Goal: Information Seeking & Learning: Learn about a topic

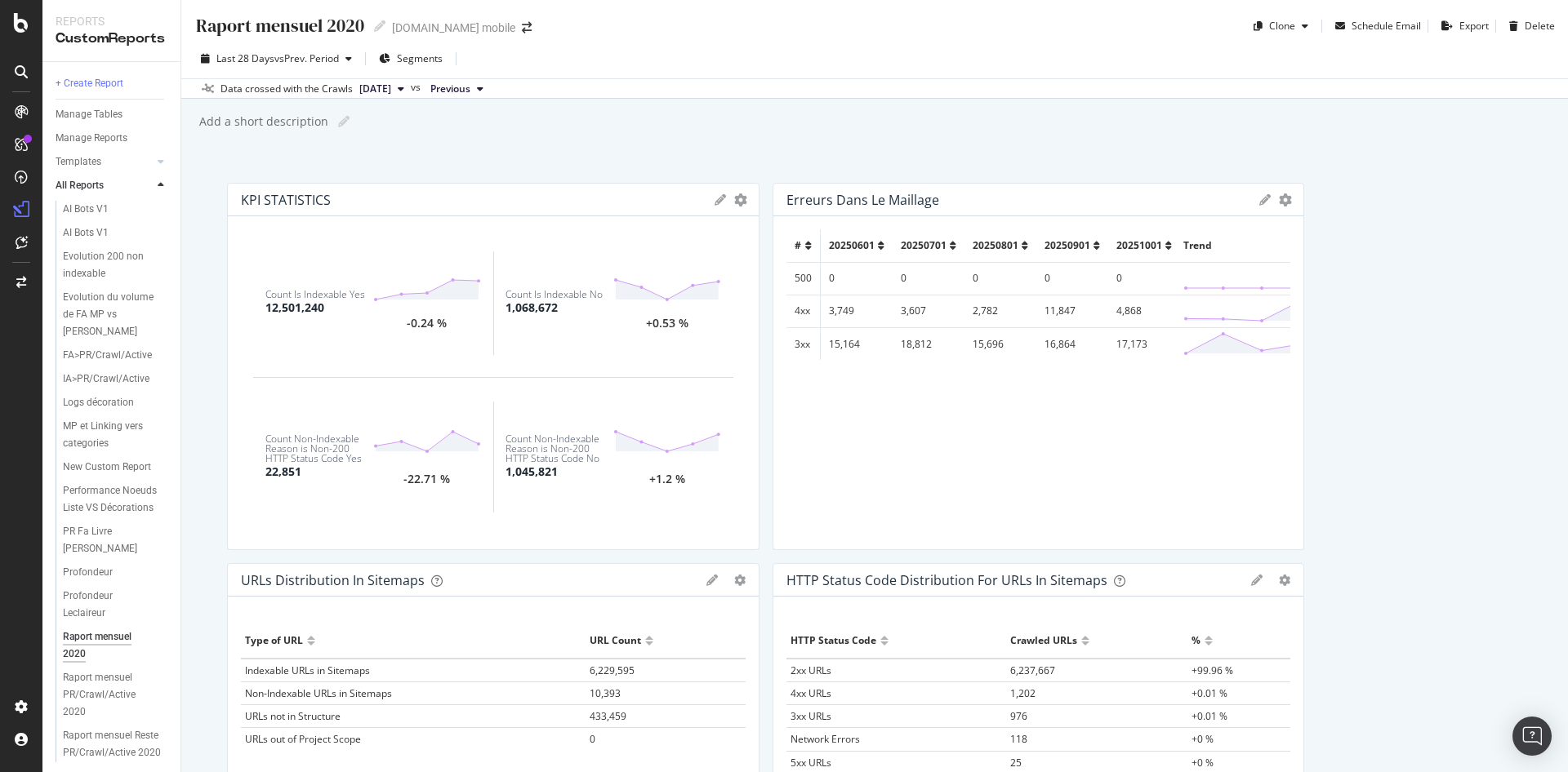
scroll to position [110, 0]
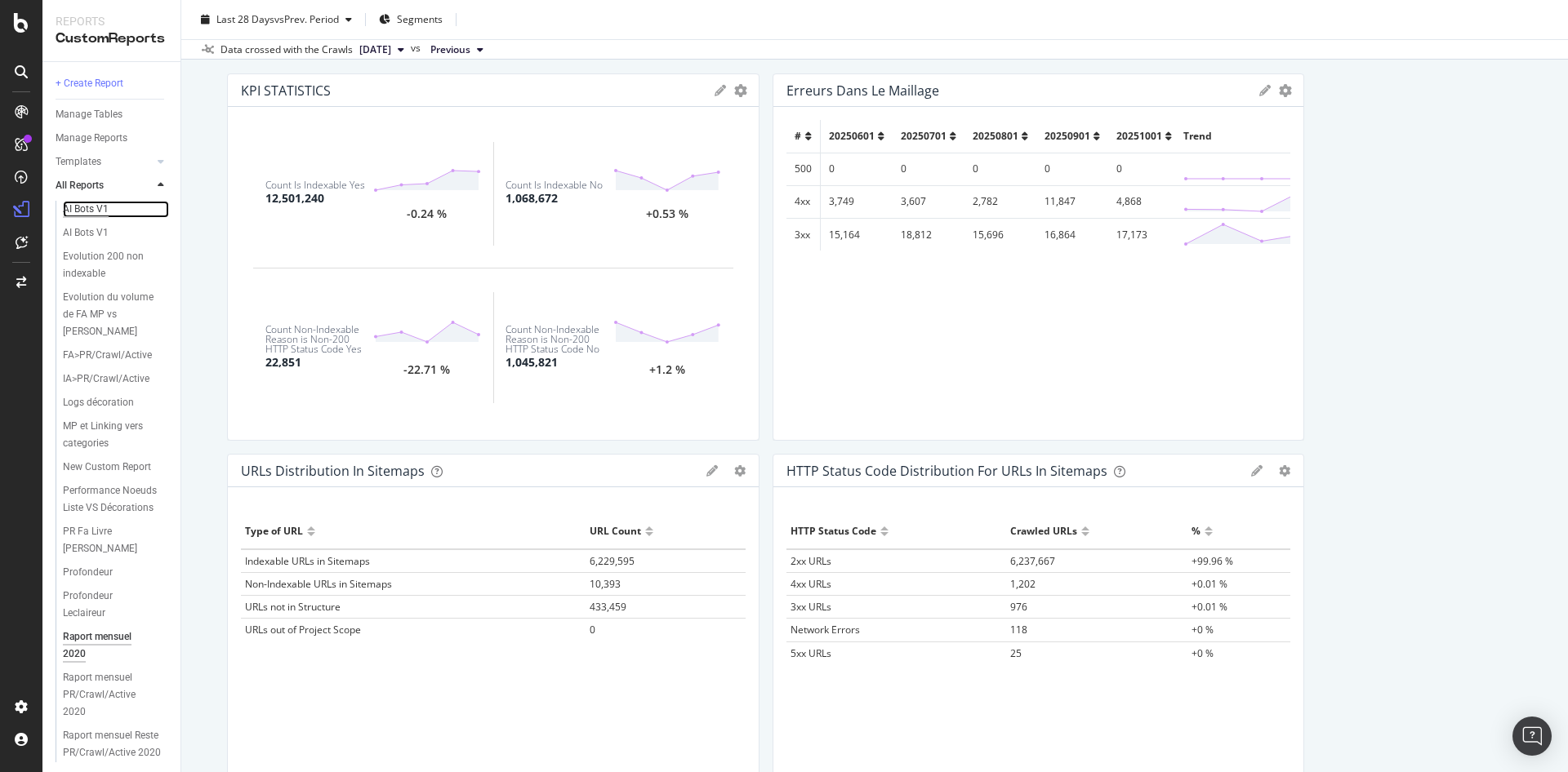
click at [90, 211] on div "AI Bots V1" at bounding box center [85, 209] width 46 height 17
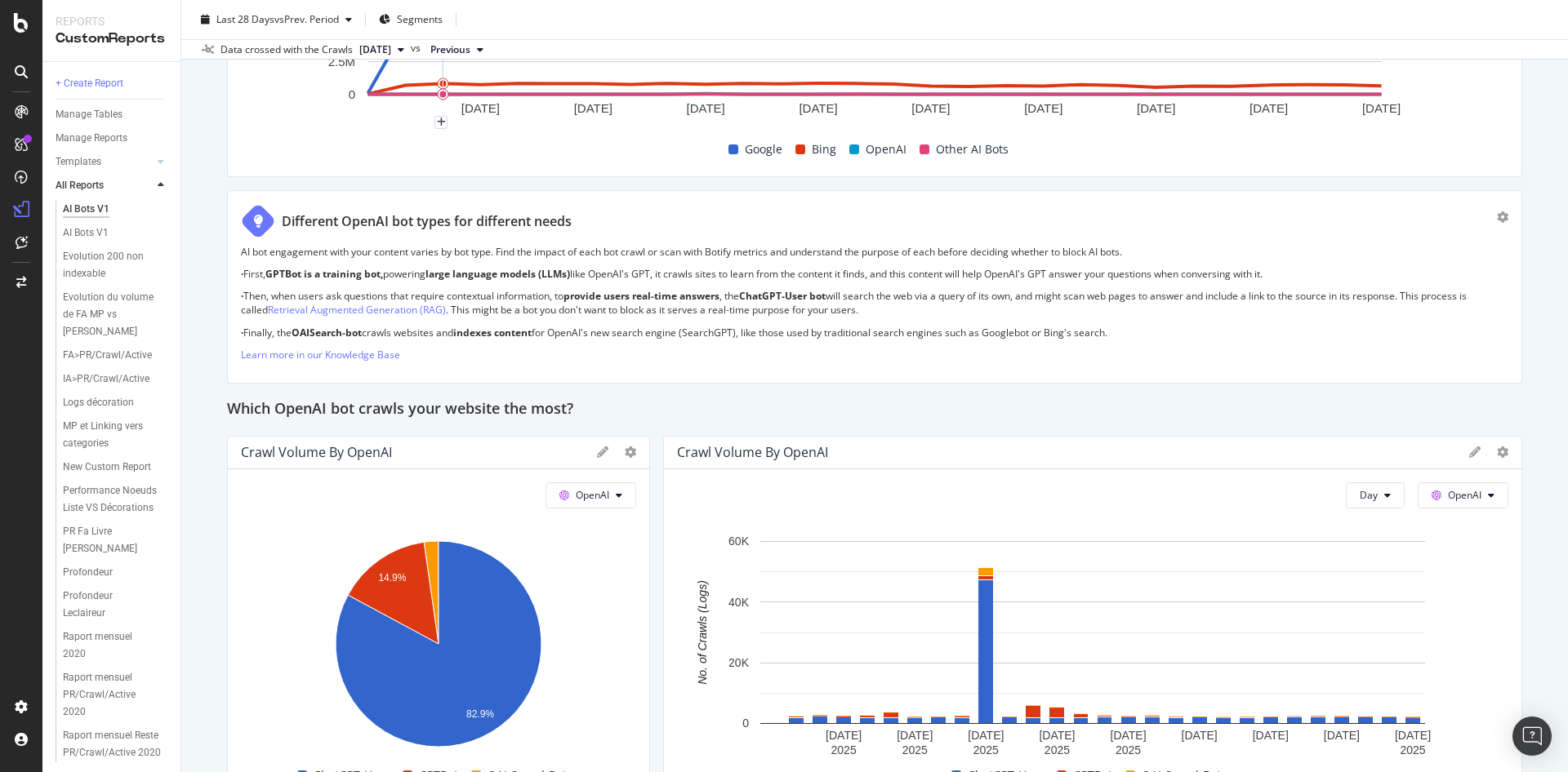
scroll to position [1069, 0]
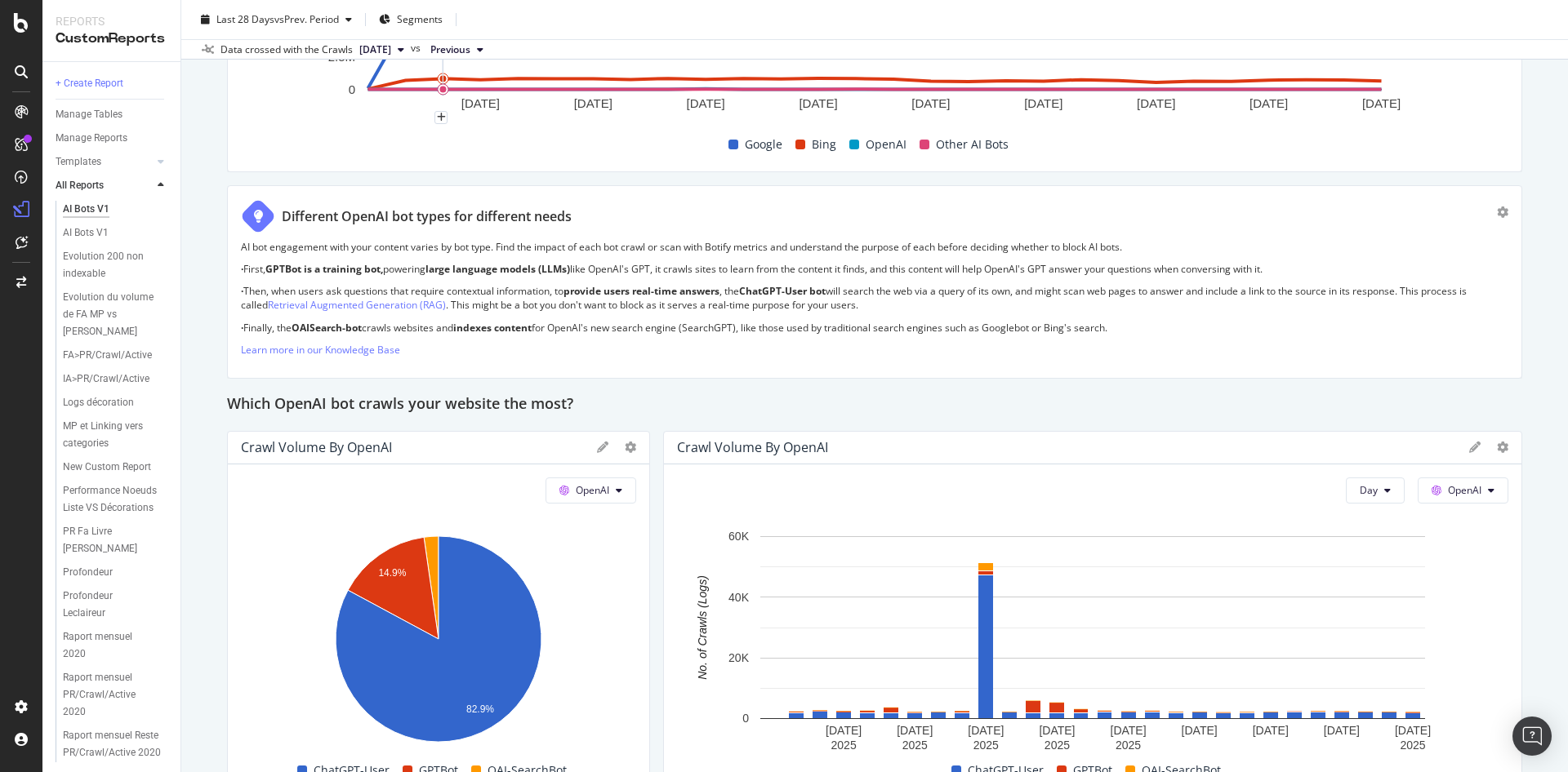
click at [391, 48] on span "2025 Oct. 1st" at bounding box center [375, 49] width 31 height 14
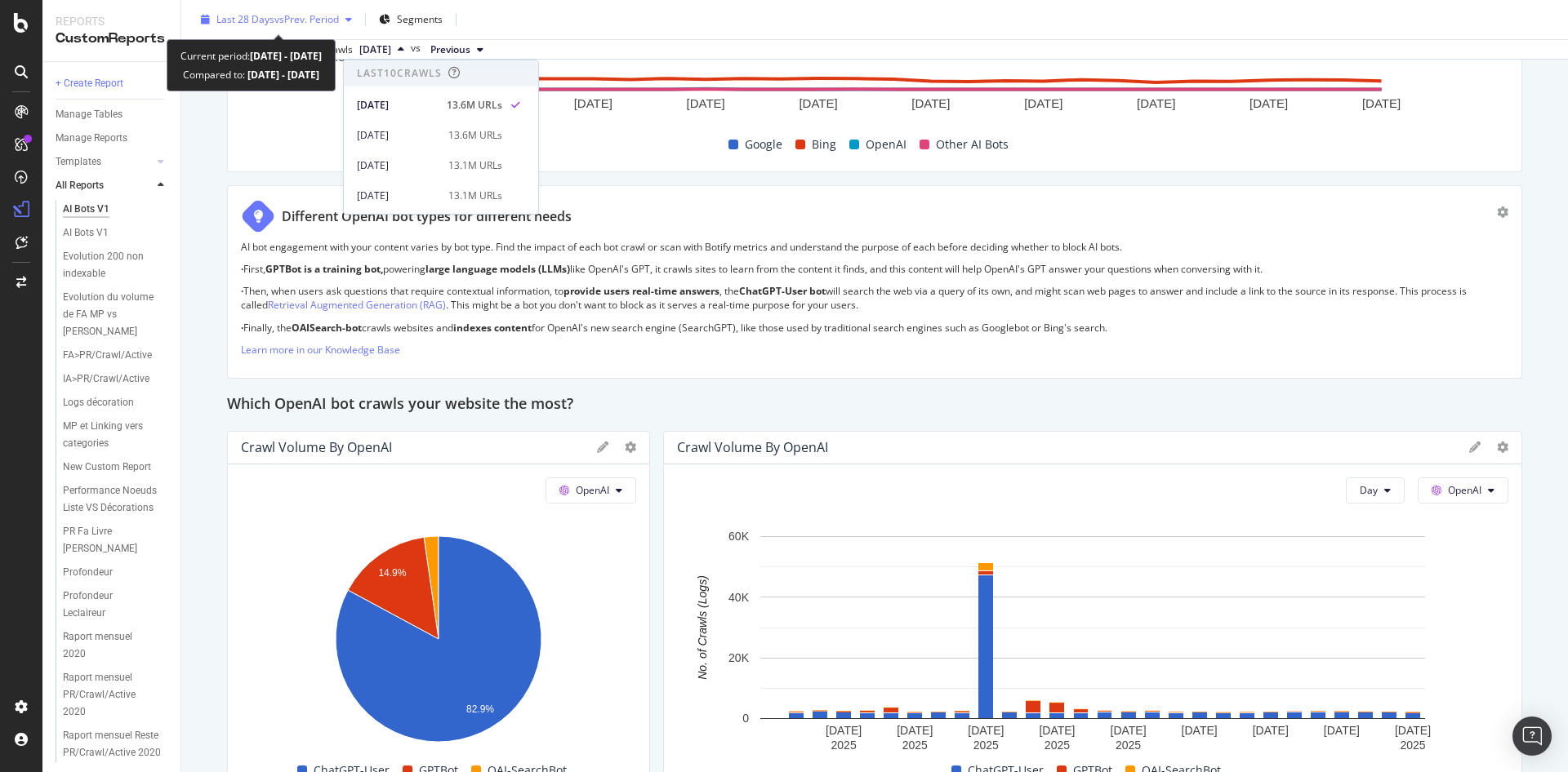
click at [302, 31] on div "Last 28 Days vs Prev. Period" at bounding box center [276, 19] width 165 height 24
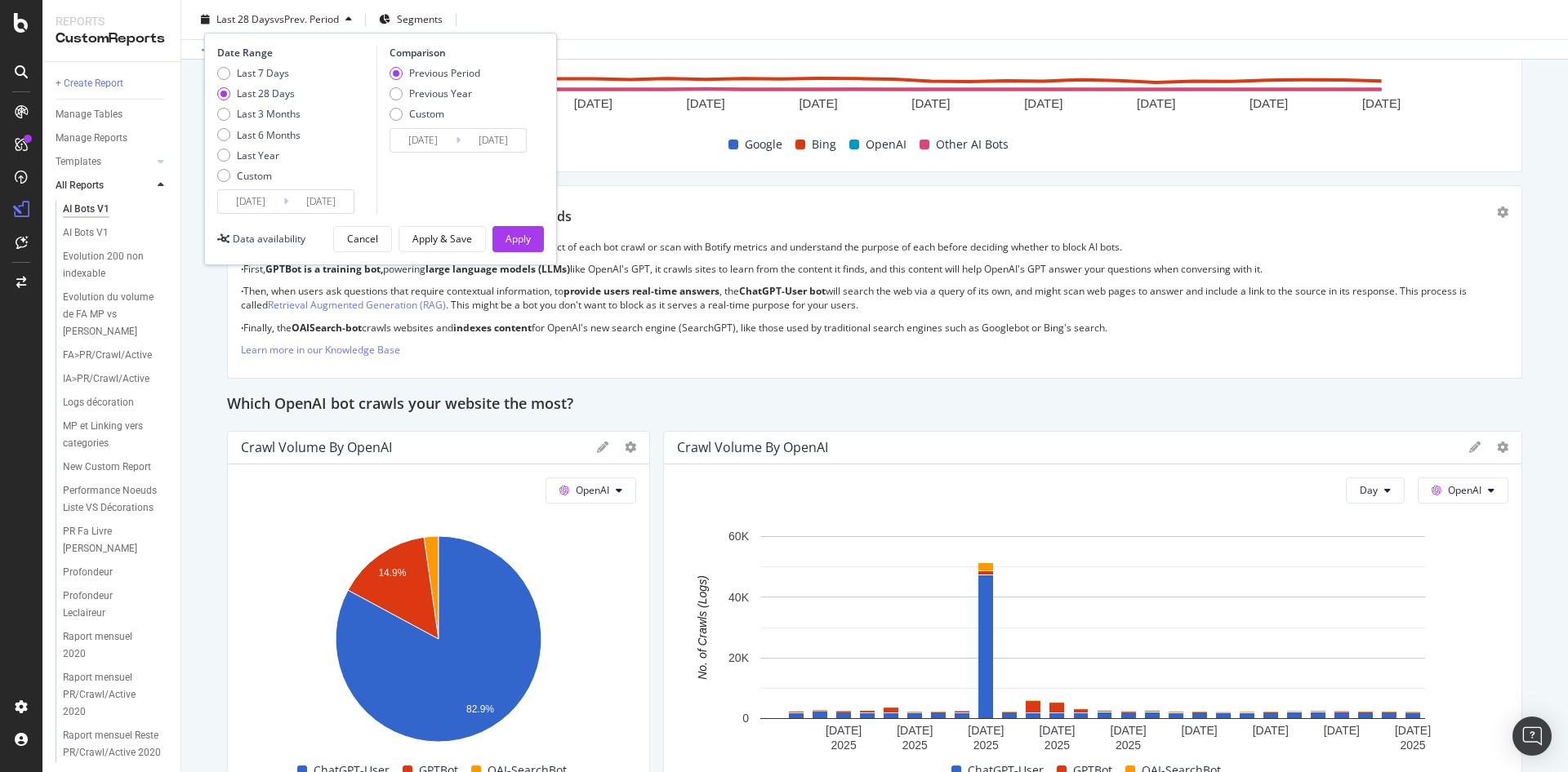
click at [267, 203] on input "2025/09/15" at bounding box center [251, 201] width 66 height 22
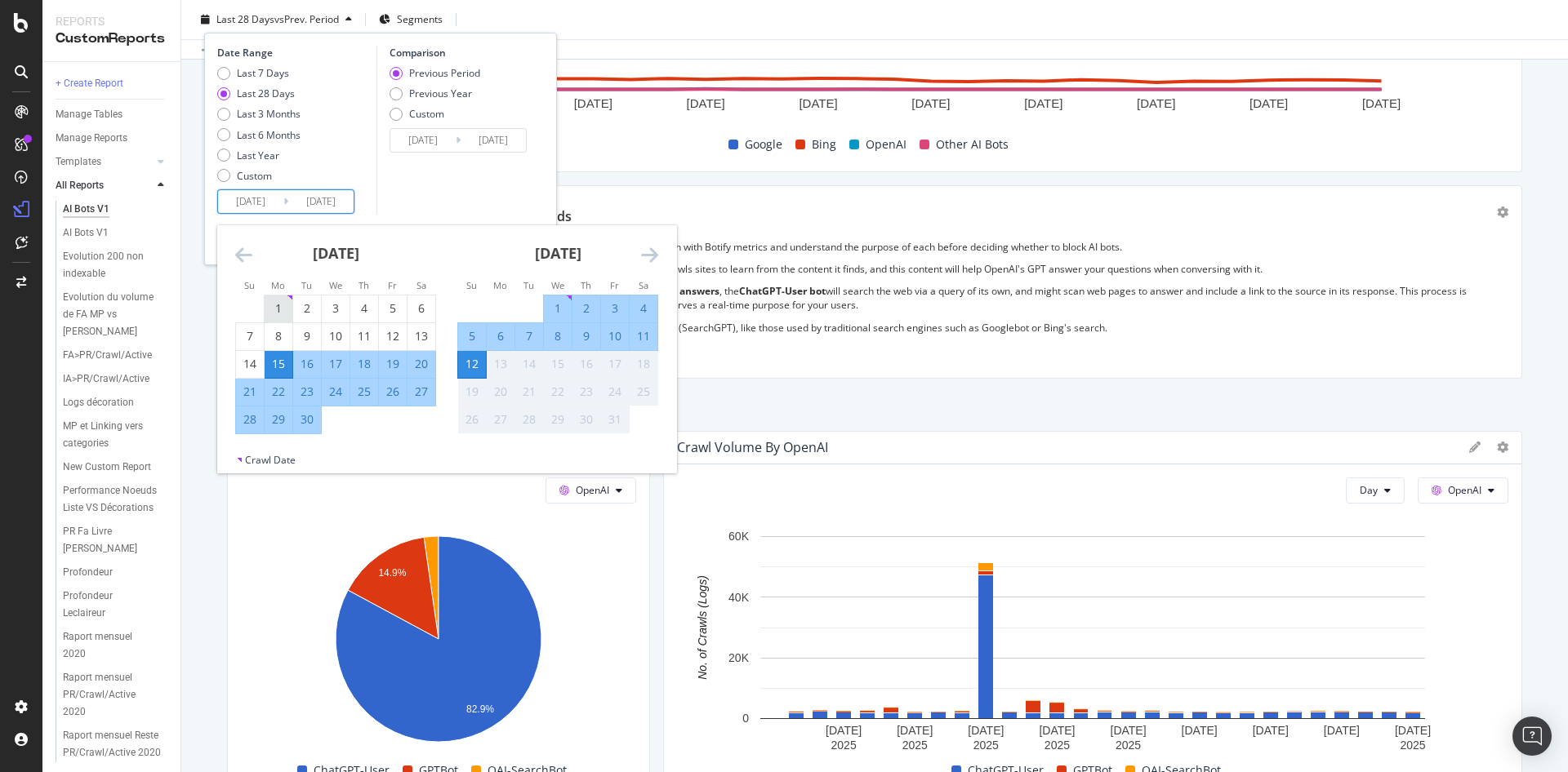
click at [279, 305] on div "1" at bounding box center [278, 308] width 28 height 16
type input "2025/07/21"
type input "2025/08/31"
type input "2025/09/01"
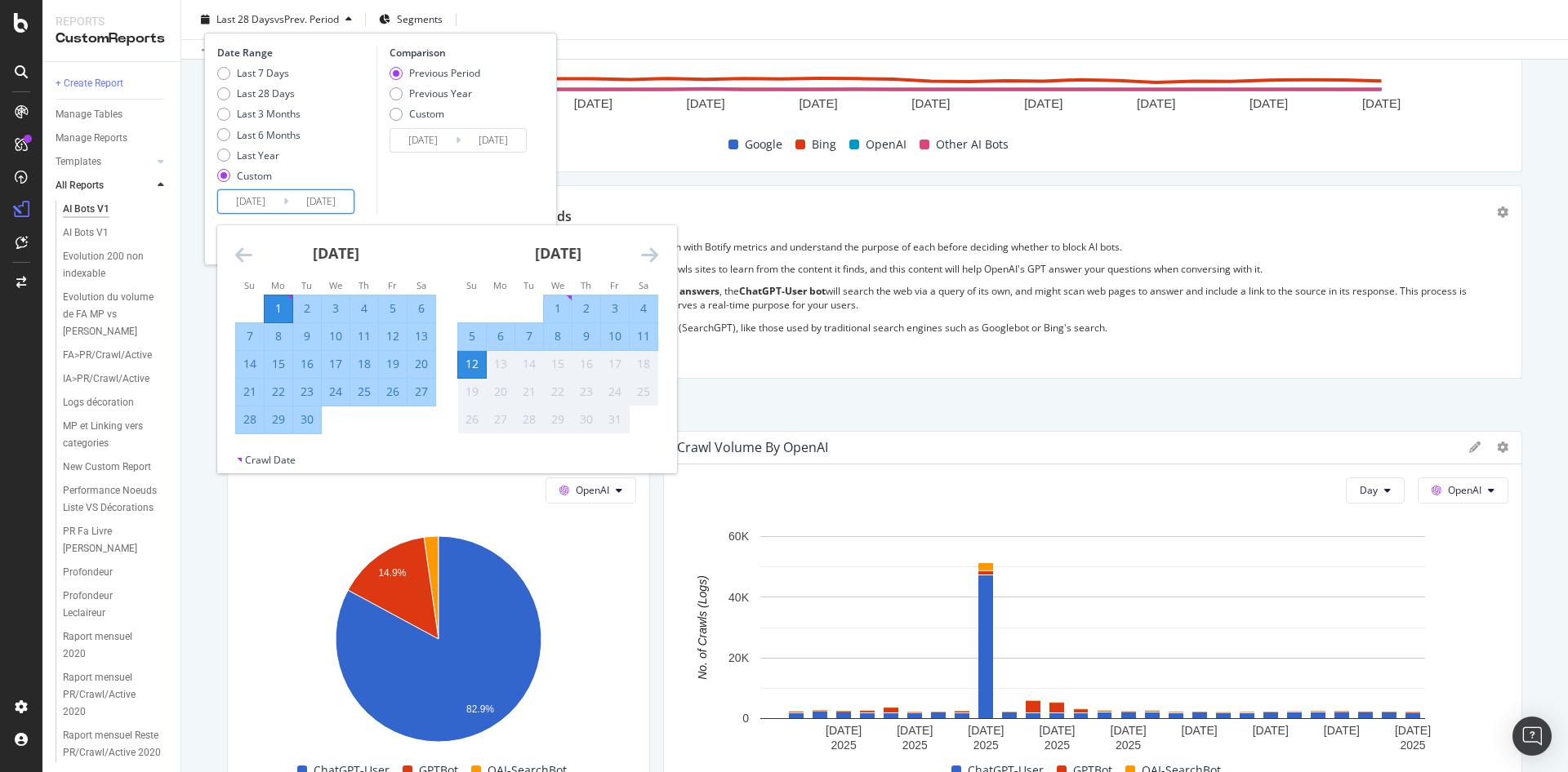
click at [307, 415] on div "30" at bounding box center [307, 420] width 28 height 16
type input "2025/08/02"
type input "2025/09/30"
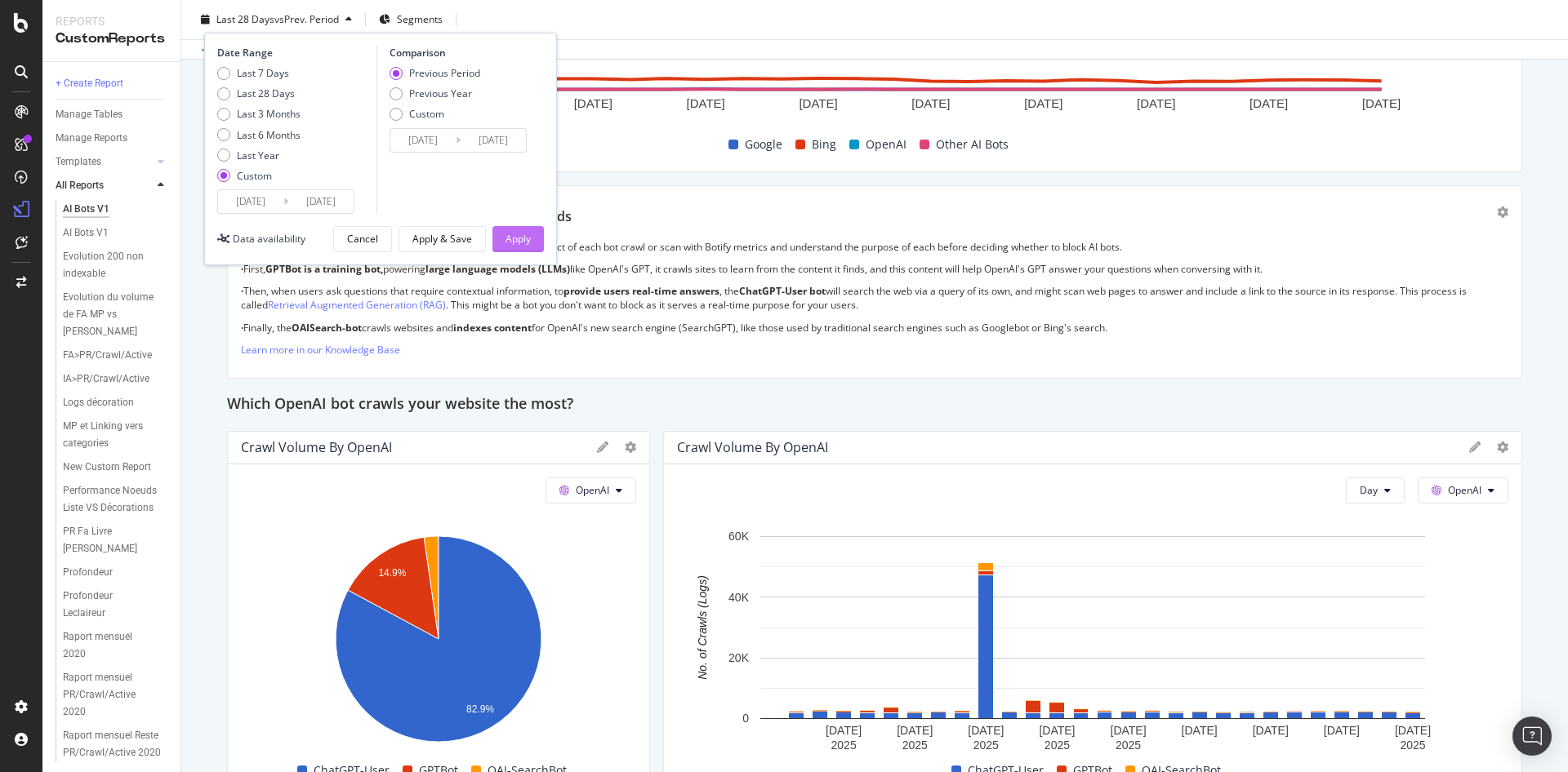
click at [507, 240] on div "Apply" at bounding box center [518, 238] width 25 height 13
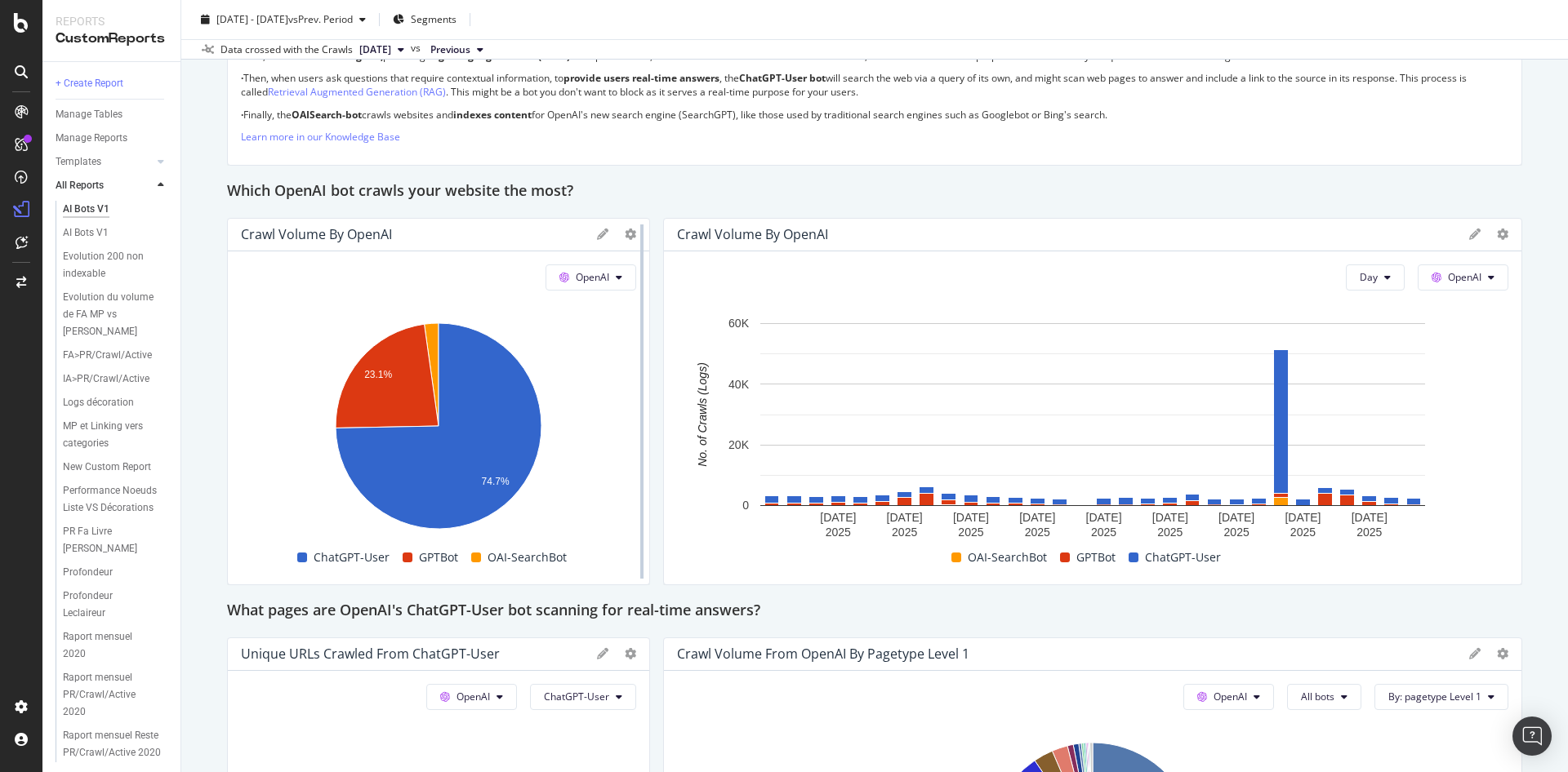
scroll to position [1440, 0]
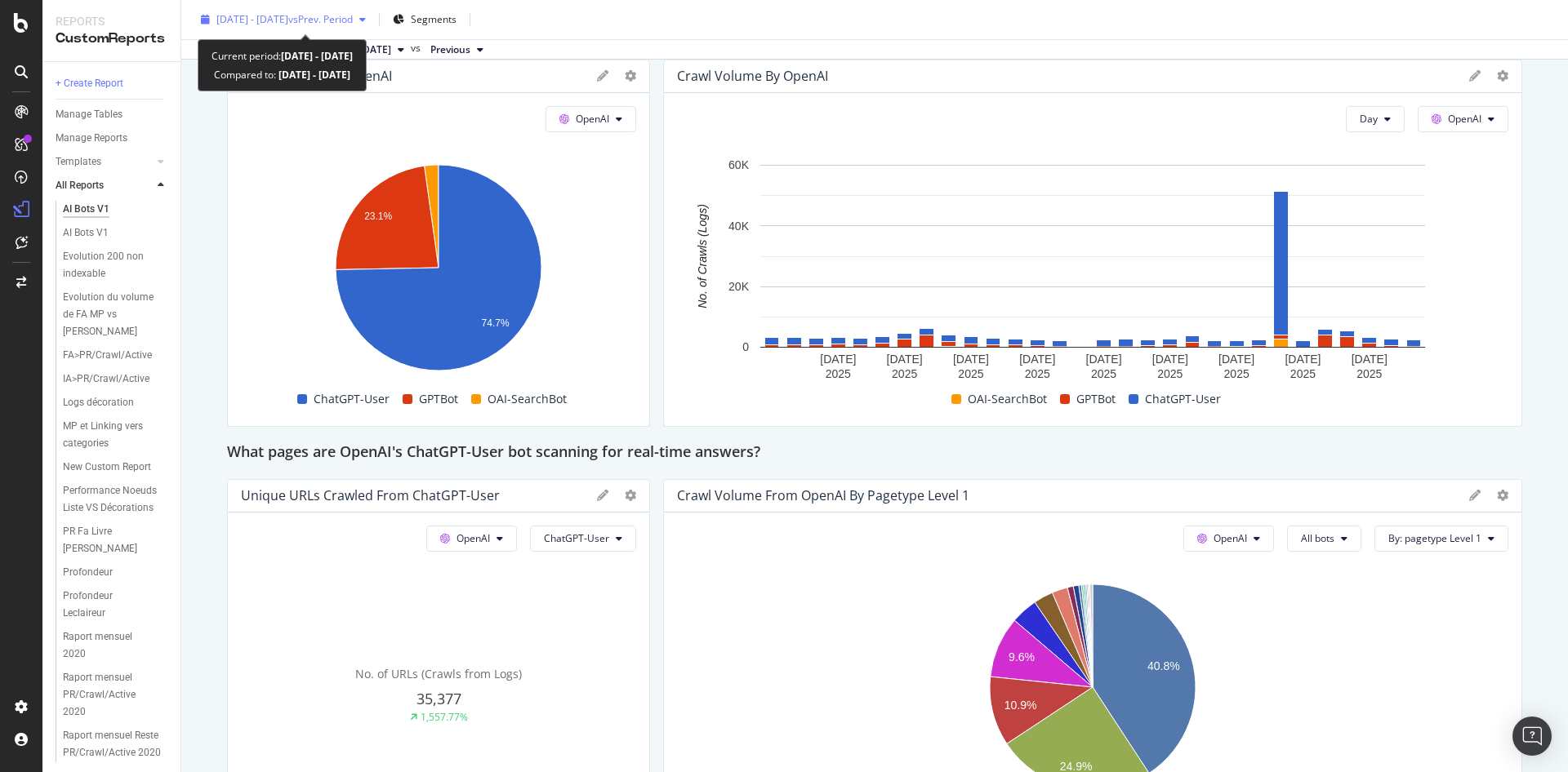
click at [352, 20] on span "vs Prev. Period" at bounding box center [321, 19] width 65 height 13
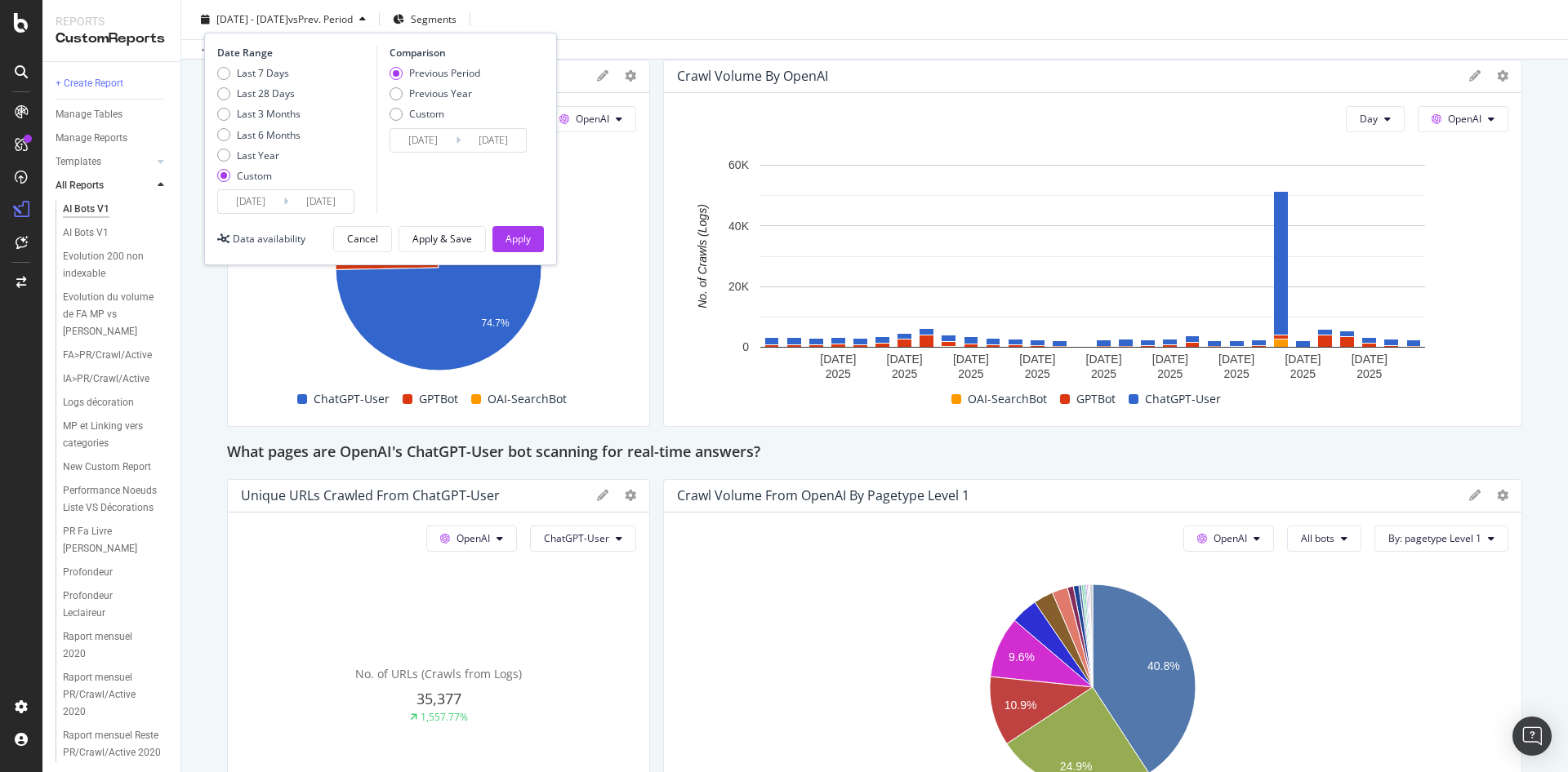
click at [263, 196] on input "2025/09/01" at bounding box center [251, 201] width 66 height 22
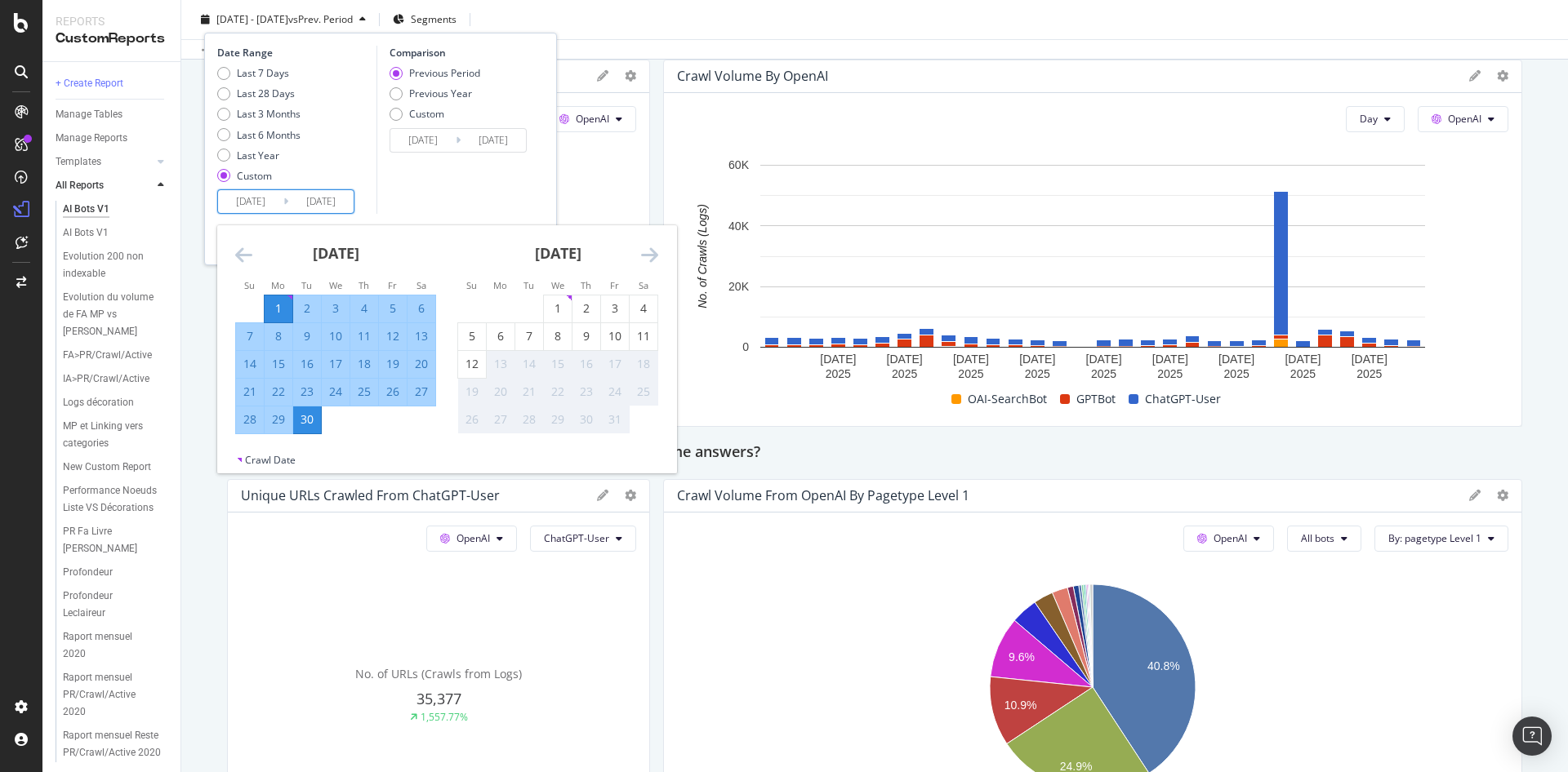
click at [238, 245] on icon "Move backward to switch to the previous month." at bounding box center [244, 255] width 17 height 20
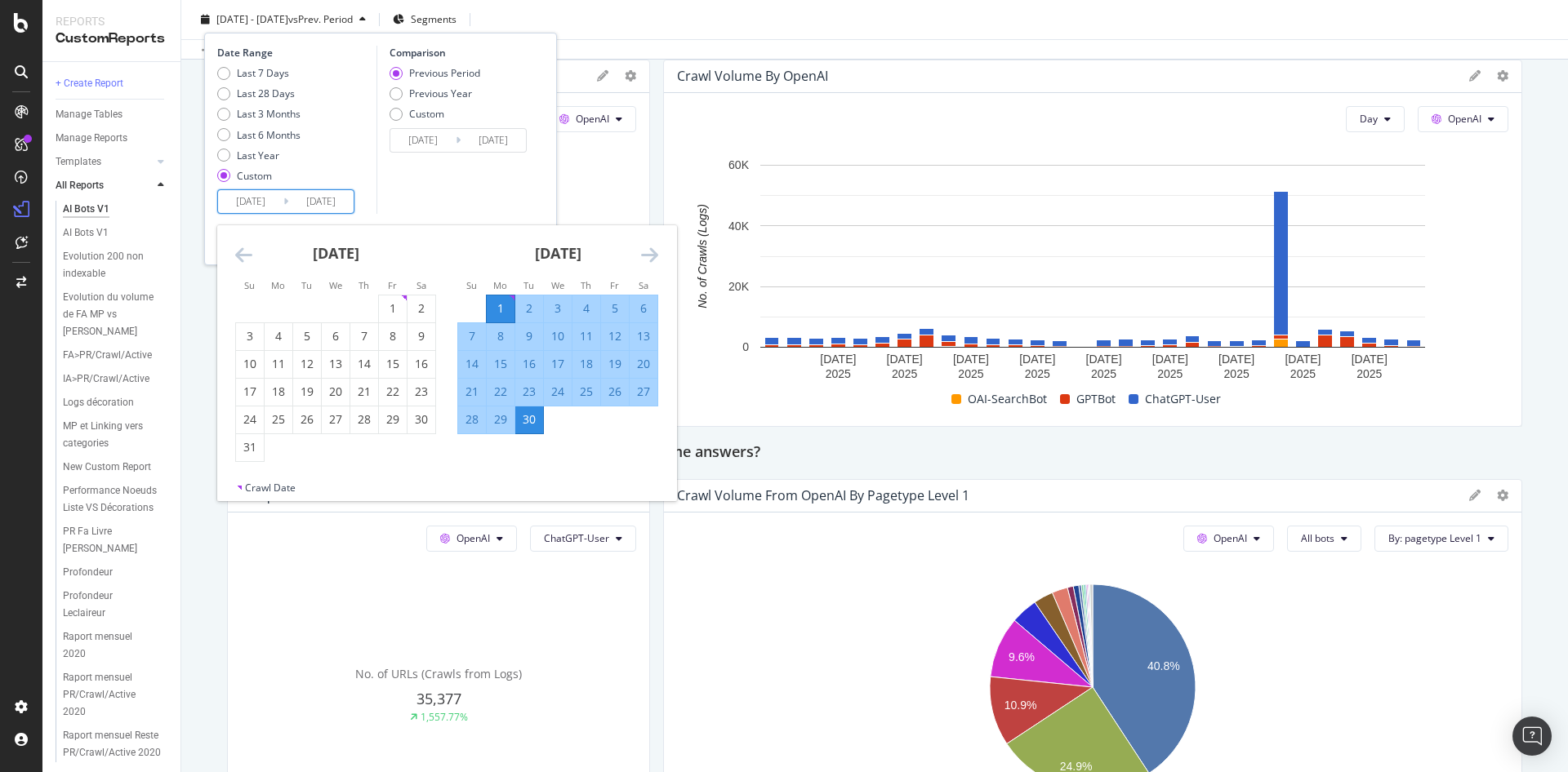
click at [238, 248] on icon "Move backward to switch to the previous month." at bounding box center [244, 255] width 17 height 20
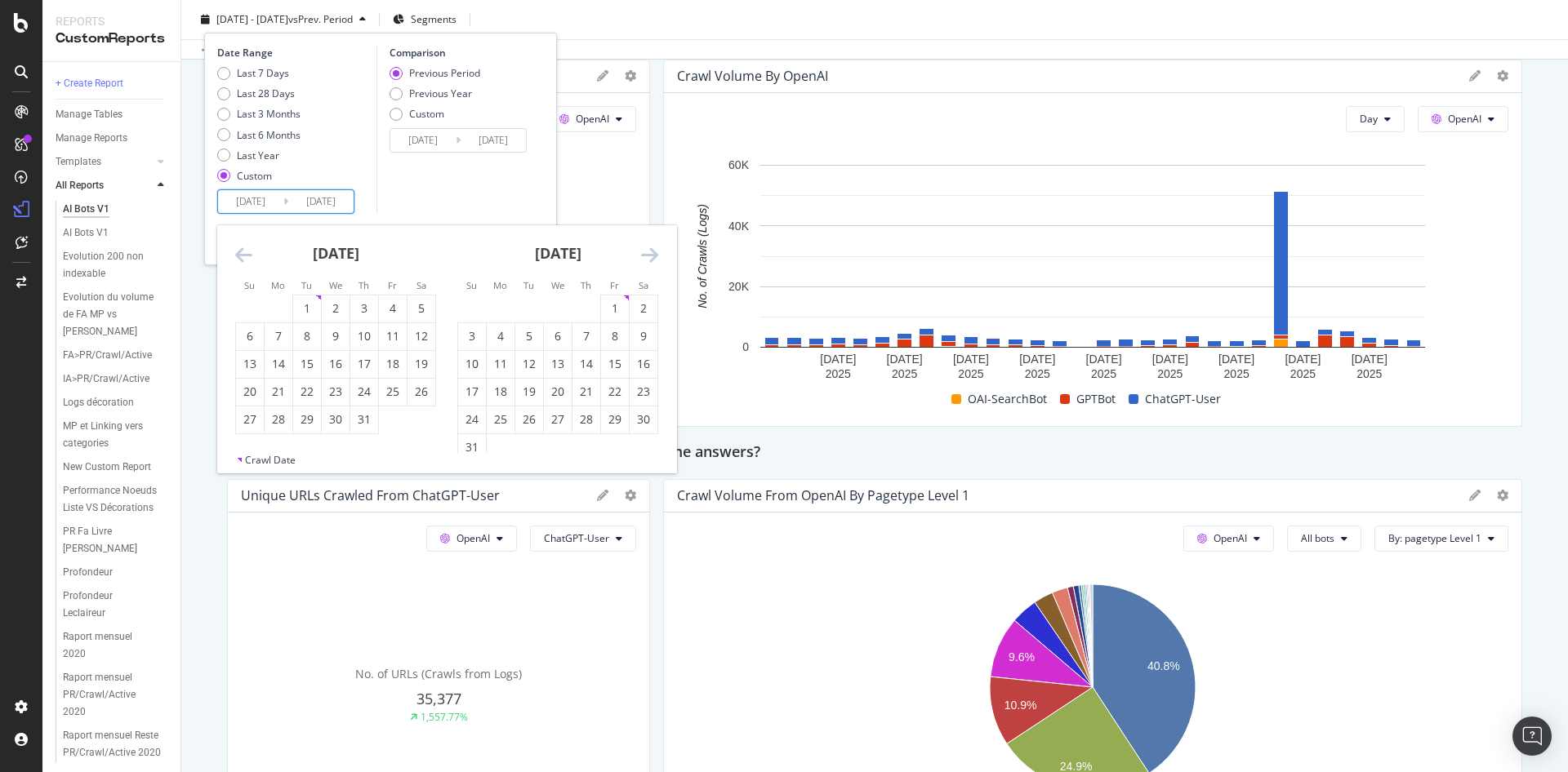
click at [238, 248] on icon "Move backward to switch to the previous month." at bounding box center [244, 255] width 17 height 20
click at [367, 302] on div "1" at bounding box center [364, 308] width 28 height 16
type input "2024/11/29"
type input "2025/04/30"
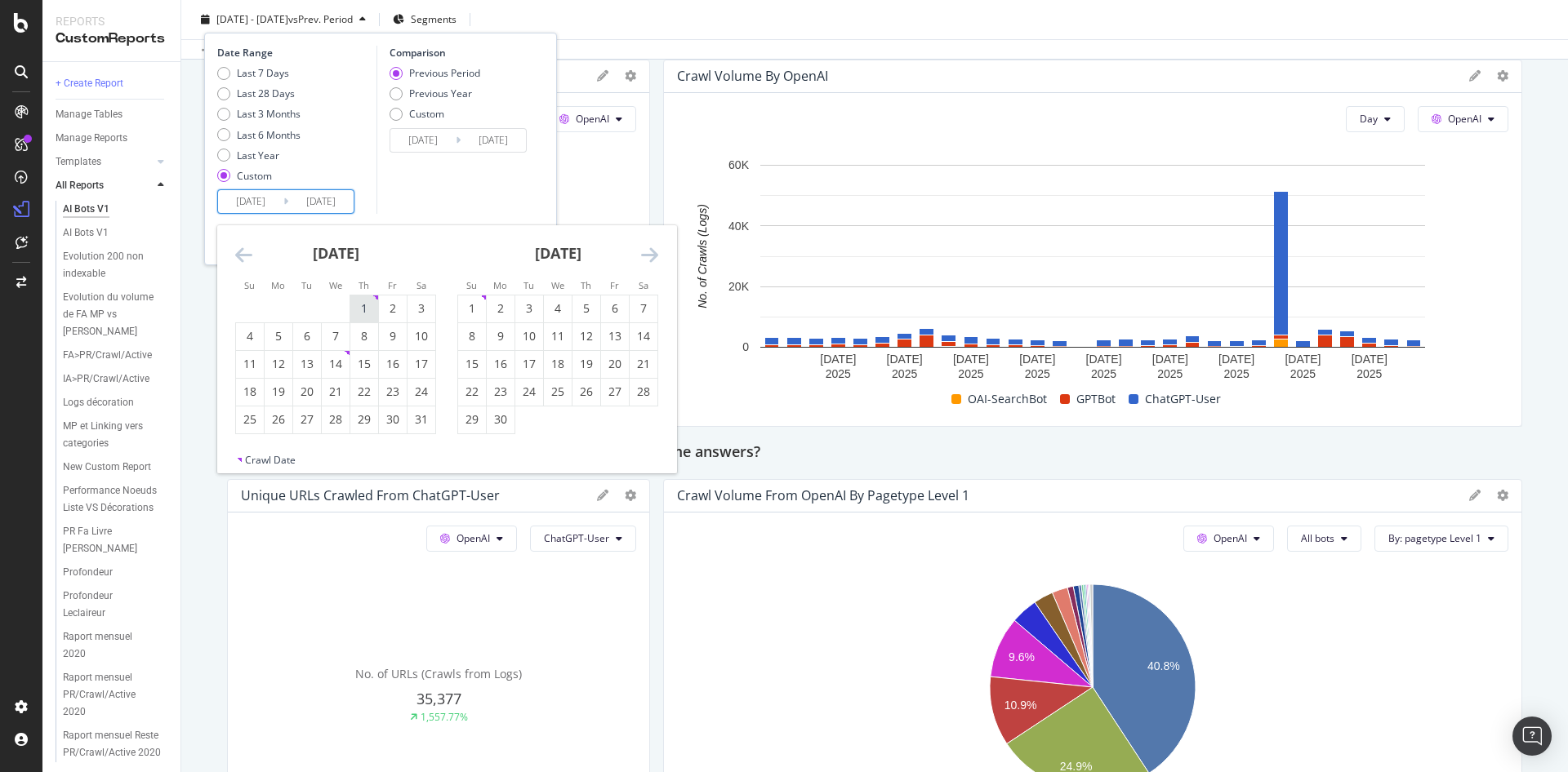
type input "2025/05/01"
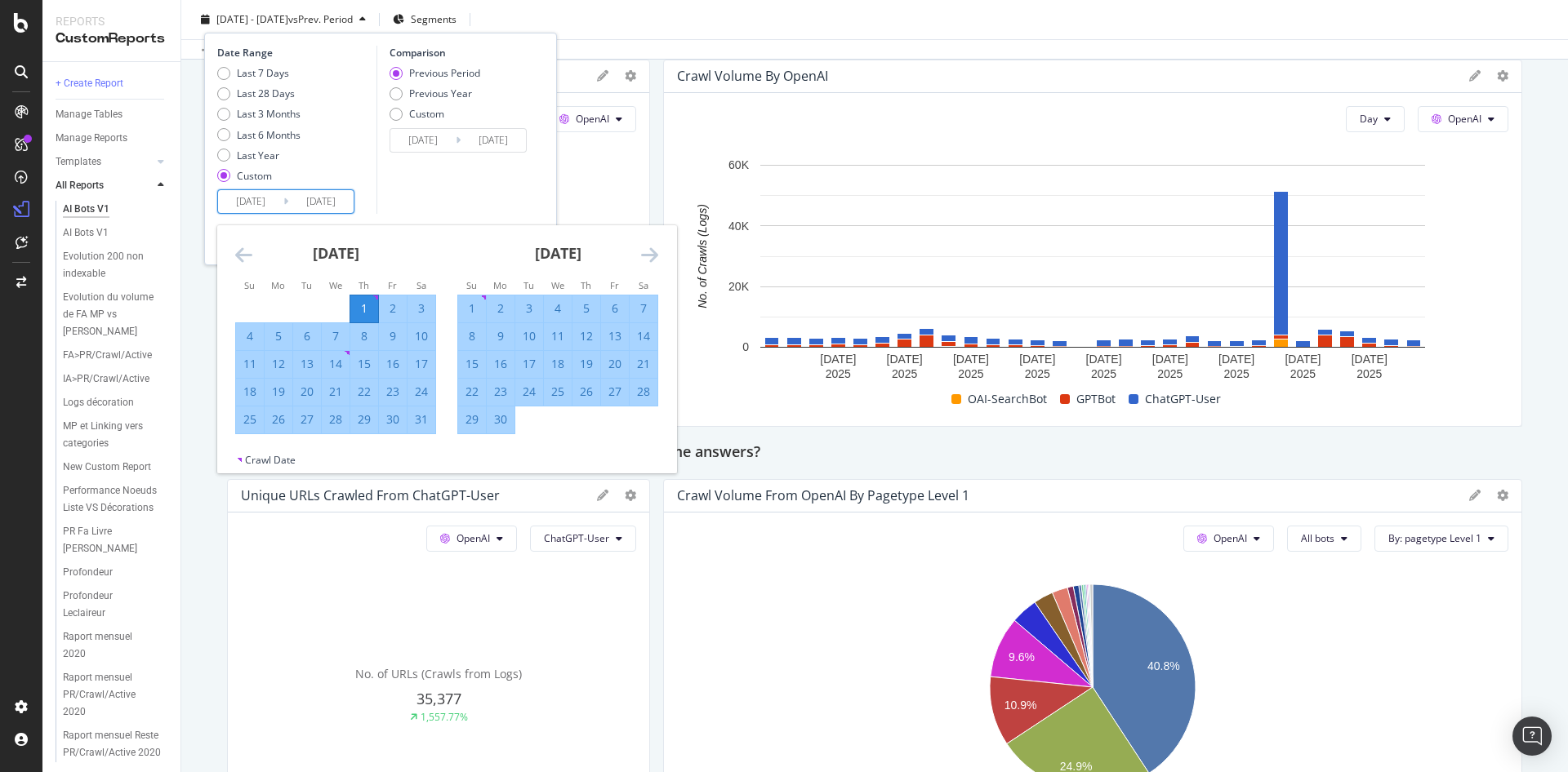
click at [651, 254] on icon "Move forward to switch to the next month." at bounding box center [649, 255] width 17 height 20
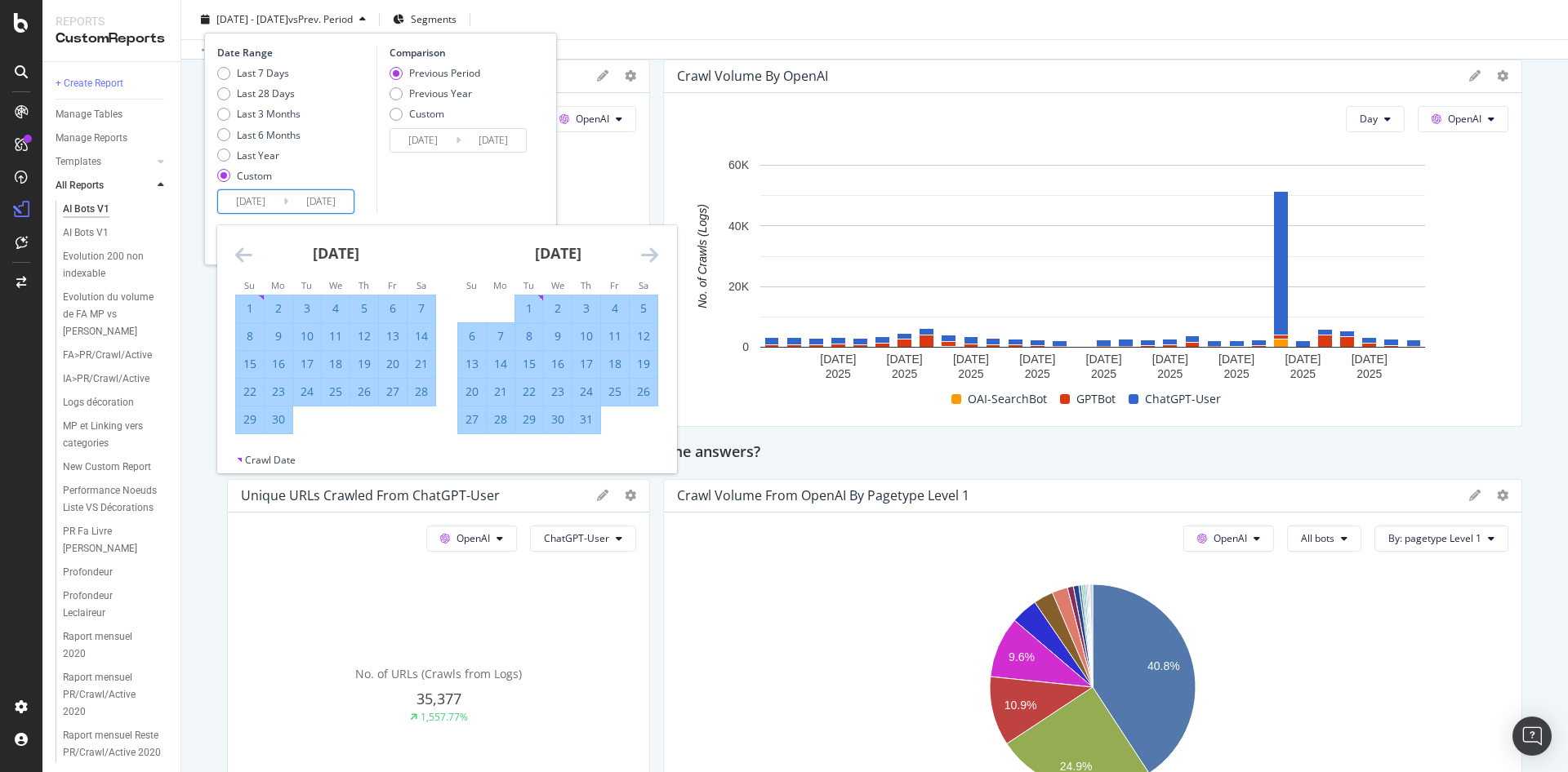
click at [651, 254] on icon "Move forward to switch to the next month." at bounding box center [649, 255] width 17 height 20
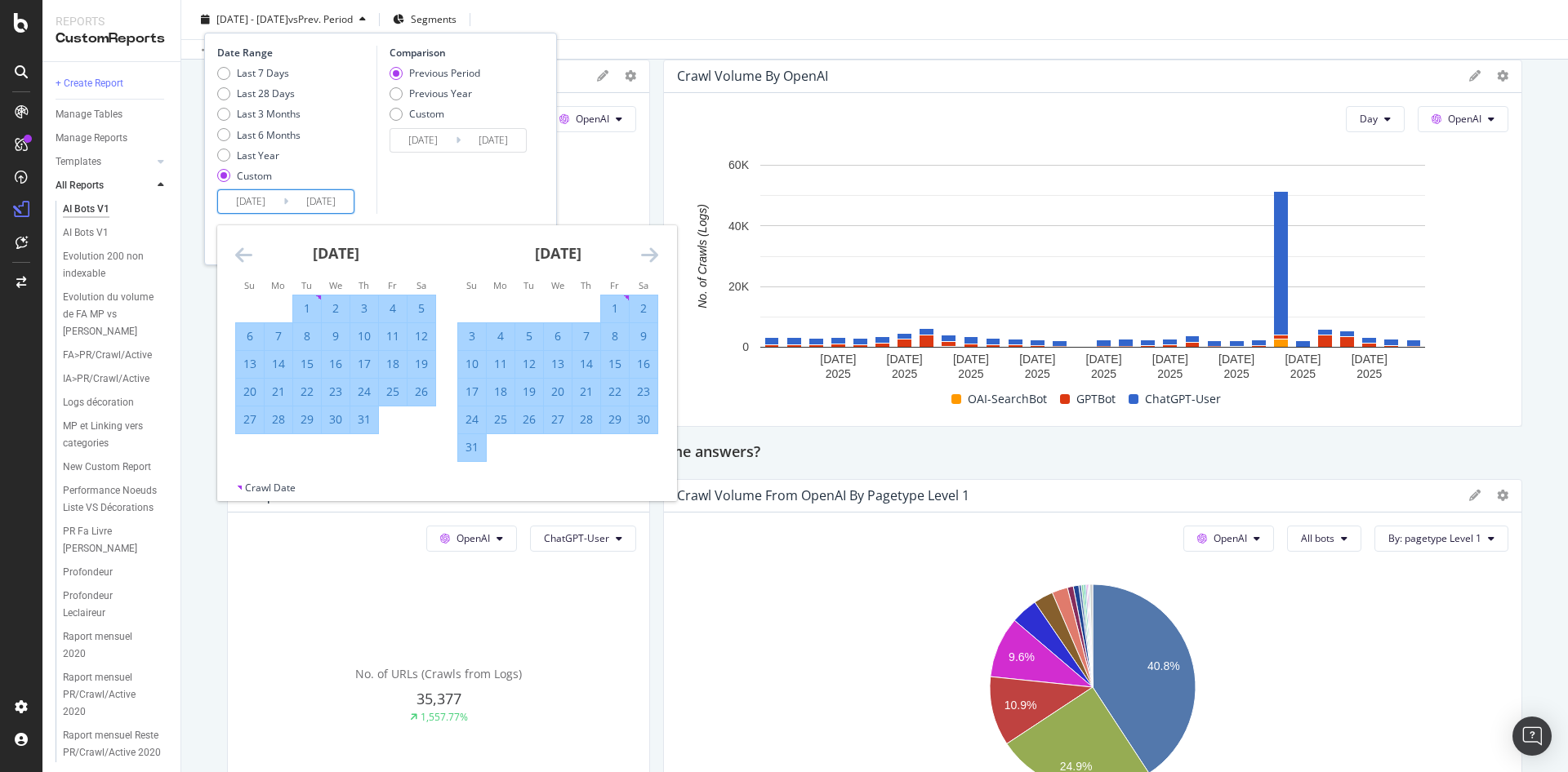
click at [651, 254] on icon "Move forward to switch to the next month." at bounding box center [649, 255] width 17 height 20
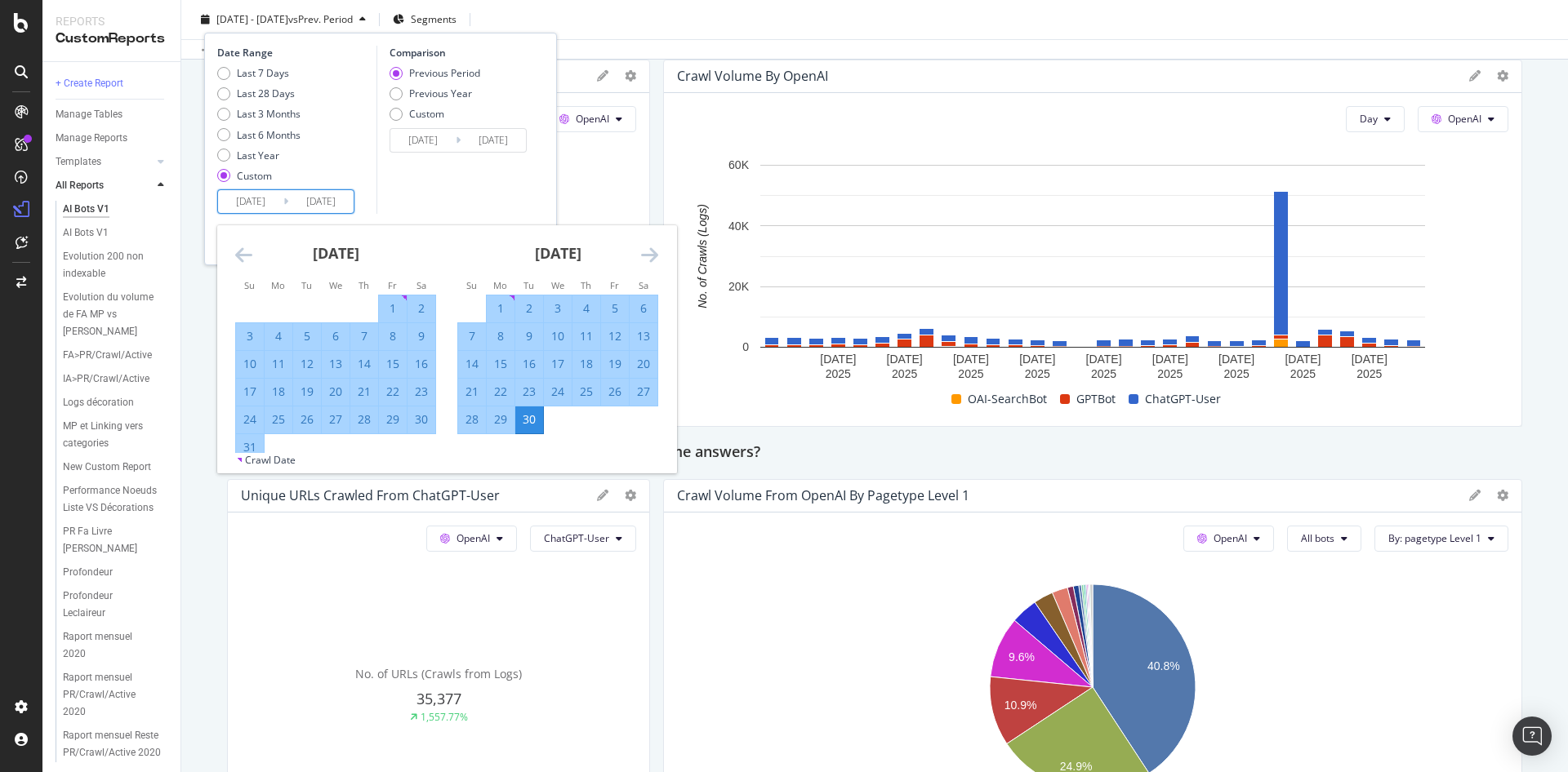
click at [651, 254] on icon "Move forward to switch to the next month." at bounding box center [649, 255] width 17 height 20
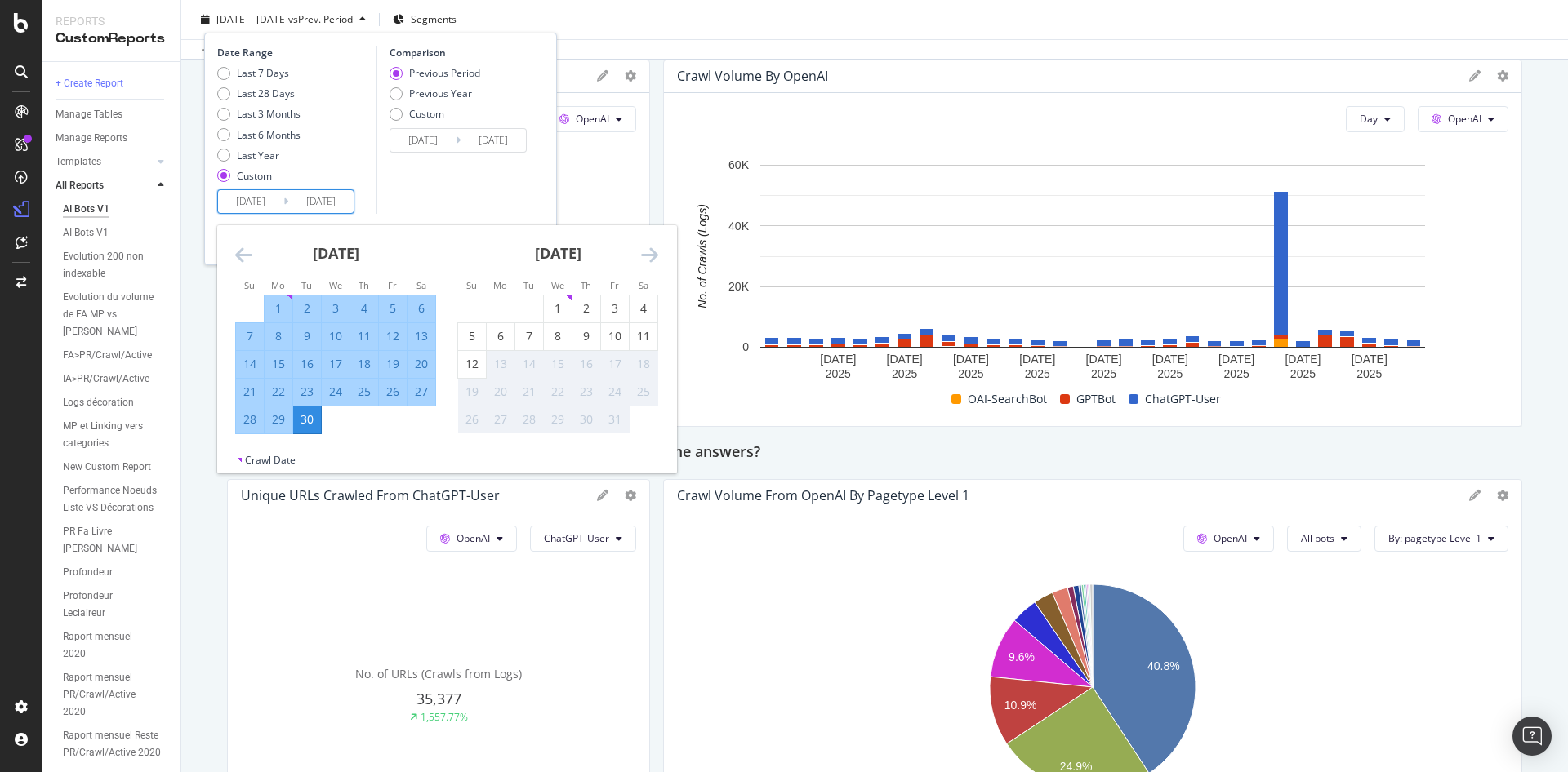
click at [423, 195] on div "Comparison Previous Period Previous Year Custom 2024/11/29 Navigate forward to …" at bounding box center [454, 129] width 156 height 168
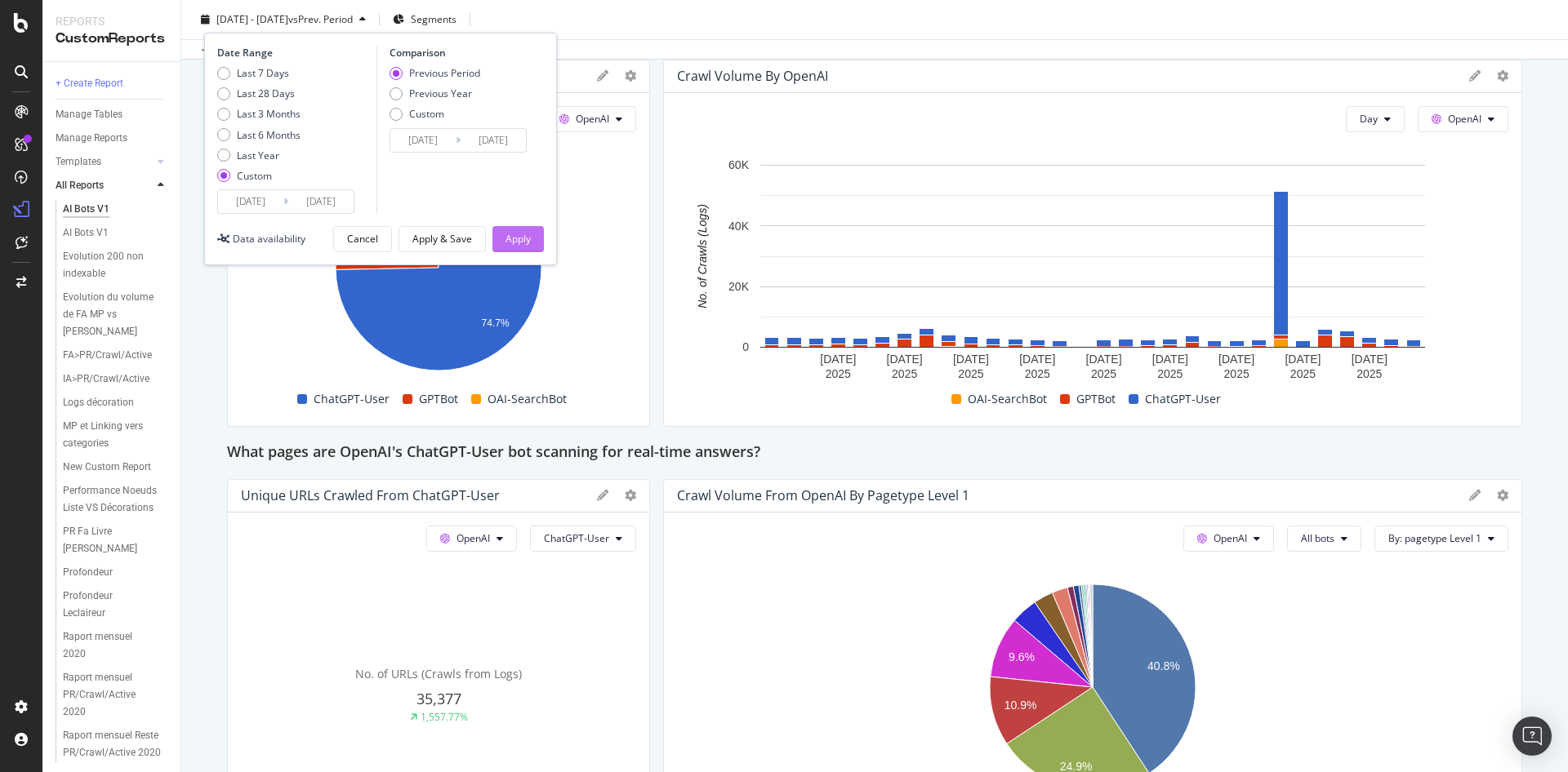
click at [510, 241] on div "Apply" at bounding box center [518, 238] width 25 height 13
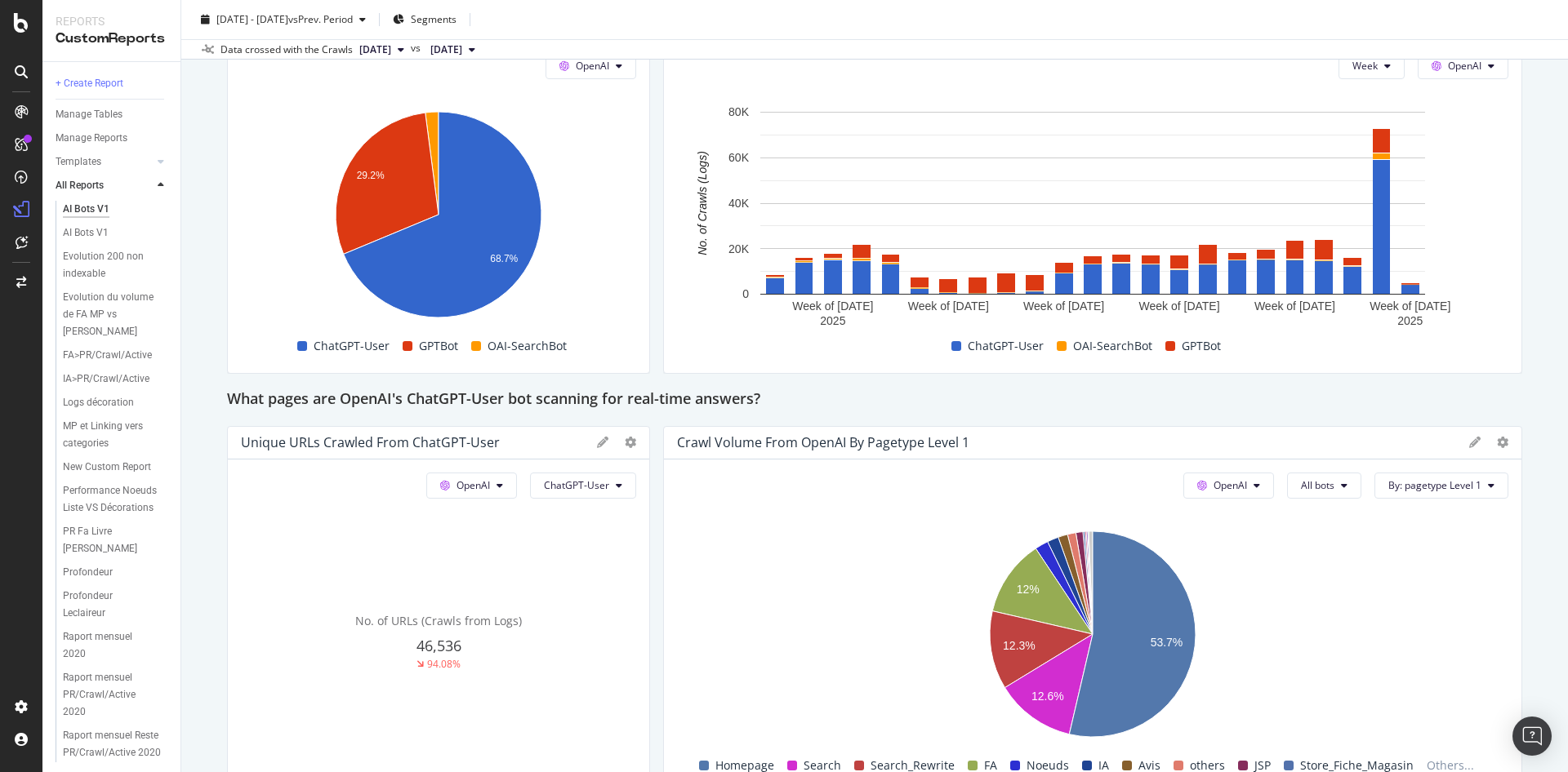
scroll to position [1359, 0]
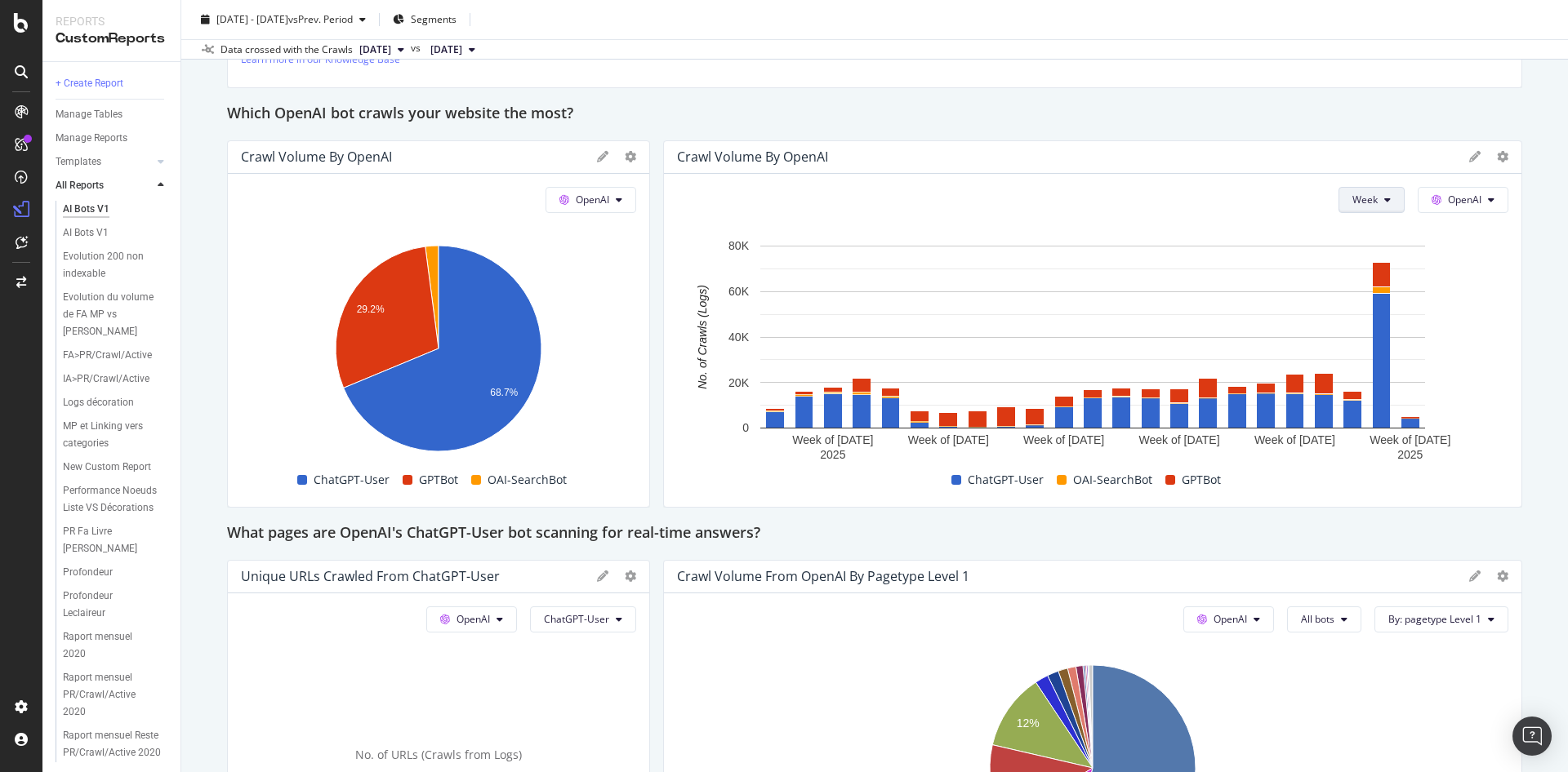
click at [1379, 203] on button "Week" at bounding box center [1372, 200] width 67 height 26
click at [1359, 291] on span "Month" at bounding box center [1367, 293] width 30 height 14
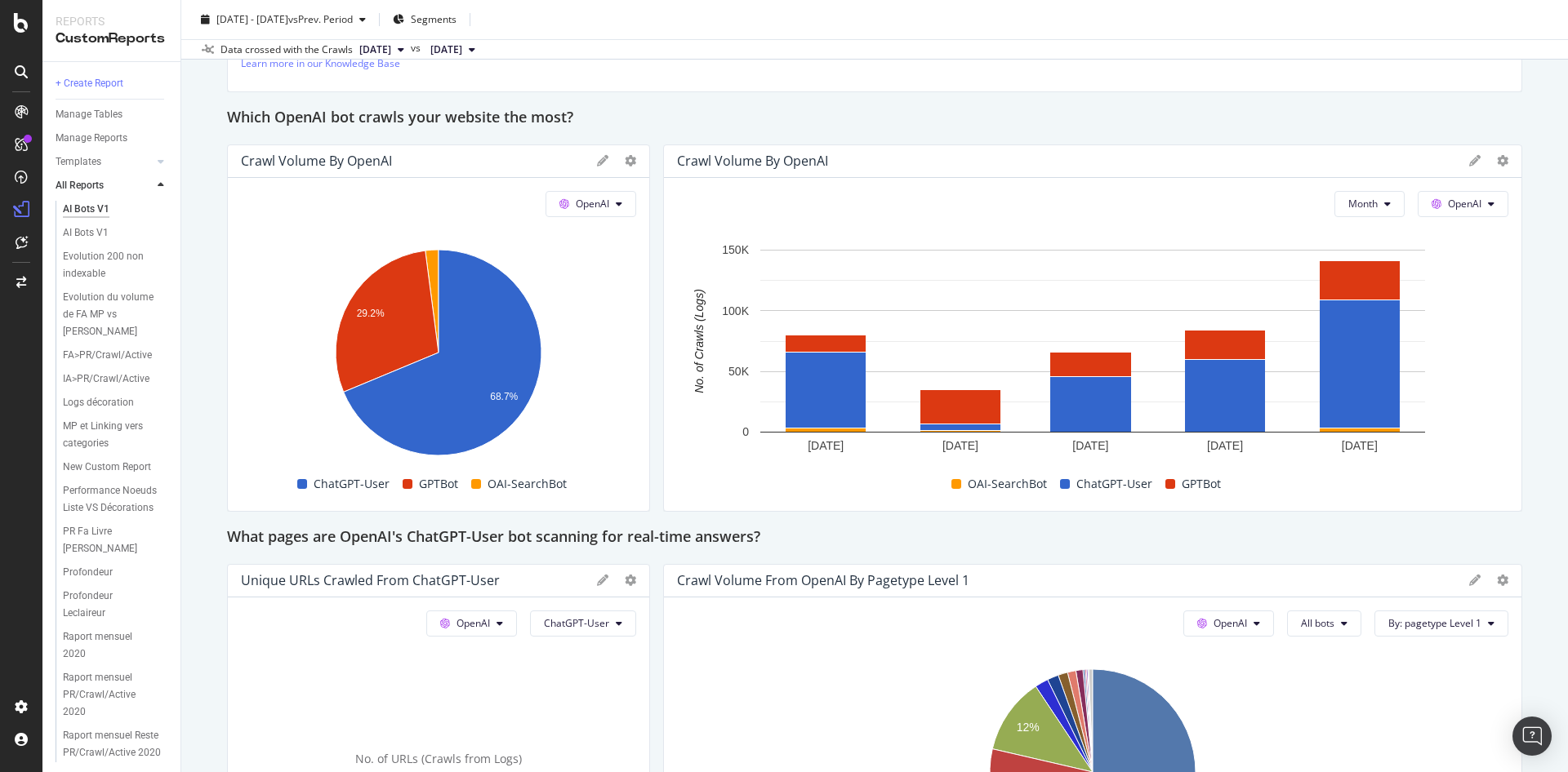
scroll to position [1327, 0]
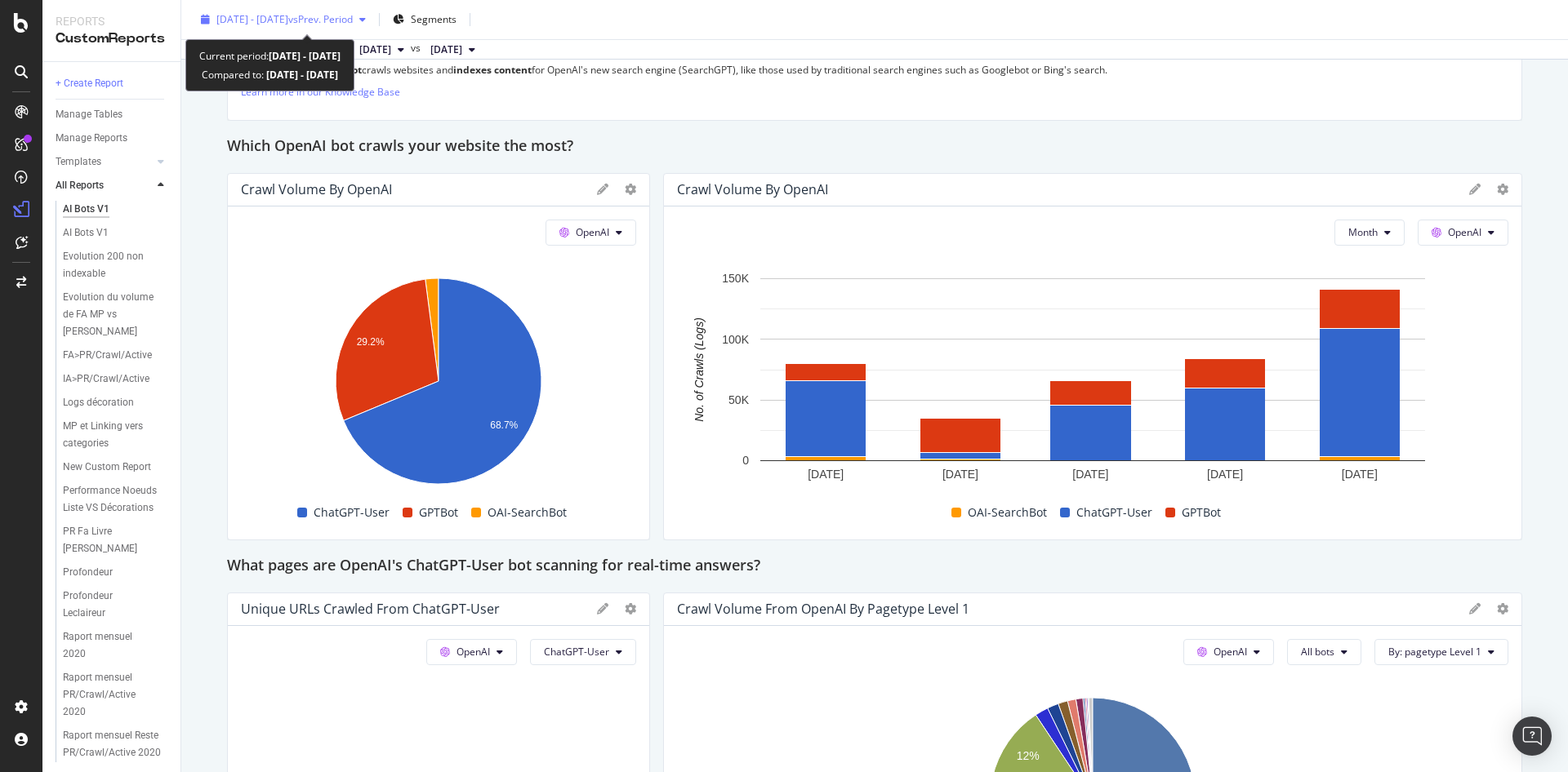
click at [284, 13] on span "2025 May. 1st - Sep. 30th" at bounding box center [253, 19] width 72 height 13
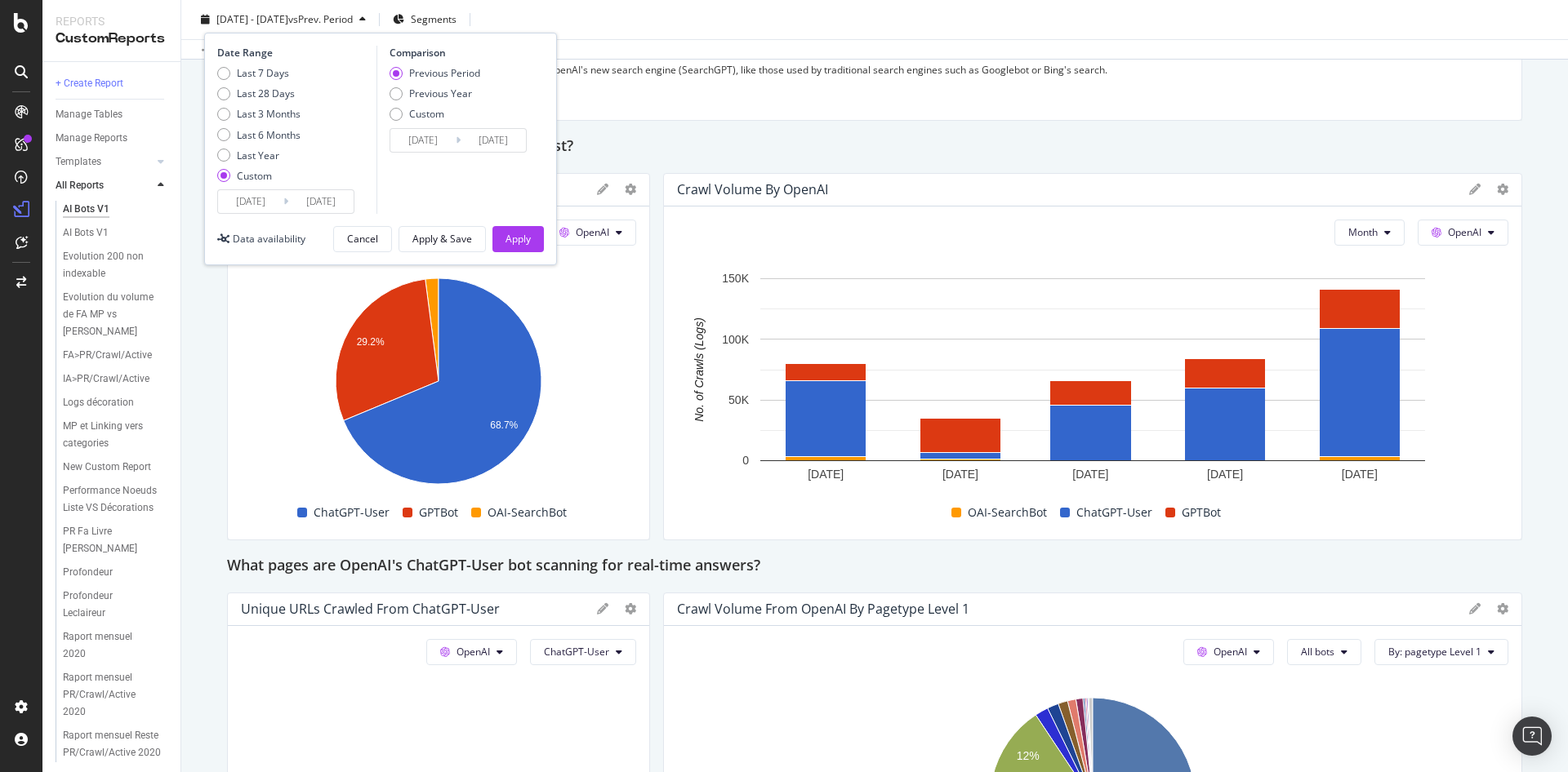
click at [258, 199] on input "2025/05/01" at bounding box center [251, 201] width 66 height 22
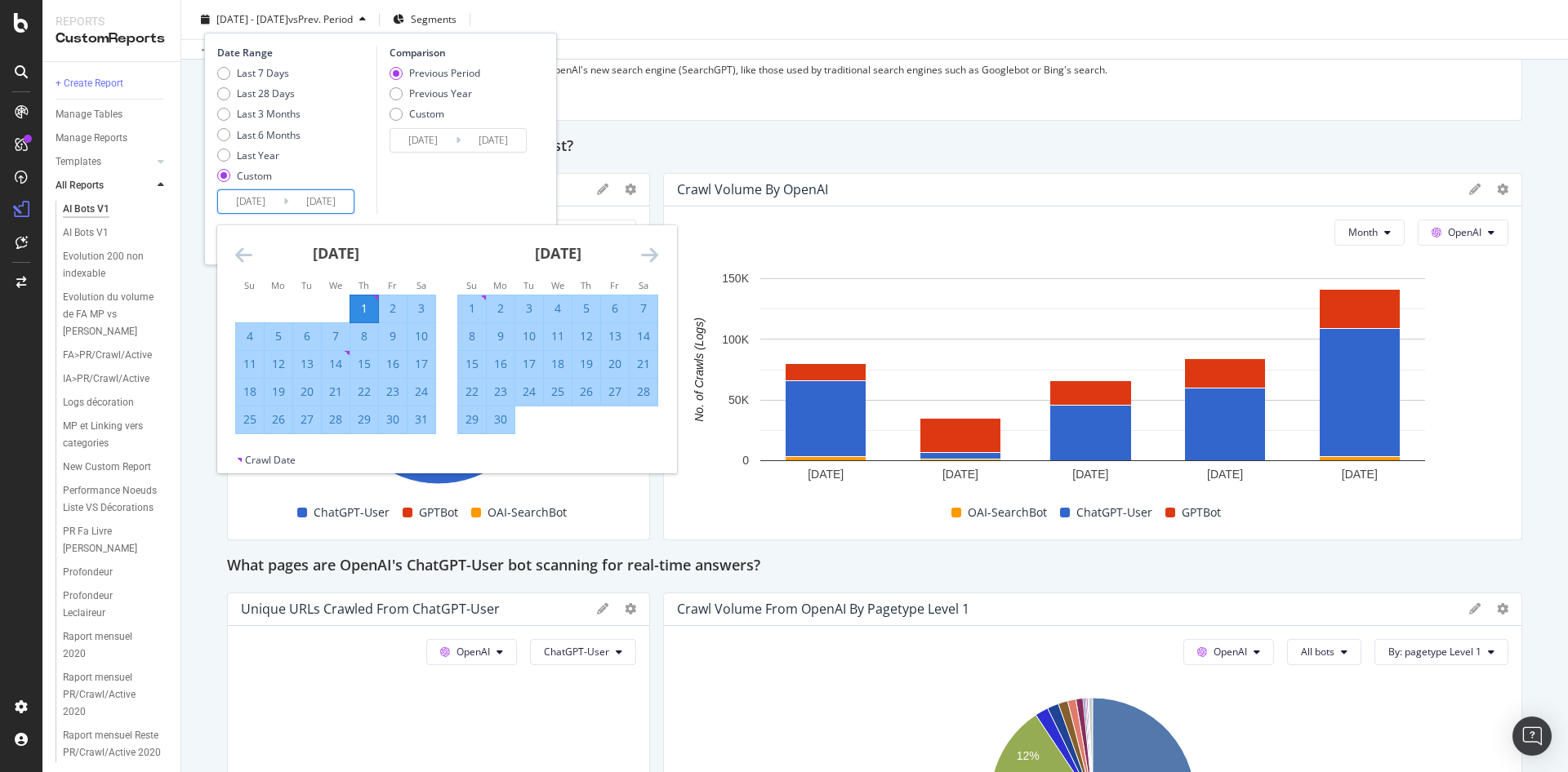
click at [244, 260] on icon "Move backward to switch to the previous month." at bounding box center [244, 255] width 17 height 20
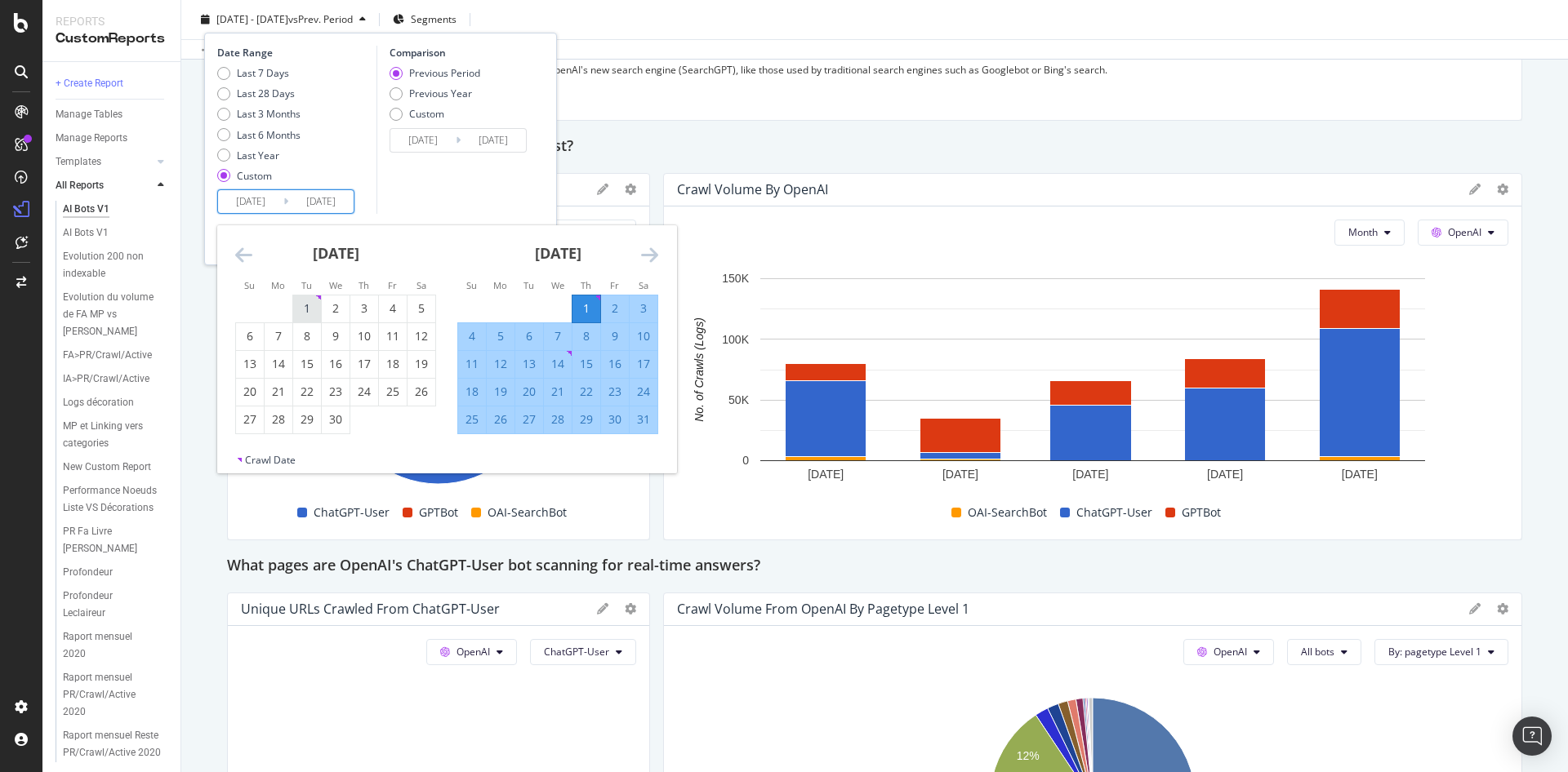
click at [302, 304] on div "1" at bounding box center [307, 308] width 28 height 16
type input "2024/09/30"
type input "2025/03/31"
type input "2025/04/01"
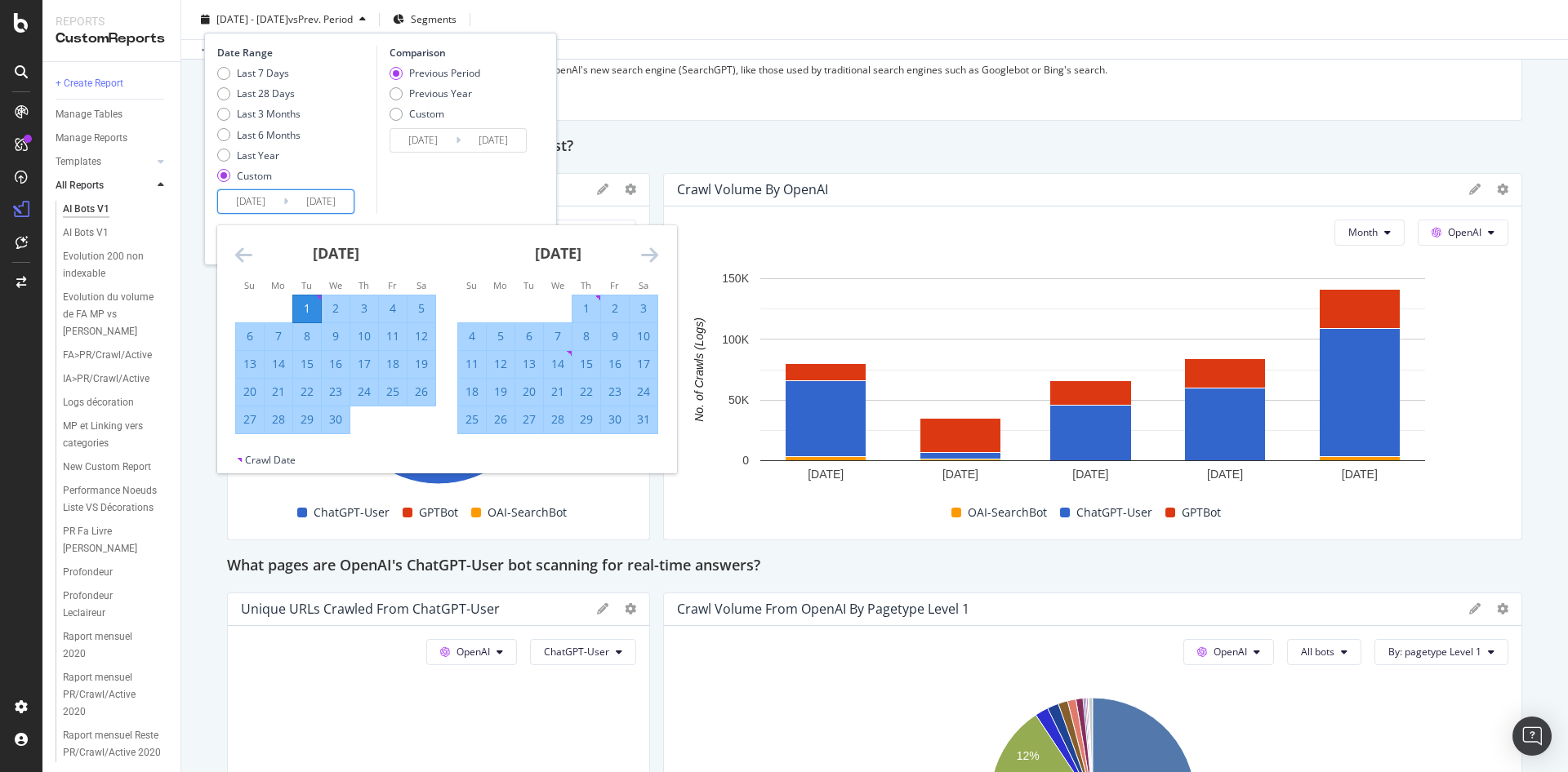
click at [494, 190] on div "Comparison Previous Period Previous Year Custom 2024/09/30 Navigate forward to …" at bounding box center [454, 129] width 156 height 168
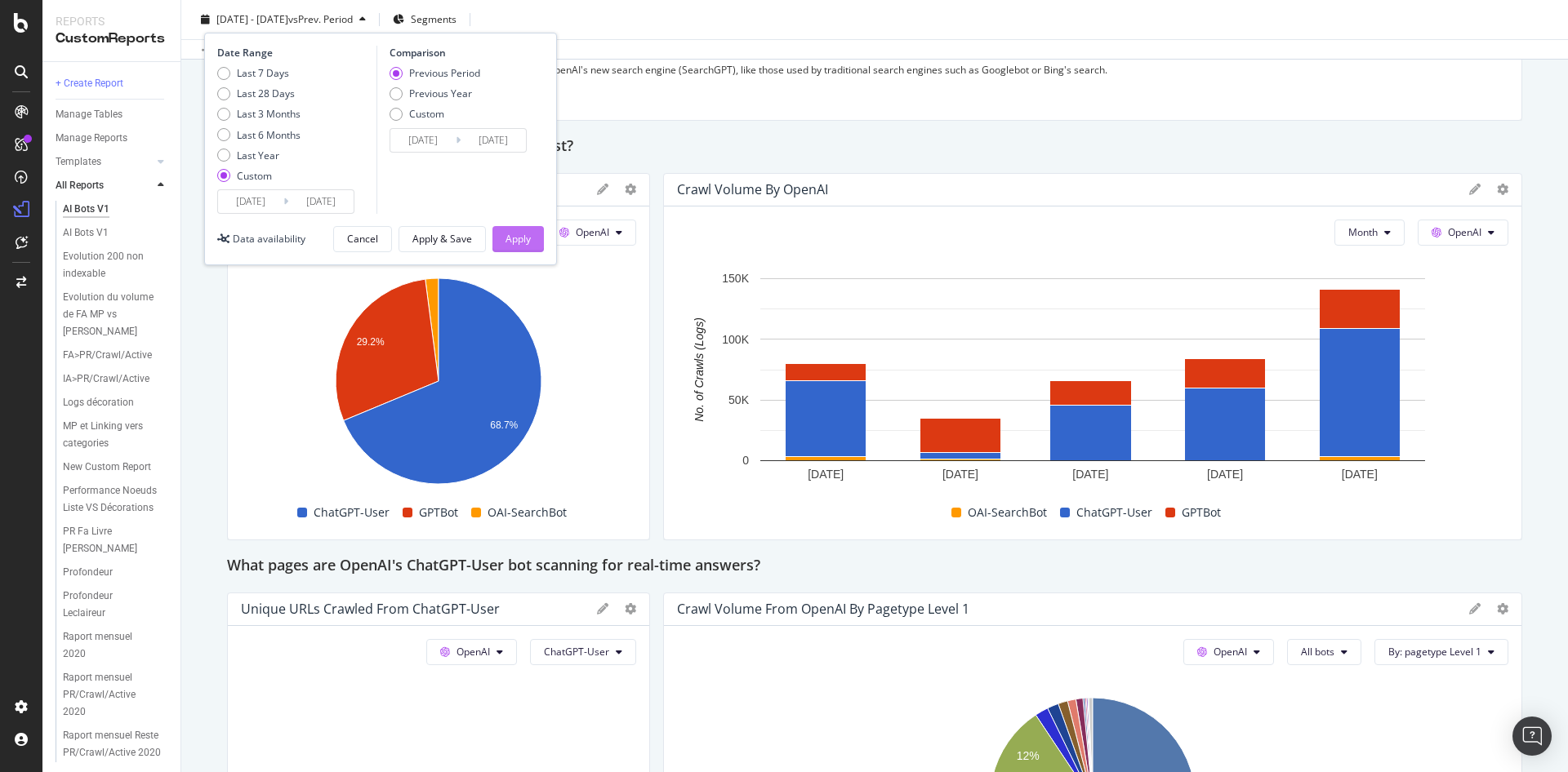
click at [518, 241] on div "Apply" at bounding box center [518, 238] width 25 height 13
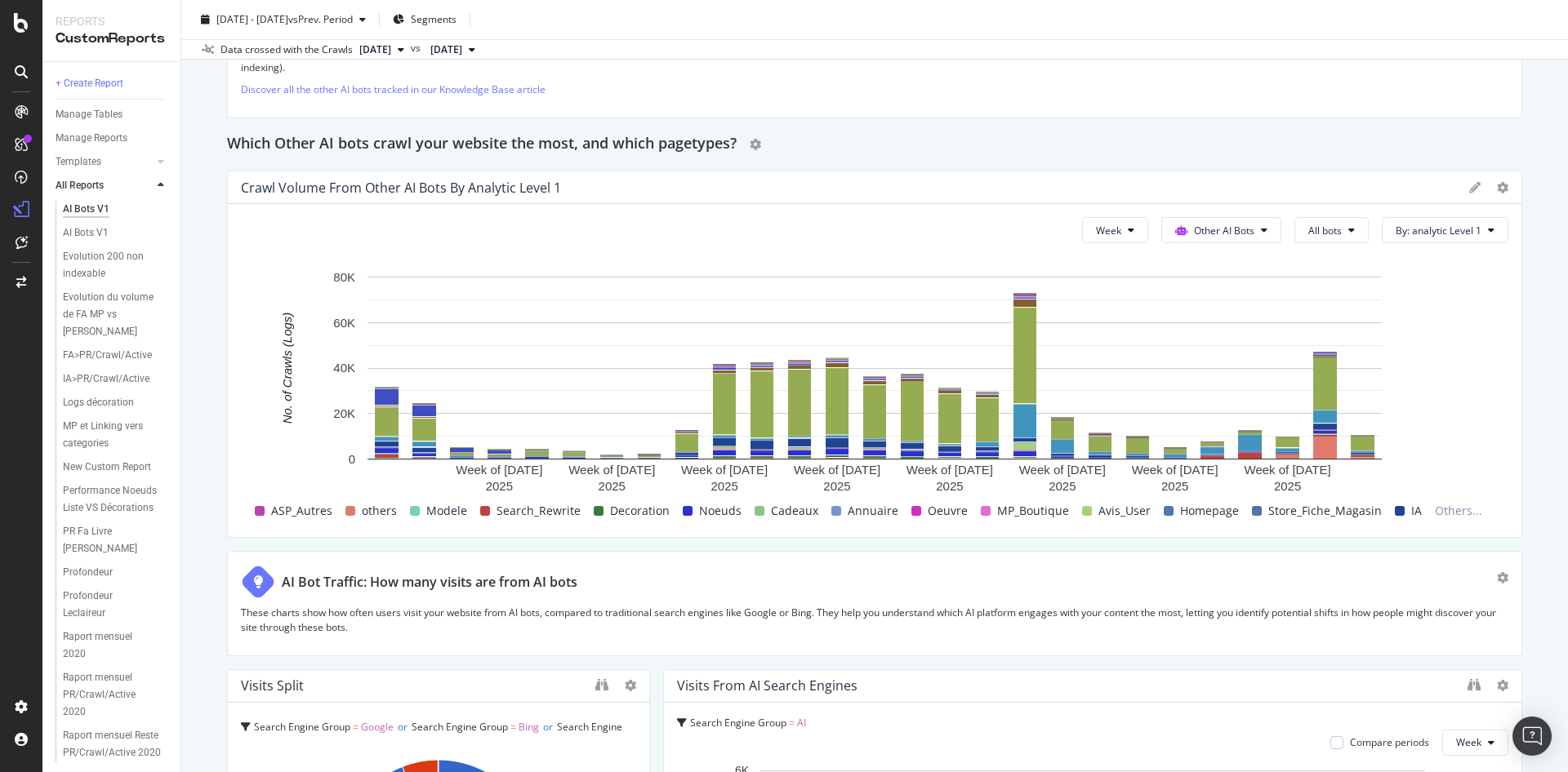
scroll to position [2706, 0]
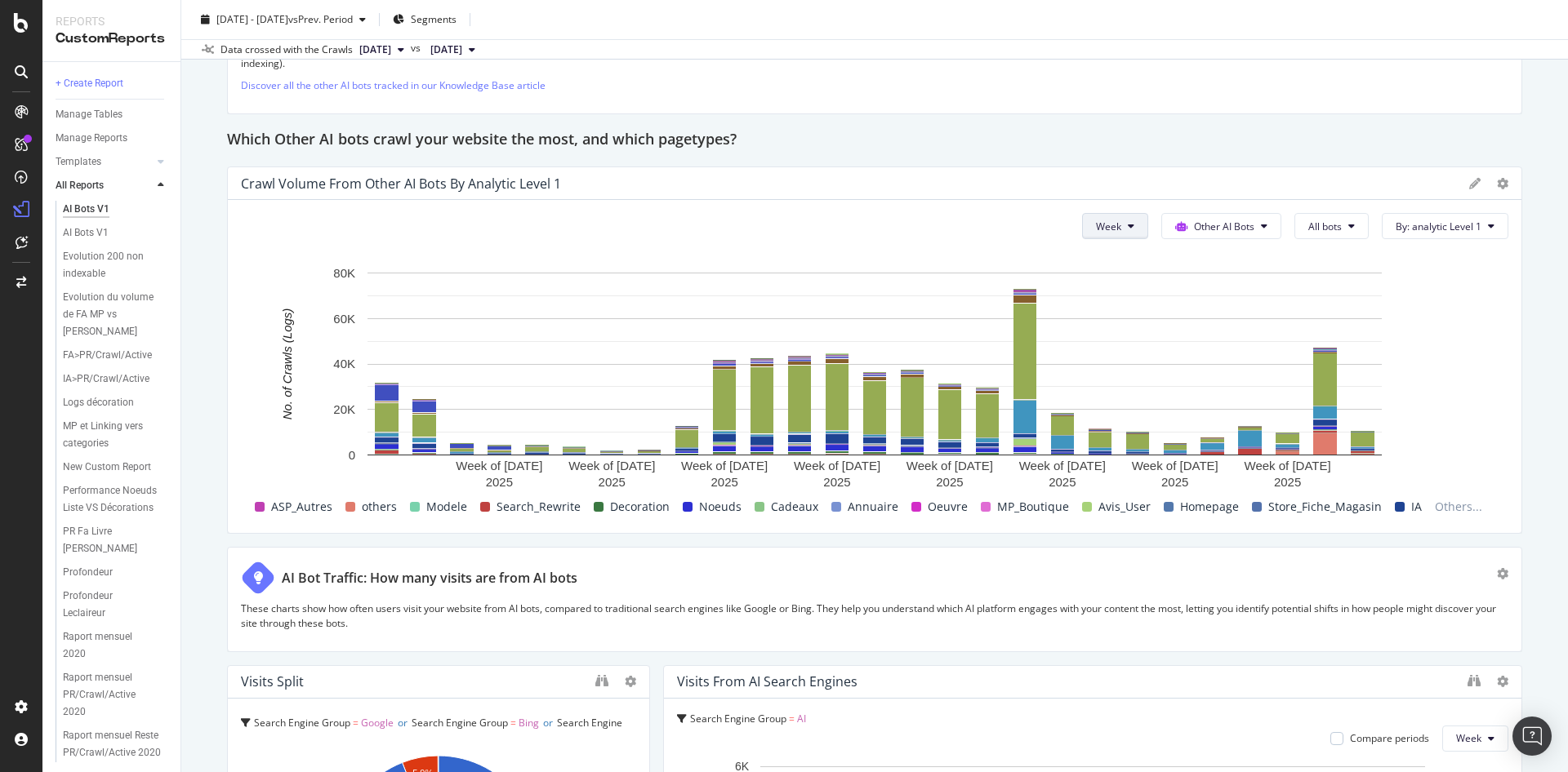
click at [1118, 219] on span "Week" at bounding box center [1109, 226] width 25 height 13
click at [1125, 302] on span "Month" at bounding box center [1111, 306] width 30 height 14
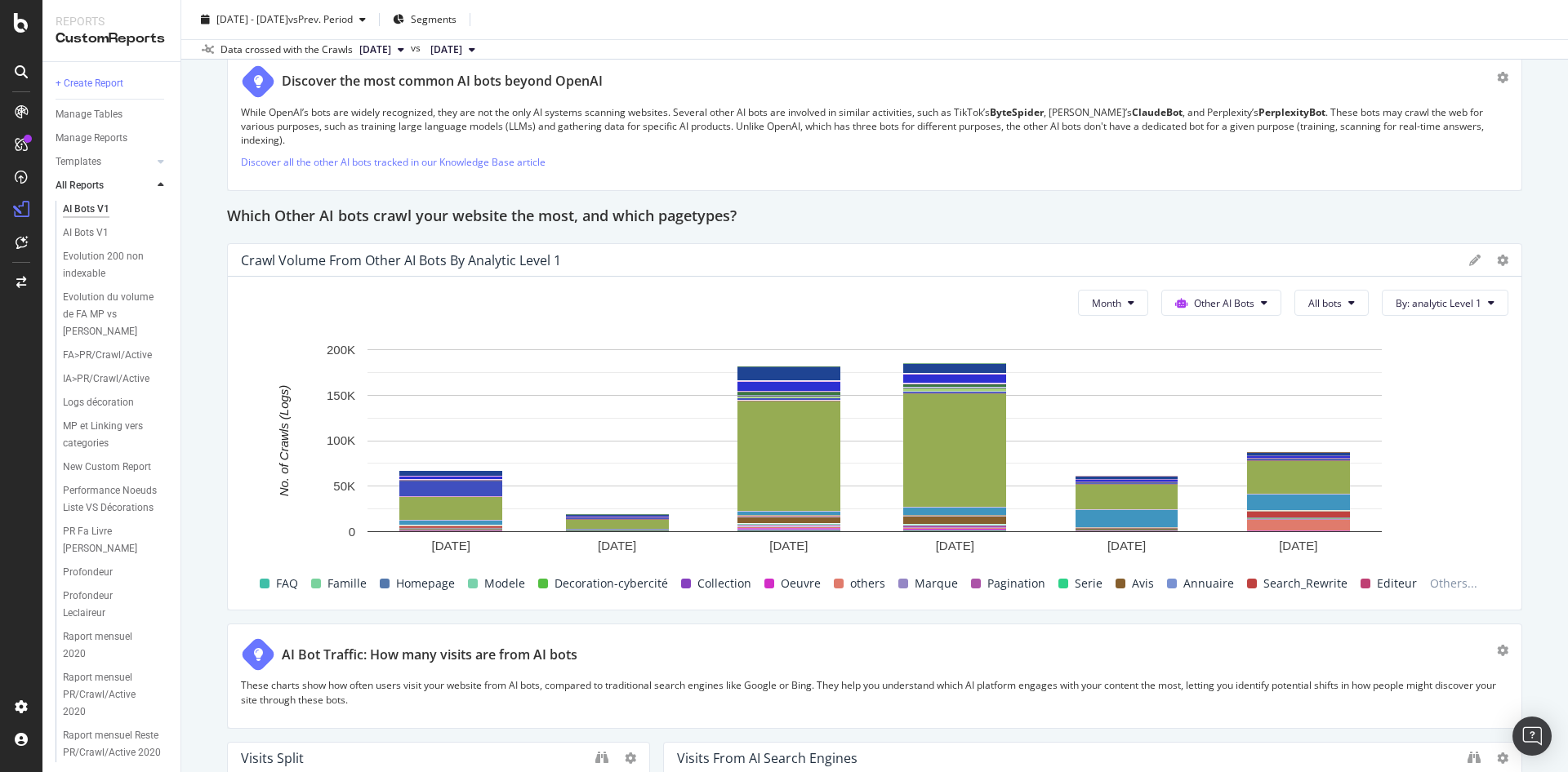
scroll to position [2619, 0]
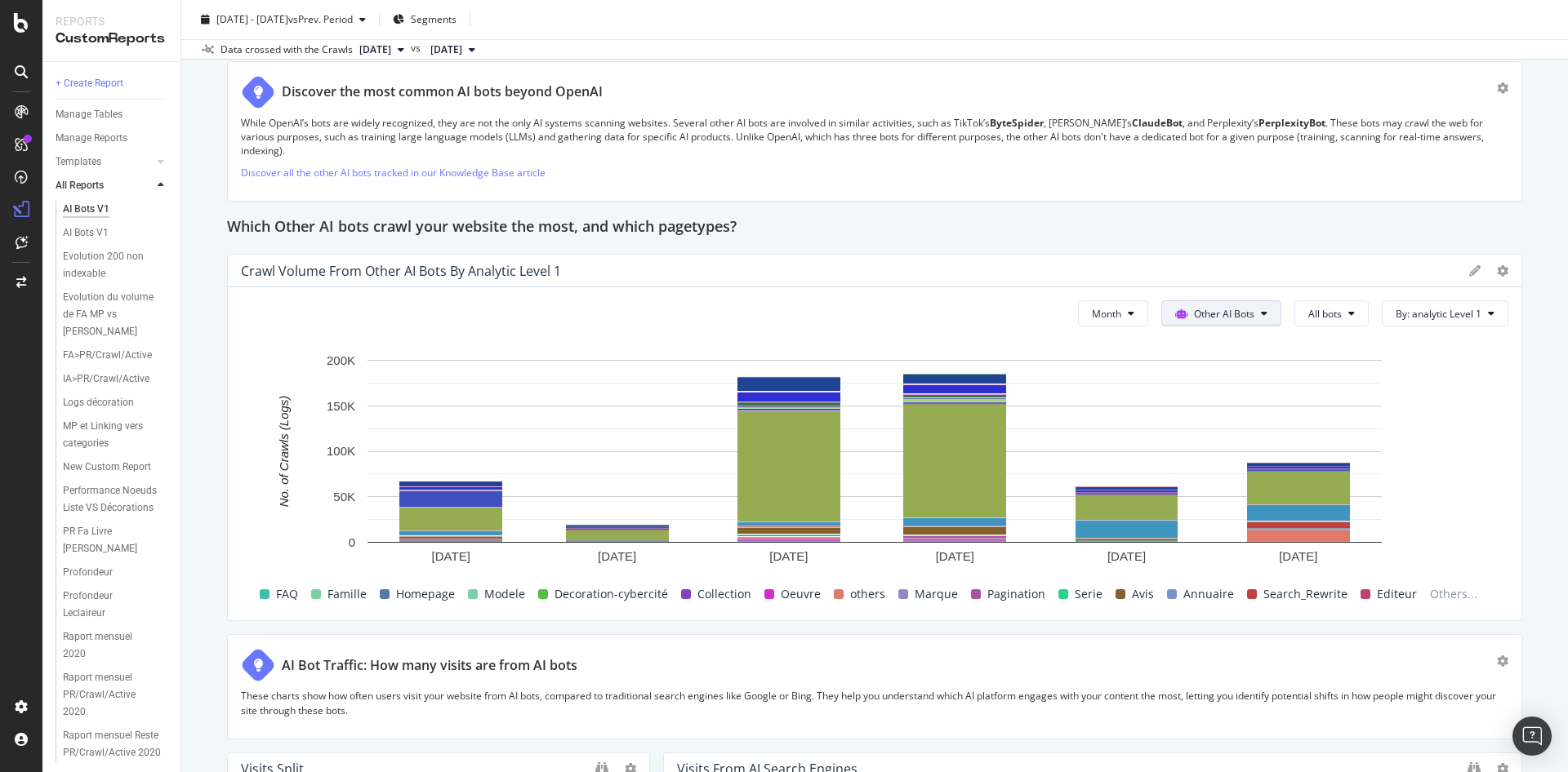
click at [1243, 307] on span "Other AI Bots" at bounding box center [1224, 314] width 60 height 13
click at [1216, 403] on div "OpenAI" at bounding box center [1221, 392] width 116 height 23
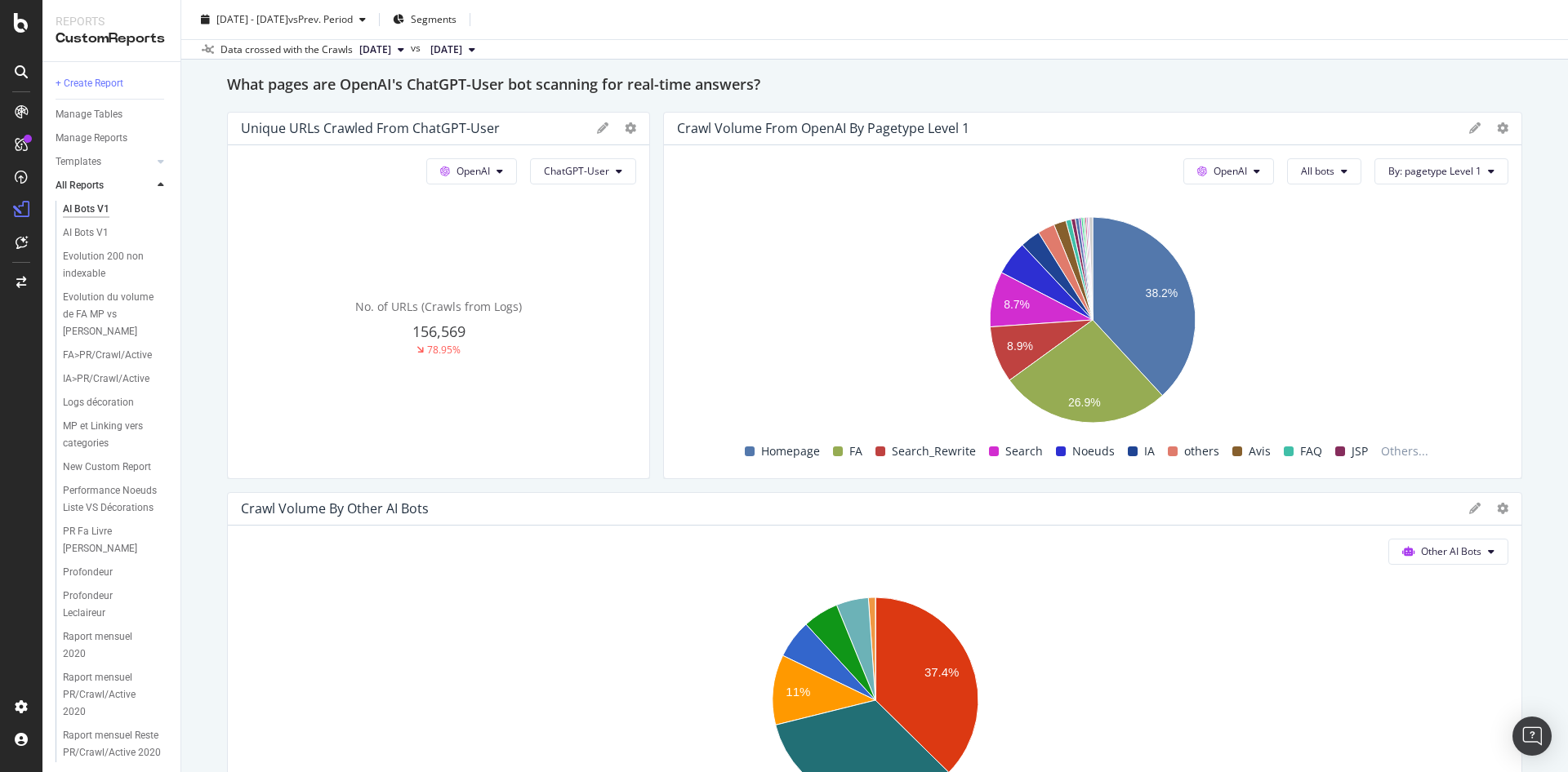
scroll to position [1706, 0]
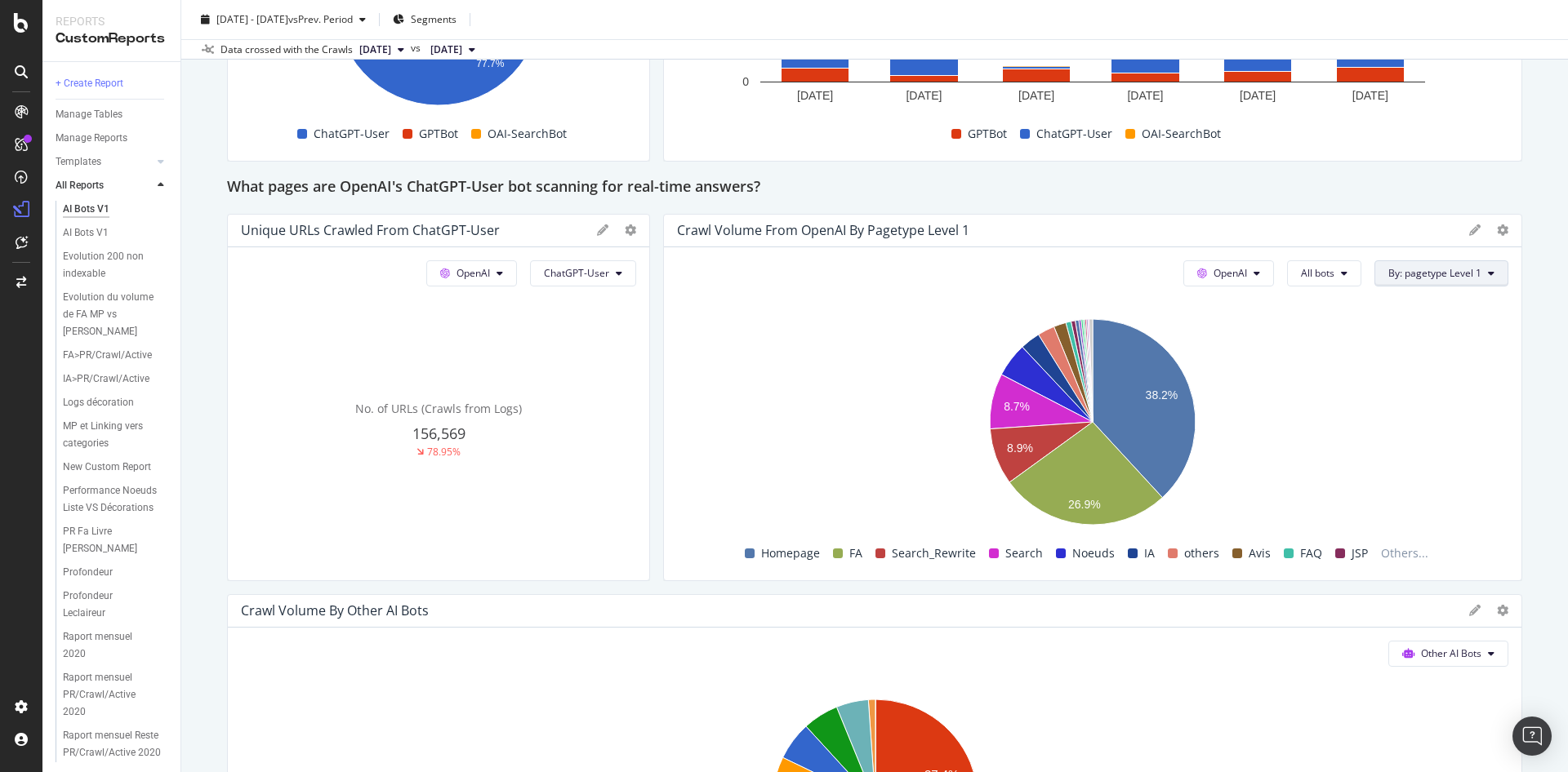
click at [1454, 265] on button "By: pagetype Level 1" at bounding box center [1441, 273] width 134 height 26
click at [1429, 341] on div "Select a Segment" at bounding box center [1406, 332] width 202 height 27
click at [1381, 329] on icon at bounding box center [1378, 322] width 4 height 13
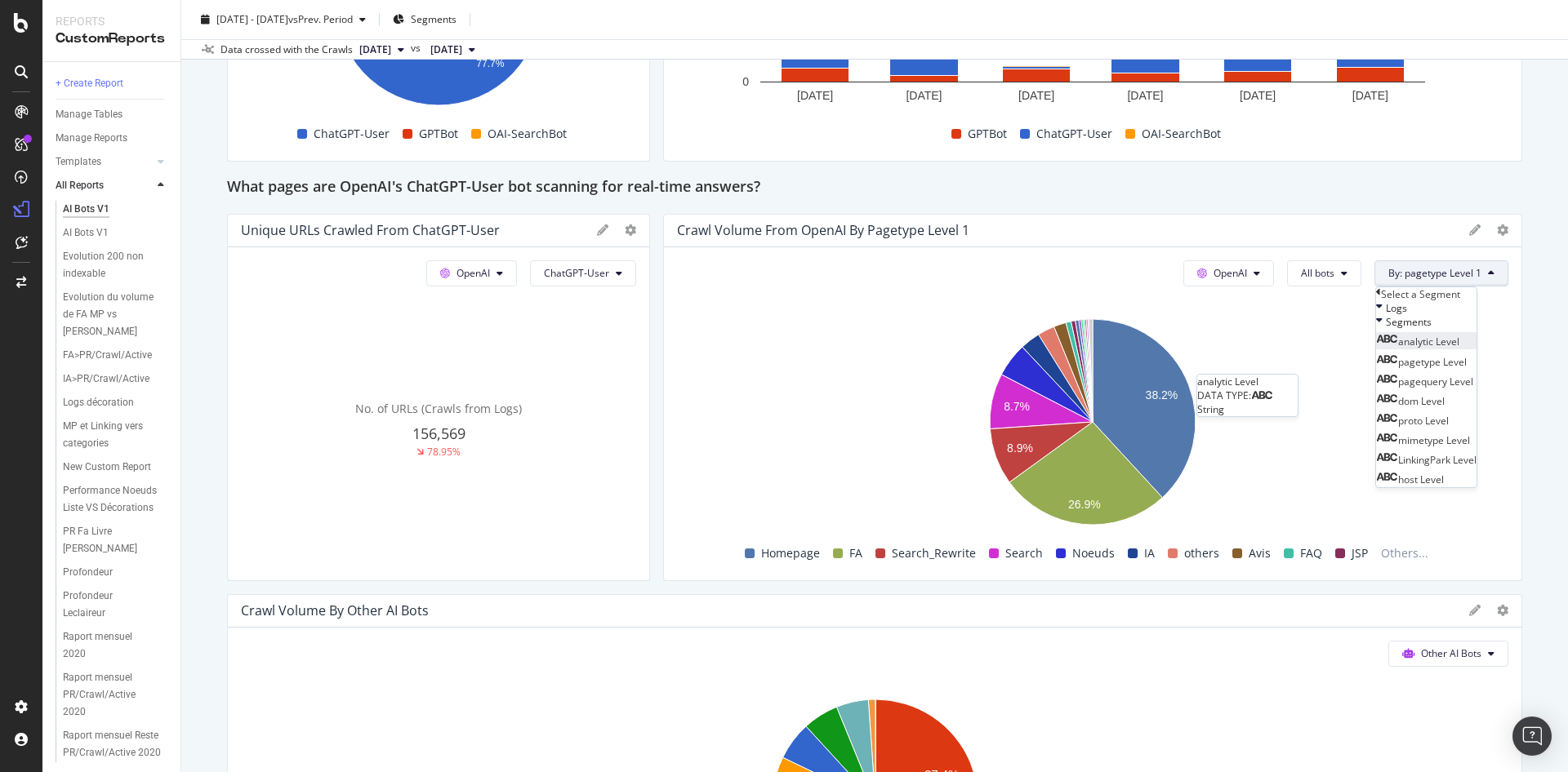
click at [1420, 349] on div "analytic Level" at bounding box center [1418, 341] width 84 height 13
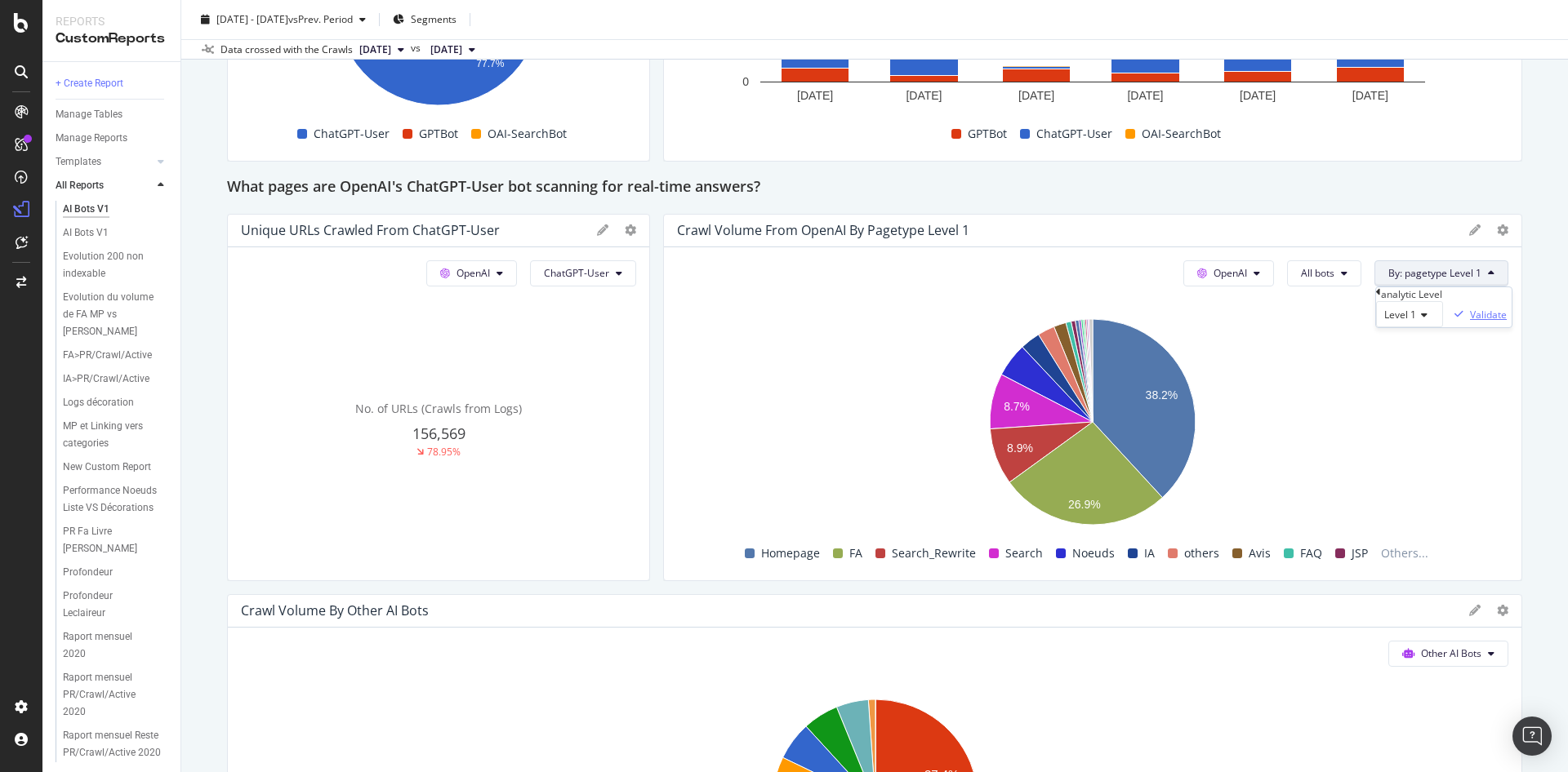
click at [1507, 326] on div "Validate" at bounding box center [1477, 314] width 58 height 24
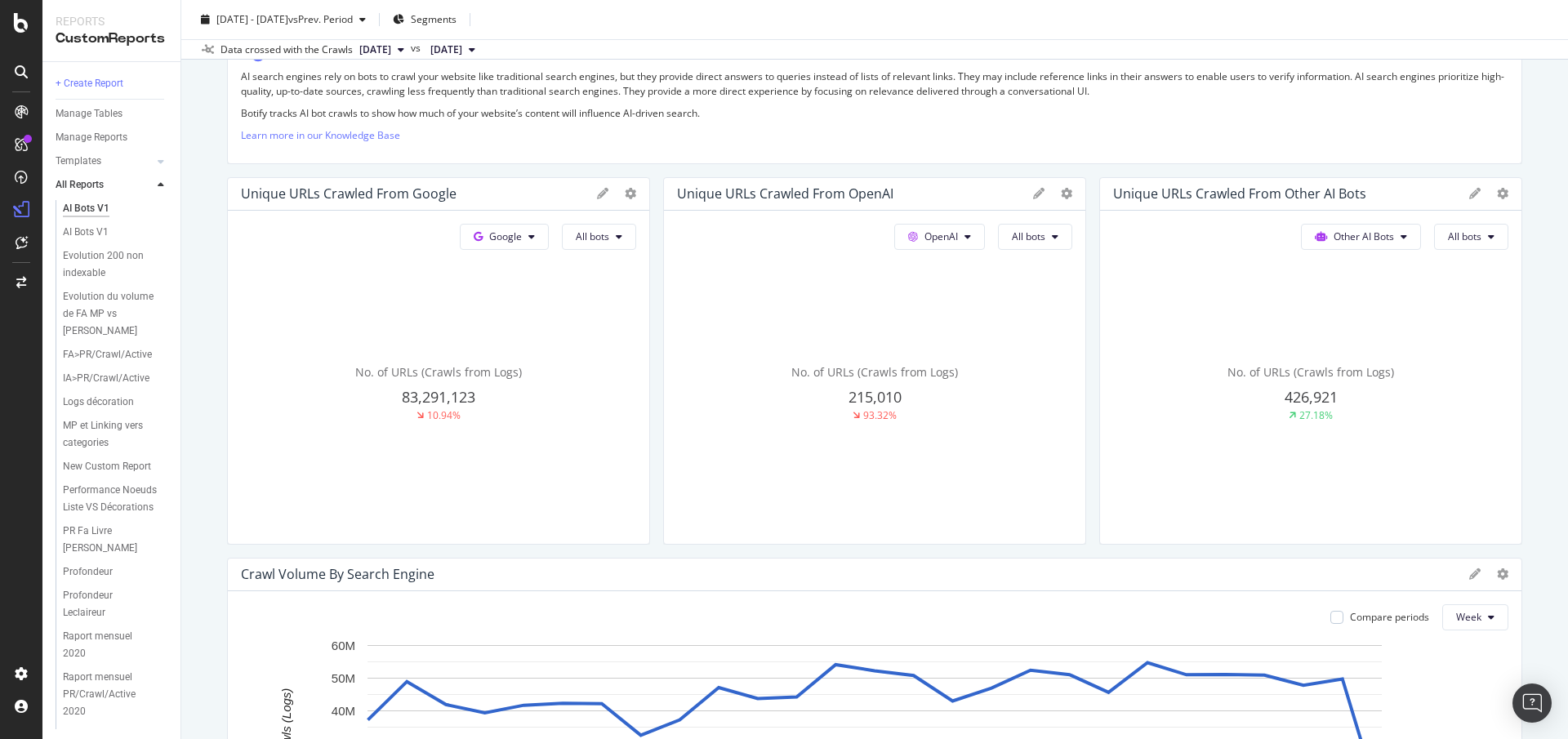
scroll to position [0, 0]
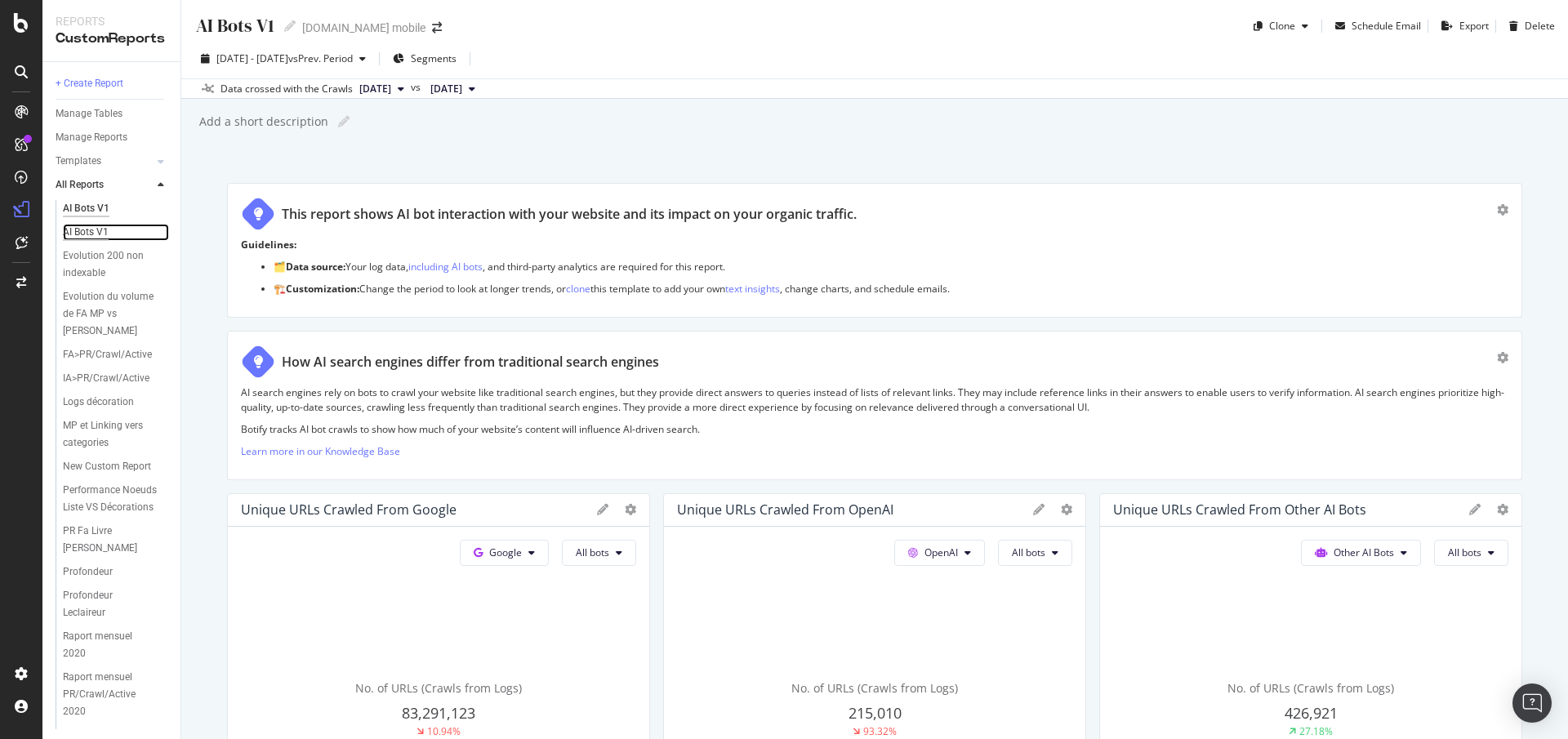
click at [94, 229] on div "AI Bots V1" at bounding box center [85, 232] width 46 height 17
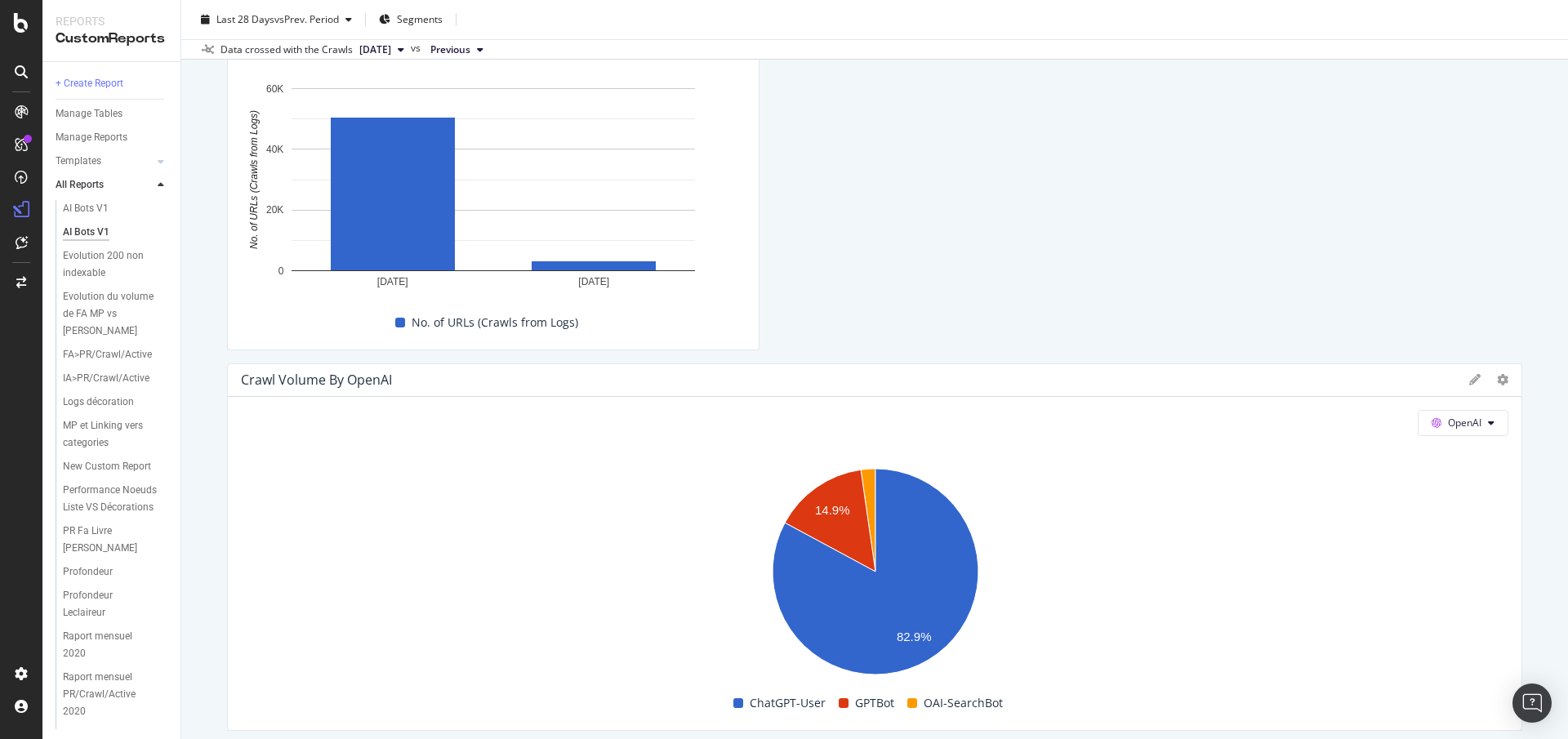
scroll to position [2112, 0]
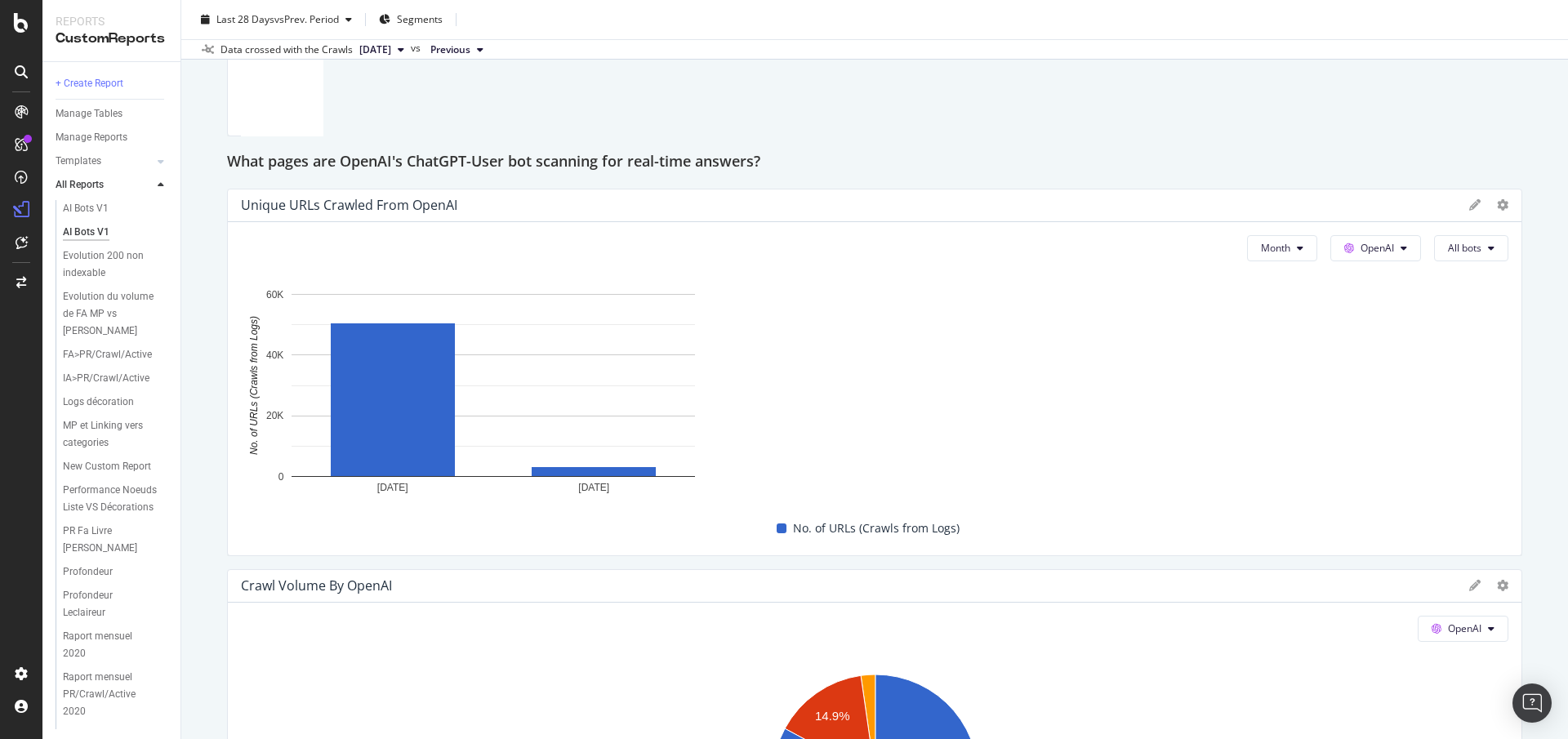
drag, startPoint x: 756, startPoint y: 538, endPoint x: 1555, endPoint y: 532, distance: 799.0
click at [1555, 532] on div "AI Bots V1 AI Bots V1 Fnac.com mobile Clone Schedule Email Export Delete Last 2…" at bounding box center [875, 370] width 1386 height 739
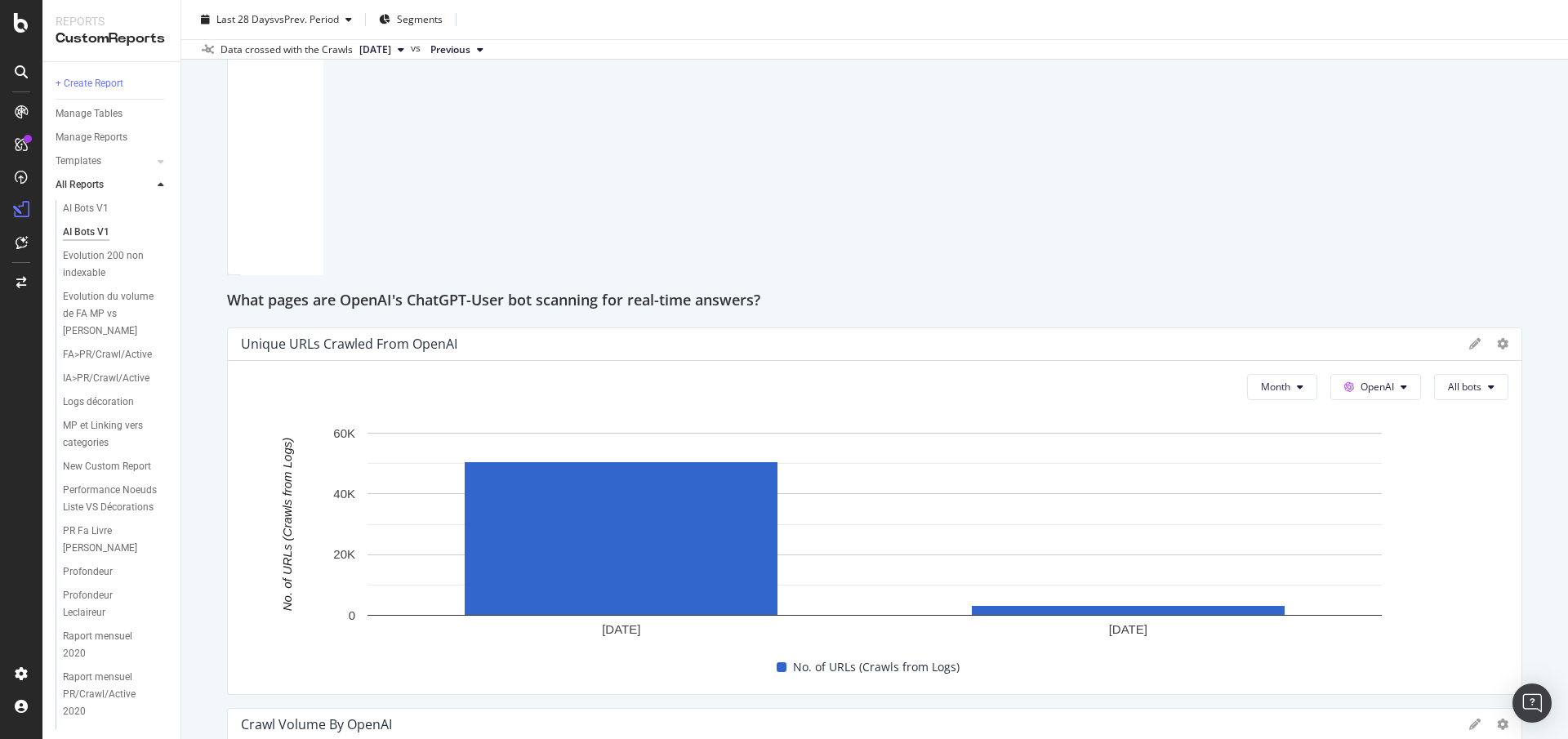
scroll to position [2012, 0]
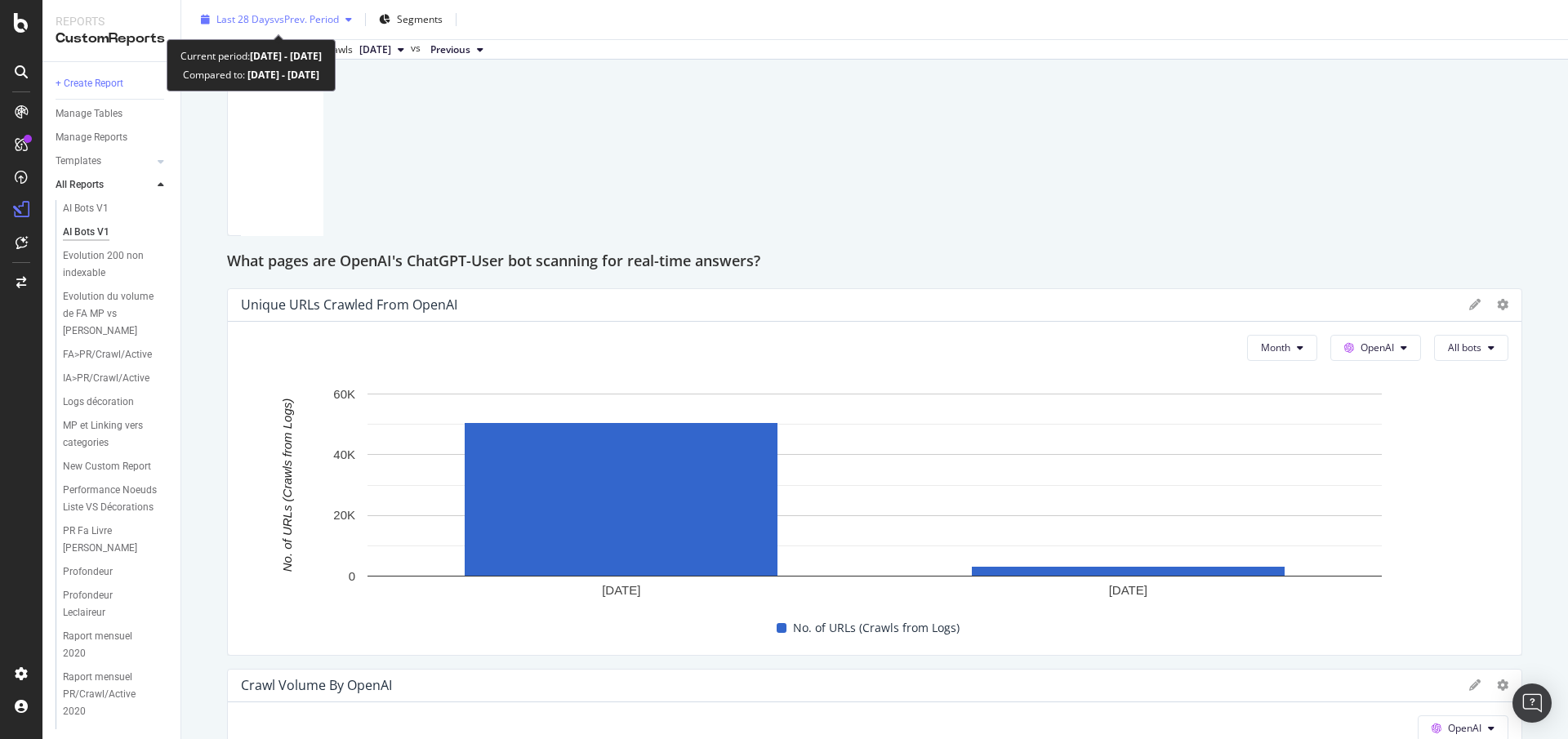
click at [239, 24] on span "Last 28 Days" at bounding box center [245, 19] width 58 height 13
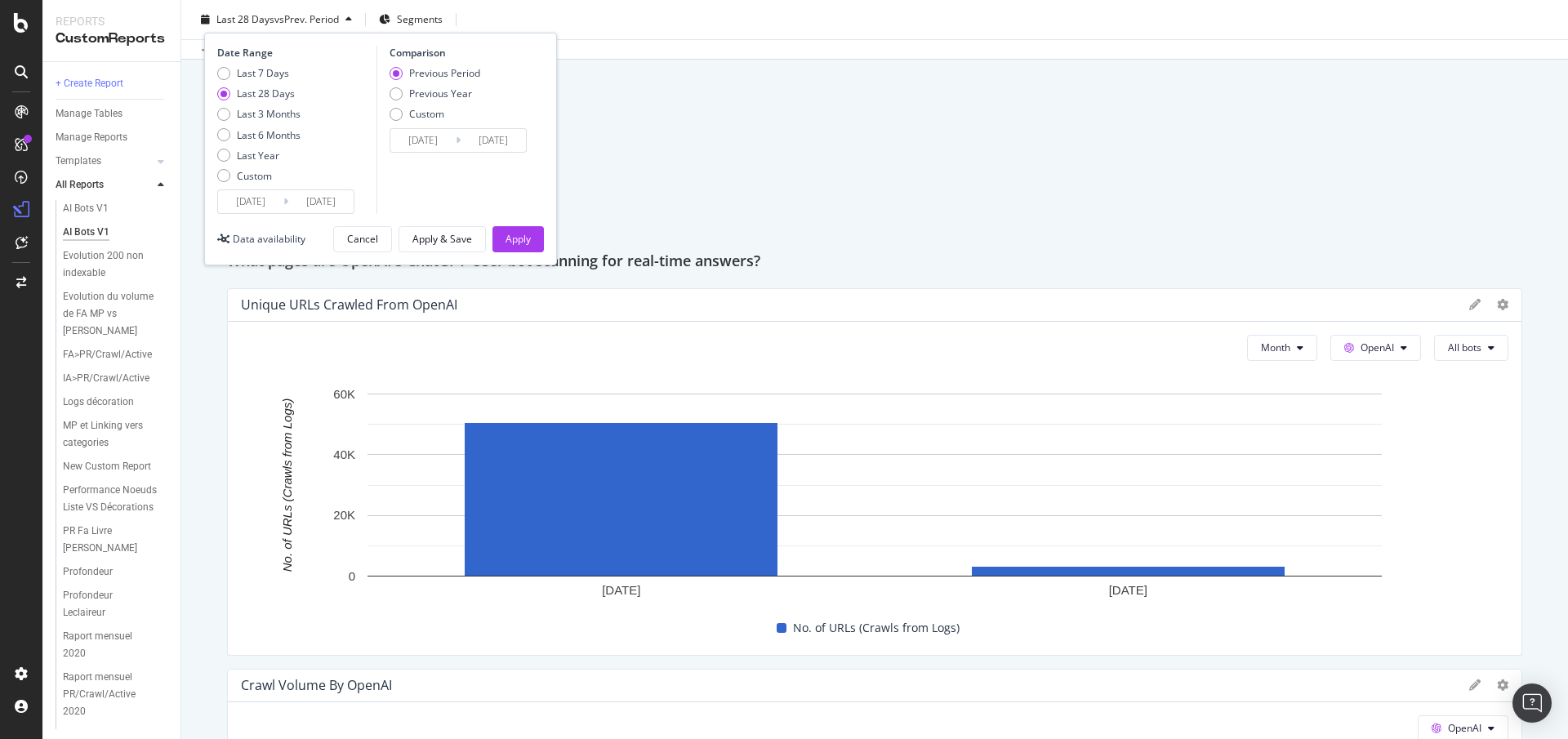
click at [257, 198] on input "2025/09/15" at bounding box center [251, 201] width 66 height 22
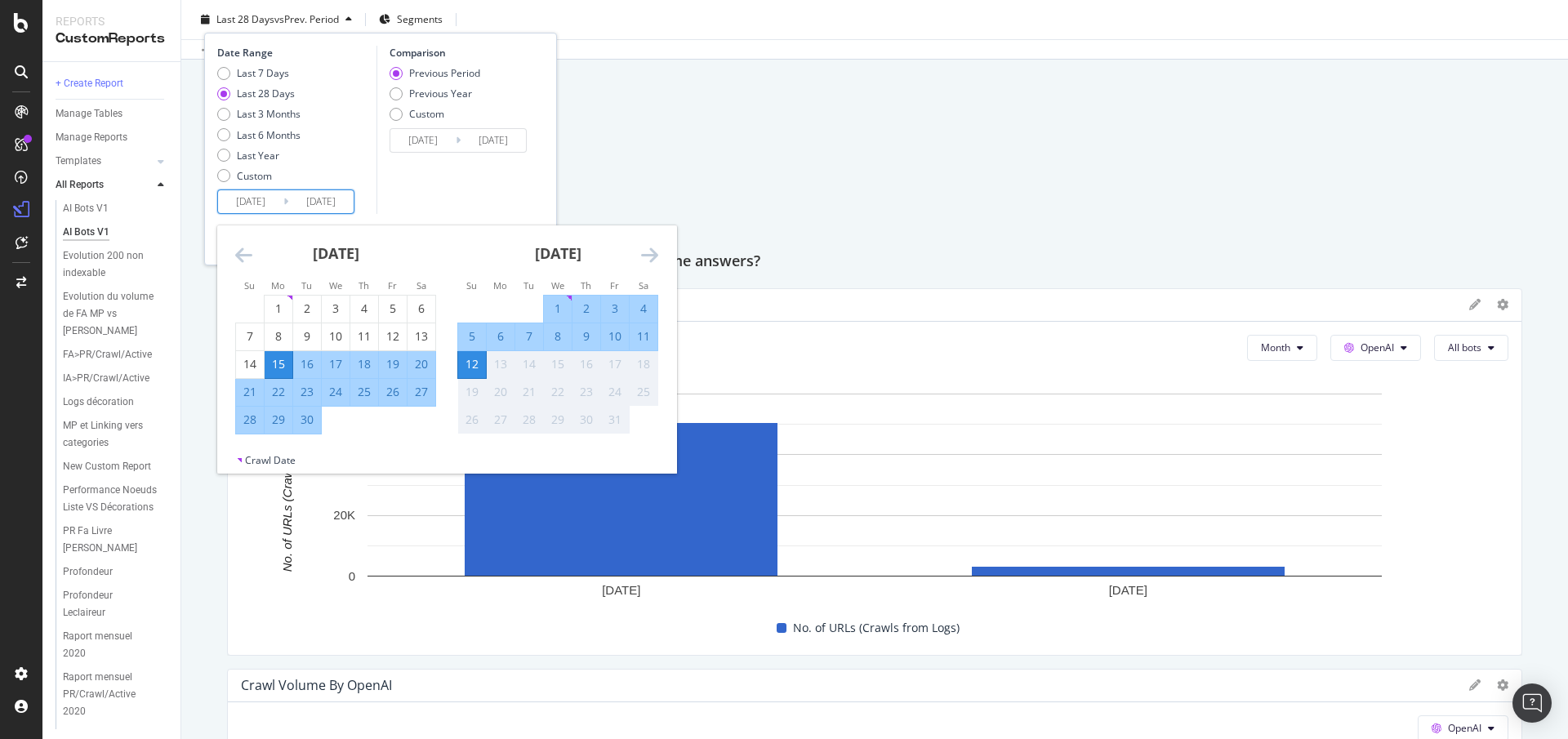
click at [239, 255] on icon "Move backward to switch to the previous month." at bounding box center [244, 255] width 17 height 20
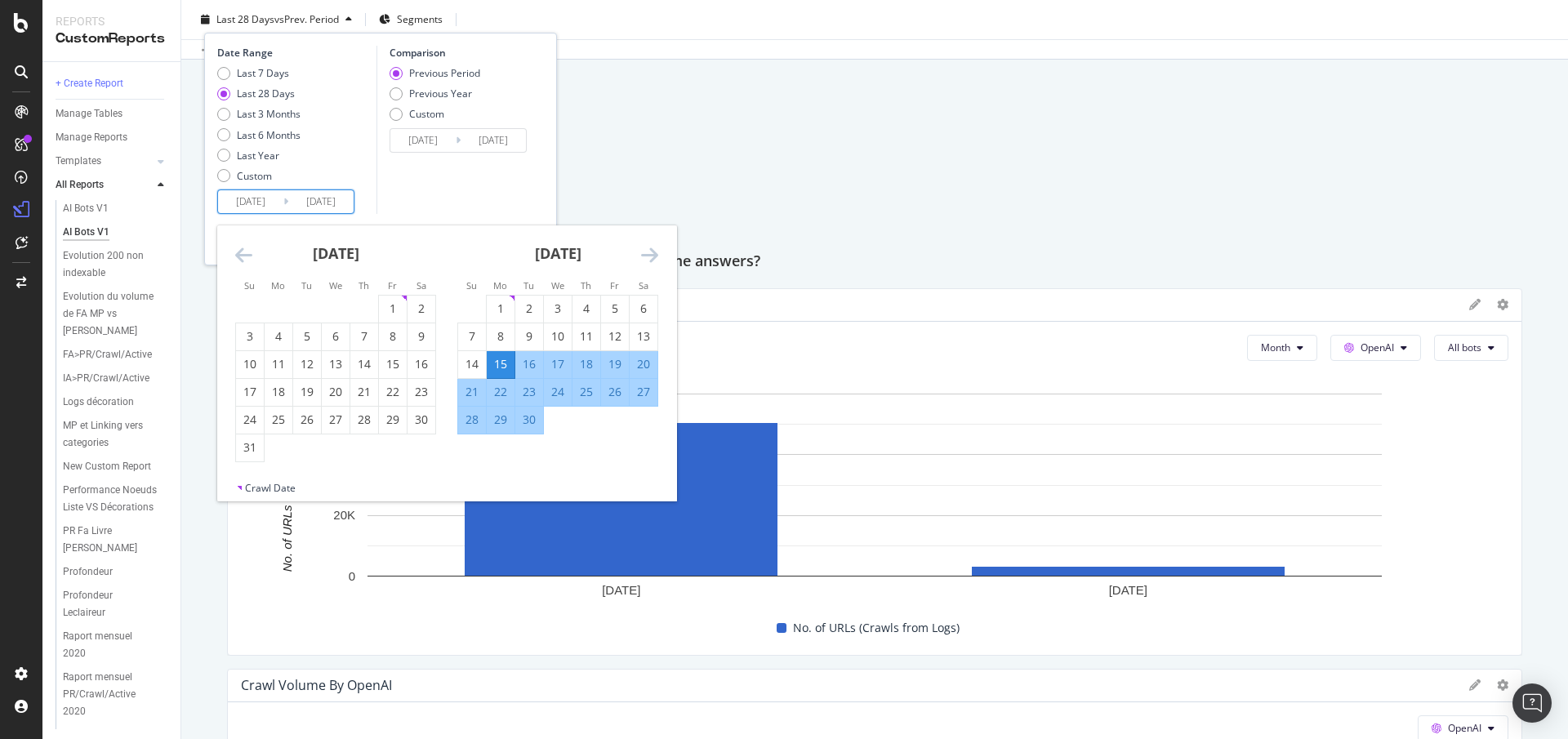
click at [239, 255] on icon "Move backward to switch to the previous month." at bounding box center [244, 255] width 17 height 20
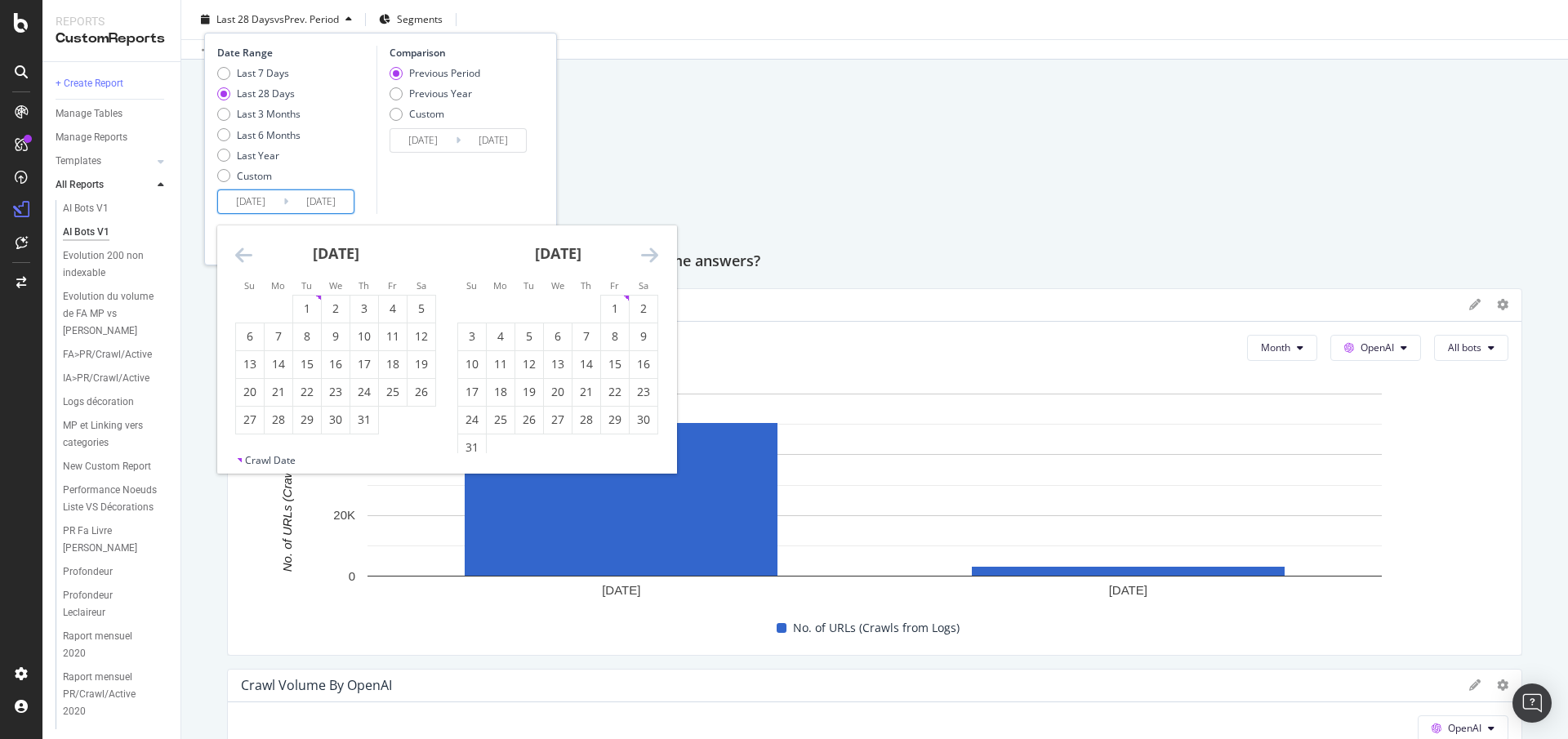
click at [239, 255] on icon "Move backward to switch to the previous month." at bounding box center [244, 255] width 17 height 20
click at [308, 307] on div "1" at bounding box center [307, 308] width 28 height 16
type input "2024/09/18"
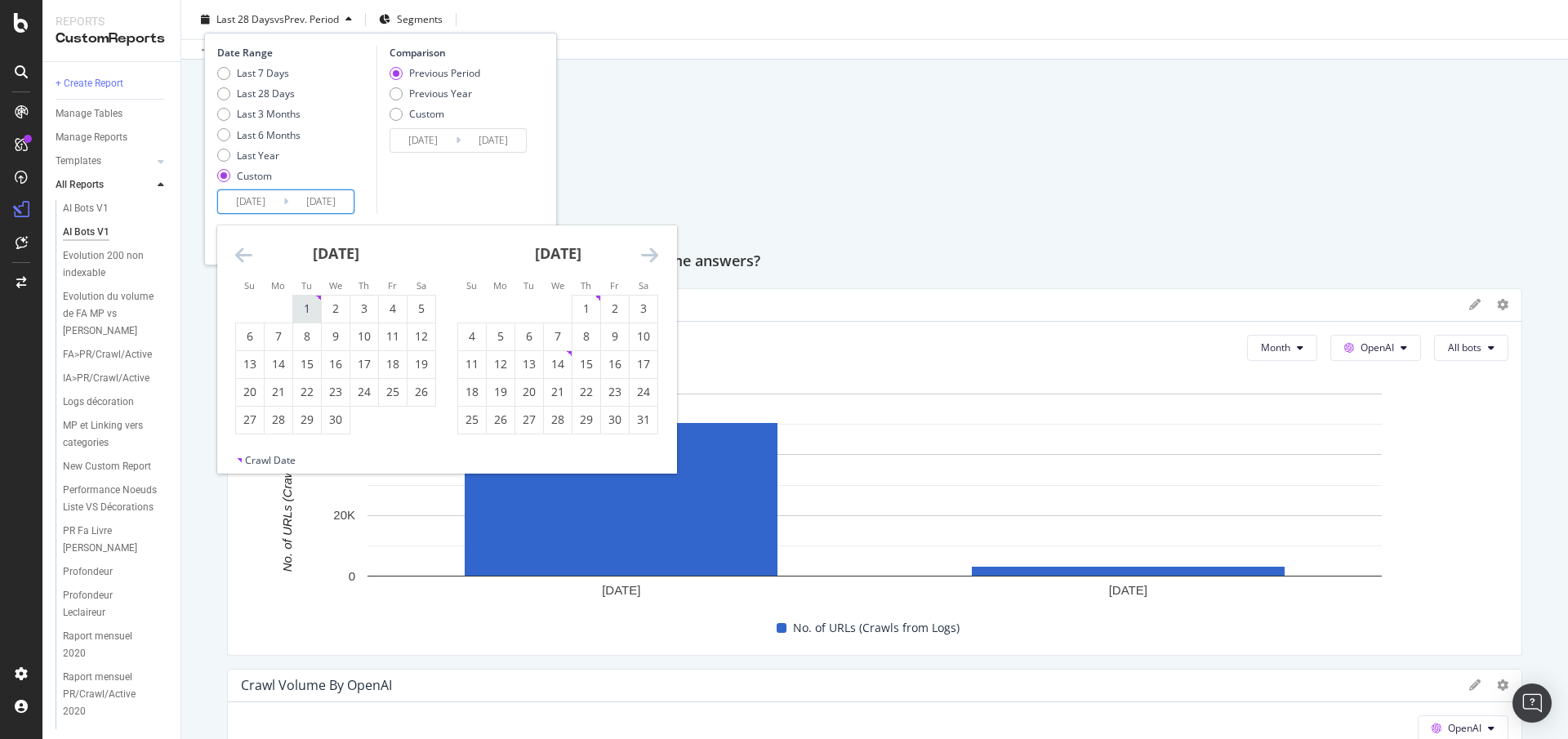
type input "2025/03/31"
type input "2025/04/01"
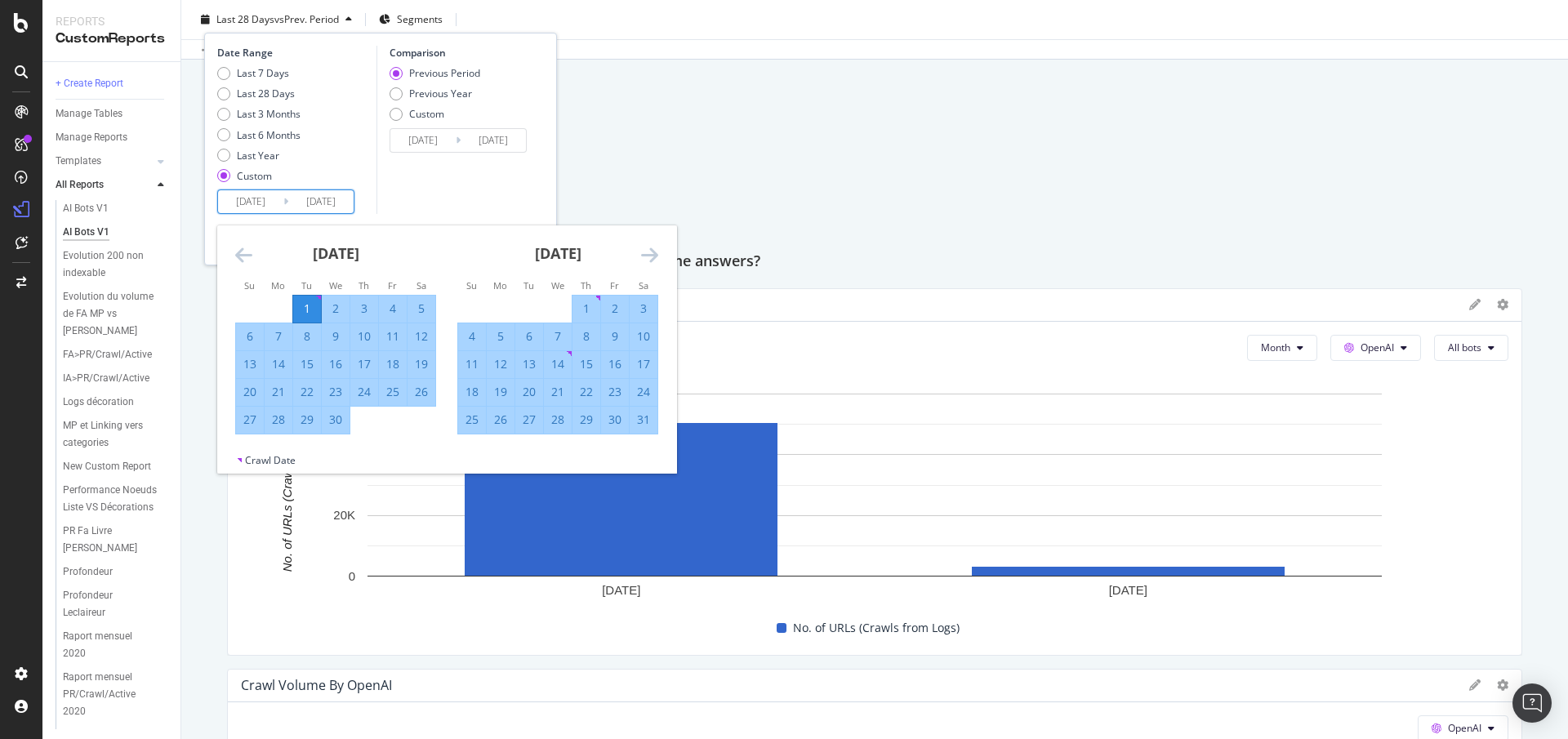
click at [646, 255] on icon "Move forward to switch to the next month." at bounding box center [649, 255] width 17 height 20
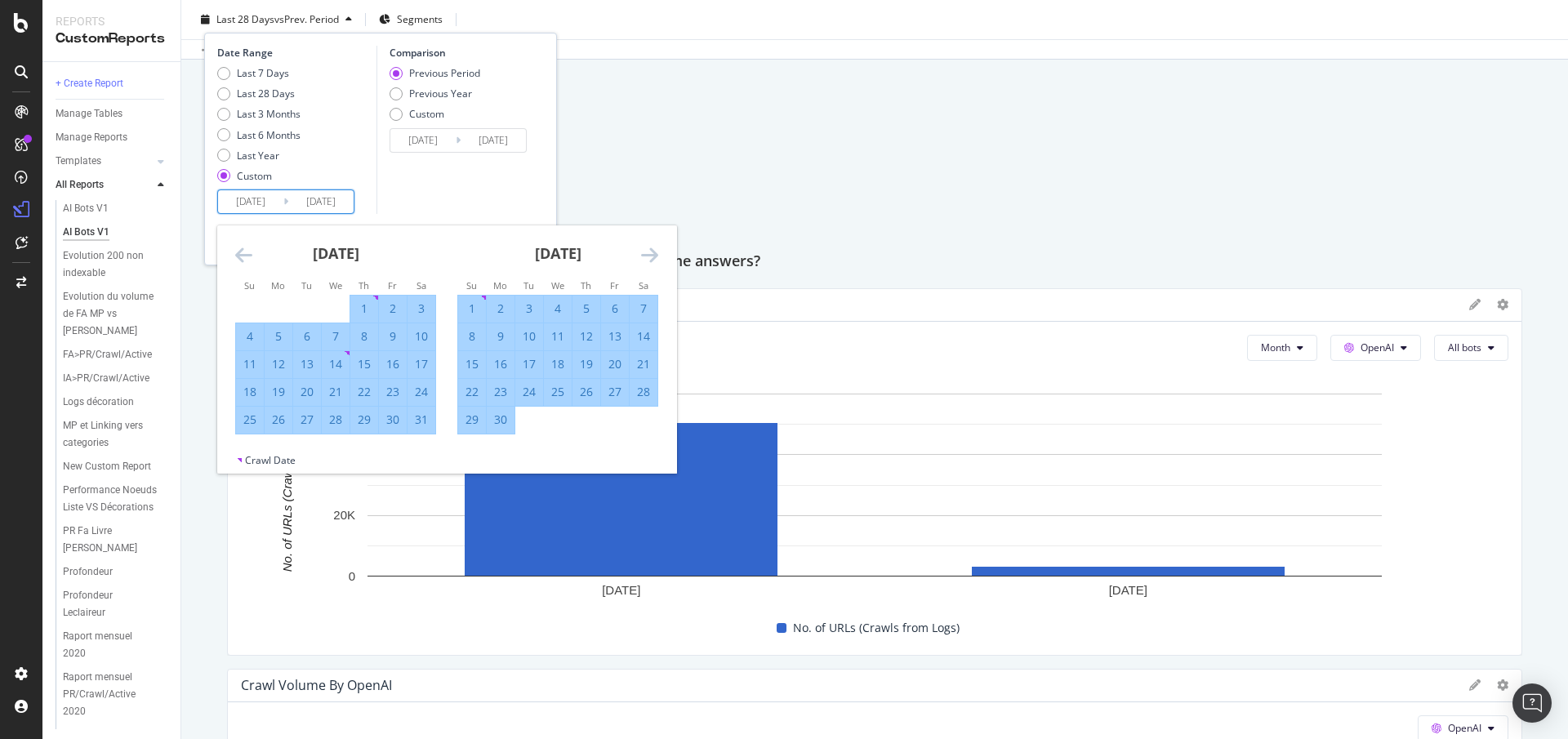
click at [646, 255] on icon "Move forward to switch to the next month." at bounding box center [649, 255] width 17 height 20
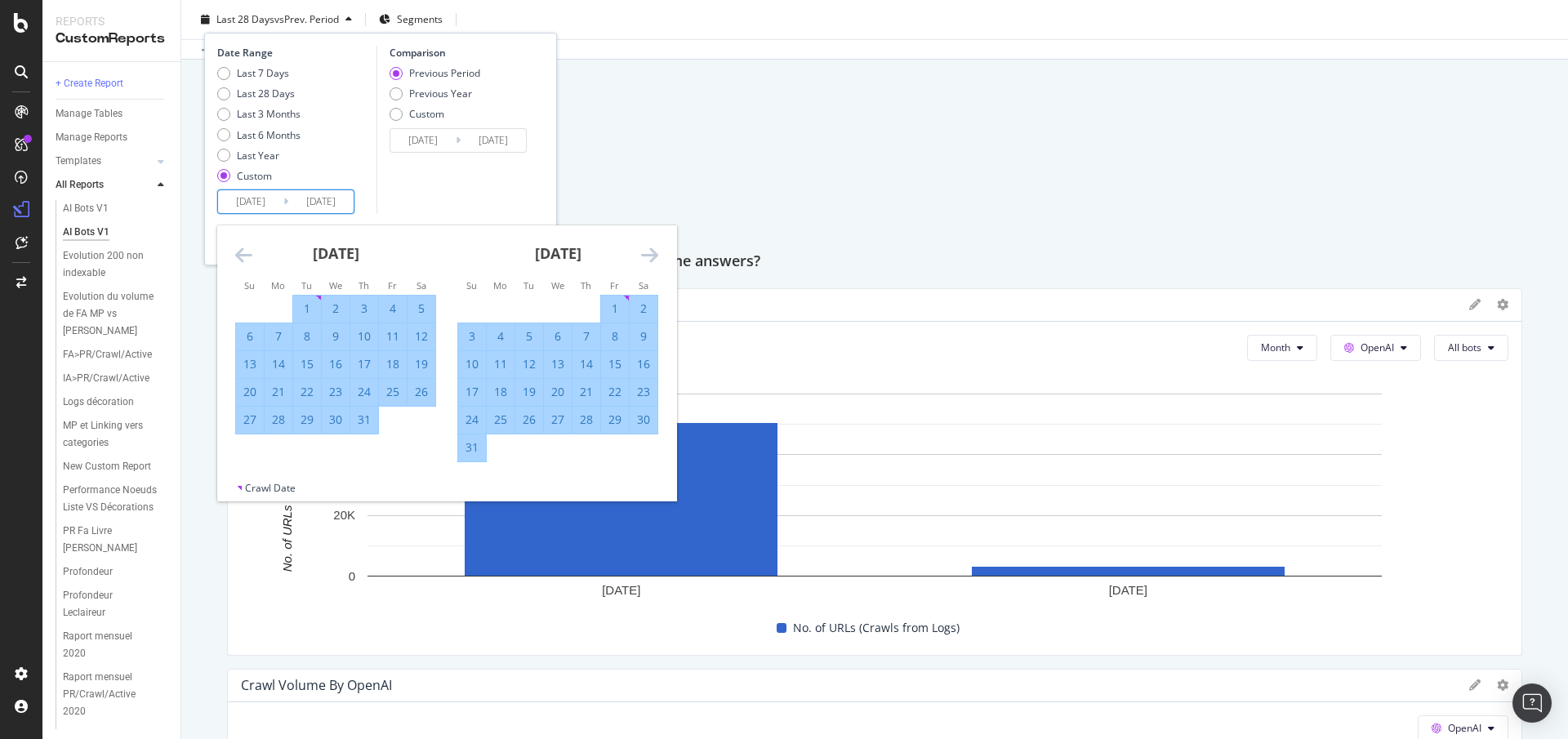
click at [646, 255] on icon "Move forward to switch to the next month." at bounding box center [649, 255] width 17 height 20
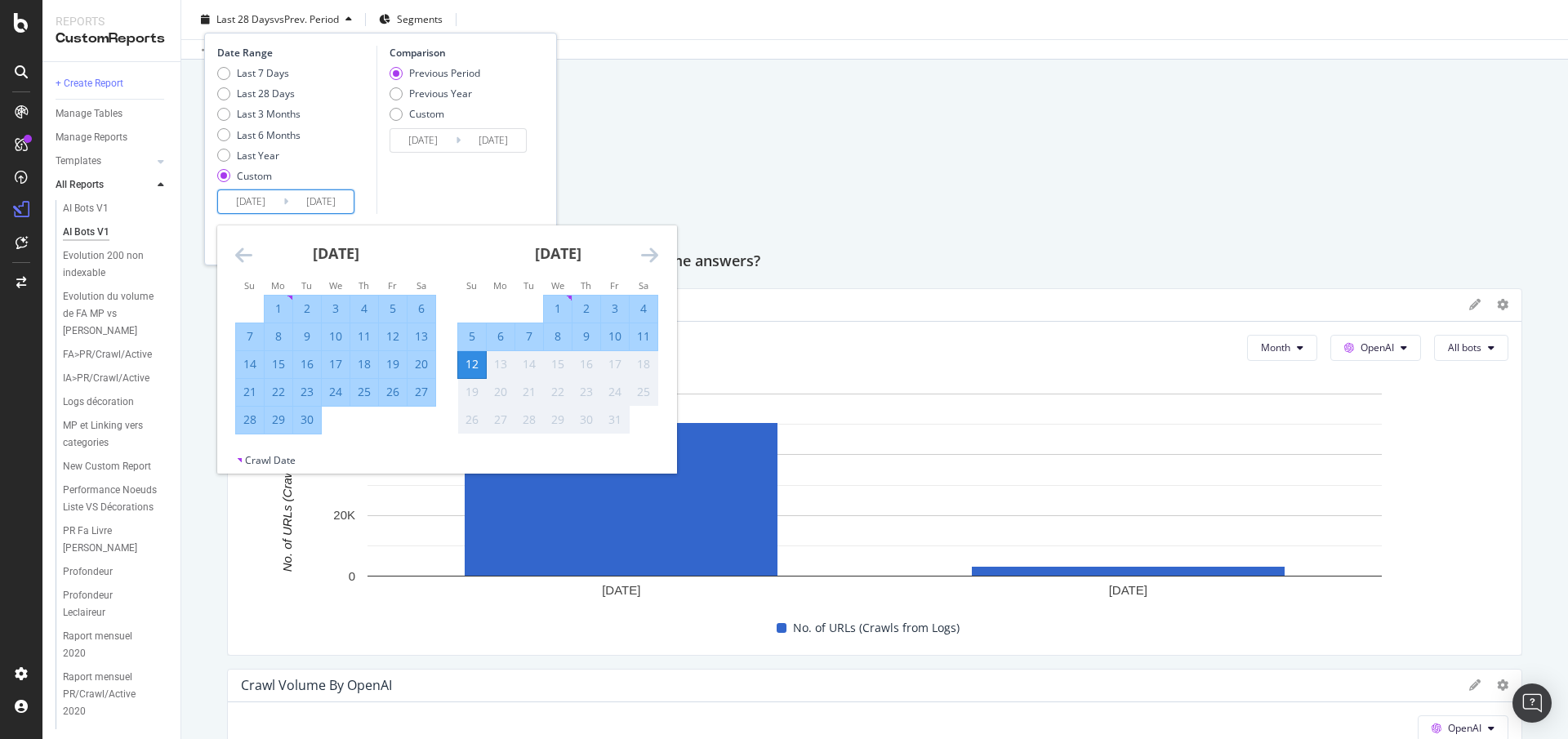
click at [646, 255] on icon "Move forward to switch to the next month." at bounding box center [649, 255] width 17 height 20
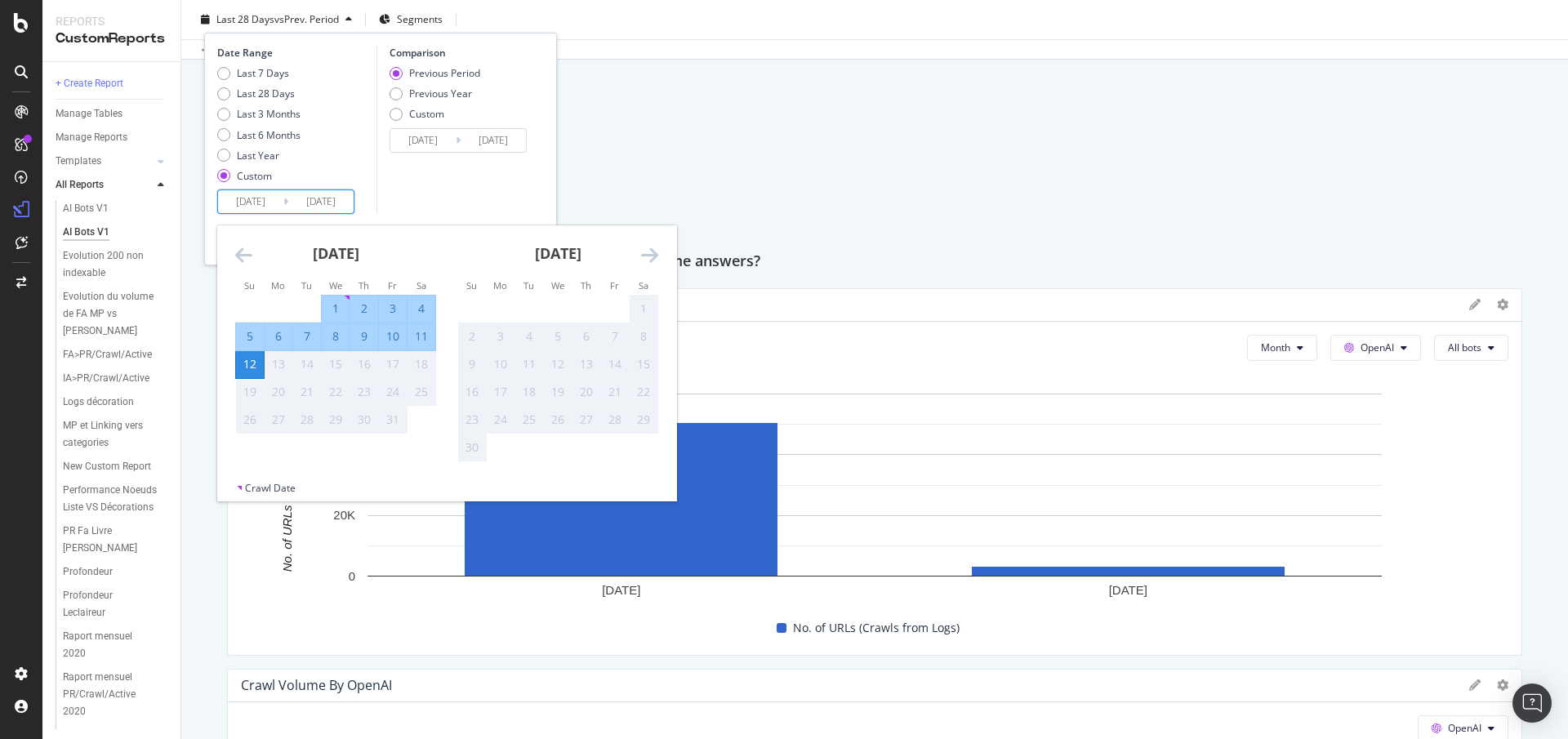
click at [249, 255] on icon "Move backward to switch to the previous month." at bounding box center [244, 255] width 17 height 20
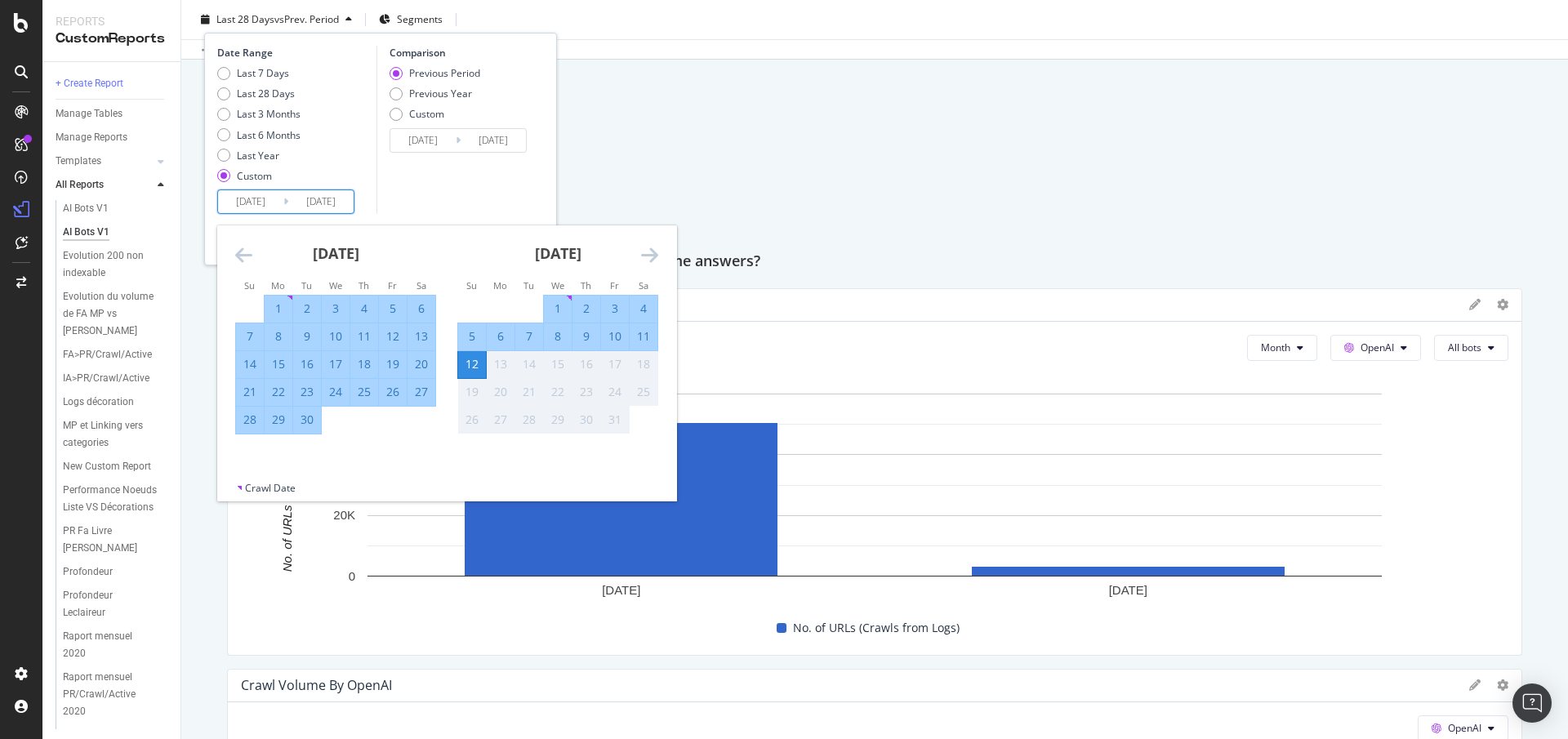
click at [308, 425] on div "30" at bounding box center [307, 420] width 28 height 16
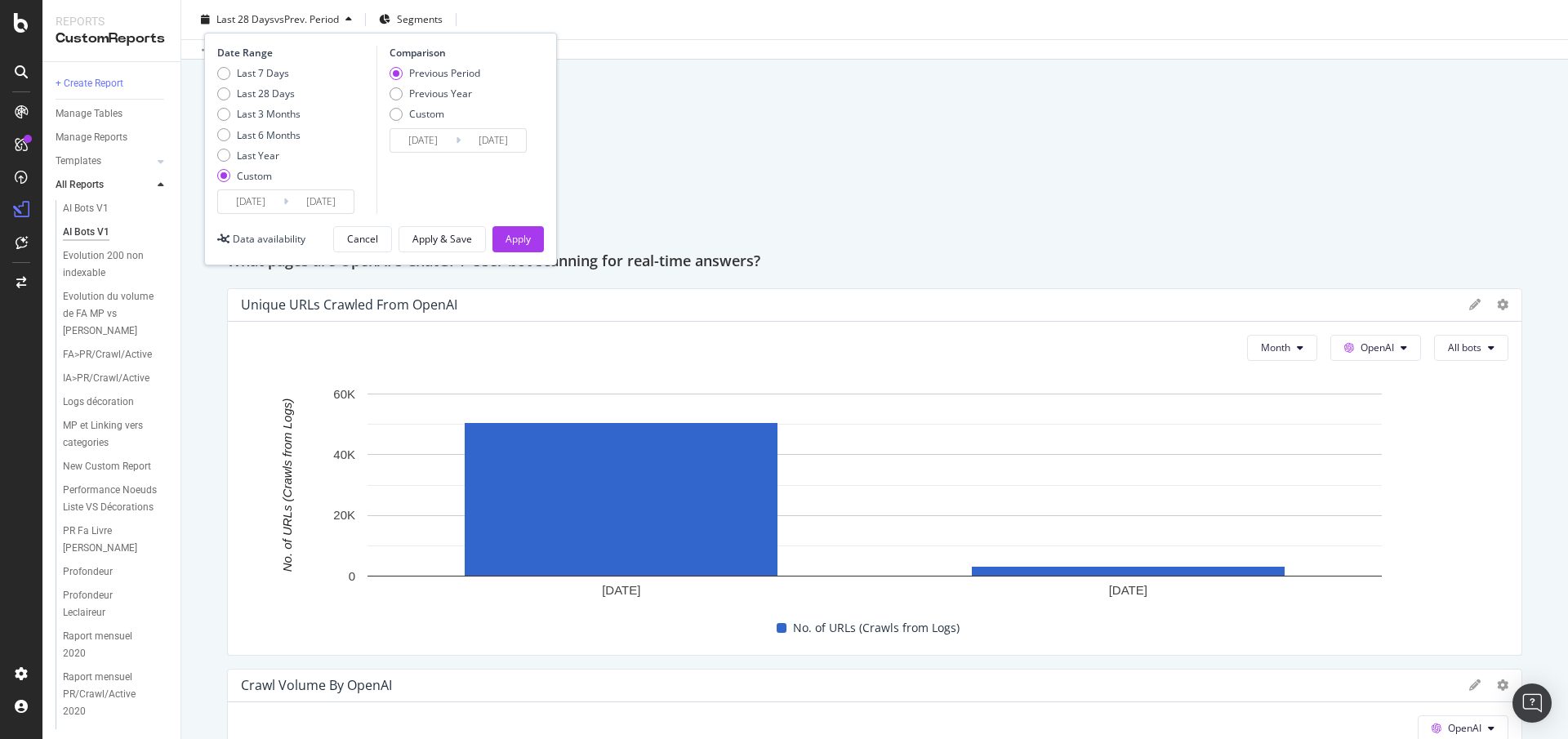
type input "2024/09/30"
type input "2025/09/30"
click at [512, 237] on div "Apply" at bounding box center [518, 238] width 25 height 13
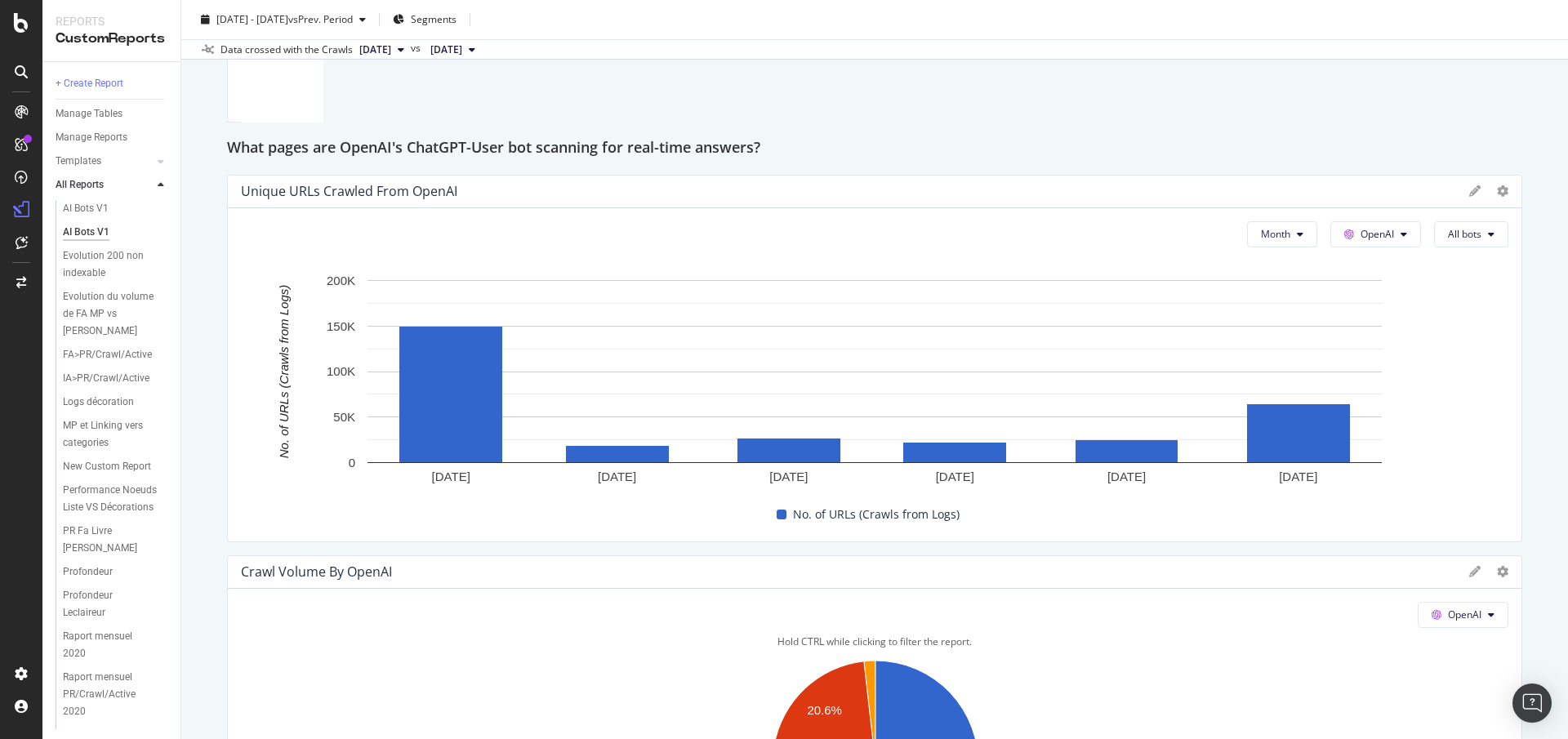
scroll to position [2108, 0]
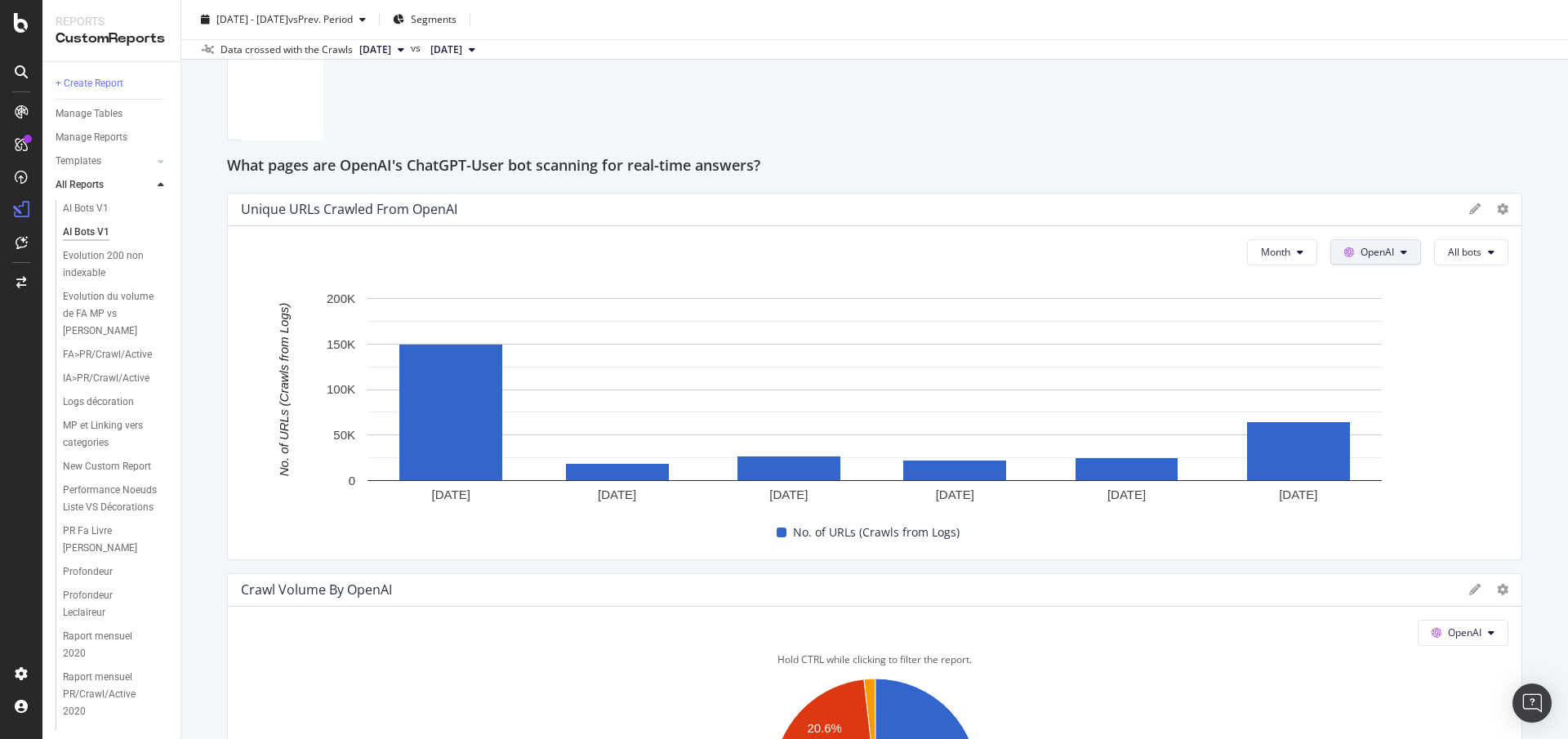
click at [1373, 254] on span "OpenAI" at bounding box center [1376, 252] width 33 height 13
click at [1387, 375] on span "Other AI Bots" at bounding box center [1400, 376] width 60 height 14
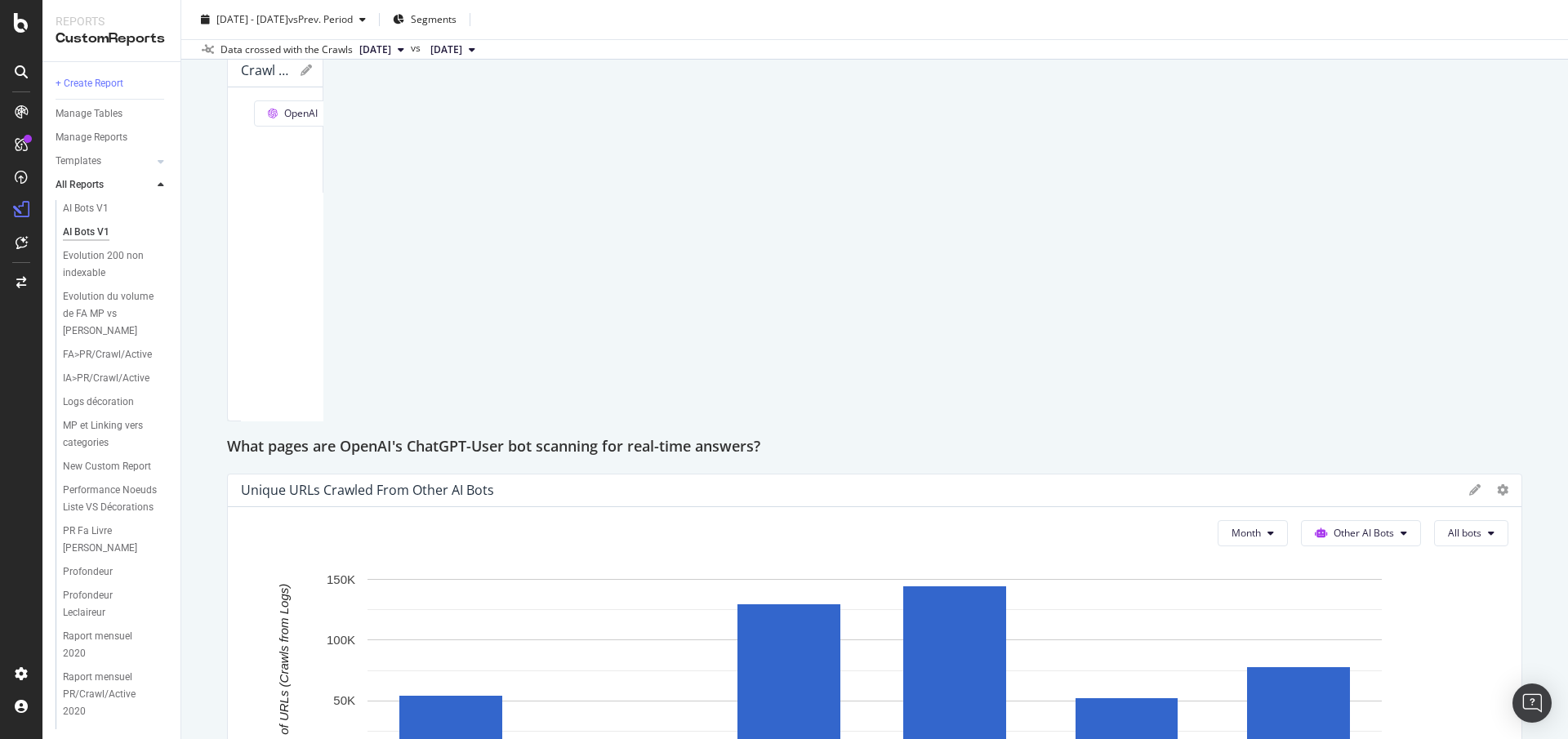
scroll to position [1786, 0]
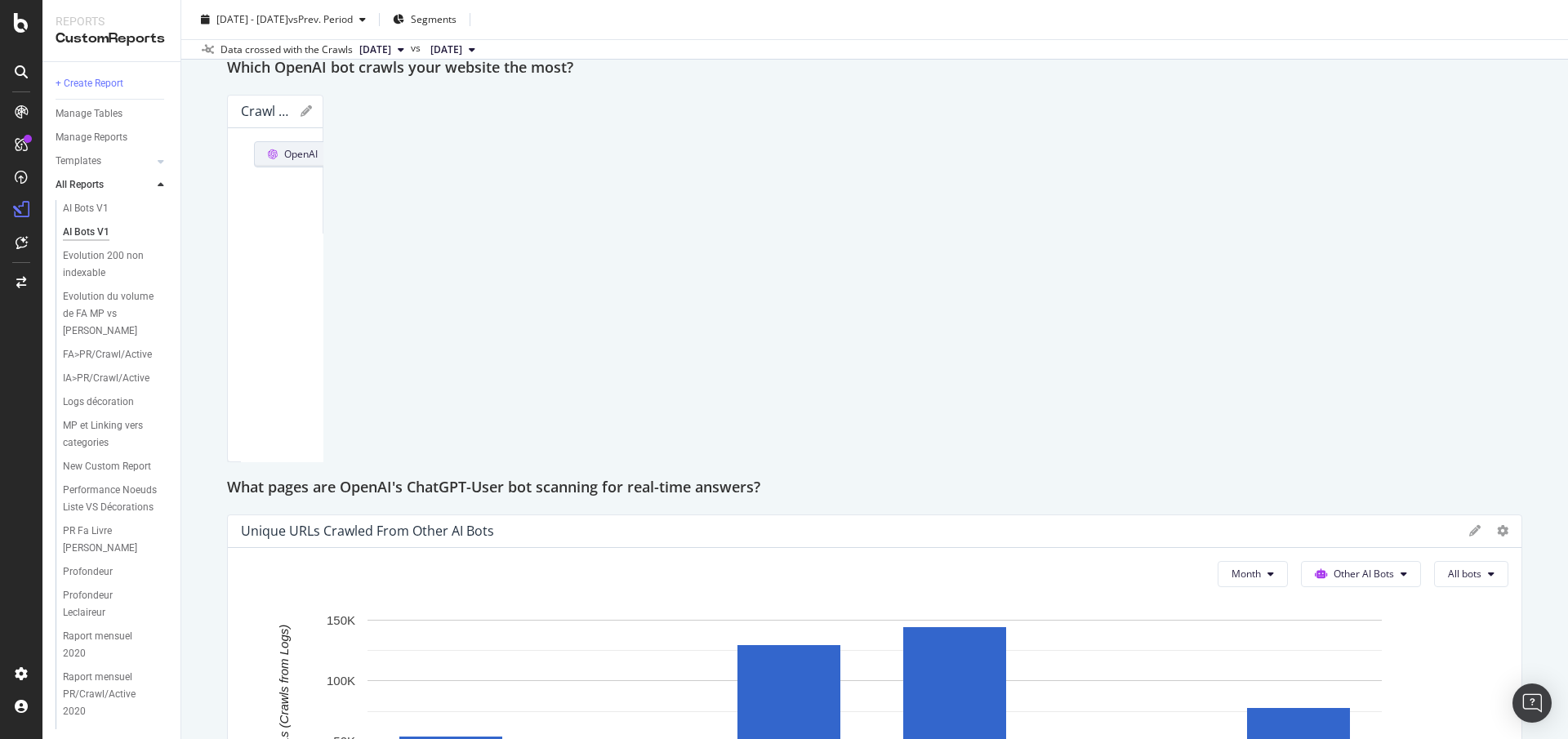
click at [317, 157] on span "OpenAI" at bounding box center [300, 154] width 33 height 13
click at [1249, 276] on span "Other AI Bots" at bounding box center [1270, 278] width 60 height 14
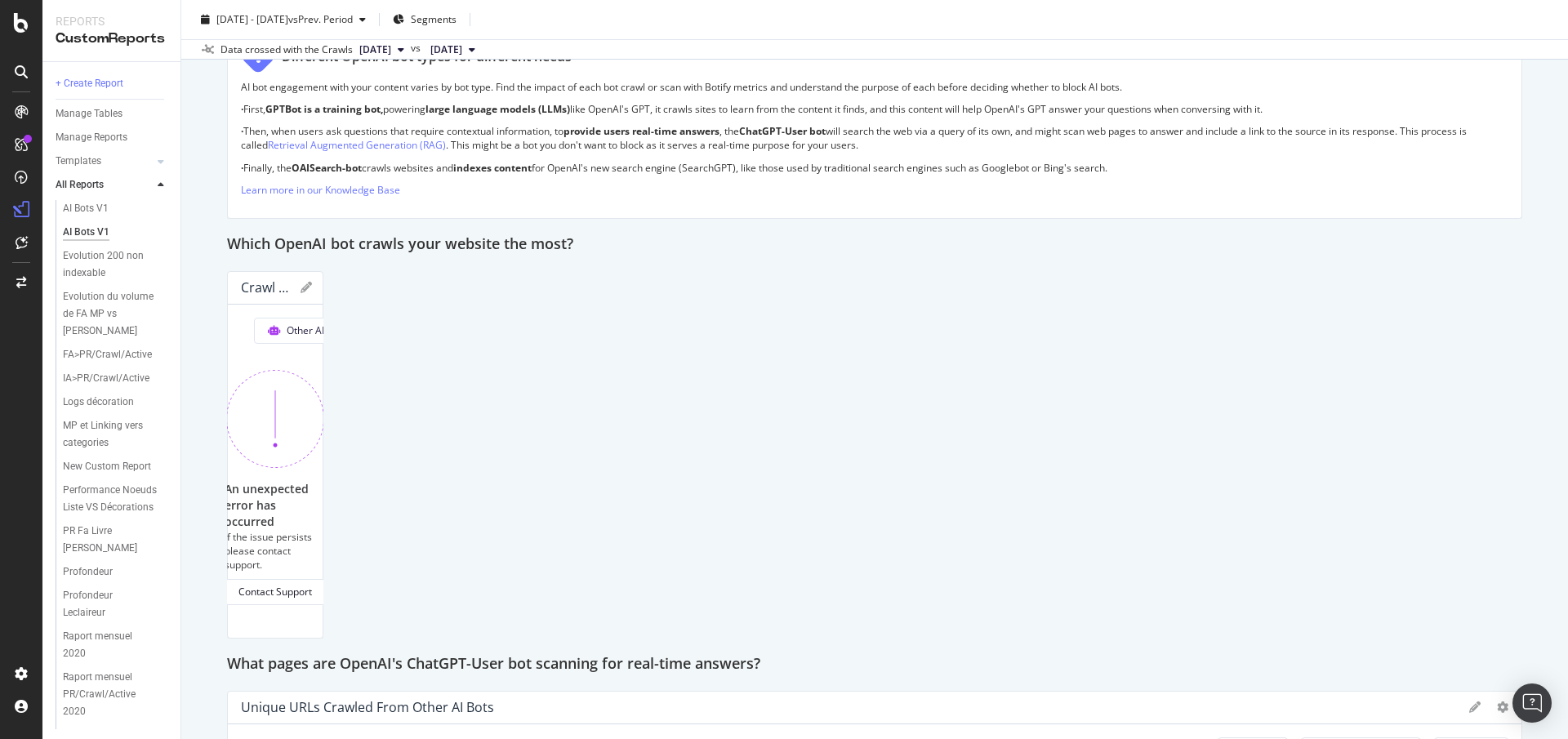
scroll to position [1599, 0]
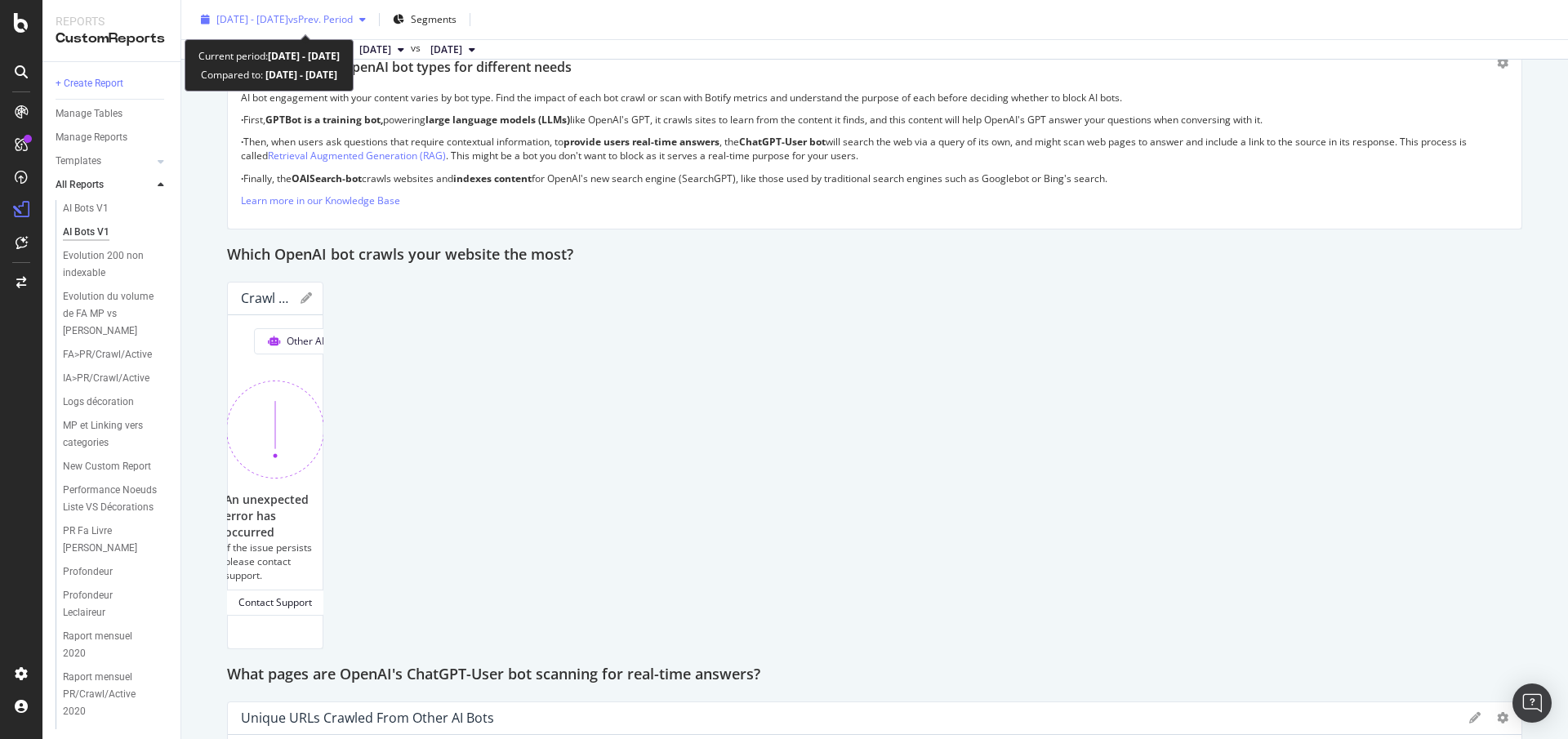
click at [289, 22] on span "2025 Apr. 1st - Sep. 30th" at bounding box center [253, 19] width 72 height 13
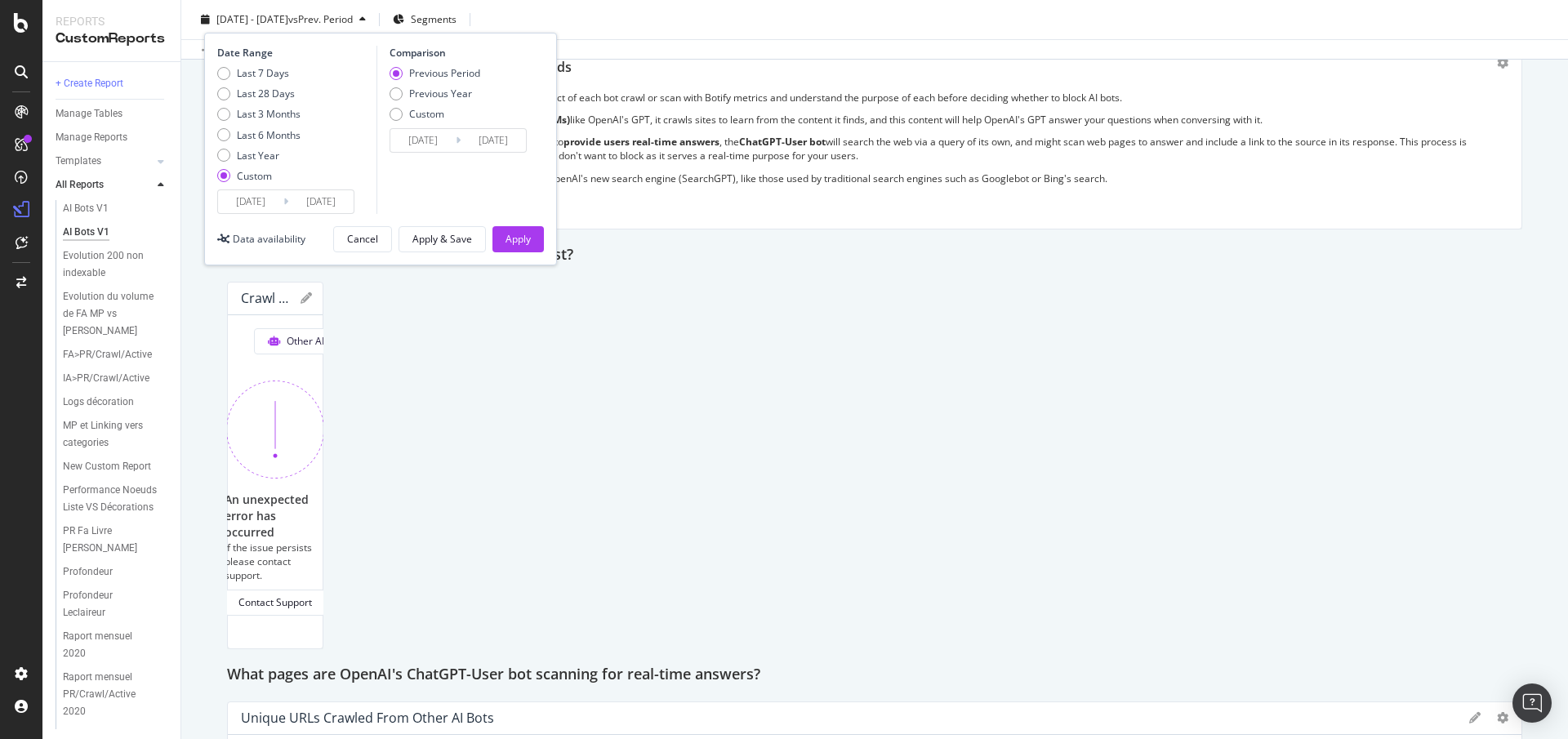
click at [238, 200] on input "2025/04/01" at bounding box center [251, 201] width 66 height 22
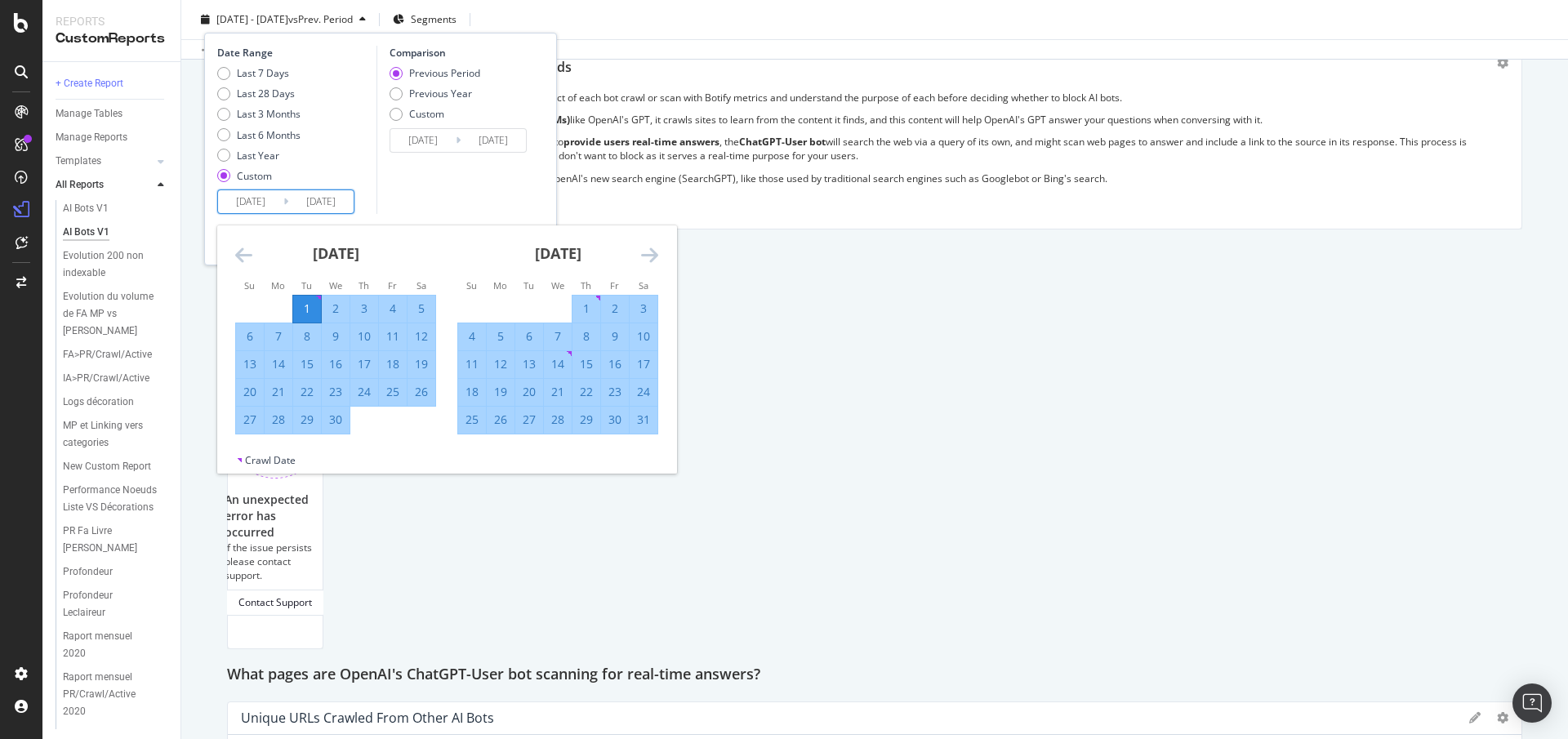
click at [774, 218] on div "Different OpenAI bot types for different needs AI bot engagement with your cont…" at bounding box center [875, 132] width 1296 height 193
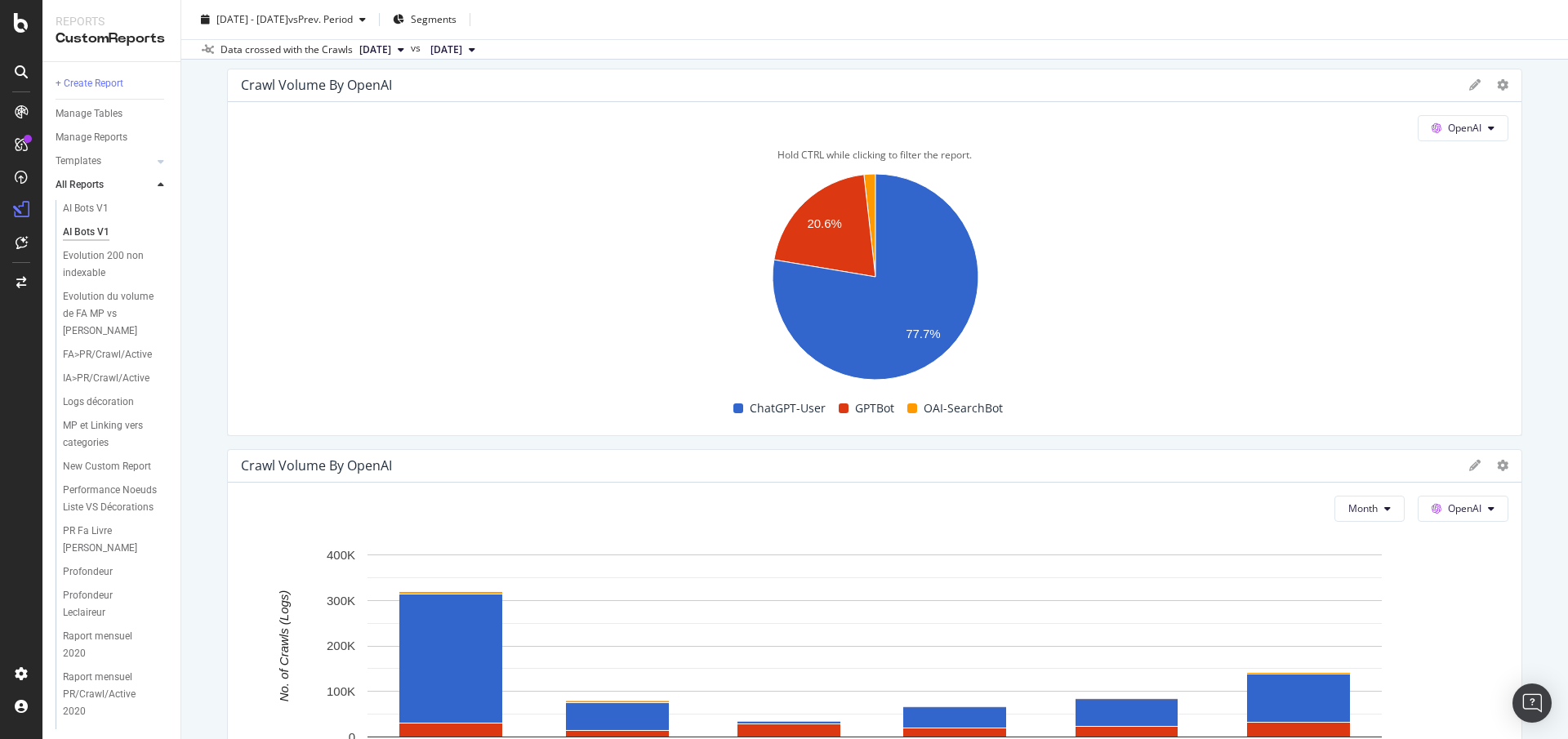
scroll to position [2458, 0]
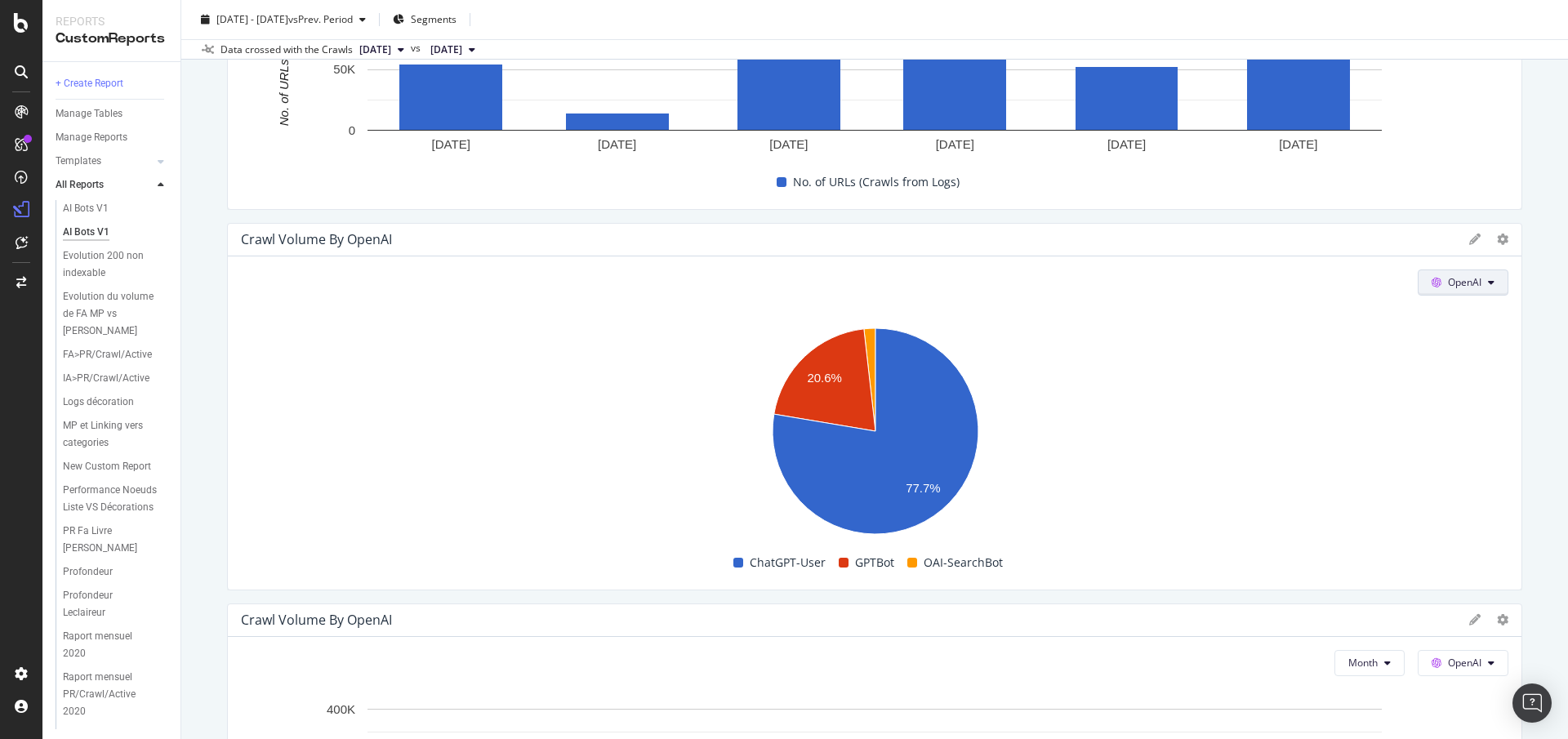
click at [1469, 290] on button "OpenAI" at bounding box center [1463, 282] width 91 height 26
click at [1483, 400] on span "Other AI Bots" at bounding box center [1487, 405] width 60 height 14
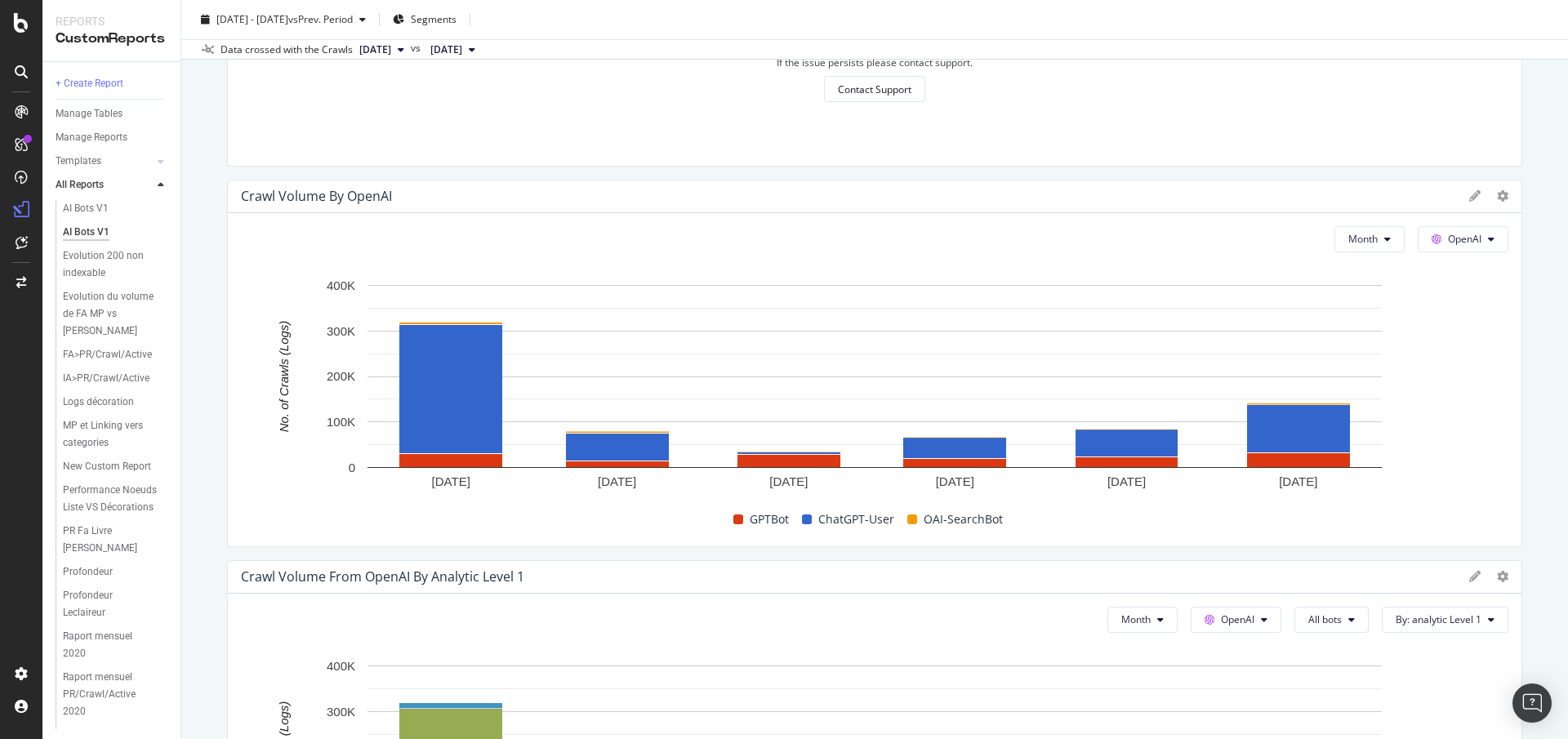
scroll to position [2881, 0]
click at [1467, 229] on button "OpenAI" at bounding box center [1463, 240] width 91 height 26
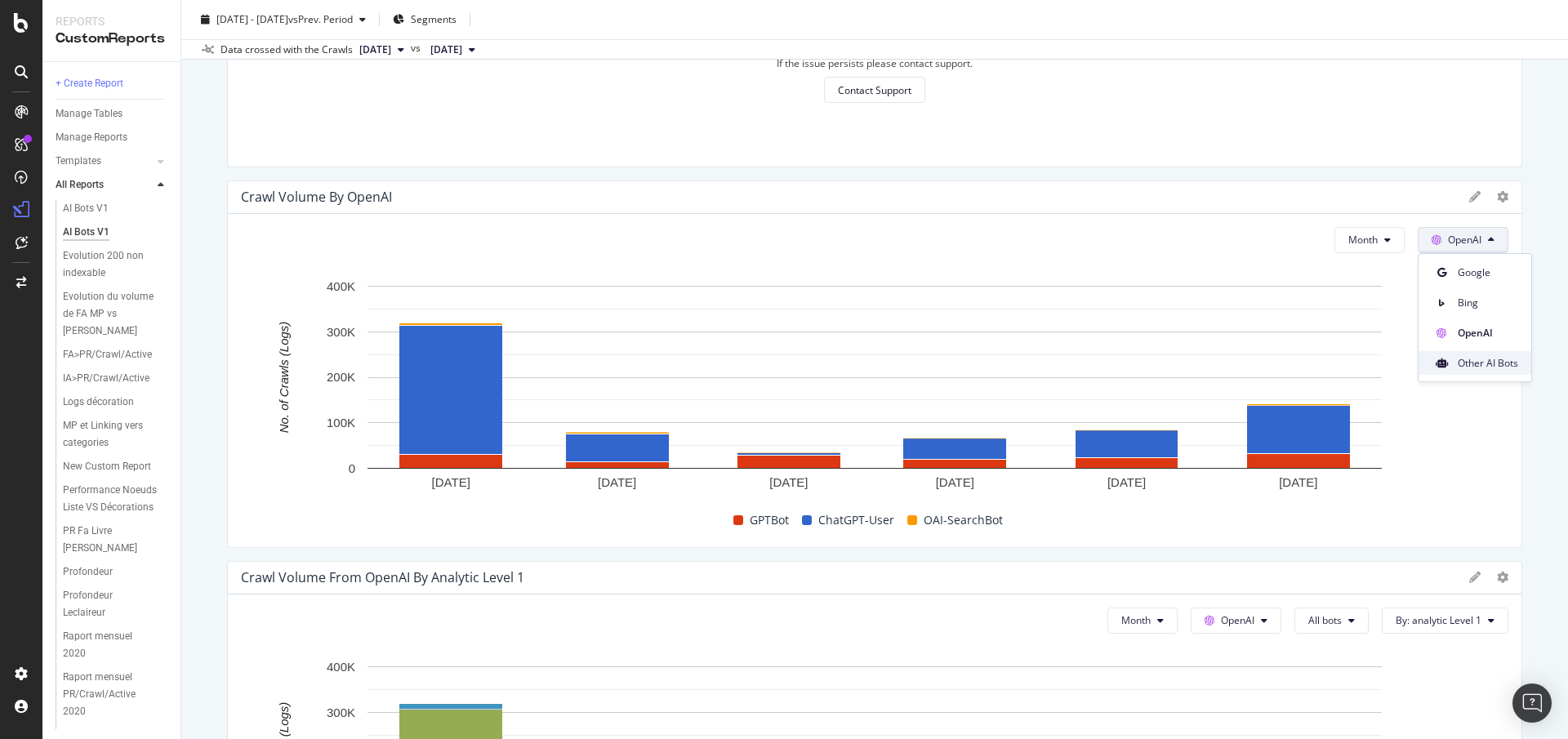
click at [1462, 358] on span "Other AI Bots" at bounding box center [1487, 363] width 60 height 14
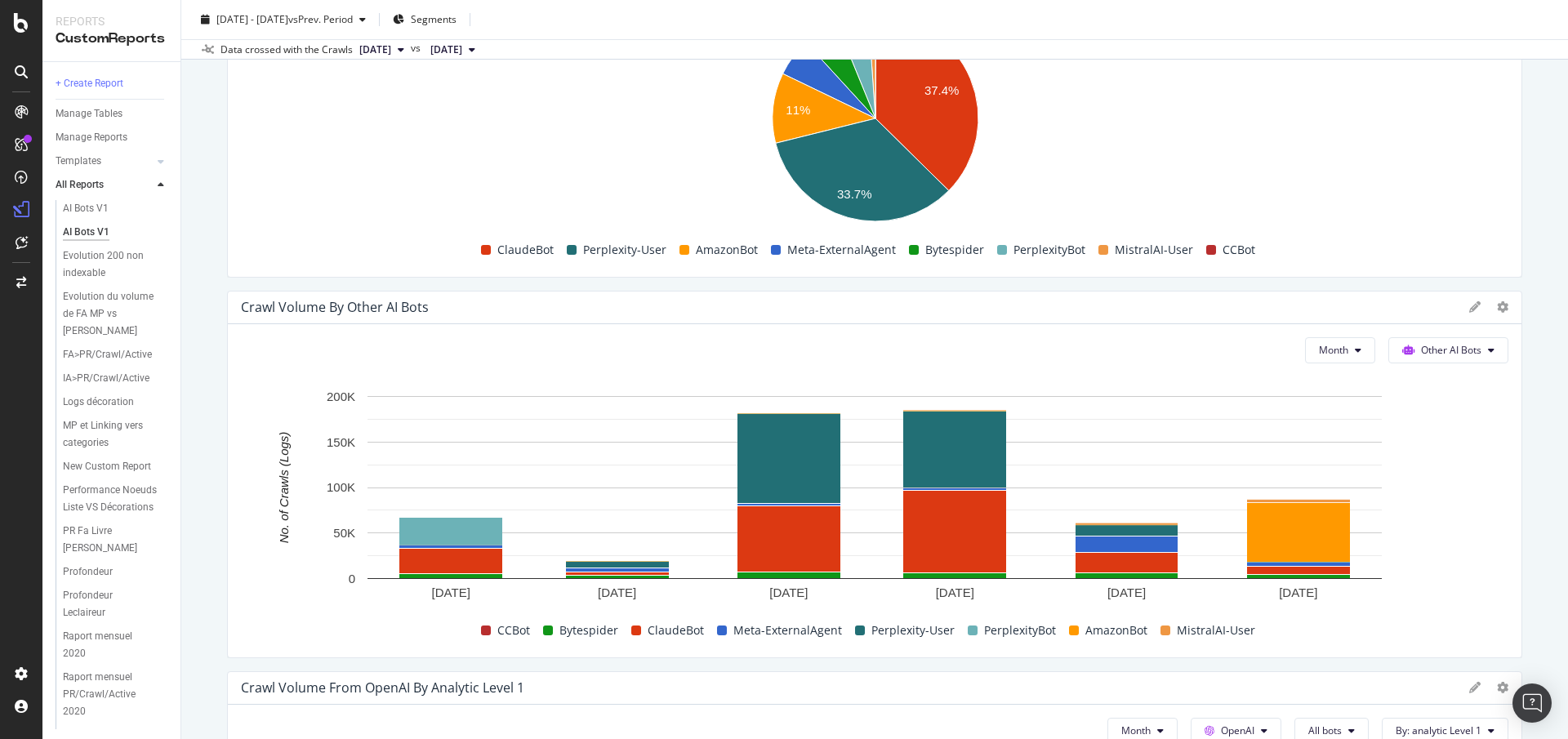
scroll to position [2756, 0]
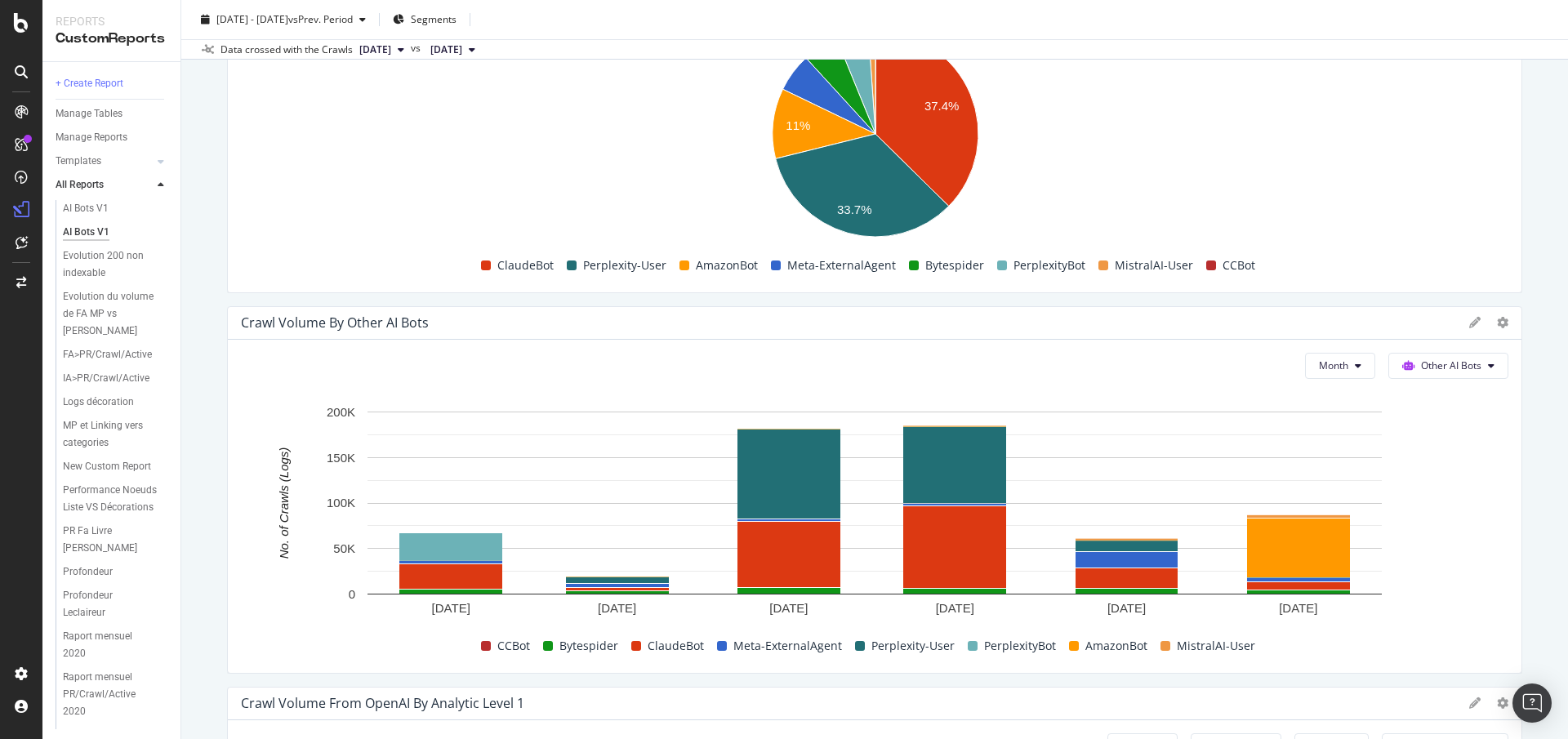
click at [1537, 471] on div "AI Bots V1 AI Bots V1 Fnac.com mobile Clone Schedule Email Export Delete 2025 A…" at bounding box center [875, 370] width 1386 height 739
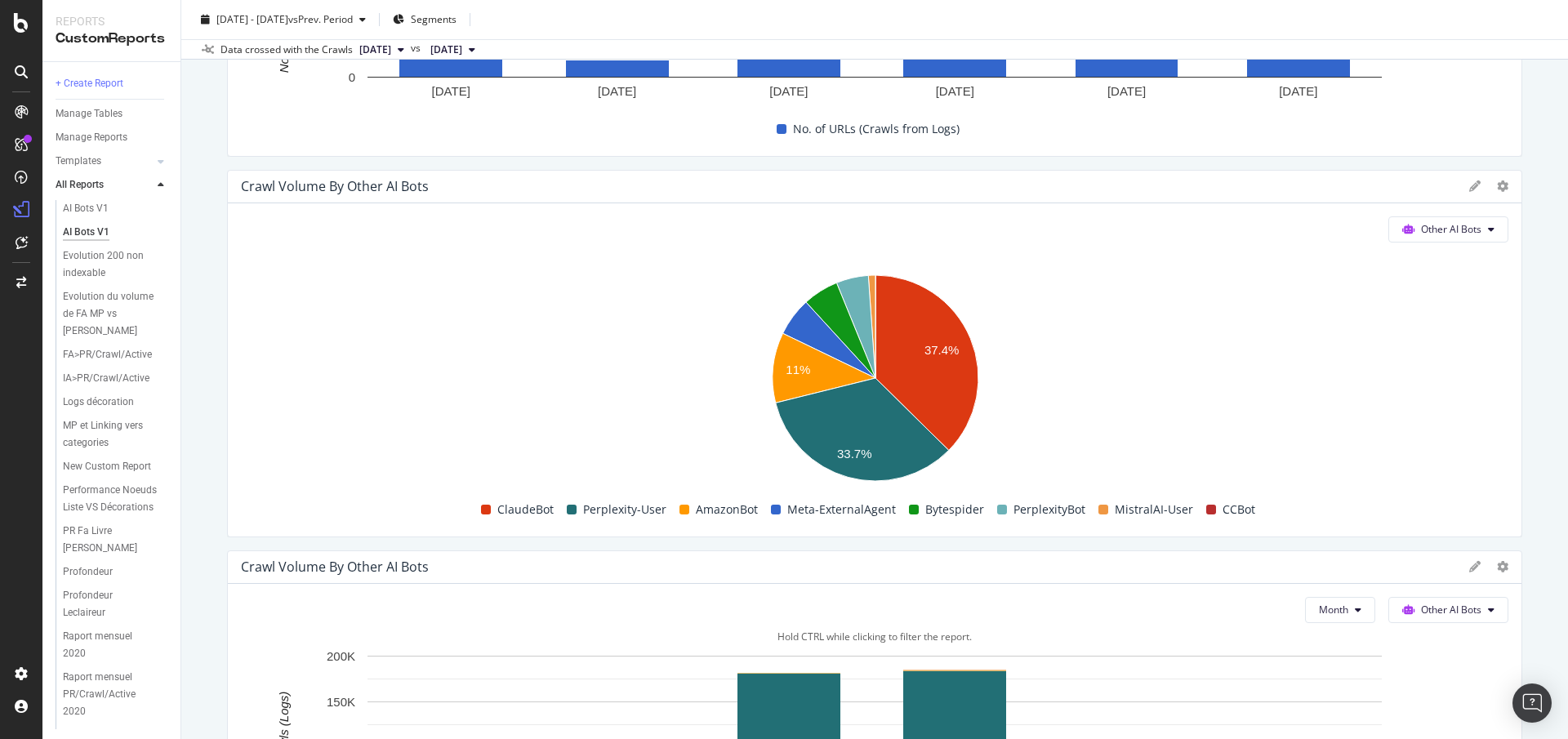
scroll to position [2509, 0]
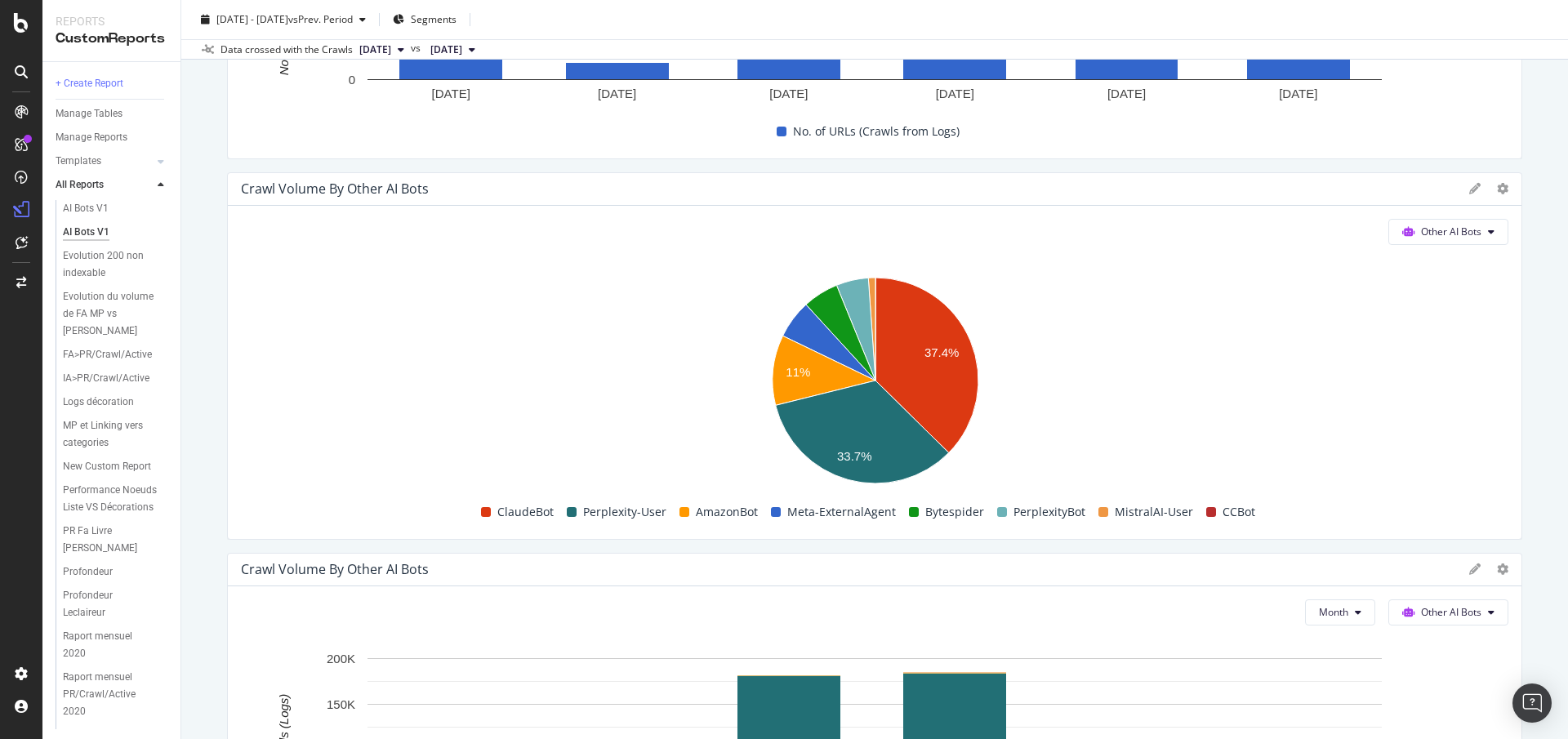
click at [1243, 167] on div "This report shows AI bot interaction with your website and its impact on your o…" at bounding box center [875, 23] width 1296 height 4699
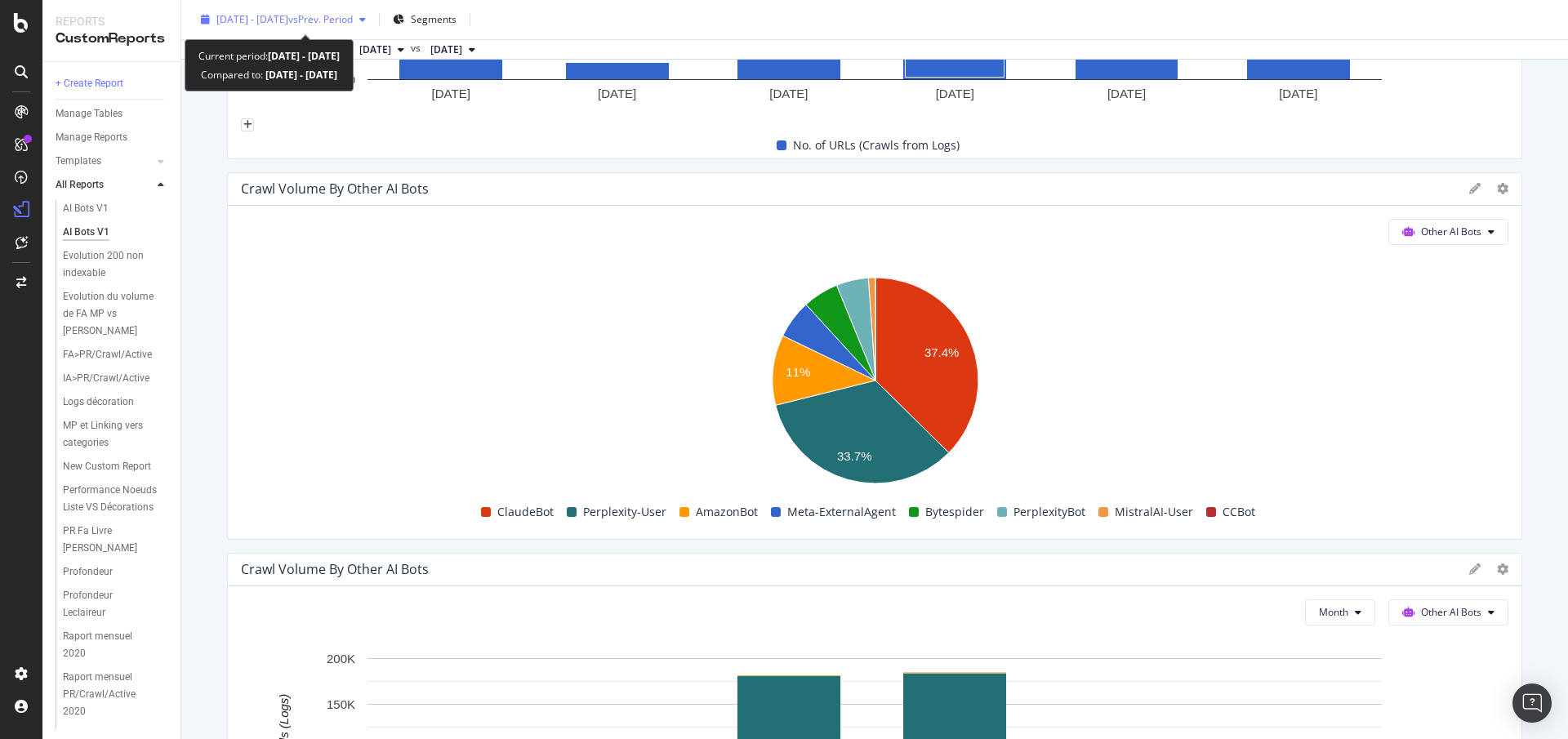
click at [372, 12] on div "2025 Apr. 1st - Sep. 30th vs Prev. Period" at bounding box center [283, 19] width 178 height 24
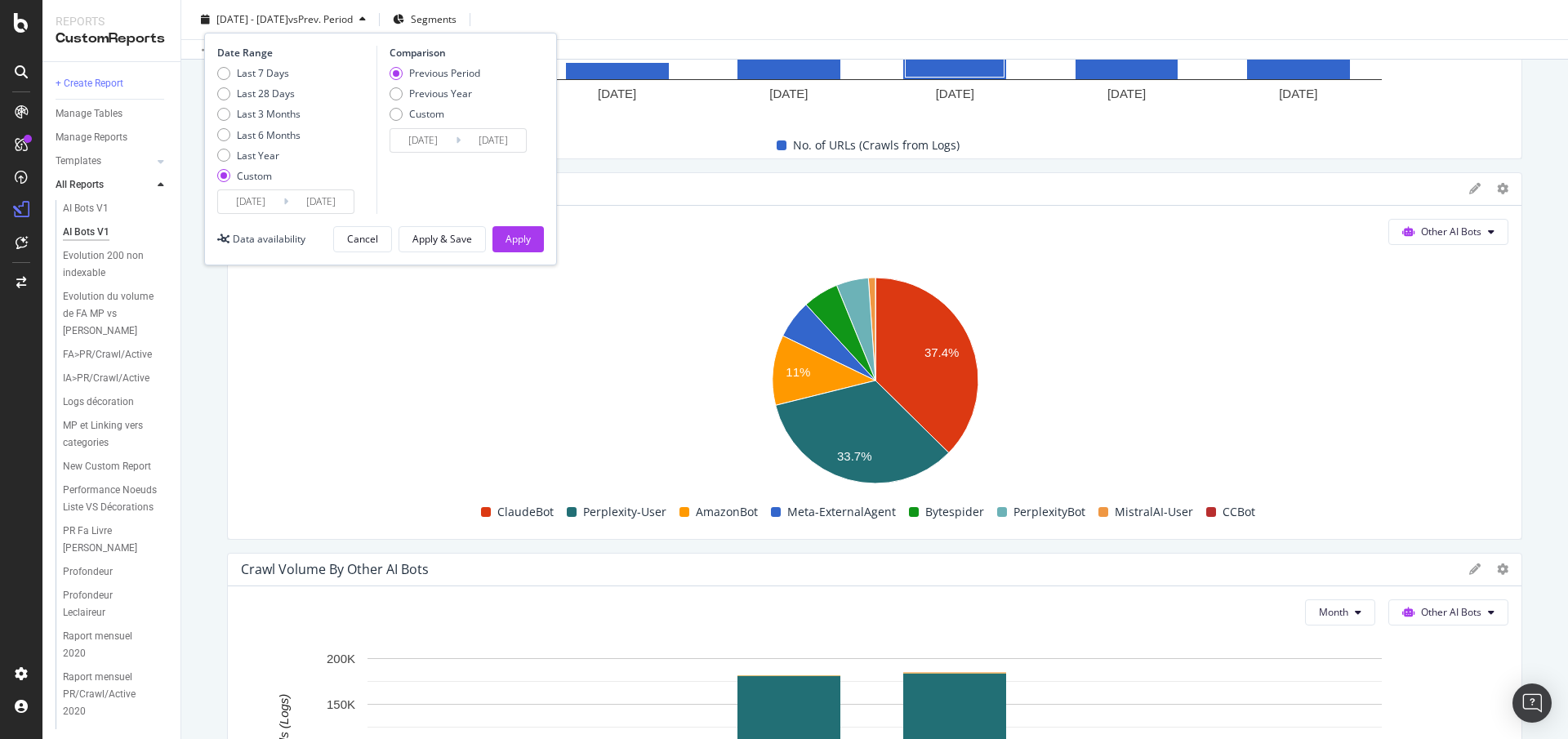
click at [207, 443] on div "AI Bots V1 AI Bots V1 Fnac.com mobile Clone Schedule Email Export Delete 2025 A…" at bounding box center [875, 370] width 1386 height 739
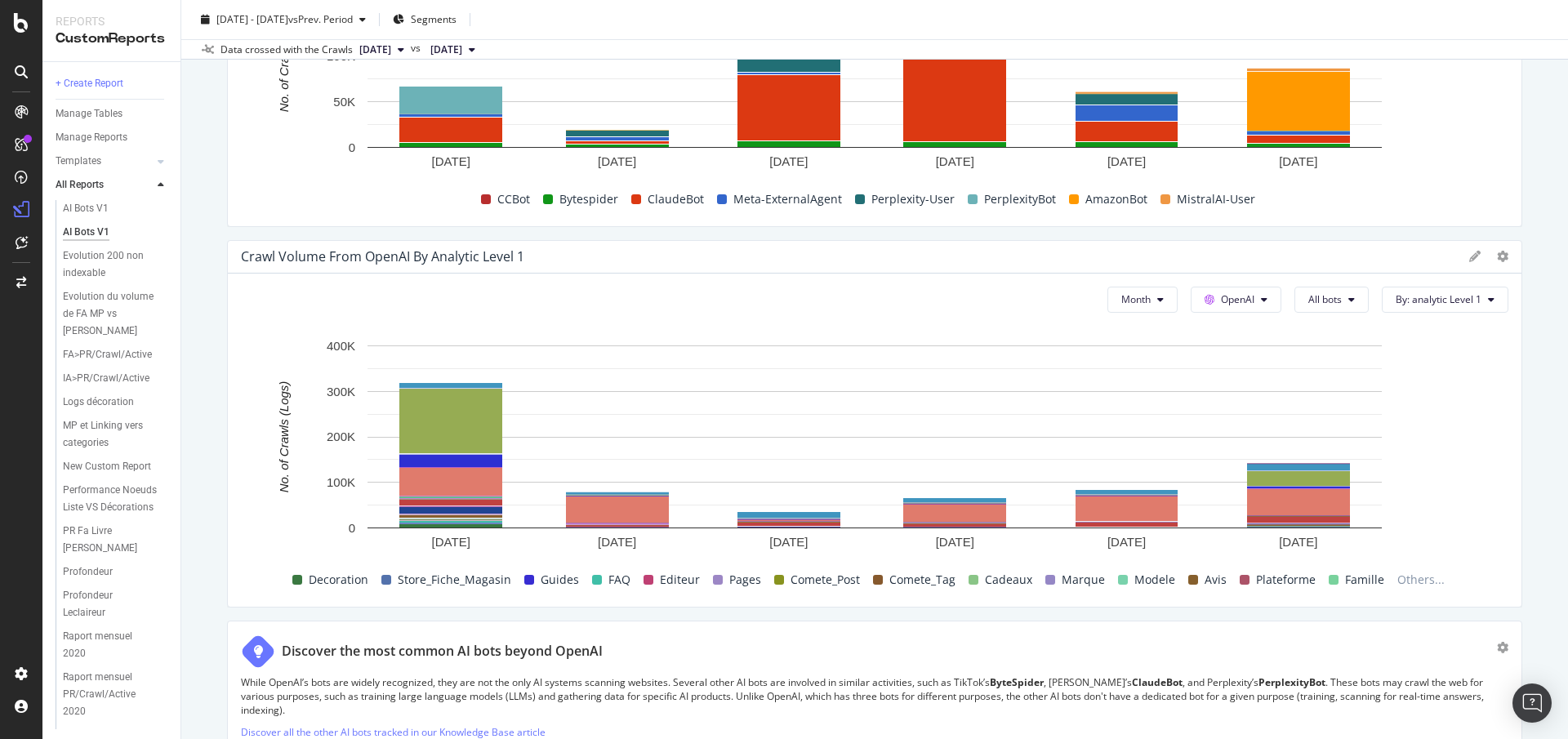
scroll to position [3201, 0]
click at [1261, 302] on button "OpenAI" at bounding box center [1235, 300] width 91 height 26
click at [1252, 423] on span "Other AI Bots" at bounding box center [1261, 423] width 60 height 14
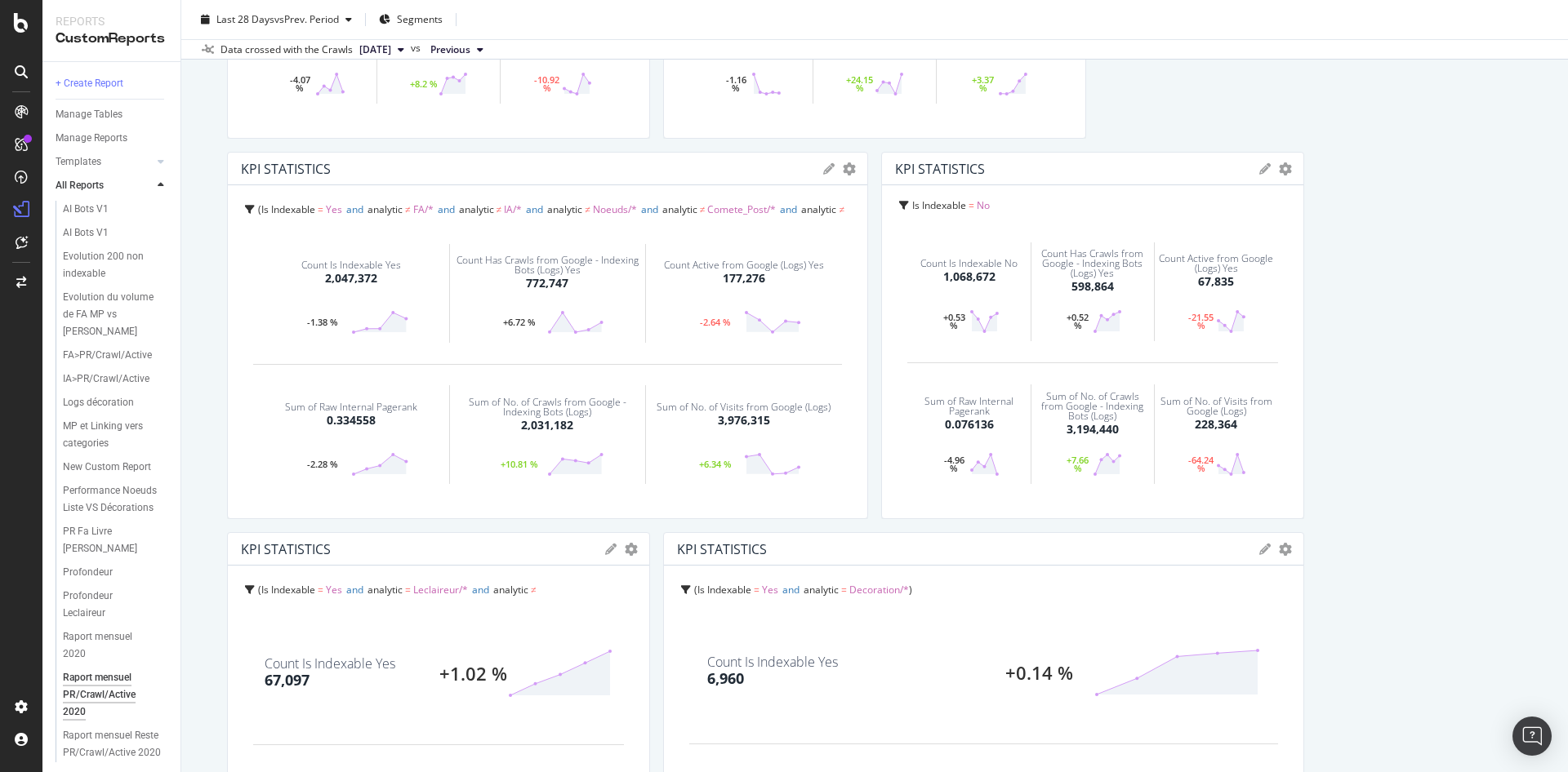
scroll to position [737, 0]
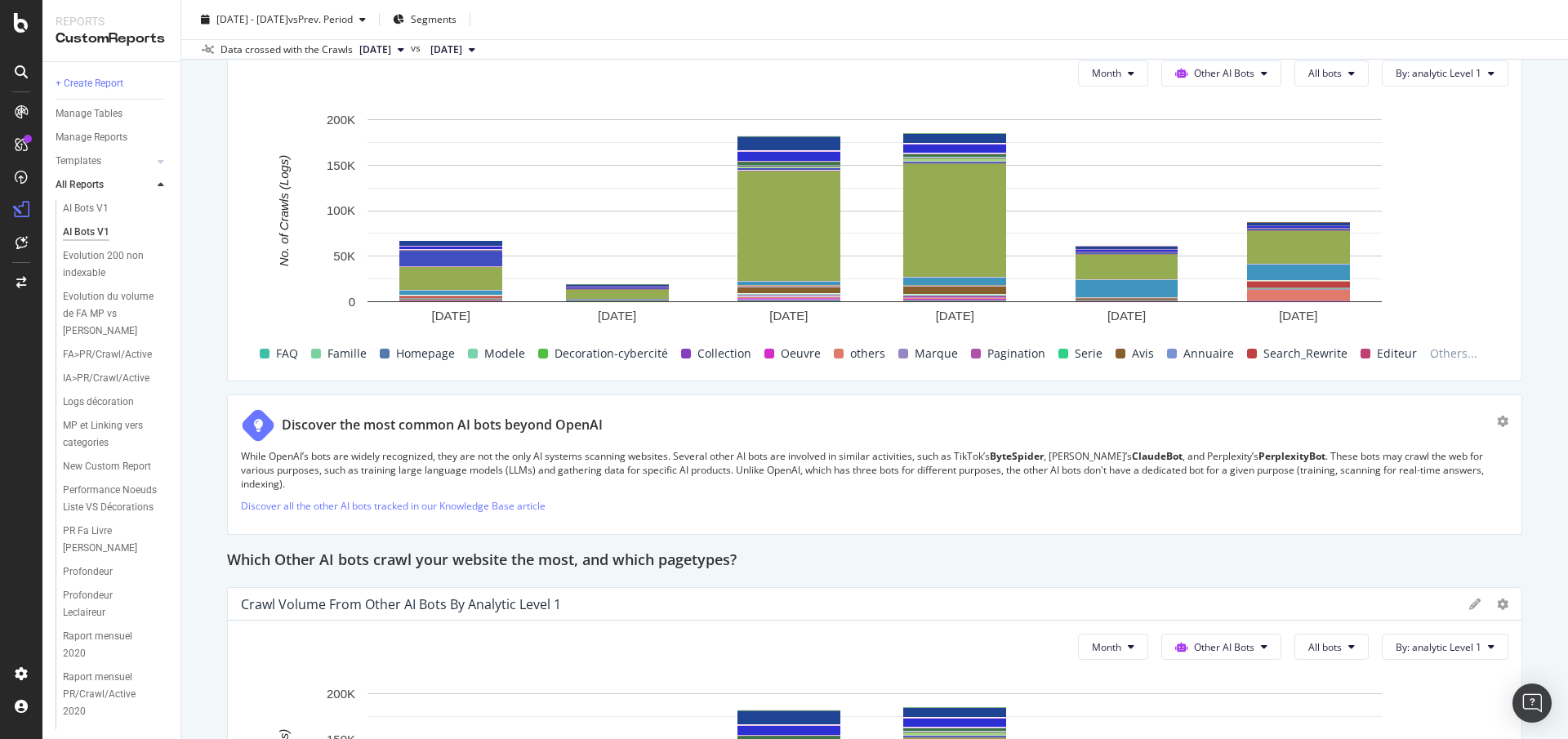
scroll to position [3696, 0]
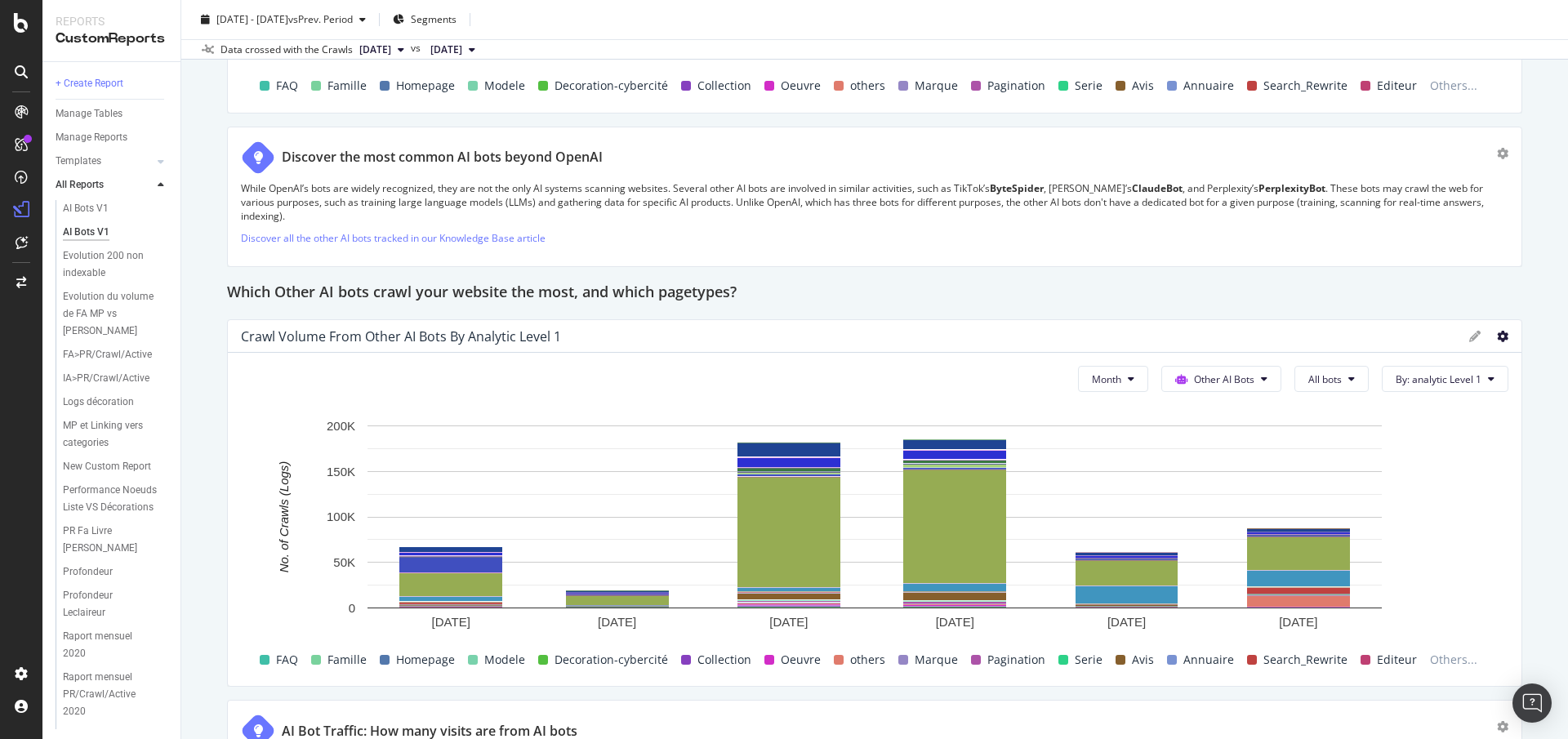
click at [1500, 331] on icon at bounding box center [1502, 336] width 12 height 12
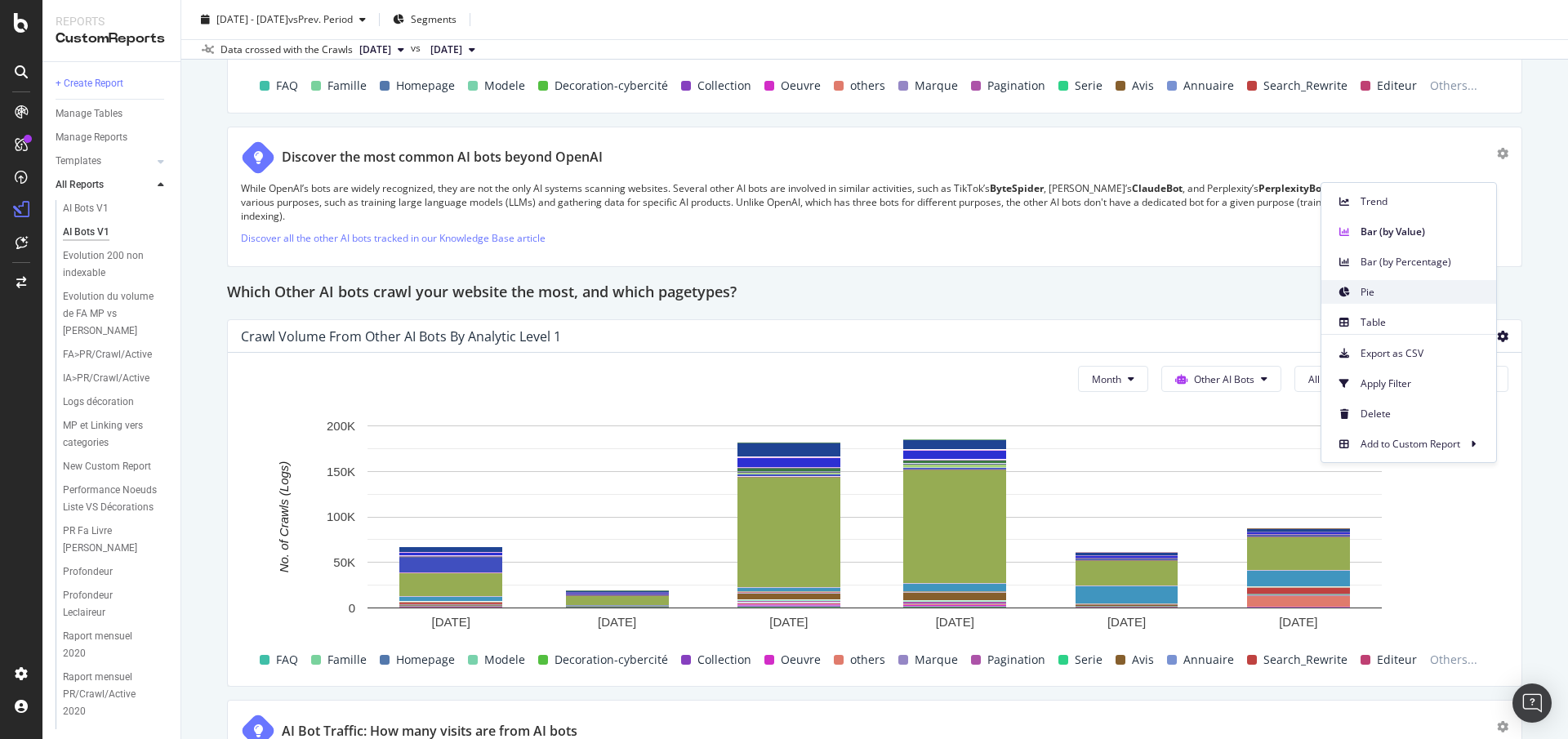
click at [1418, 297] on span "Pie" at bounding box center [1421, 292] width 122 height 14
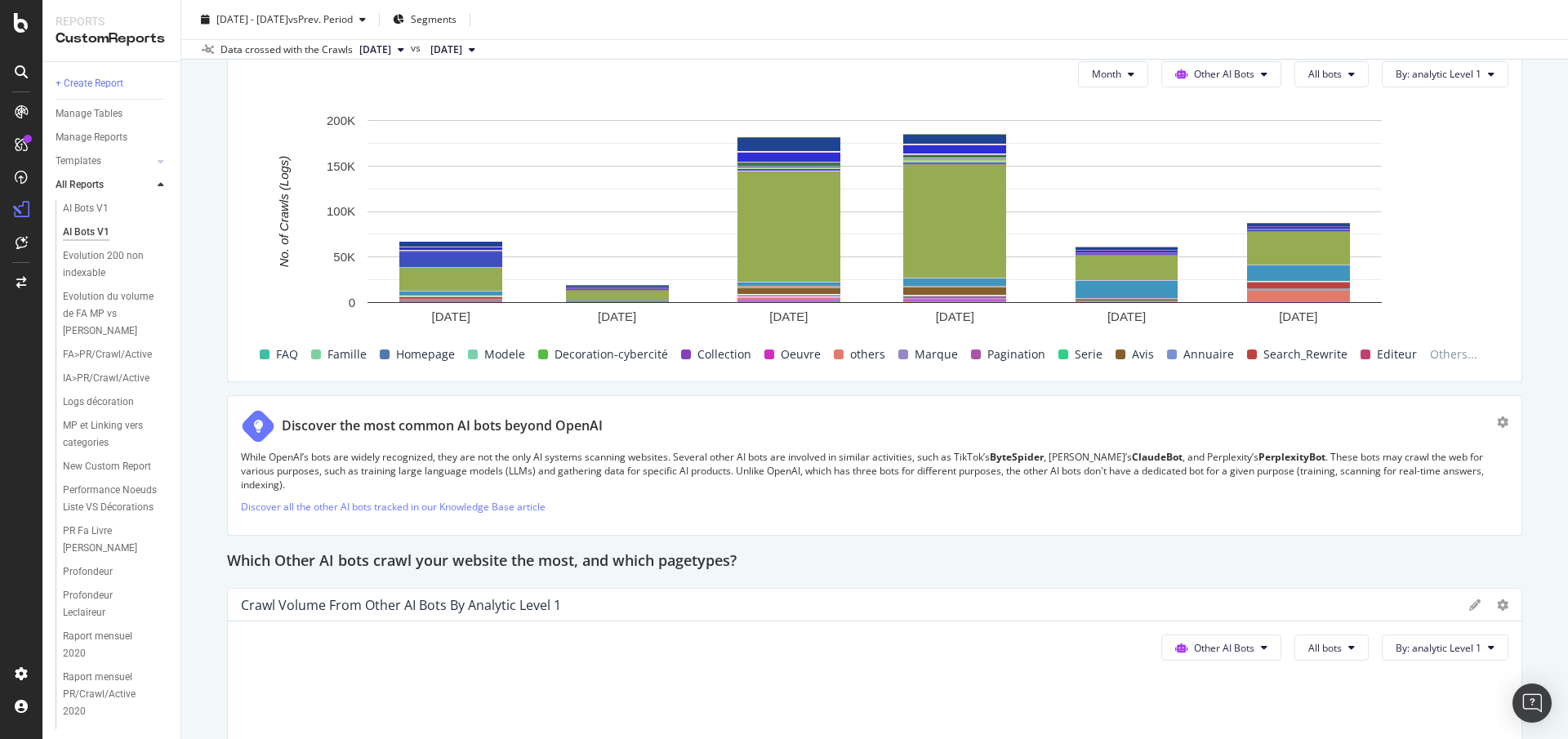
scroll to position [3223, 0]
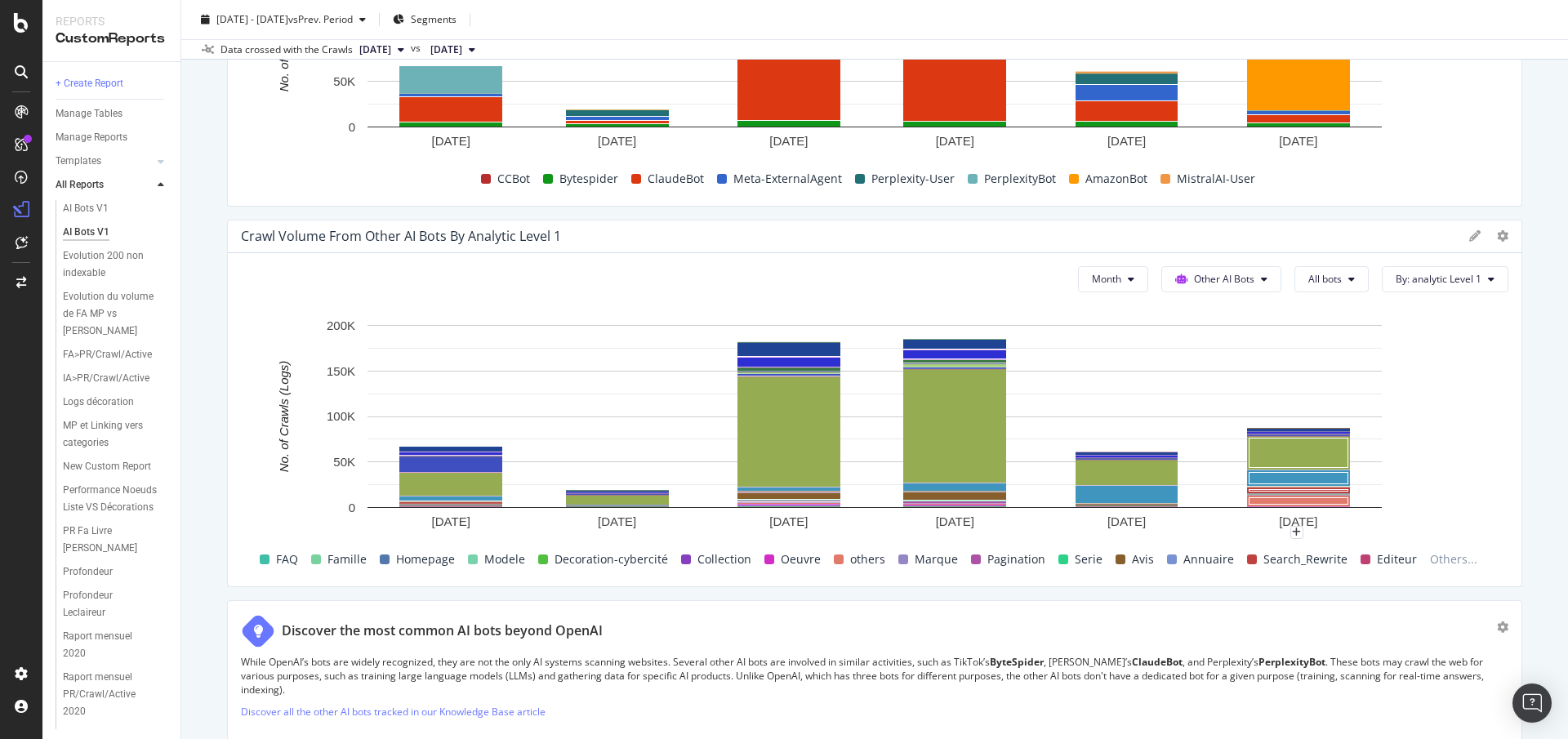
click at [1546, 282] on div "AI Bots V1 AI Bots V1 Fnac.com mobile Clone Schedule Email Export Delete 2025 A…" at bounding box center [875, 370] width 1386 height 739
click at [217, 361] on div "AI Bots V1 AI Bots V1 Fnac.com mobile Clone Schedule Email Export Delete 2025 A…" at bounding box center [875, 370] width 1386 height 739
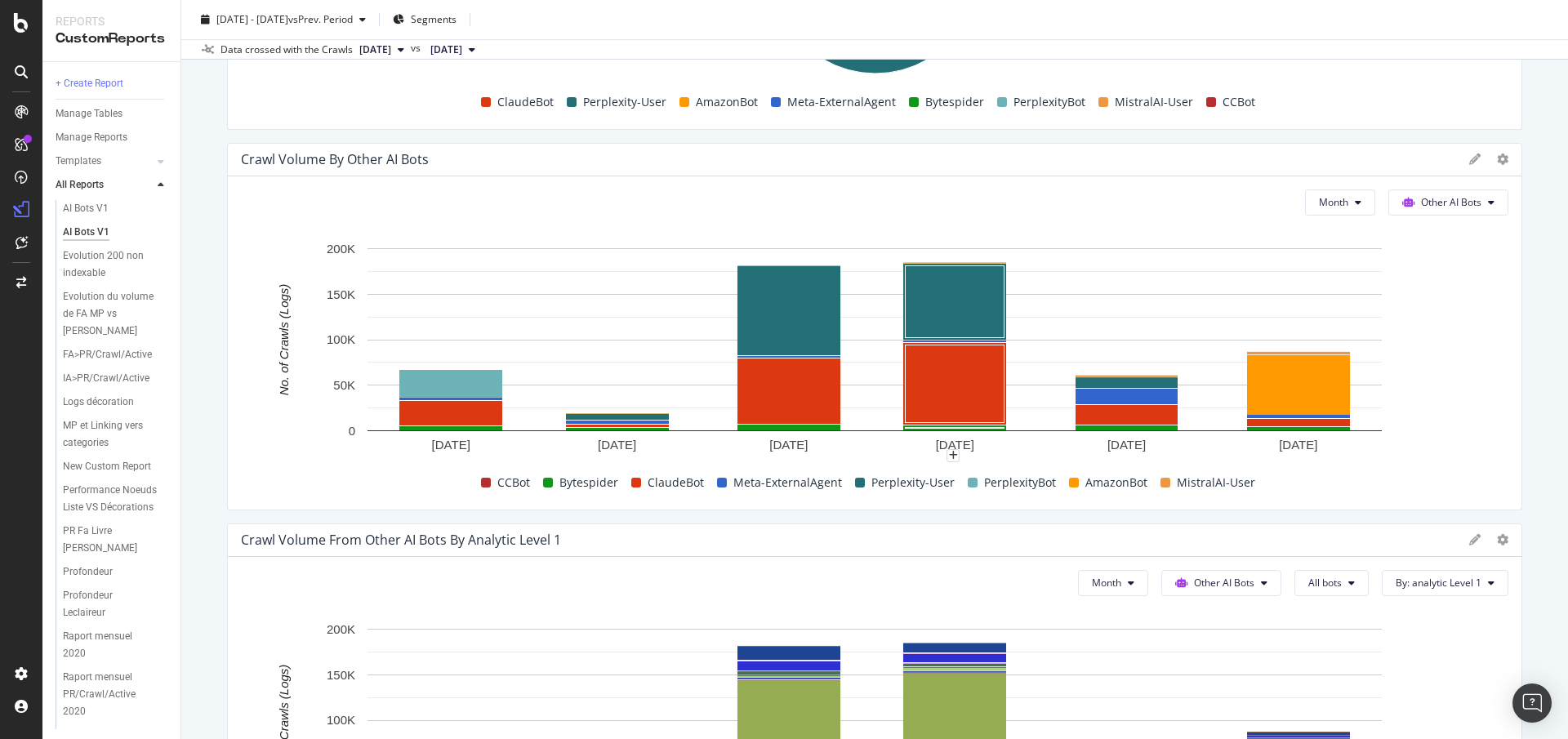
scroll to position [2913, 0]
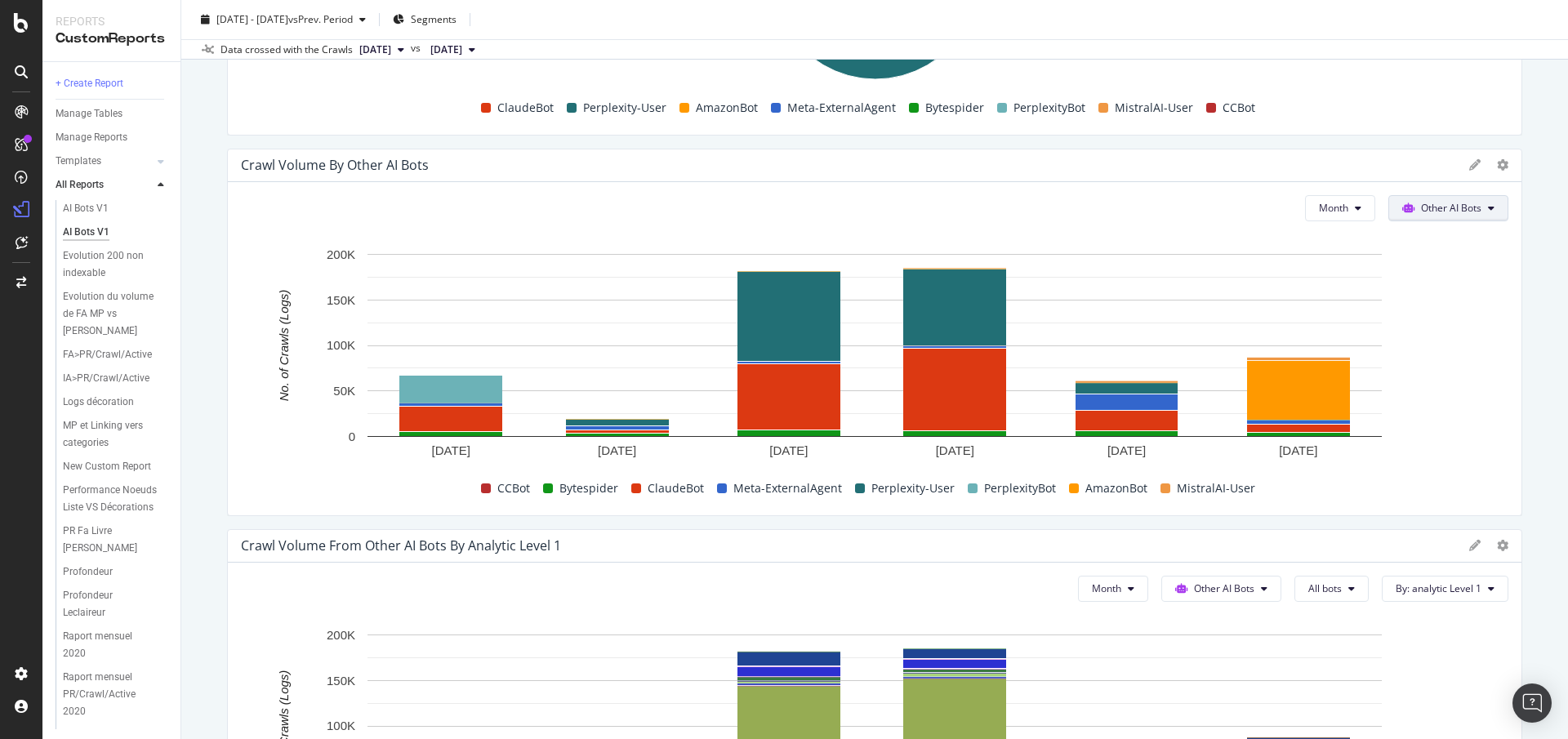
click at [1430, 208] on span "Other AI Bots" at bounding box center [1451, 207] width 60 height 13
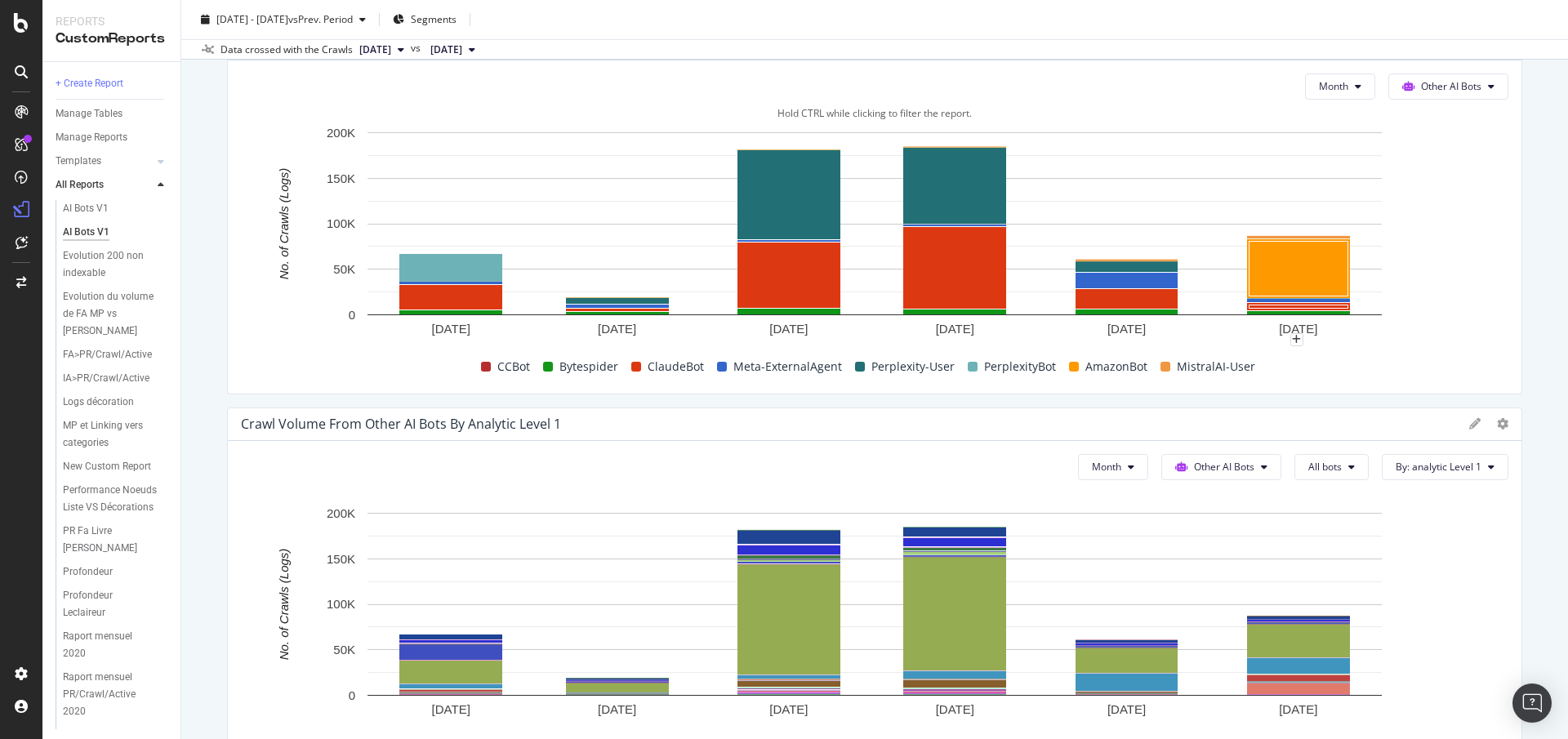
scroll to position [3035, 0]
click at [1346, 465] on button "All bots" at bounding box center [1332, 466] width 75 height 26
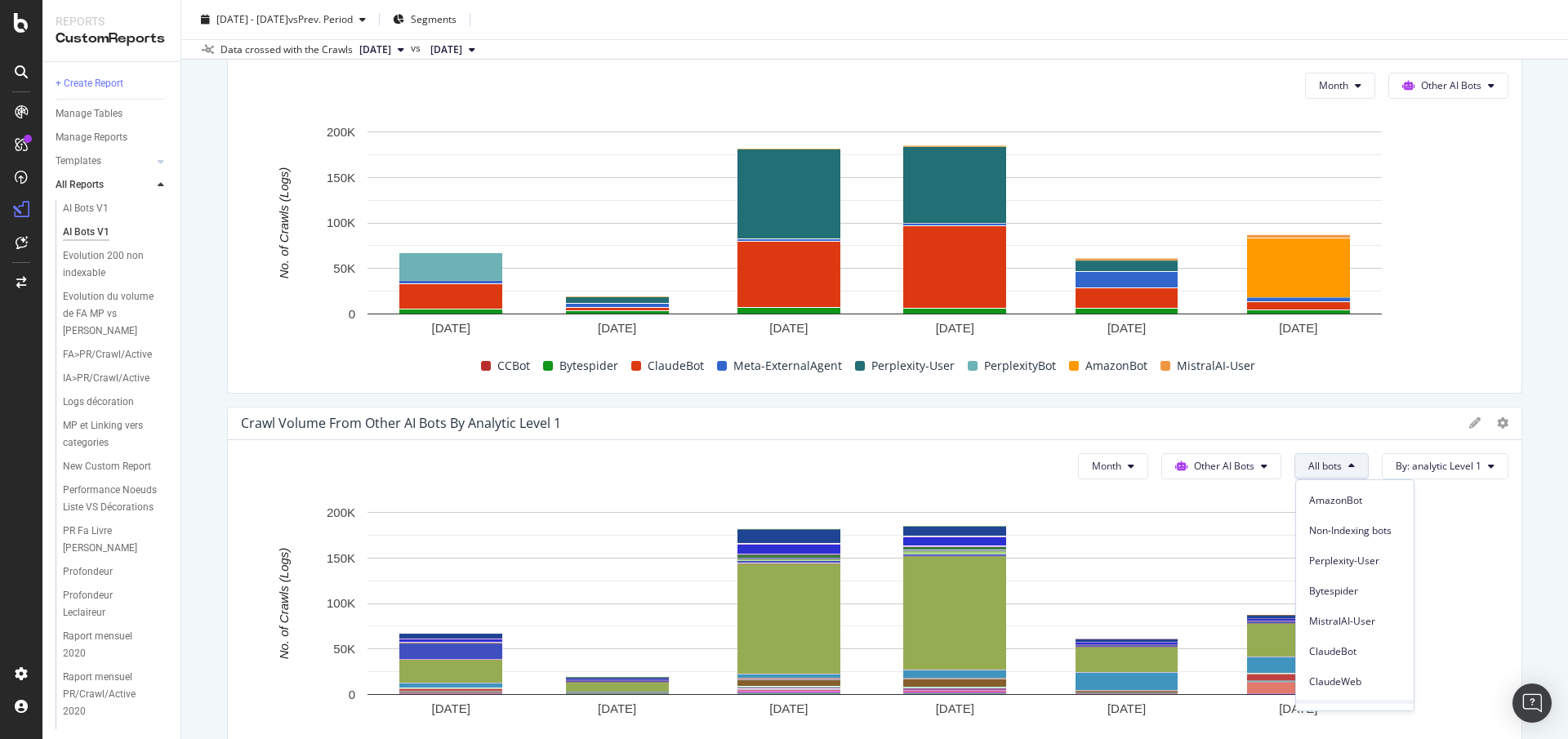
scroll to position [91, 0]
click at [1336, 532] on span "AmazonBot" at bounding box center [1355, 529] width 92 height 14
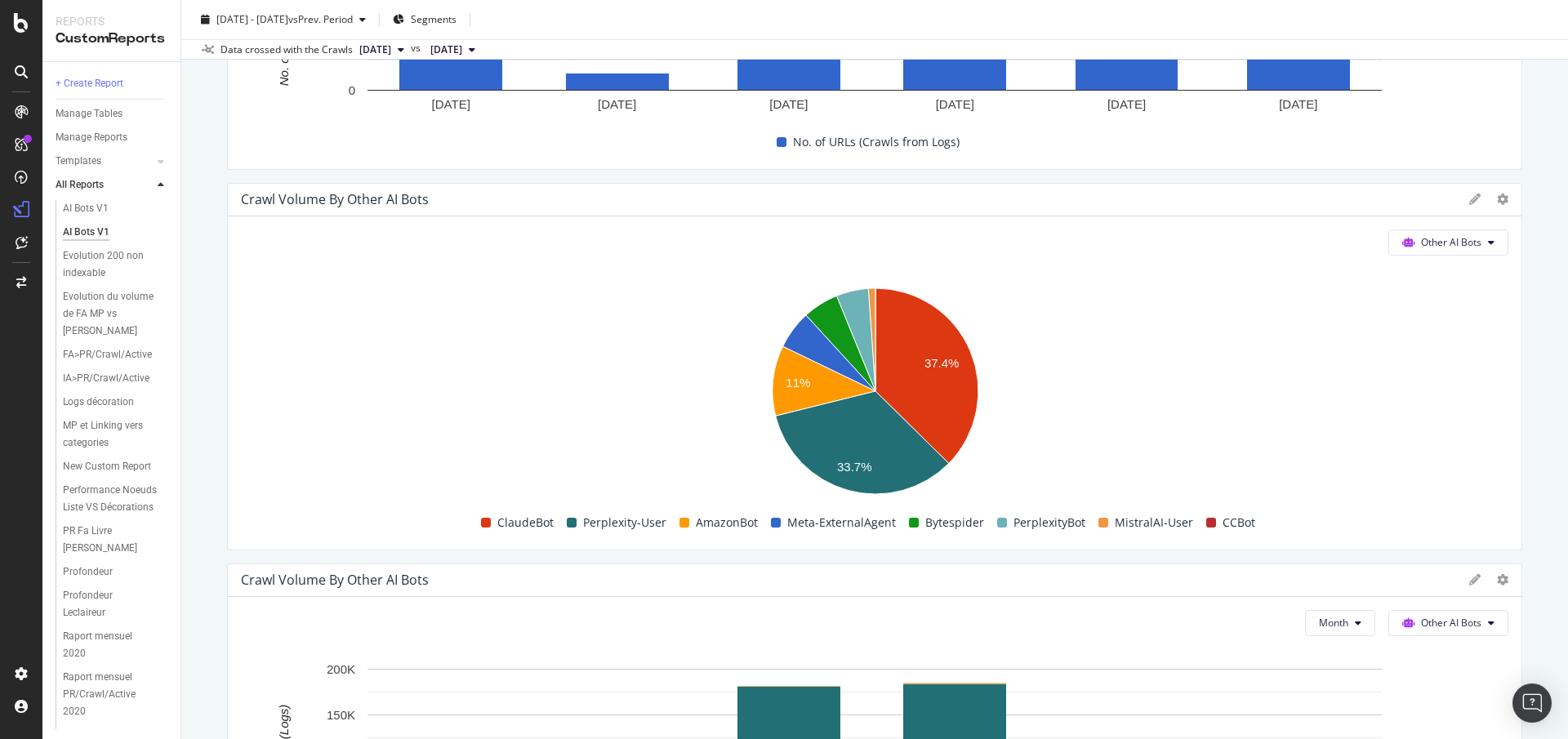
scroll to position [2497, 0]
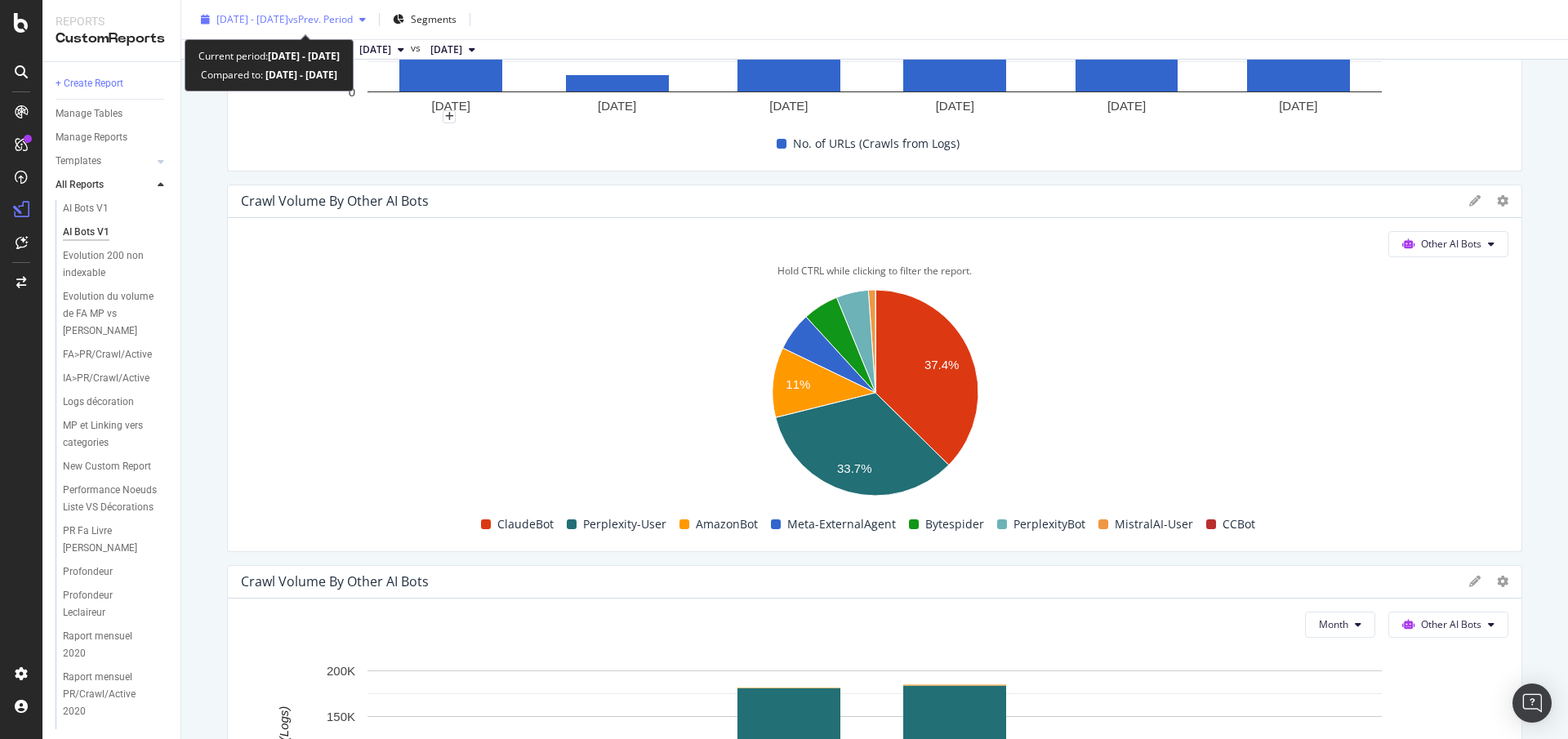
click at [332, 17] on span "vs Prev. Period" at bounding box center [321, 19] width 65 height 13
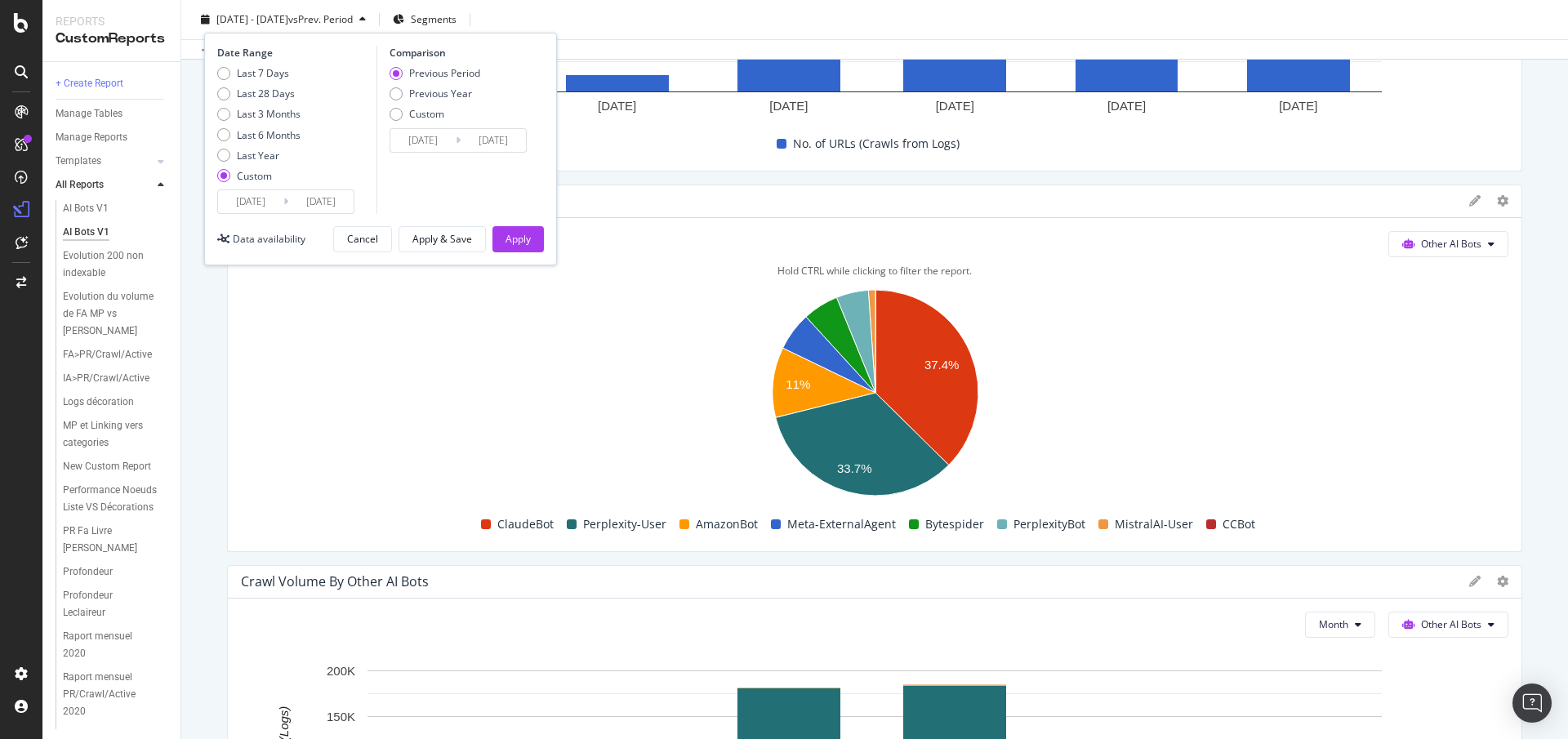
click at [307, 209] on input "2025/09/30" at bounding box center [321, 201] width 66 height 22
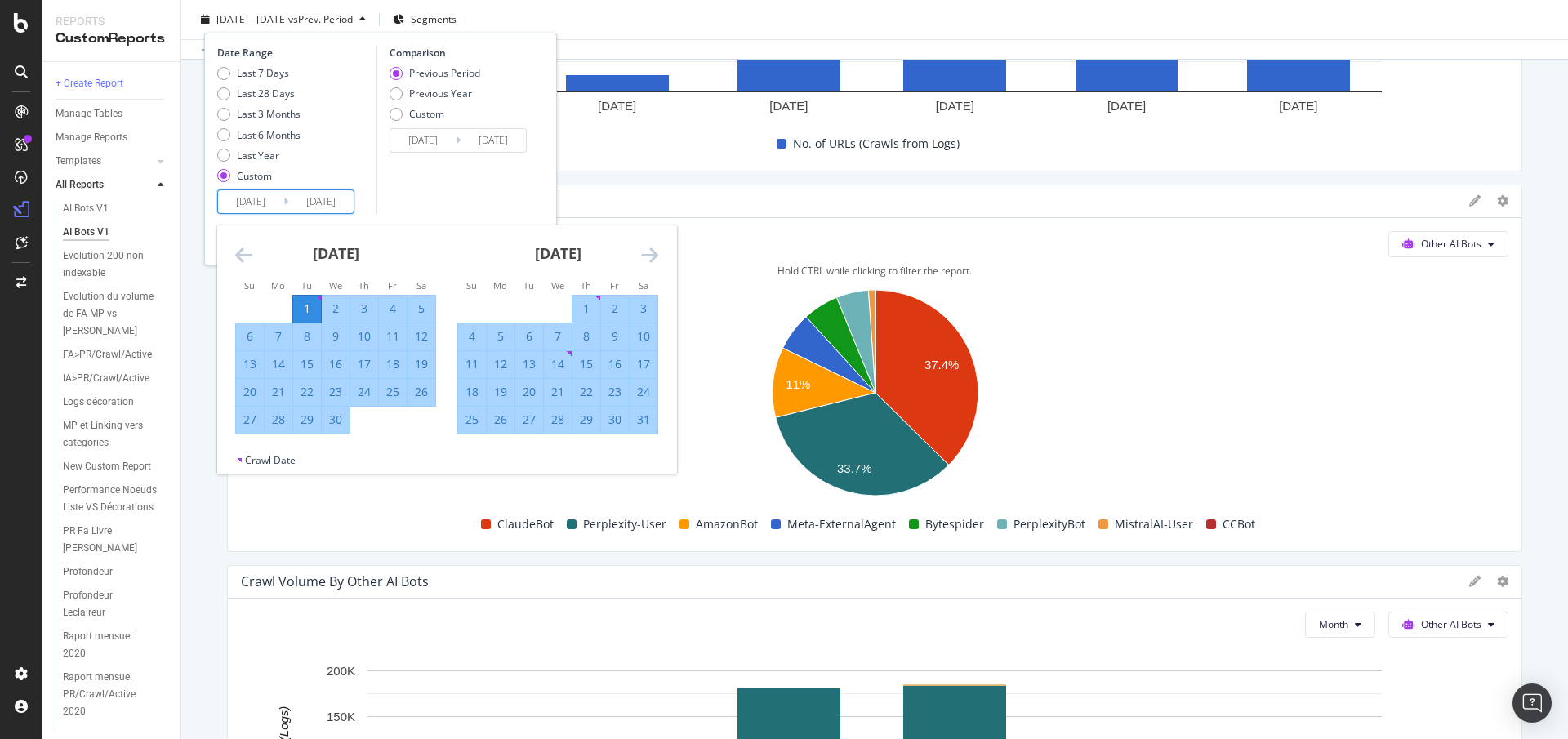
click at [639, 245] on div "May 2025" at bounding box center [557, 260] width 200 height 69
click at [647, 250] on icon "Move forward to switch to the next month." at bounding box center [649, 255] width 17 height 20
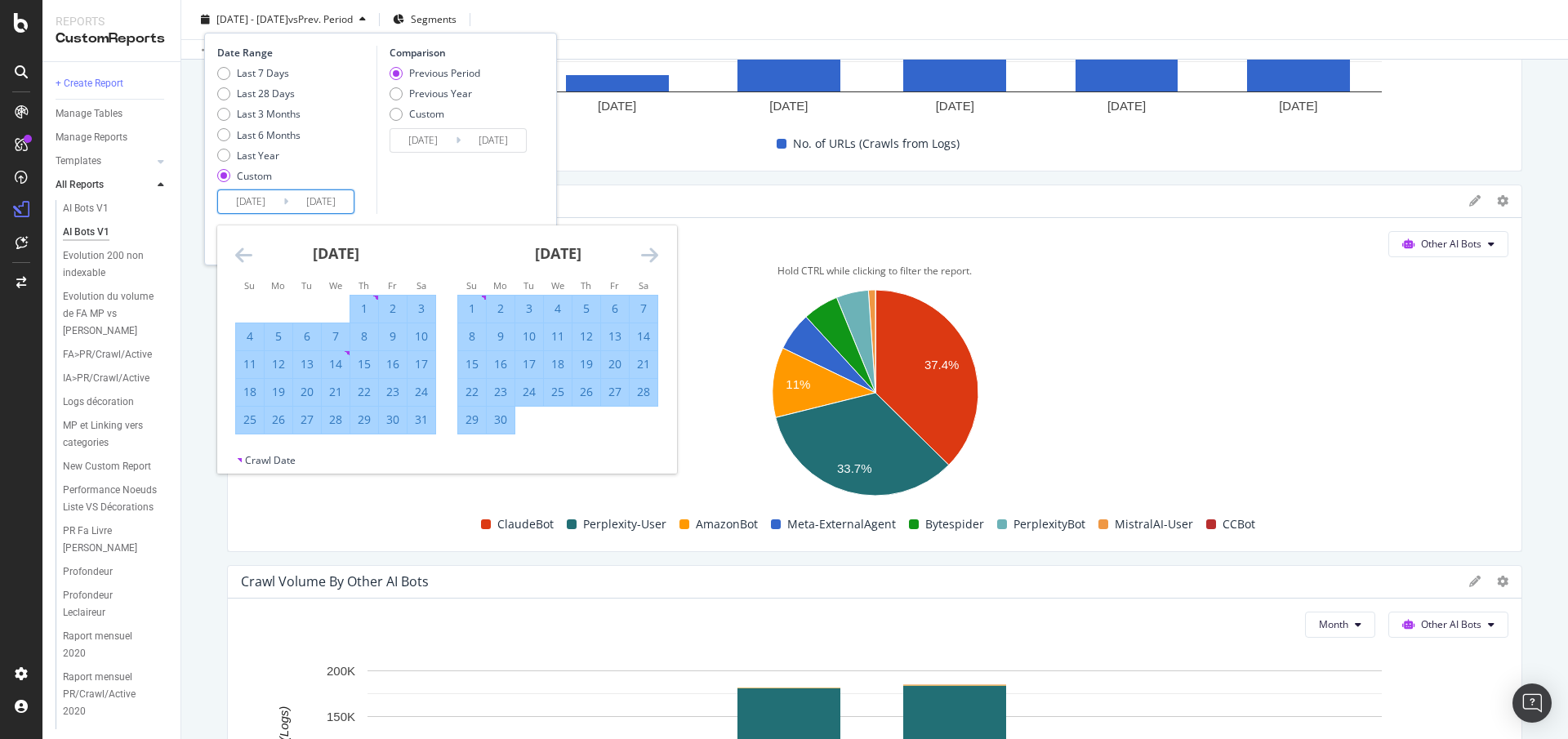
click at [647, 250] on icon "Move forward to switch to the next month." at bounding box center [649, 255] width 17 height 20
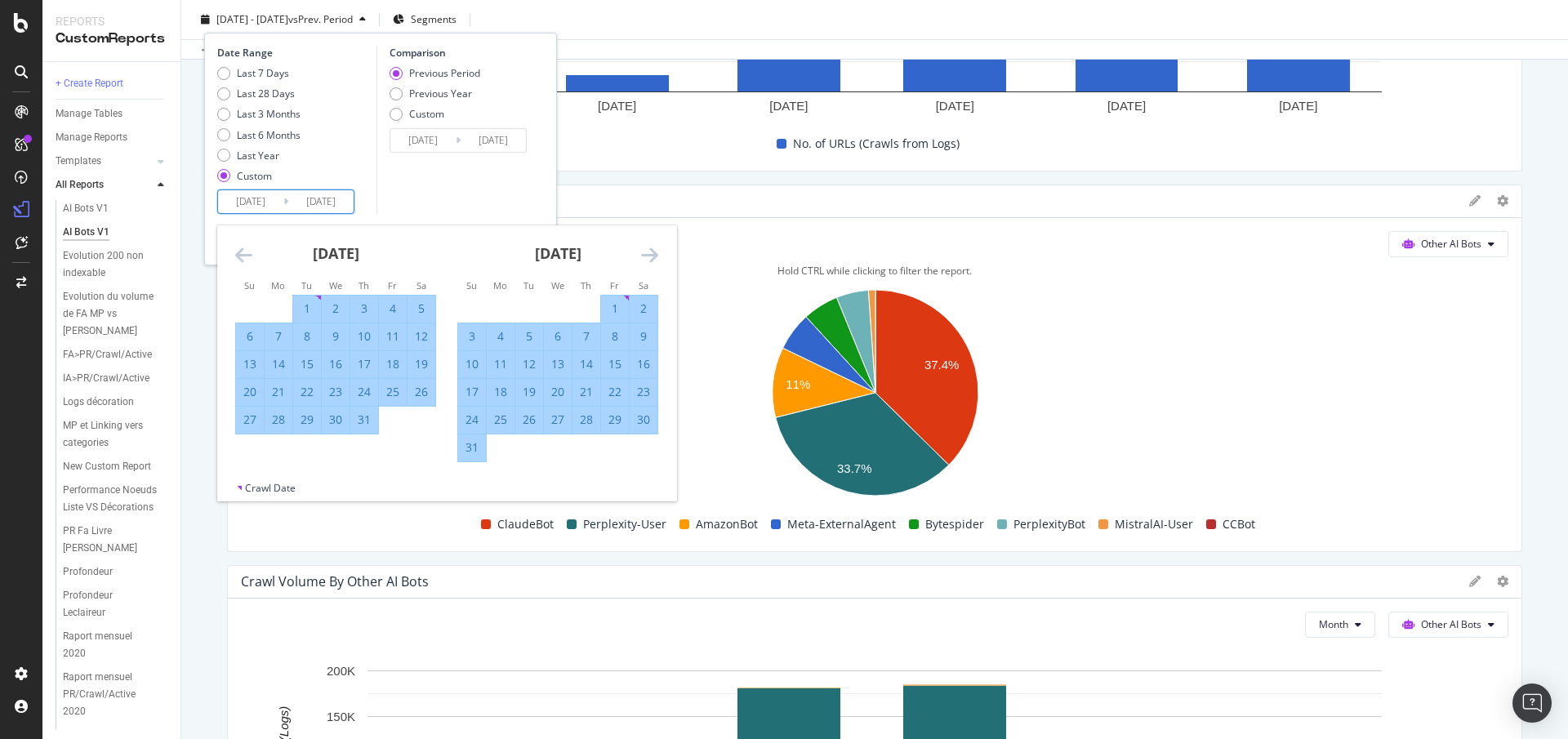
click at [647, 250] on icon "Move forward to switch to the next month." at bounding box center [649, 255] width 17 height 20
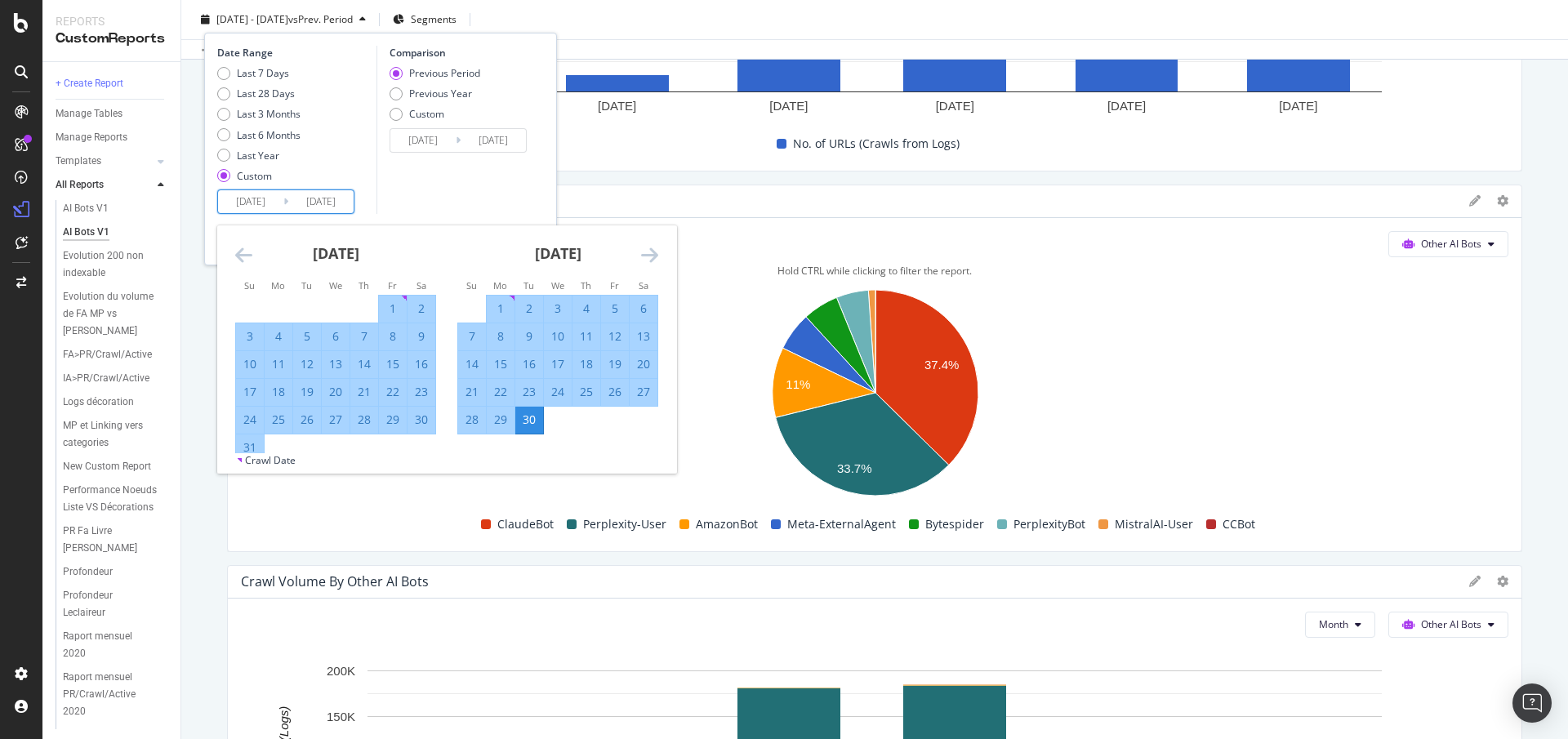
click at [492, 310] on div "1" at bounding box center [500, 308] width 28 height 16
type input "2024/10/29"
type input "2025/09/01"
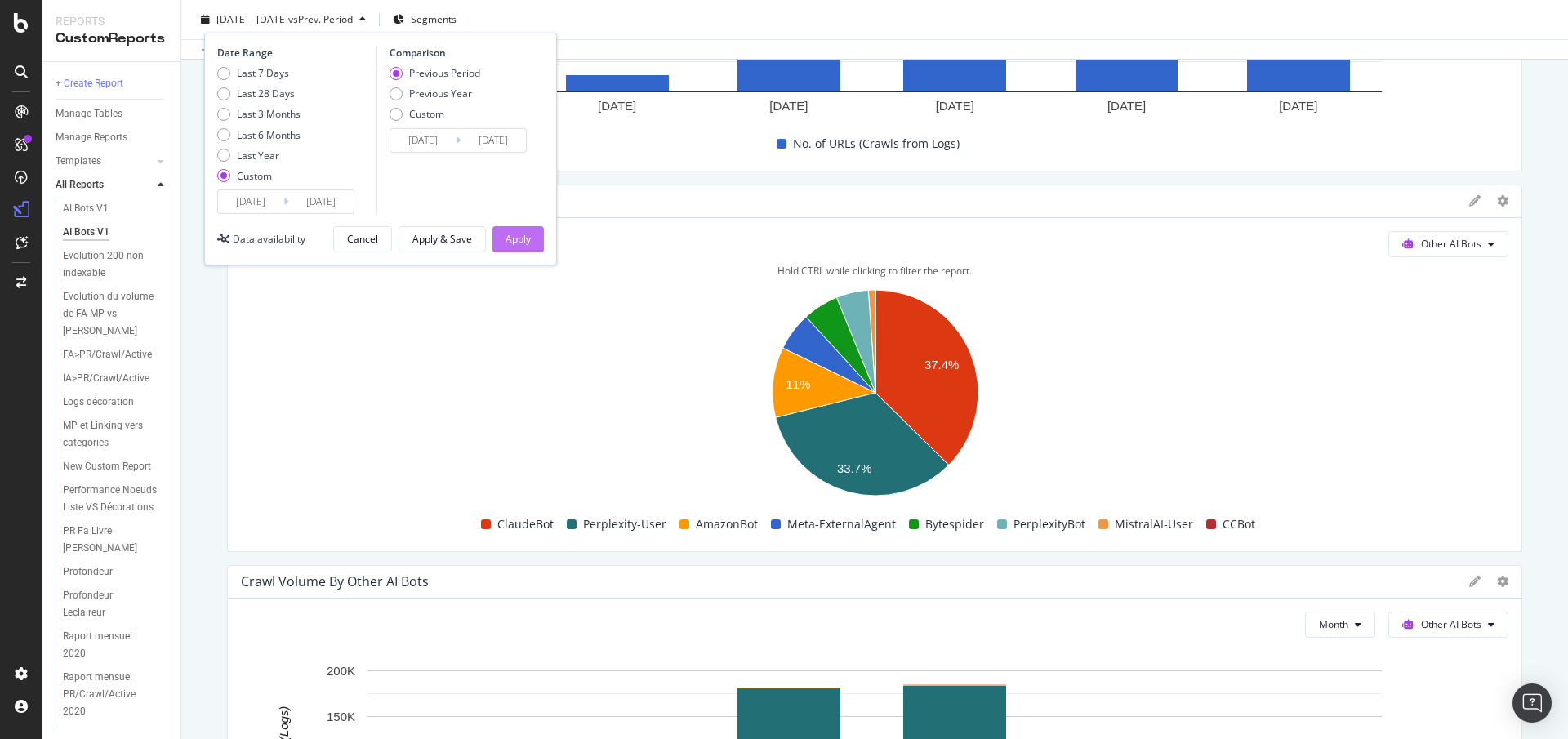
click at [520, 236] on div "Apply" at bounding box center [518, 238] width 25 height 13
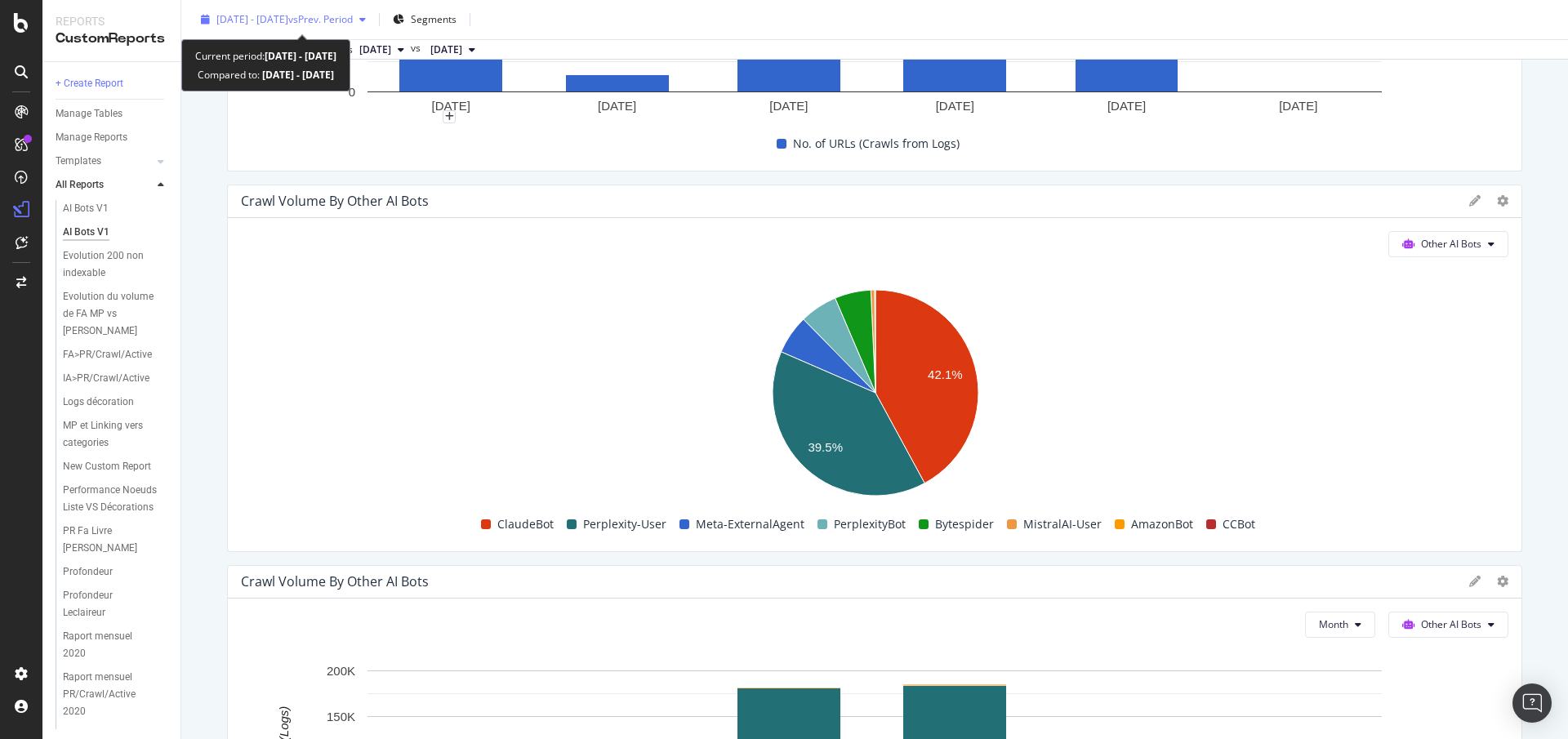
click at [307, 12] on div "2025 Apr. 1st - Sep. 1st vs Prev. Period" at bounding box center [283, 19] width 178 height 24
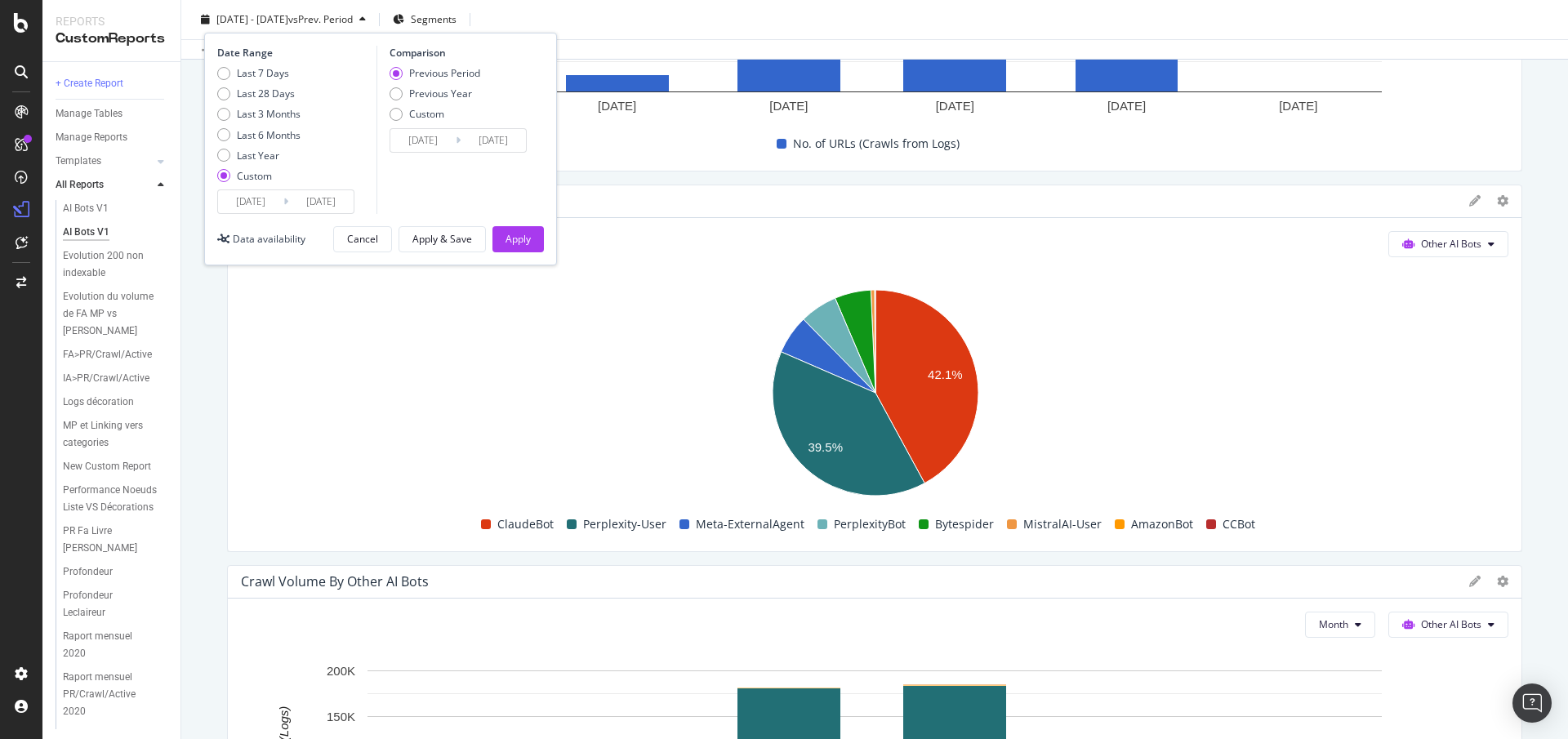
click at [246, 208] on input "2025/04/01" at bounding box center [251, 201] width 66 height 22
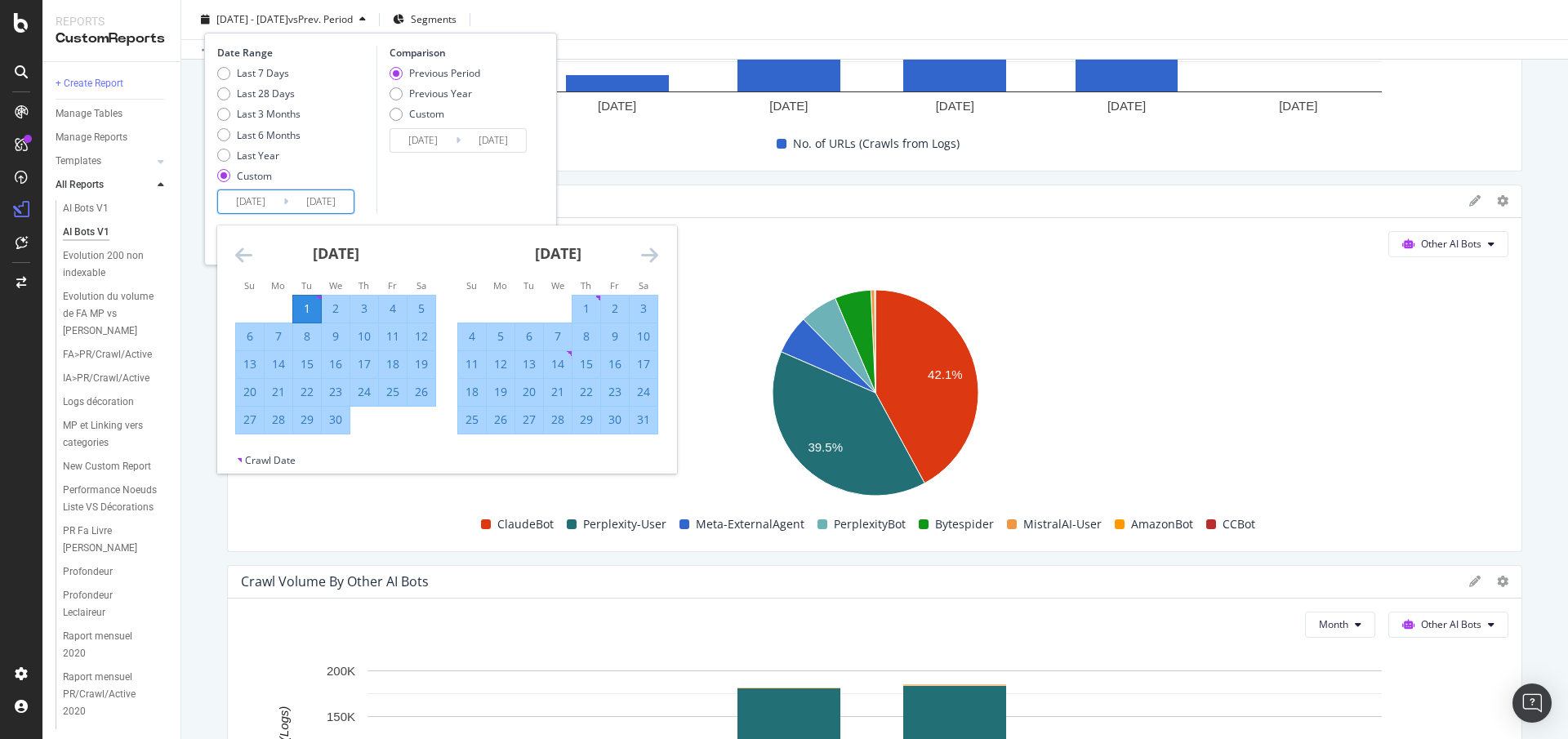
click at [646, 253] on icon "Move forward to switch to the next month." at bounding box center [649, 255] width 17 height 20
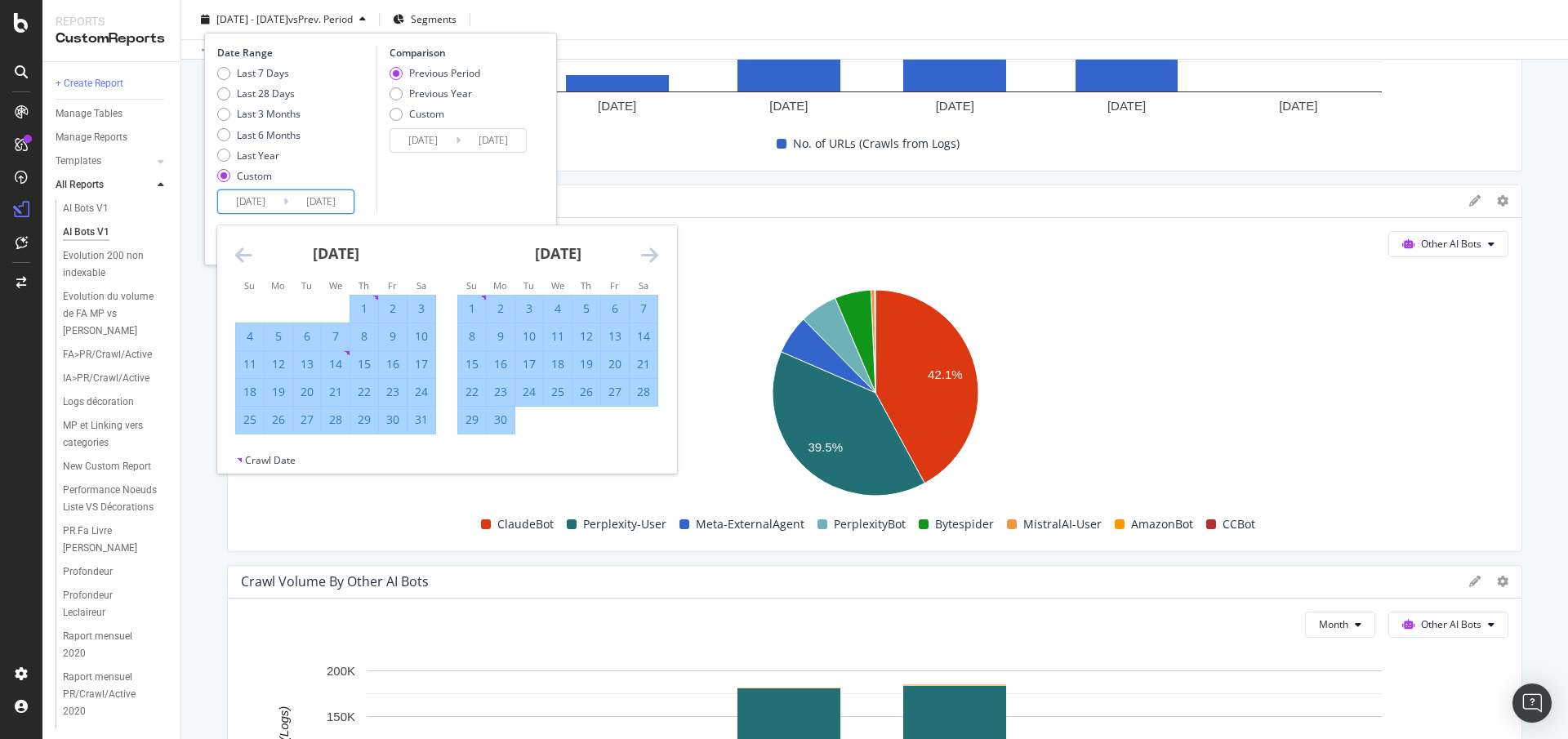
click at [646, 253] on icon "Move forward to switch to the next month." at bounding box center [649, 255] width 17 height 20
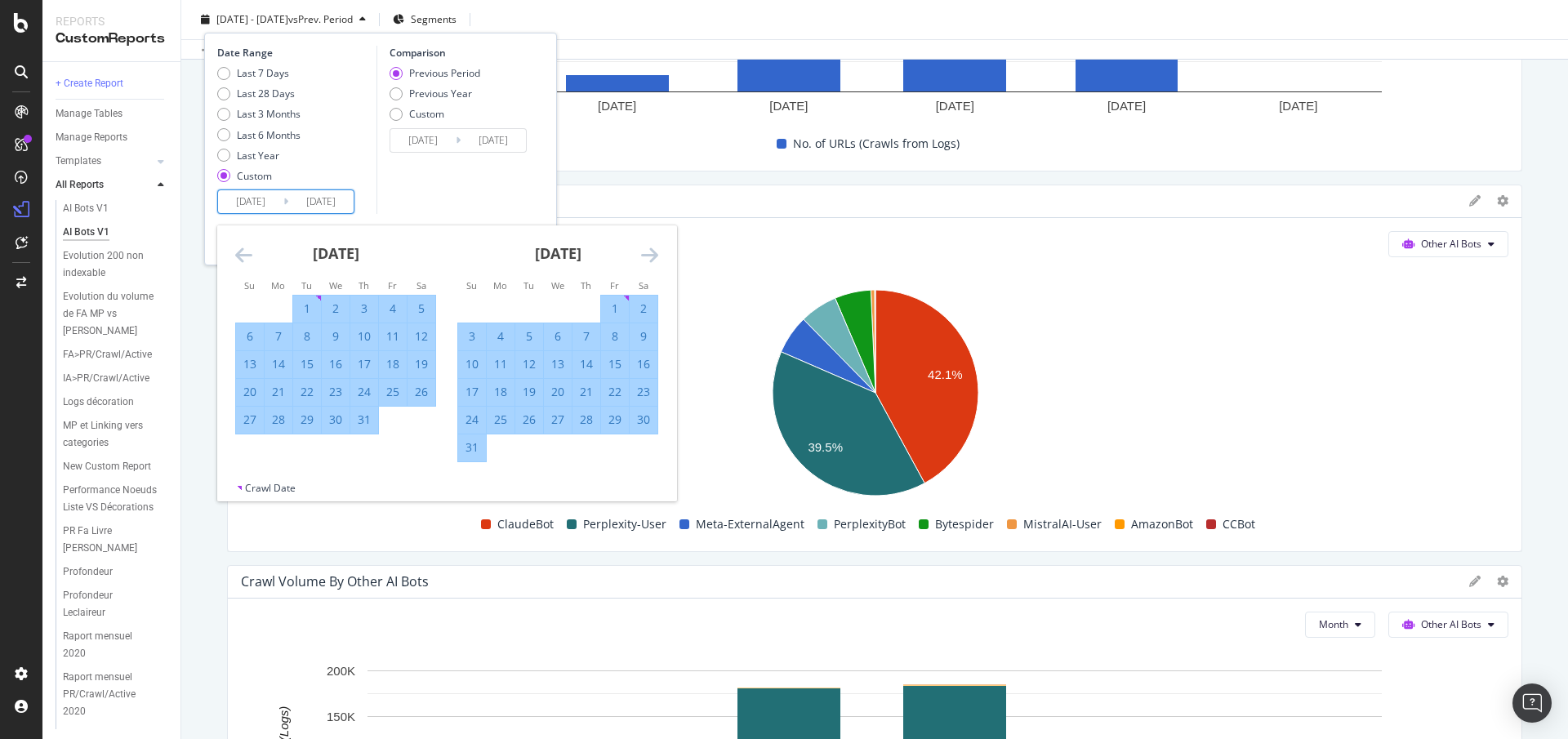
click at [646, 253] on icon "Move forward to switch to the next month." at bounding box center [649, 255] width 17 height 20
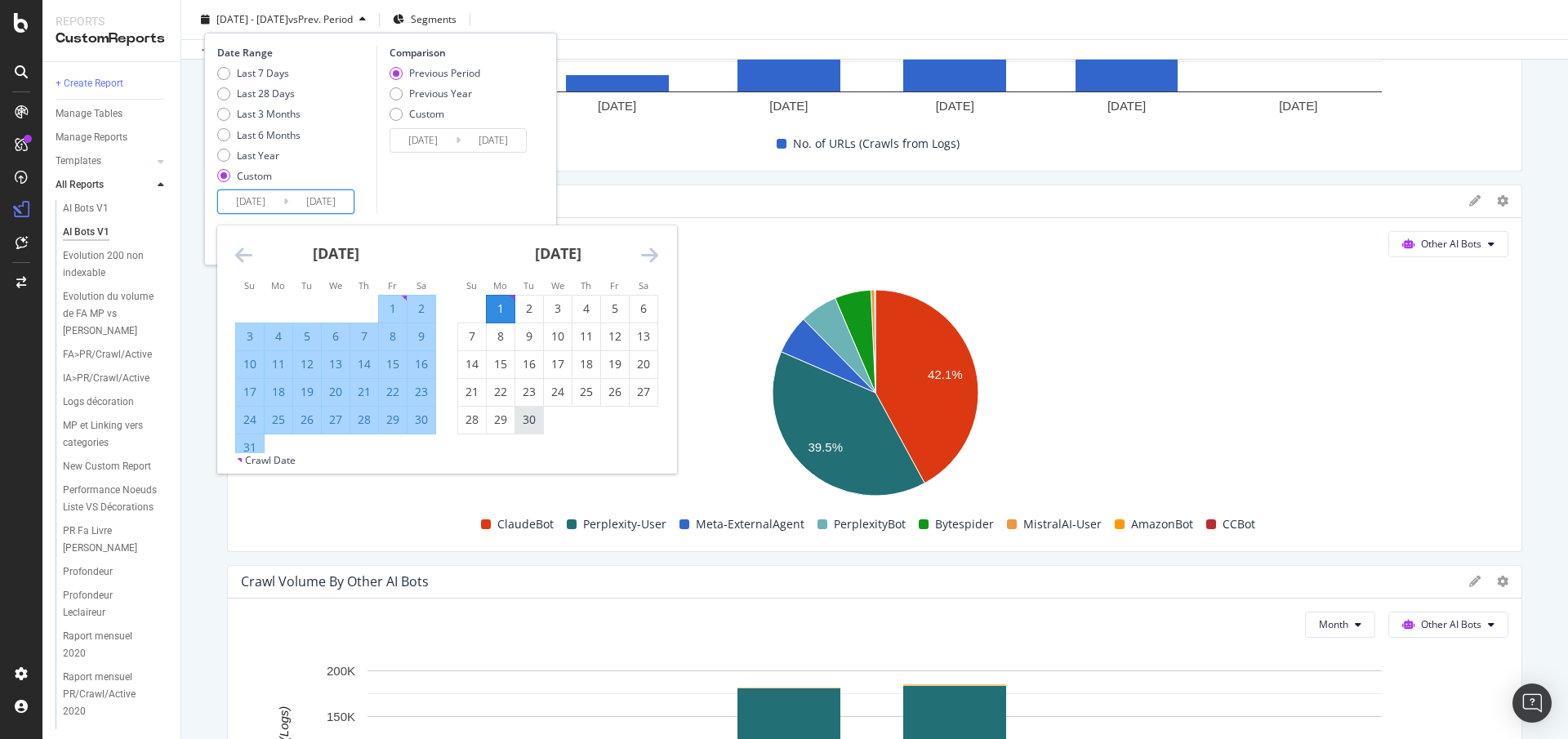
click at [523, 416] on div "30" at bounding box center [529, 420] width 28 height 16
type input "2025/09/30"
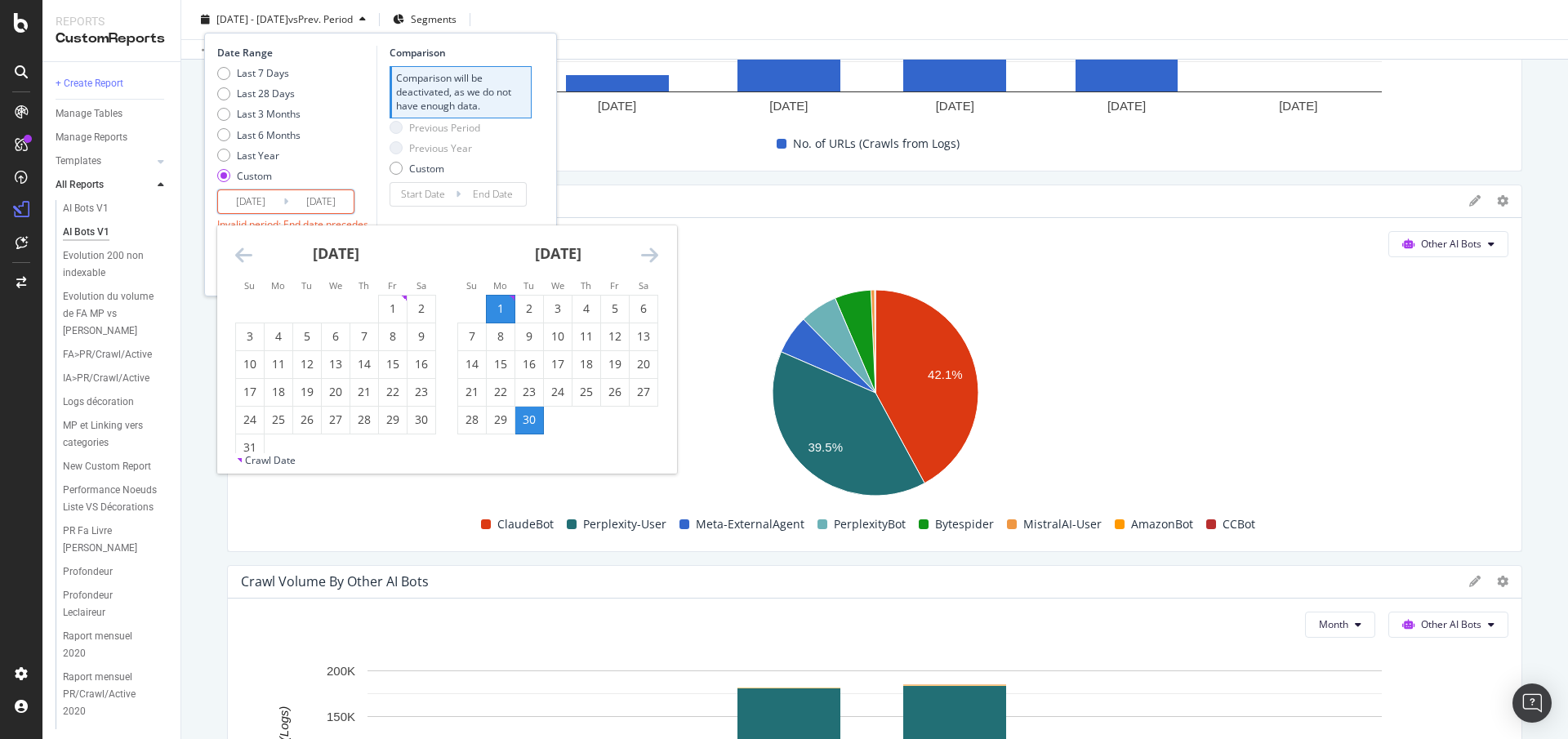
click at [498, 313] on div "1" at bounding box center [500, 308] width 28 height 16
type input "2025/08/31"
type input "2025/09/01"
click at [532, 423] on div "30" at bounding box center [529, 420] width 28 height 16
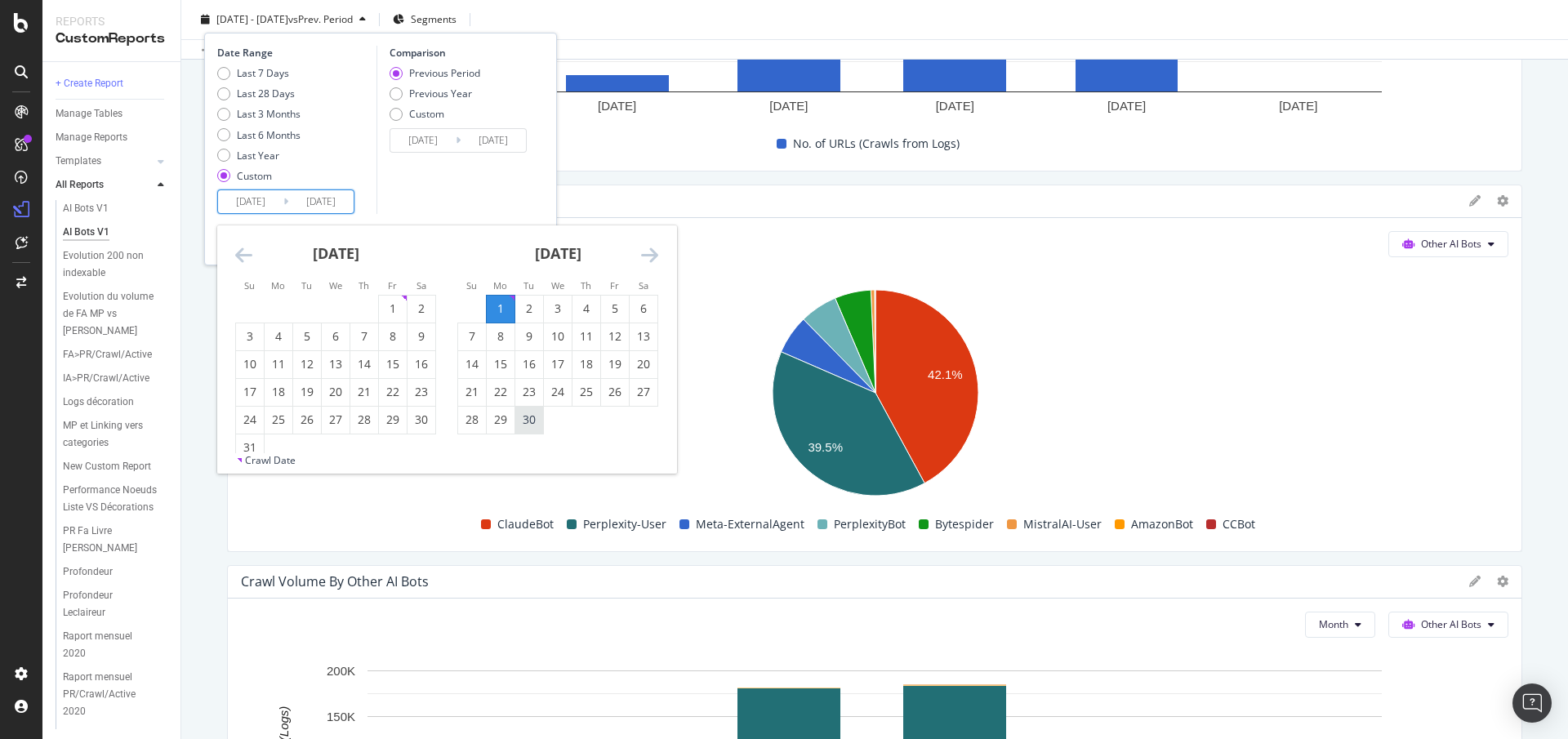
type input "2025/08/02"
type input "2025/09/30"
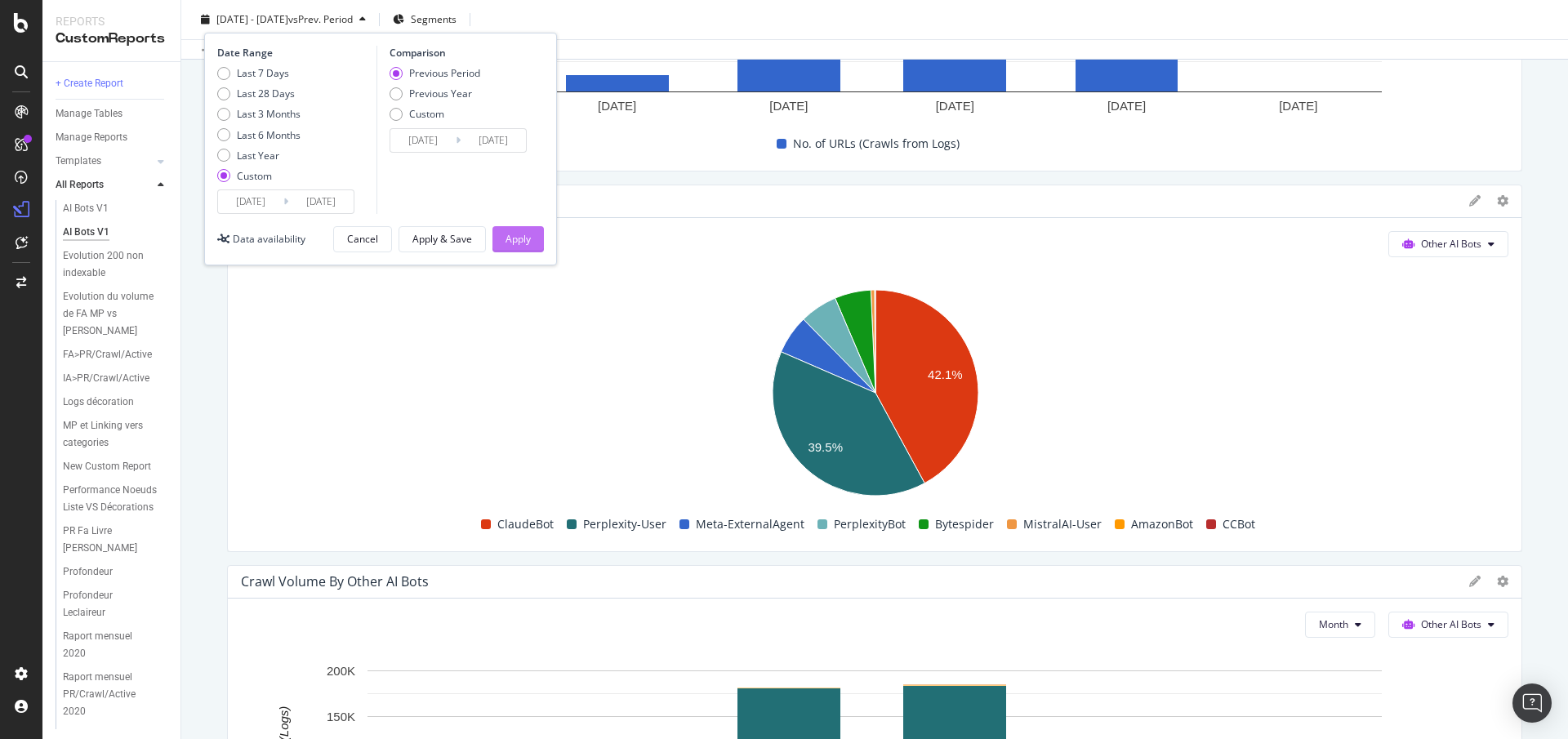
click at [522, 251] on div "Apply" at bounding box center [518, 239] width 25 height 24
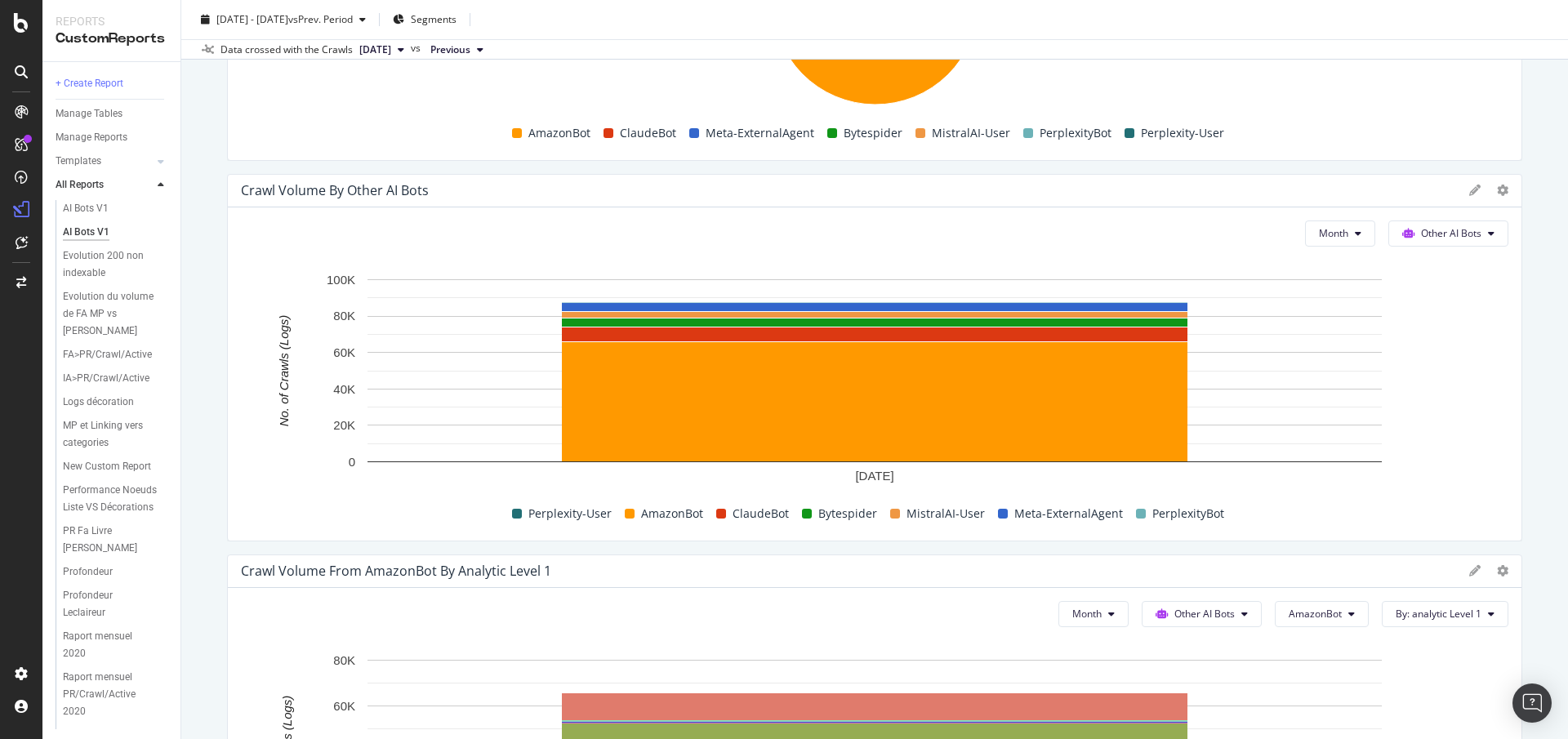
scroll to position [2941, 0]
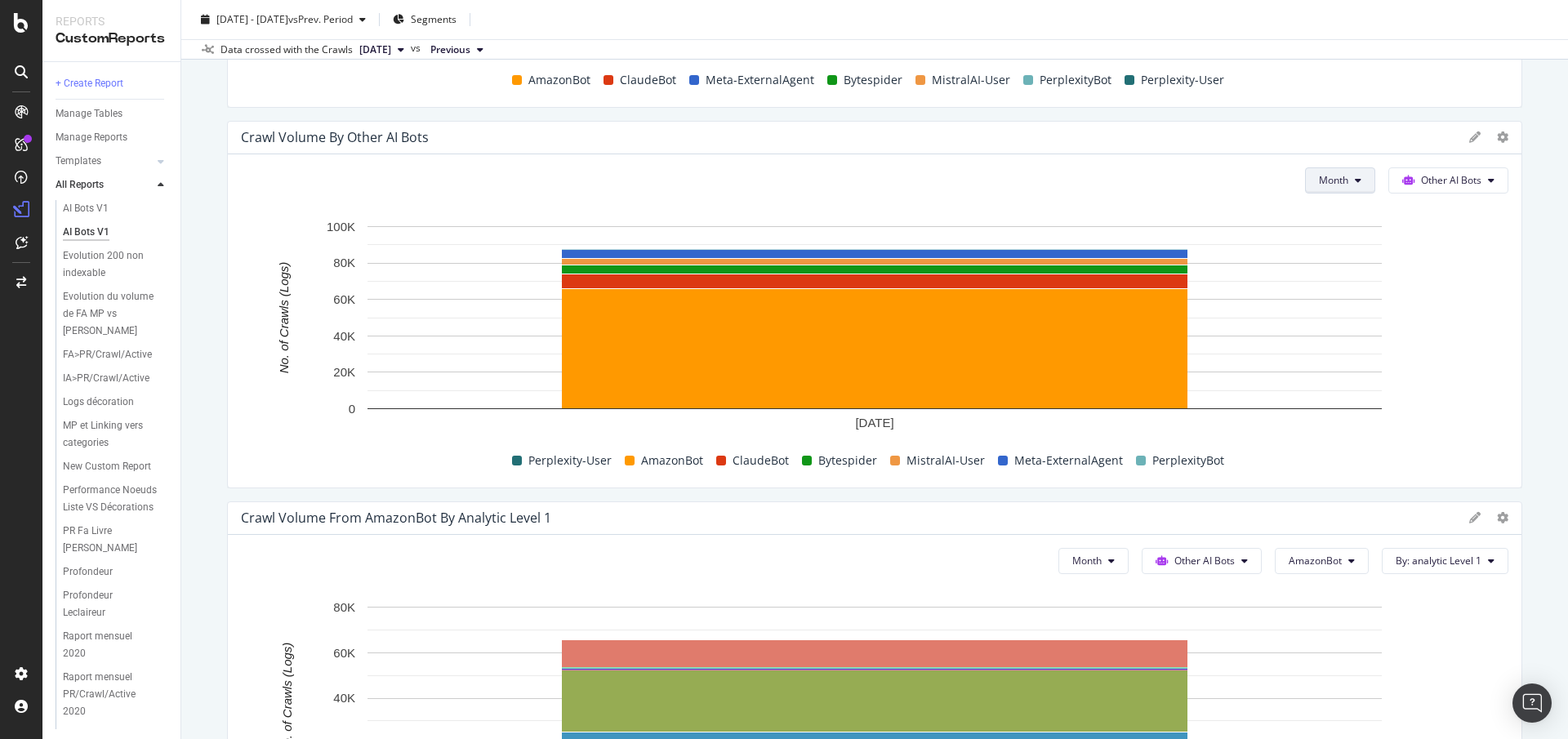
click at [1323, 174] on span "Month" at bounding box center [1333, 180] width 30 height 13
click at [1340, 214] on span "Day" at bounding box center [1333, 213] width 31 height 14
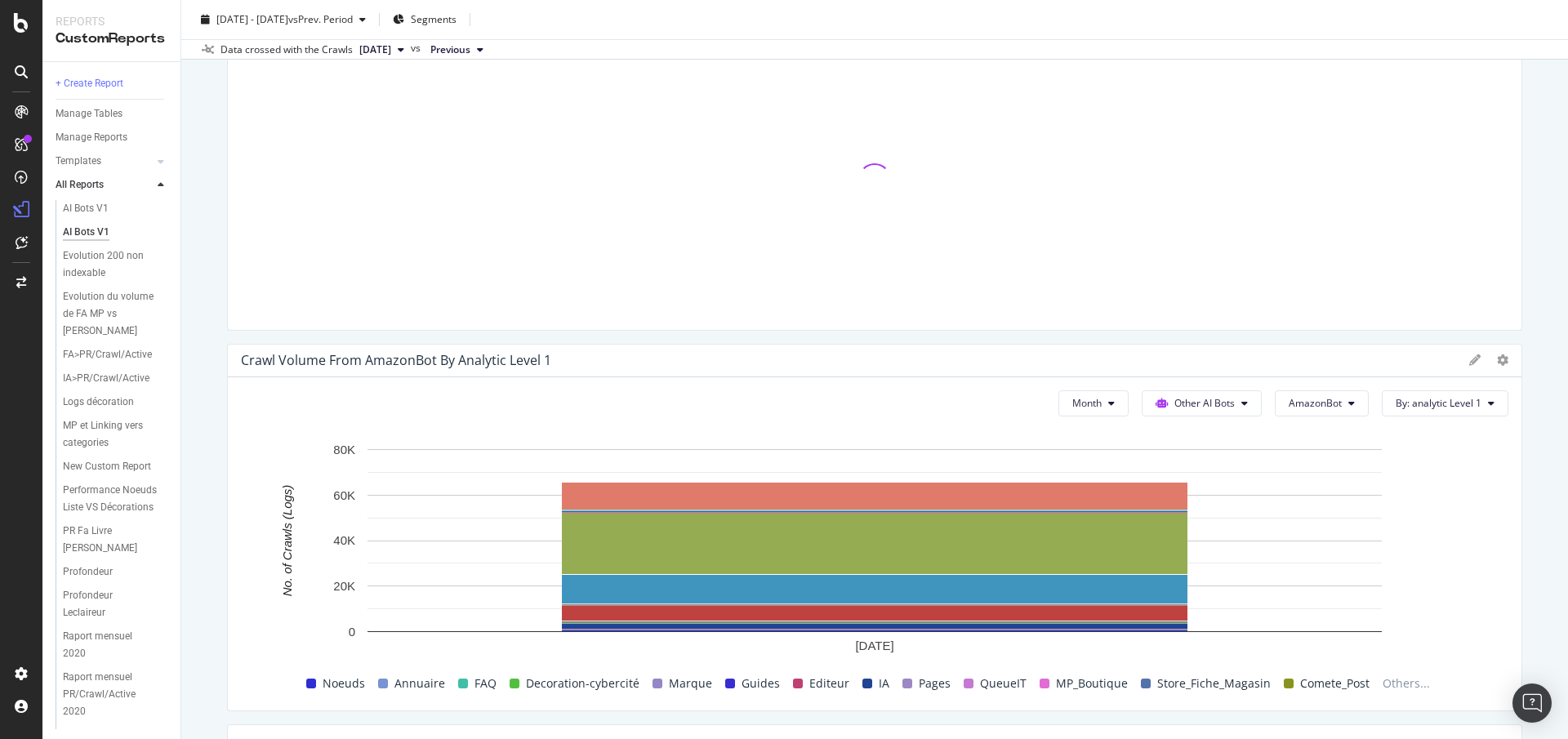
scroll to position [3171, 0]
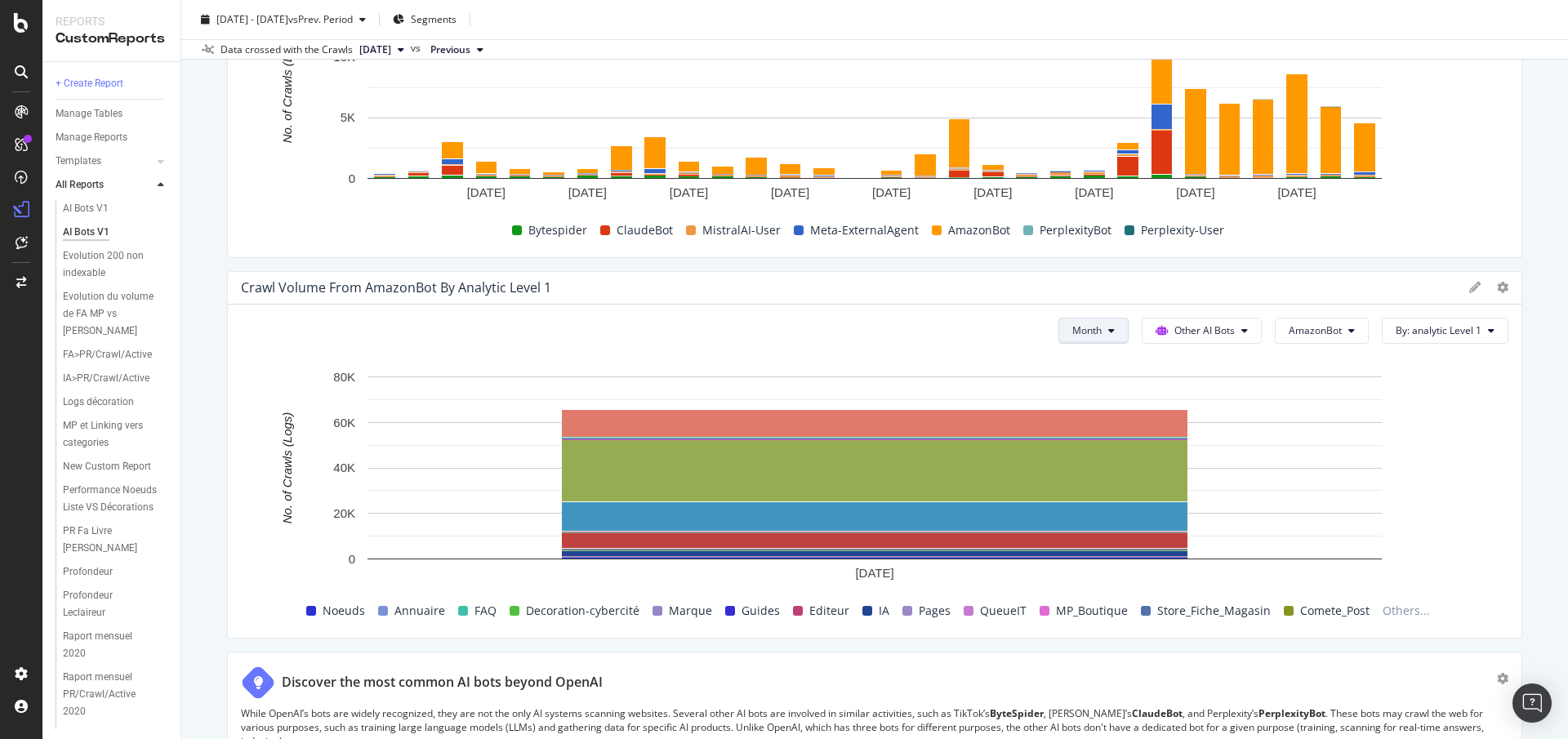
click at [1098, 334] on span "Month" at bounding box center [1087, 330] width 30 height 13
click at [1084, 370] on span "Day" at bounding box center [1089, 363] width 31 height 14
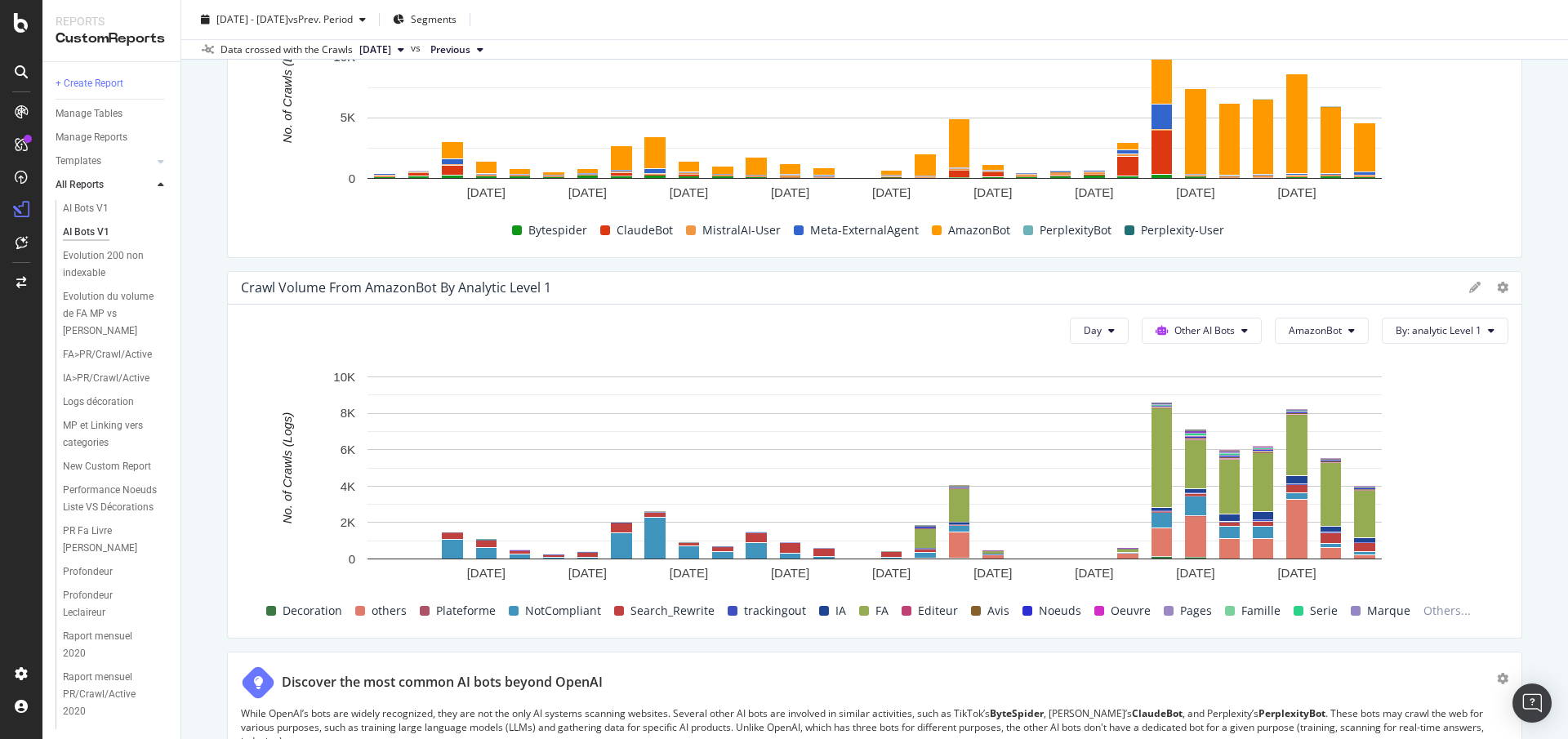
scroll to position [3619, 0]
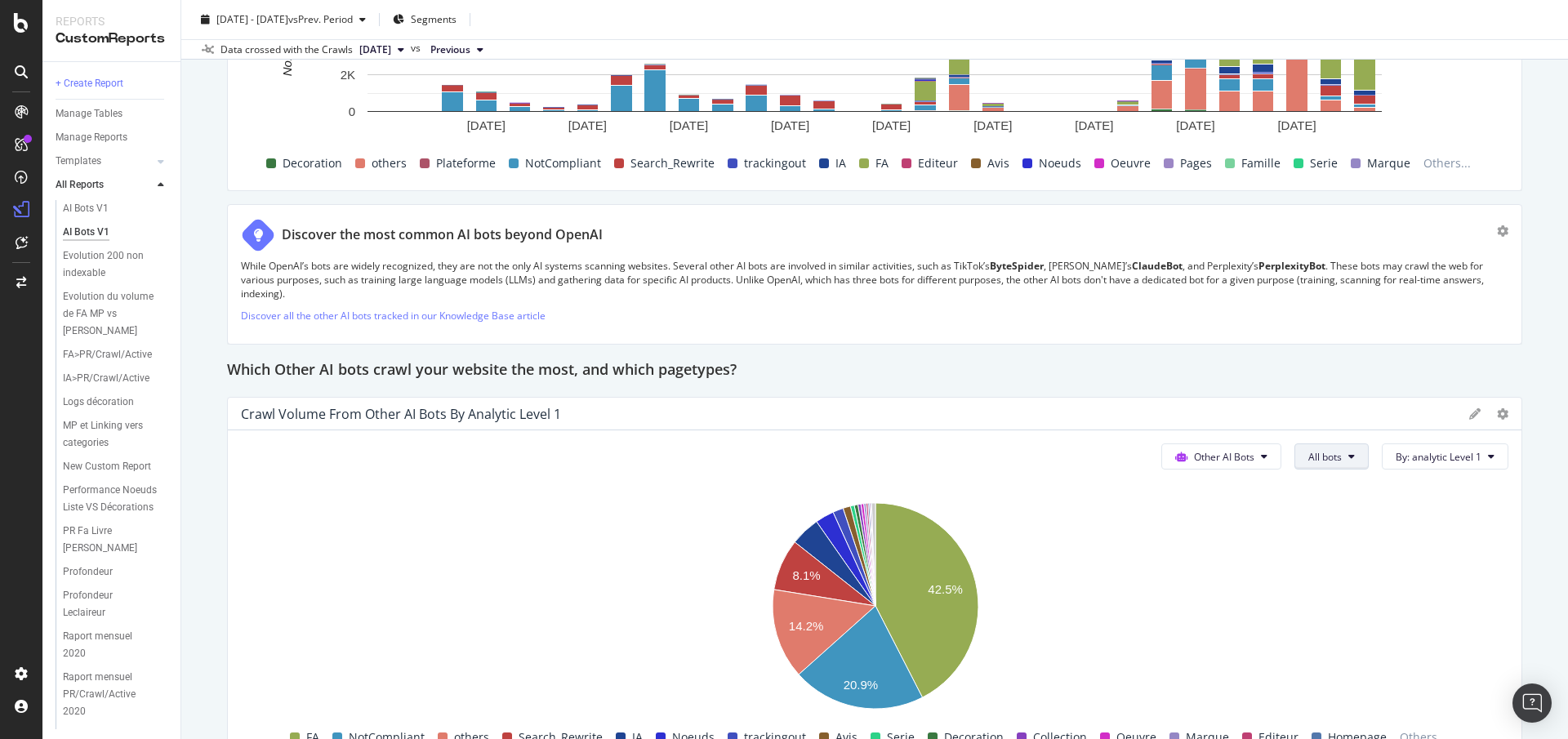
click at [1341, 450] on button "All bots" at bounding box center [1332, 456] width 75 height 26
click at [1342, 590] on span "AmazonBot" at bounding box center [1355, 596] width 92 height 14
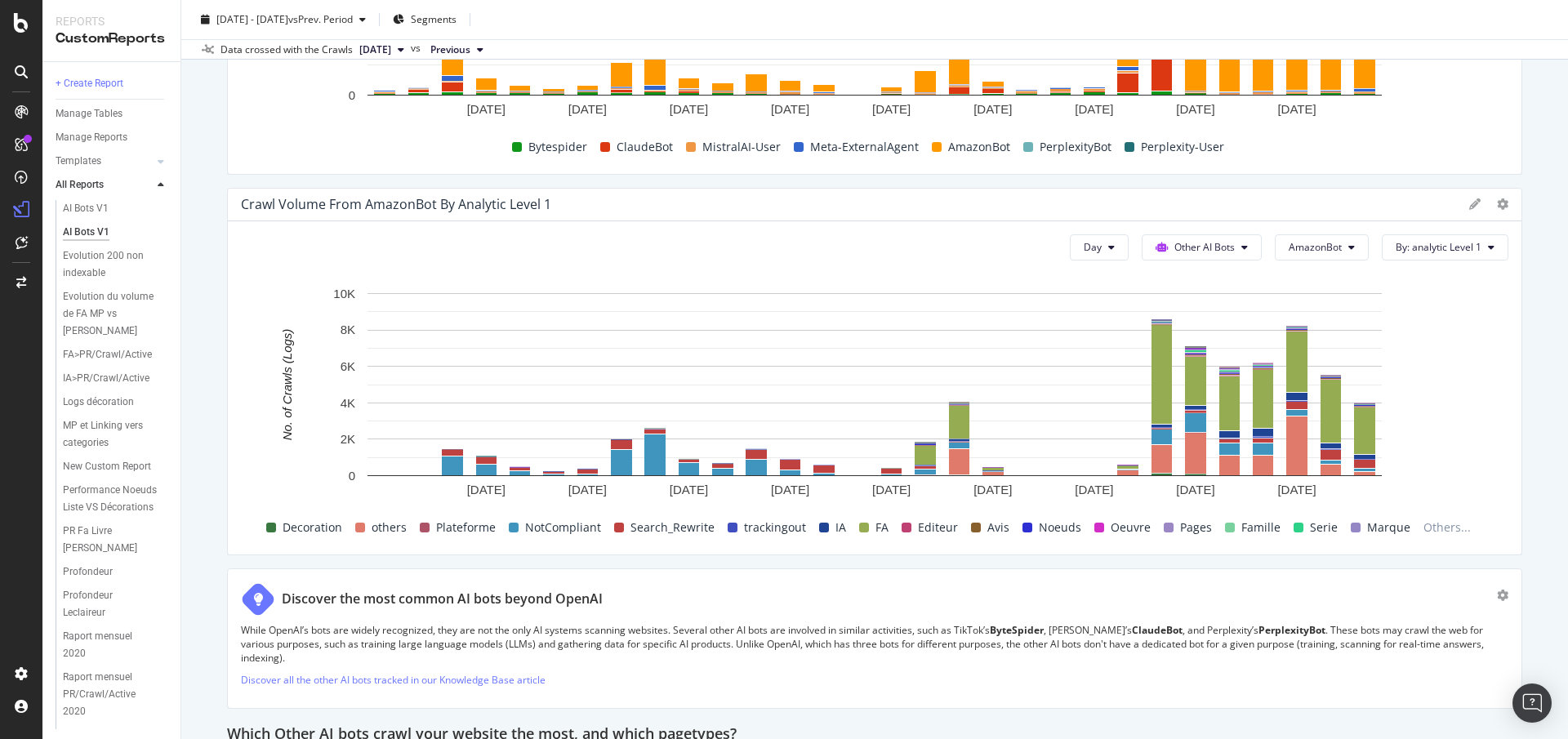
scroll to position [3240, 0]
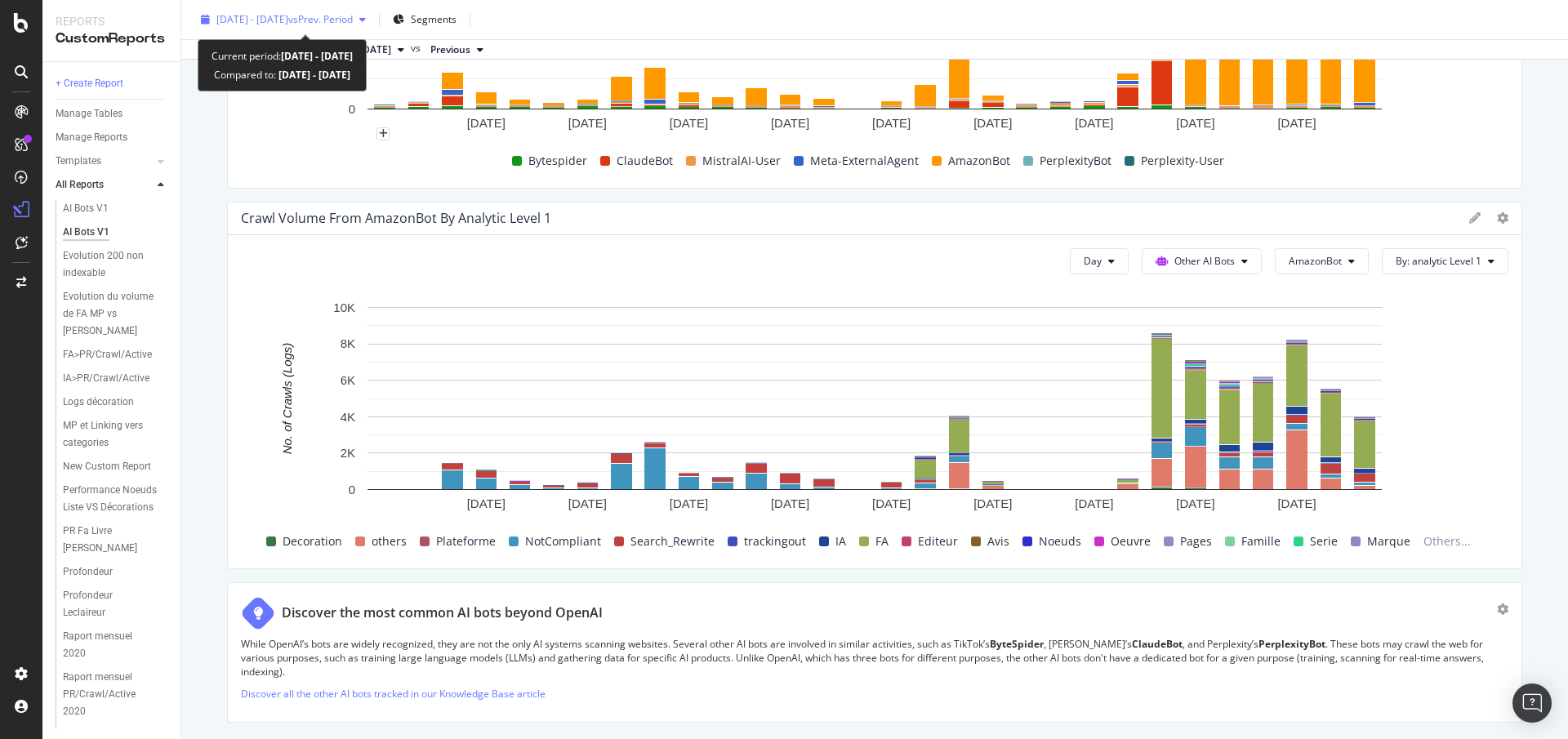
click at [349, 22] on span "vs Prev. Period" at bounding box center [321, 19] width 65 height 13
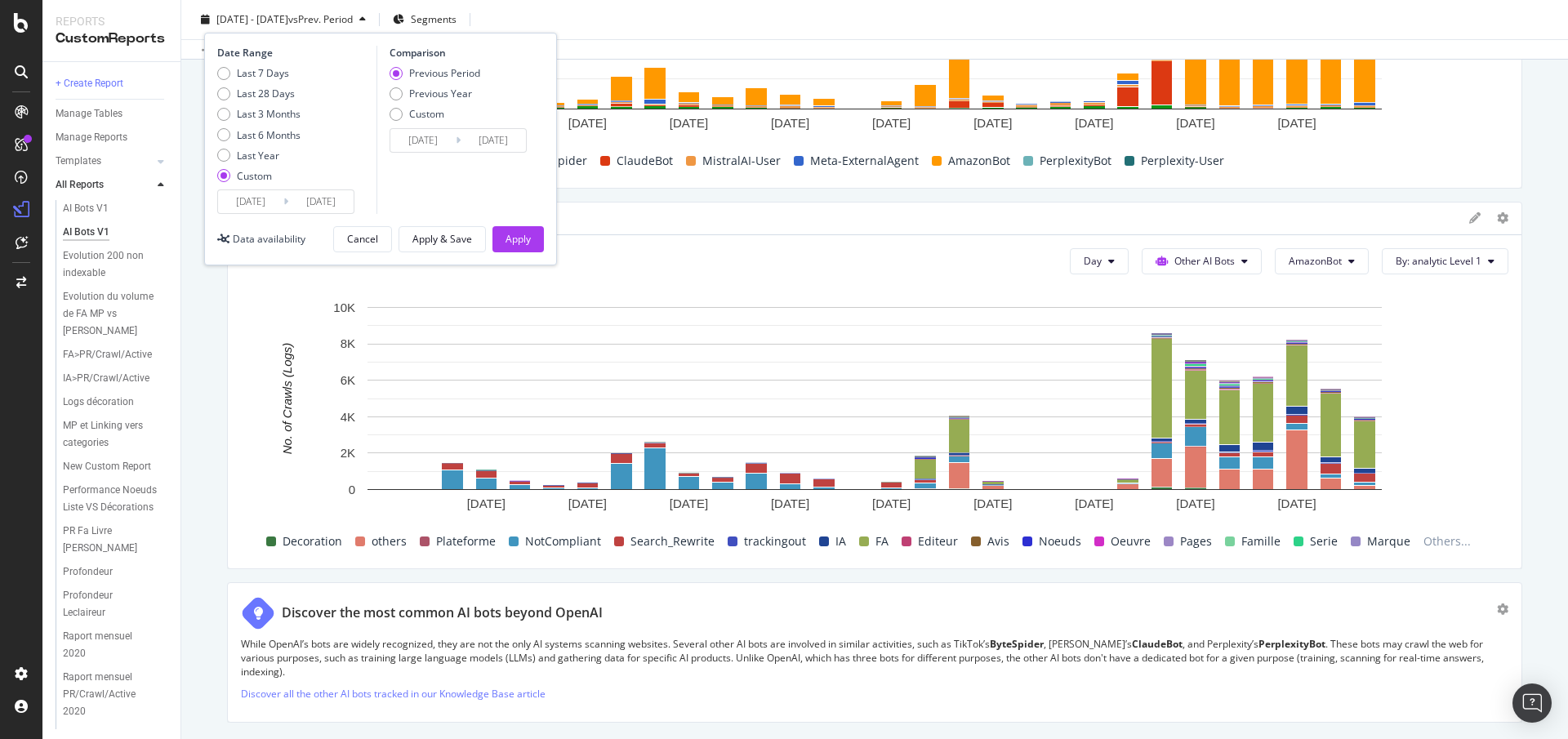
click at [334, 204] on input "2025/09/30" at bounding box center [321, 201] width 66 height 22
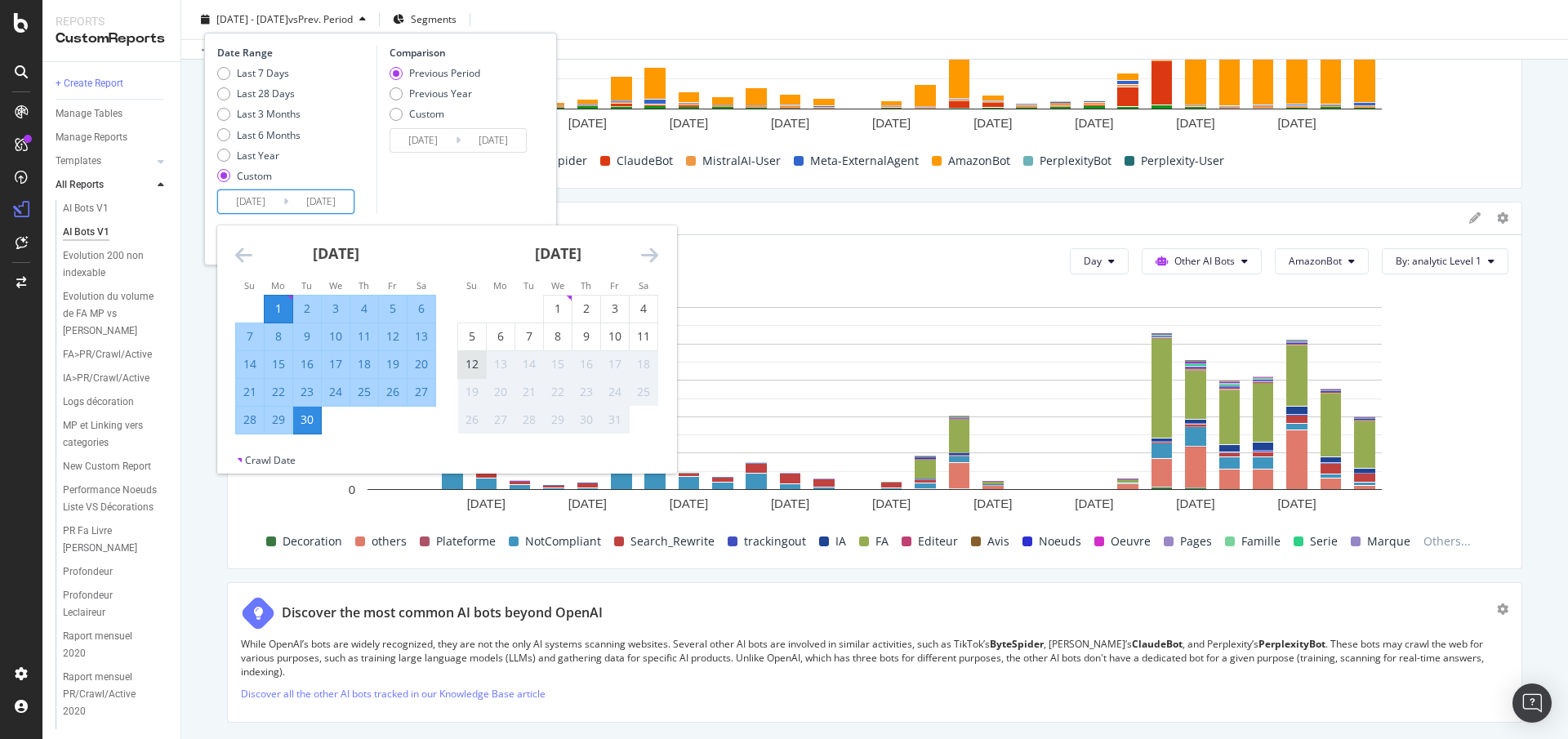
click at [473, 365] on div "12" at bounding box center [472, 364] width 28 height 16
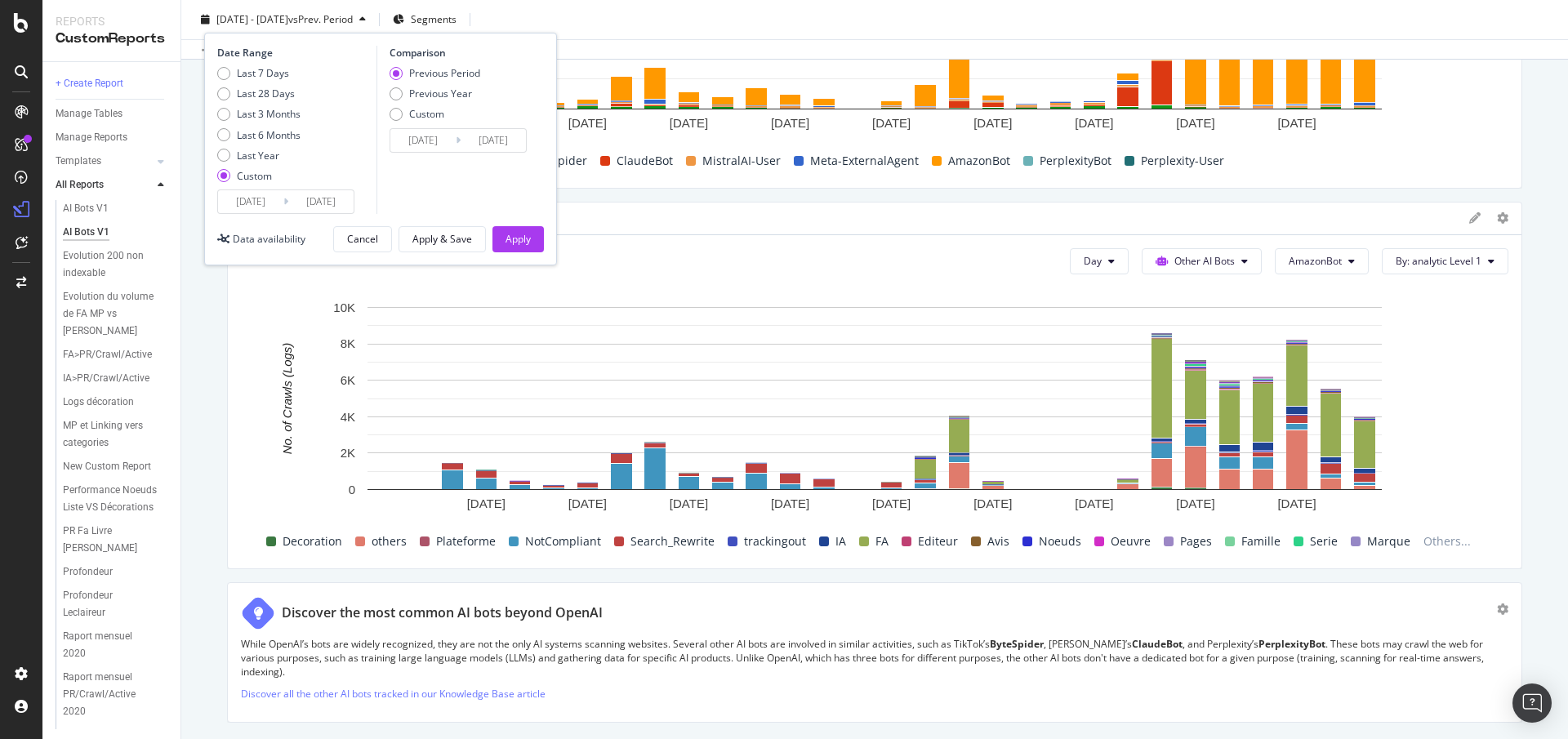
type input "2025/10/12"
type input "2025/07/21"
click at [526, 238] on div "Apply" at bounding box center [518, 238] width 25 height 13
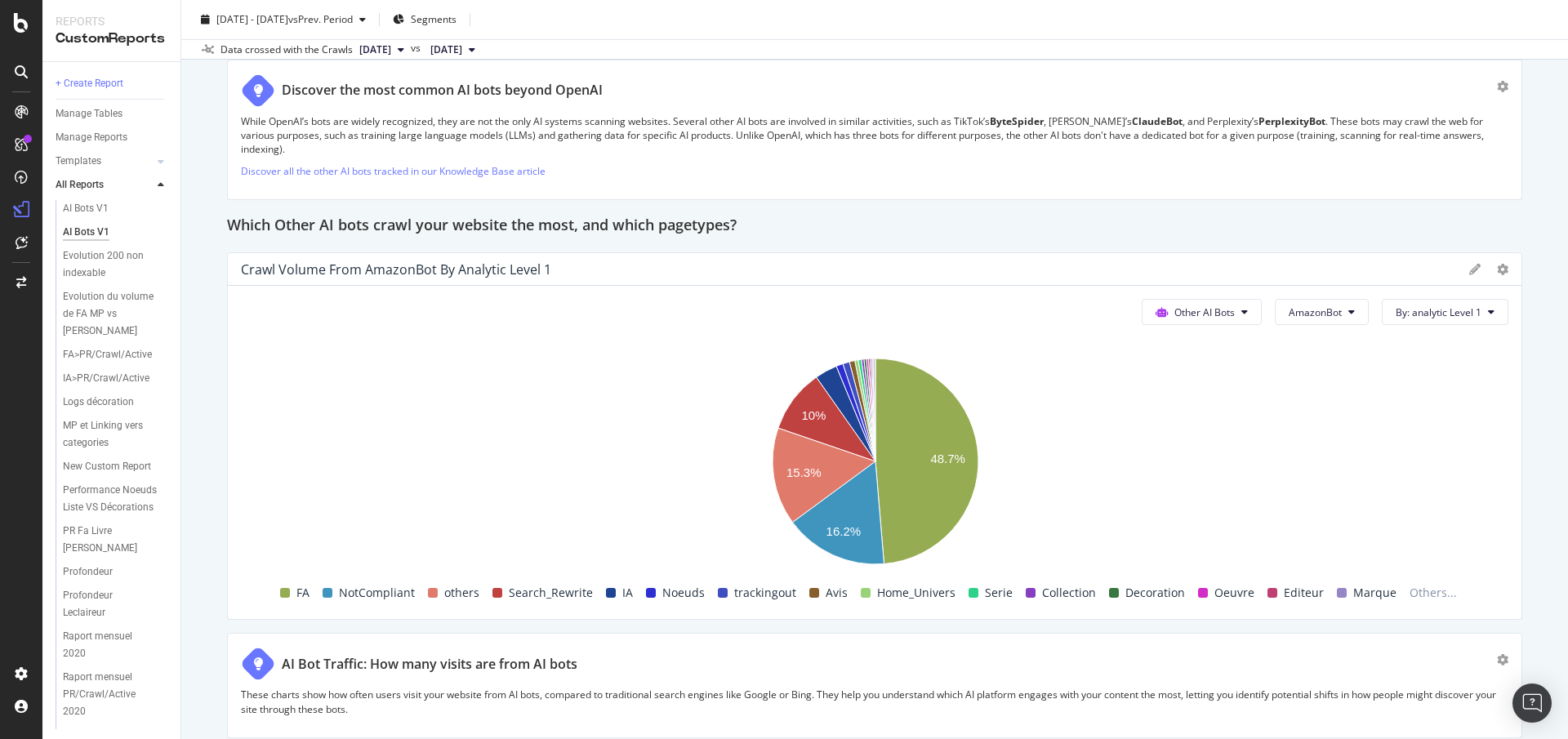
scroll to position [3883, 0]
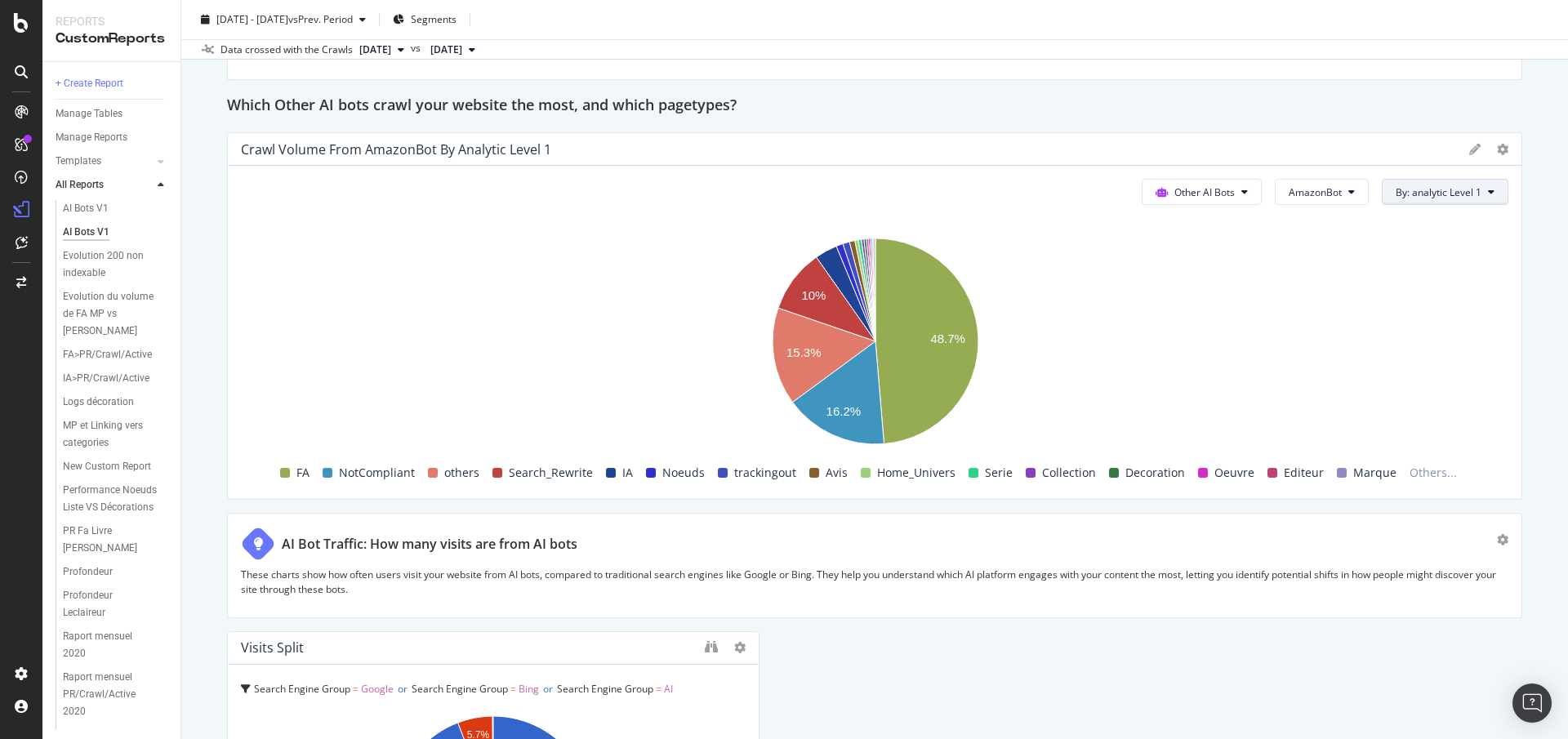
click at [1429, 179] on button "By: analytic Level 1" at bounding box center [1445, 191] width 127 height 26
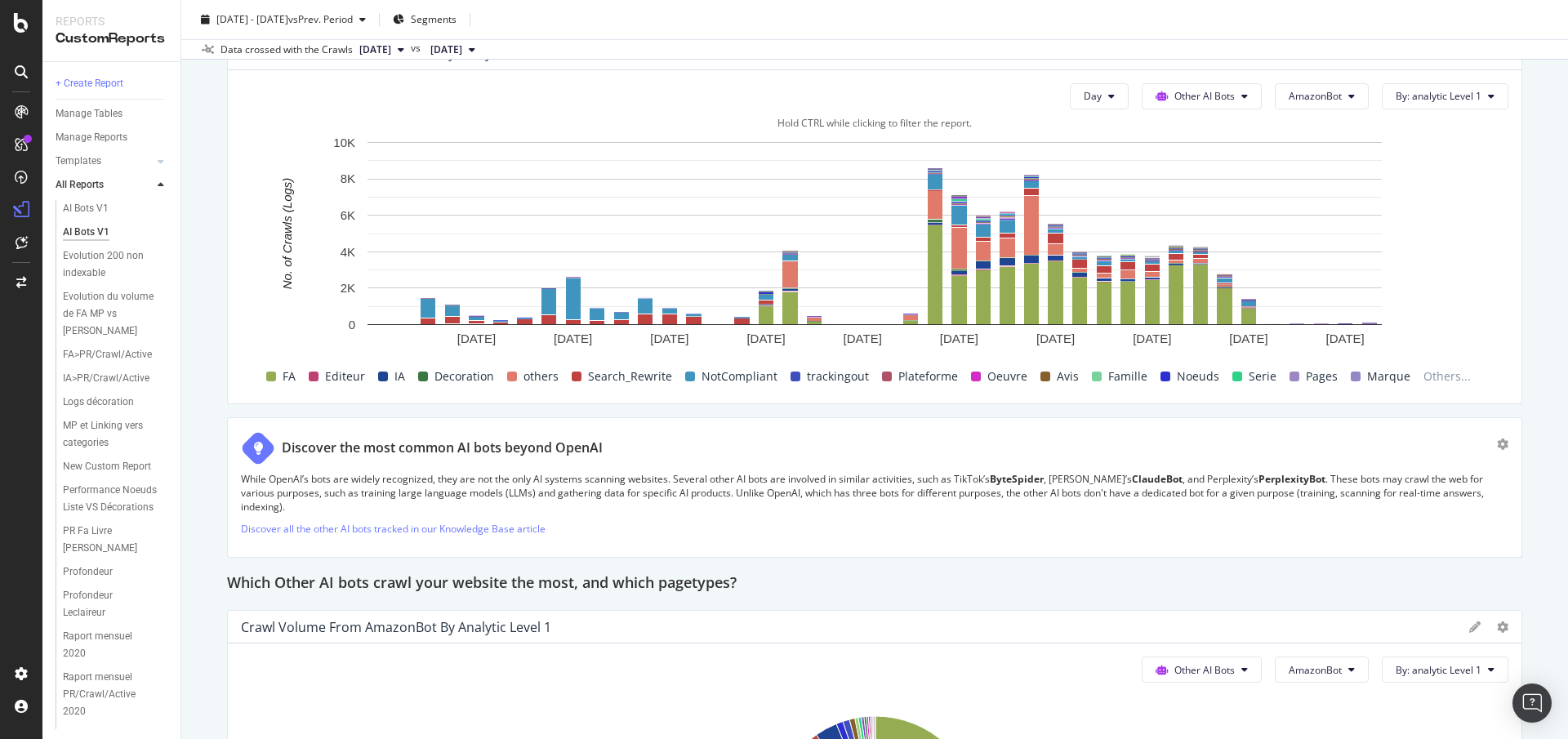
scroll to position [3398, 0]
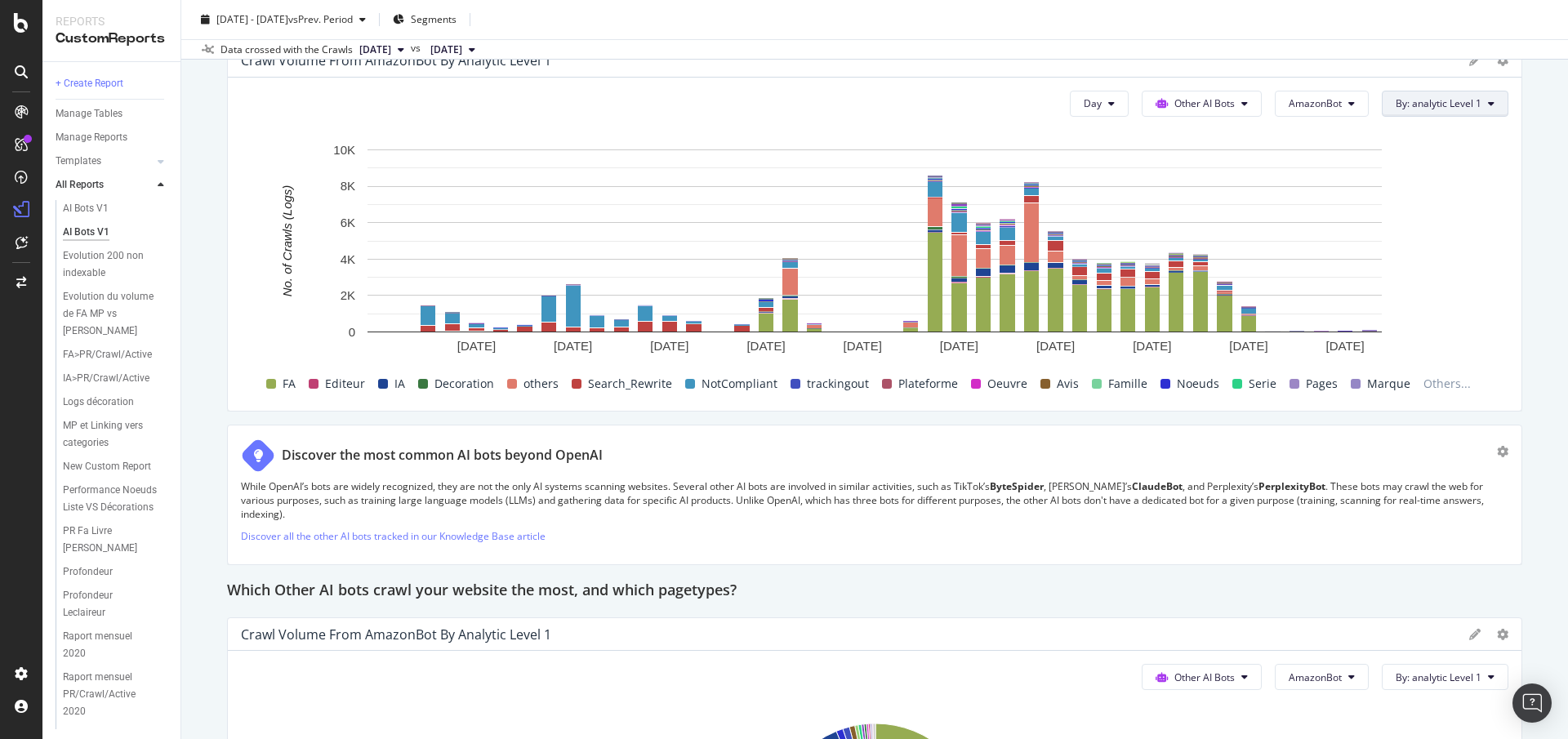
click at [1474, 93] on button "By: analytic Level 1" at bounding box center [1445, 103] width 127 height 26
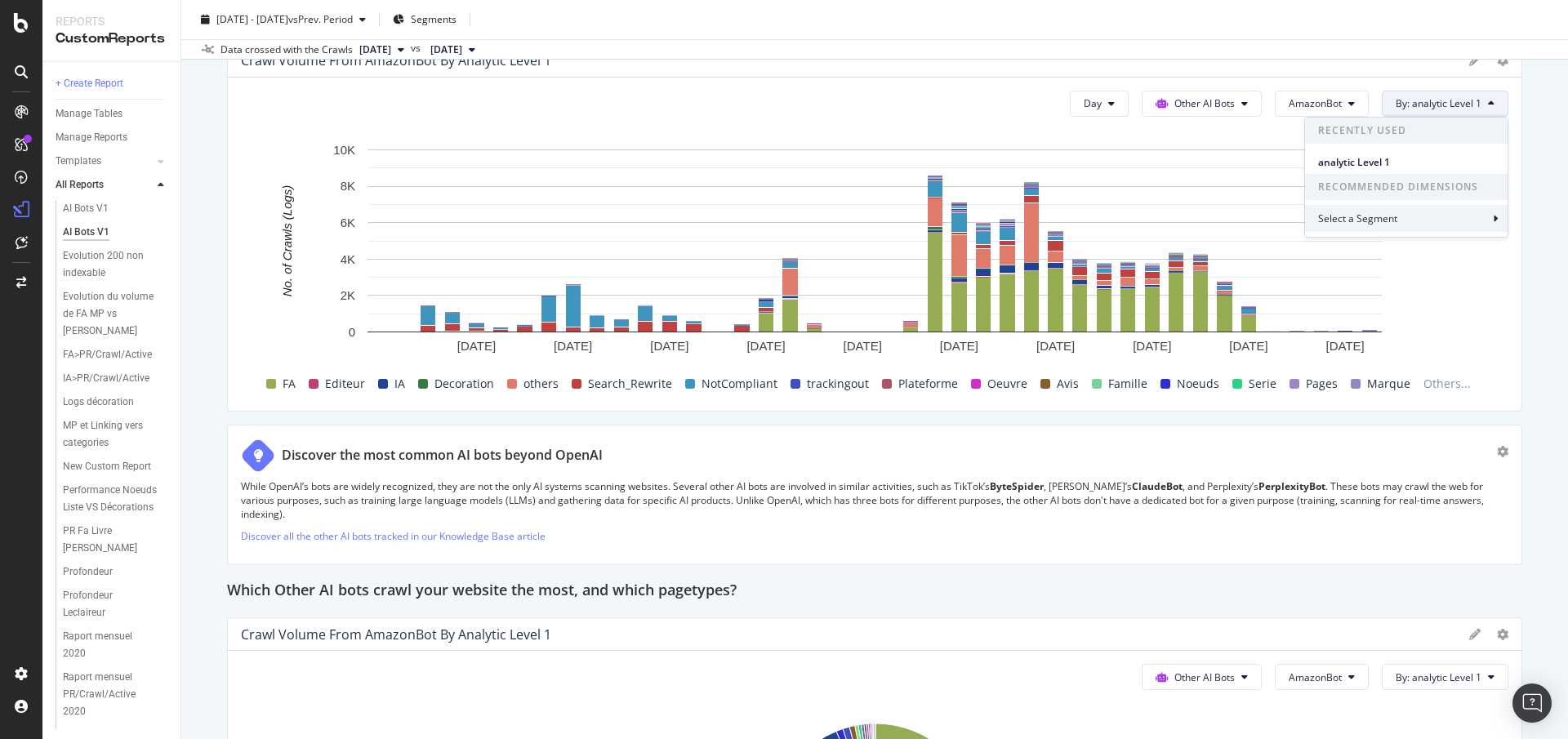
click at [1439, 225] on div "Select a Segment" at bounding box center [1406, 218] width 202 height 27
click at [1379, 190] on span "Segments" at bounding box center [1376, 192] width 46 height 13
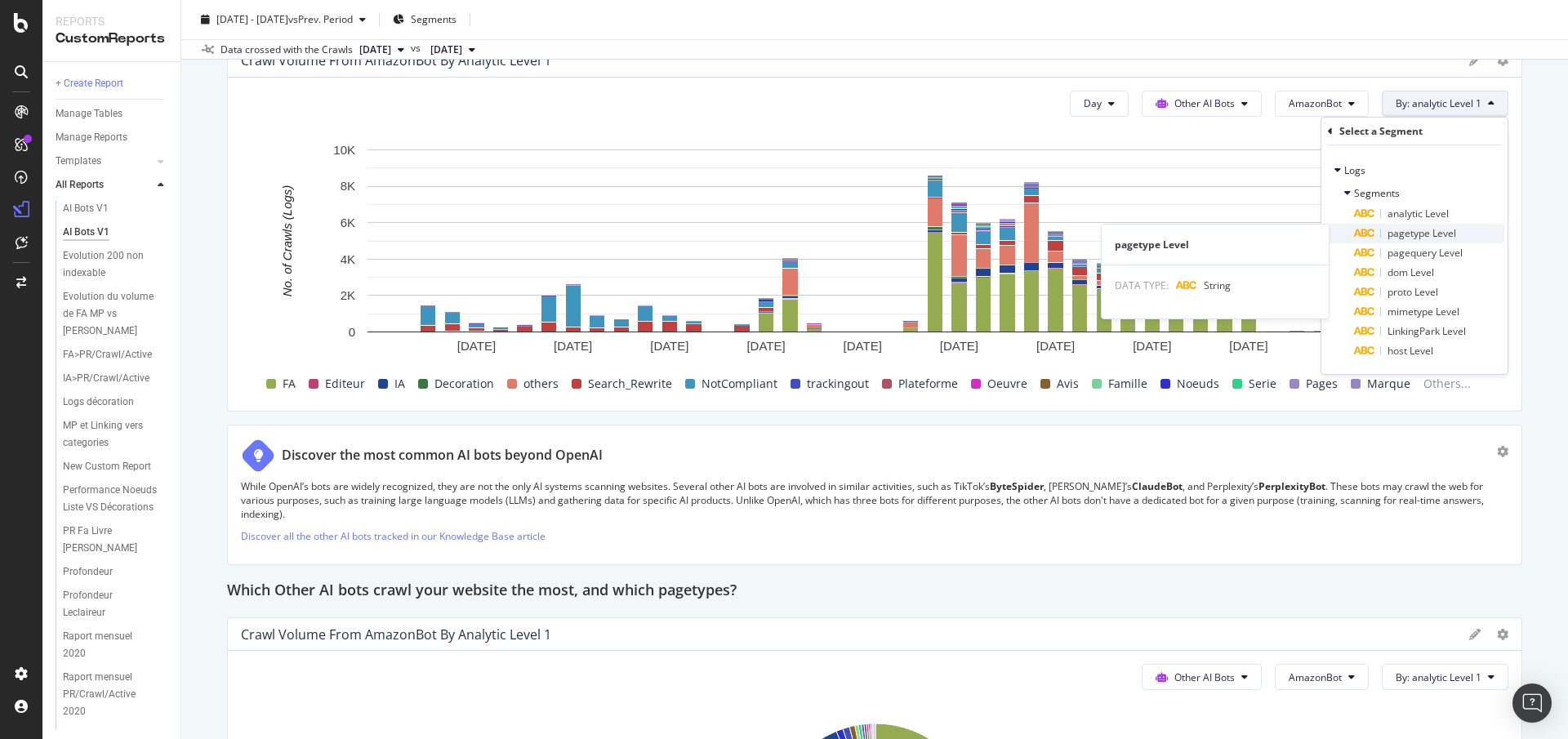
click at [1431, 233] on span "pagetype Level" at bounding box center [1421, 233] width 68 height 13
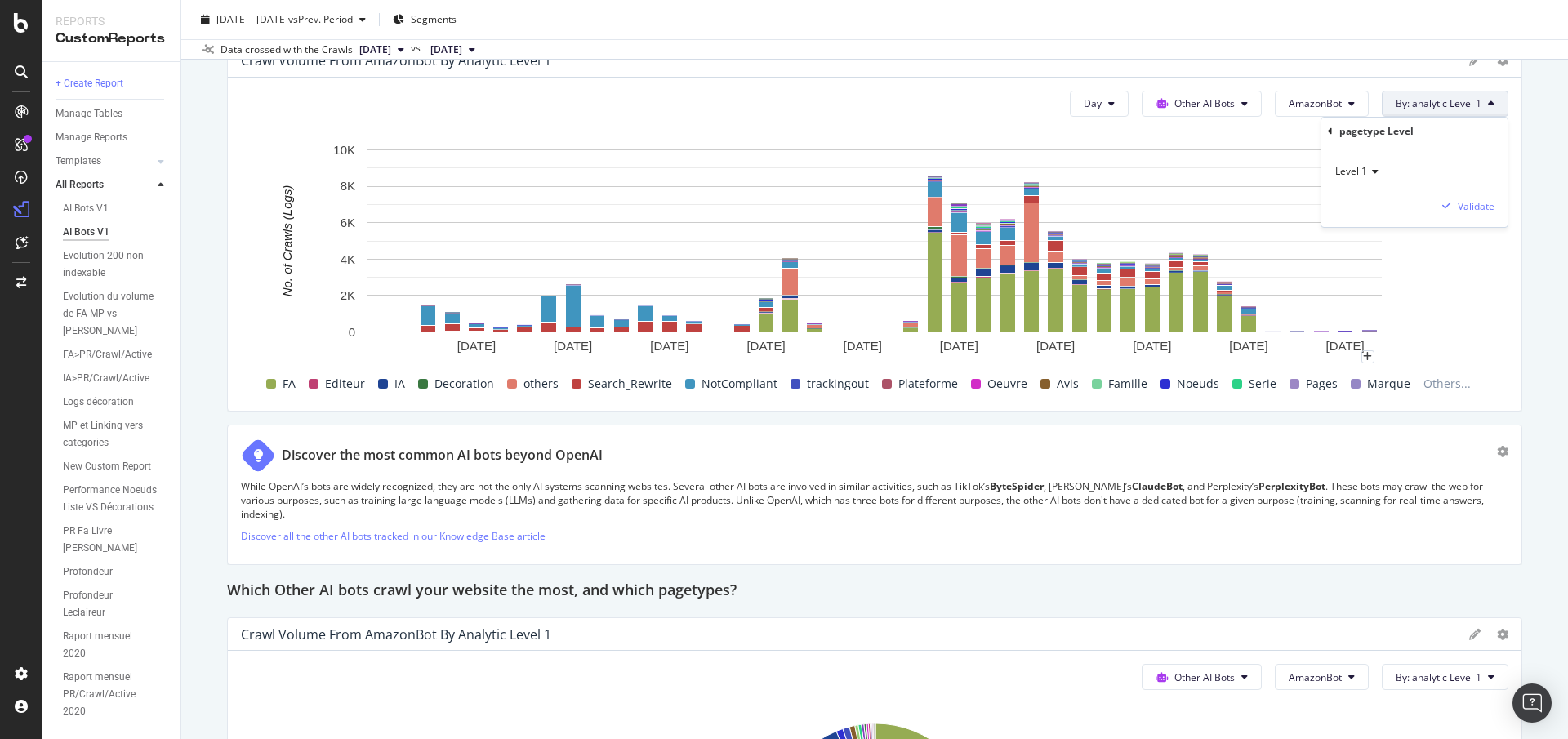
click at [1478, 201] on div "Validate" at bounding box center [1475, 206] width 37 height 13
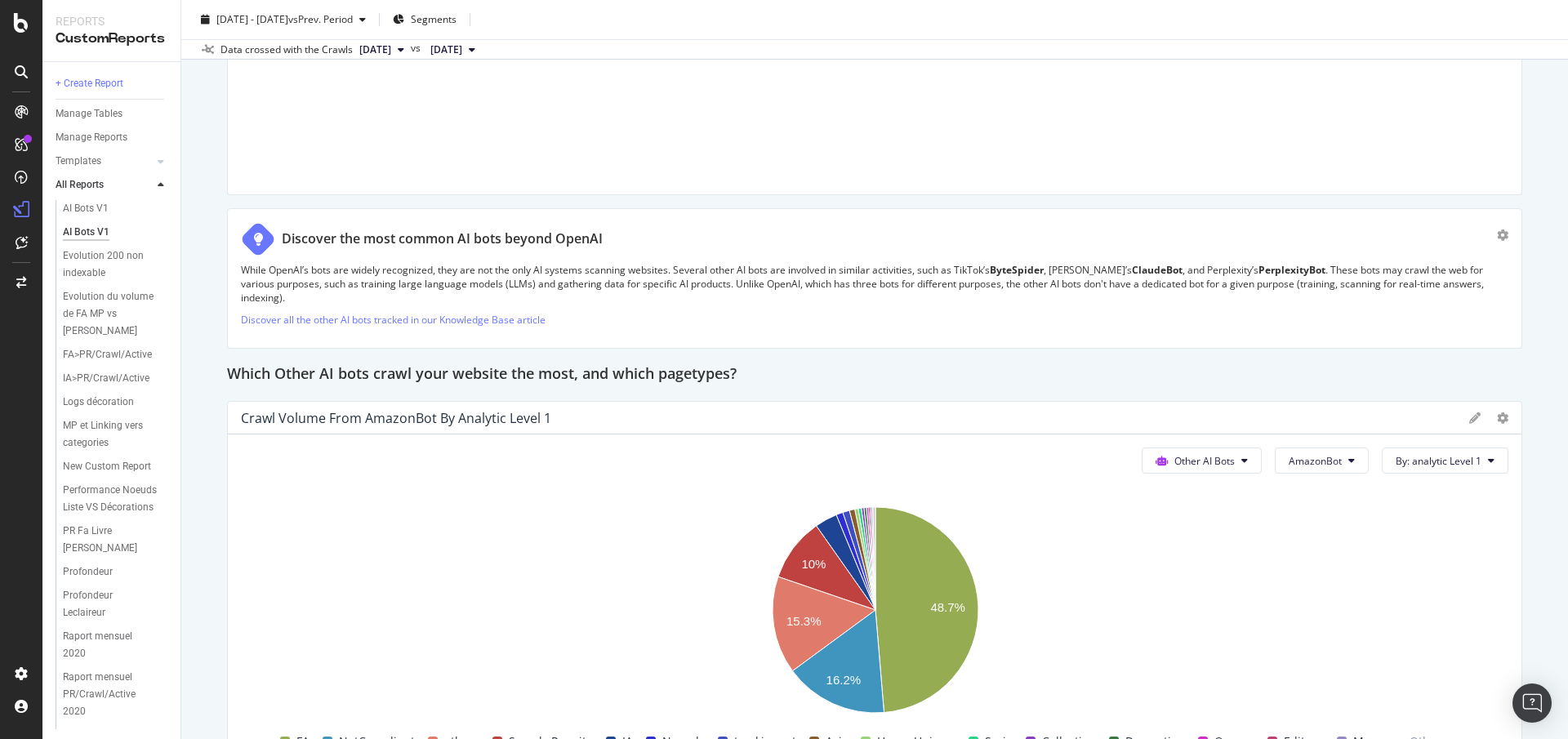
scroll to position [3630, 0]
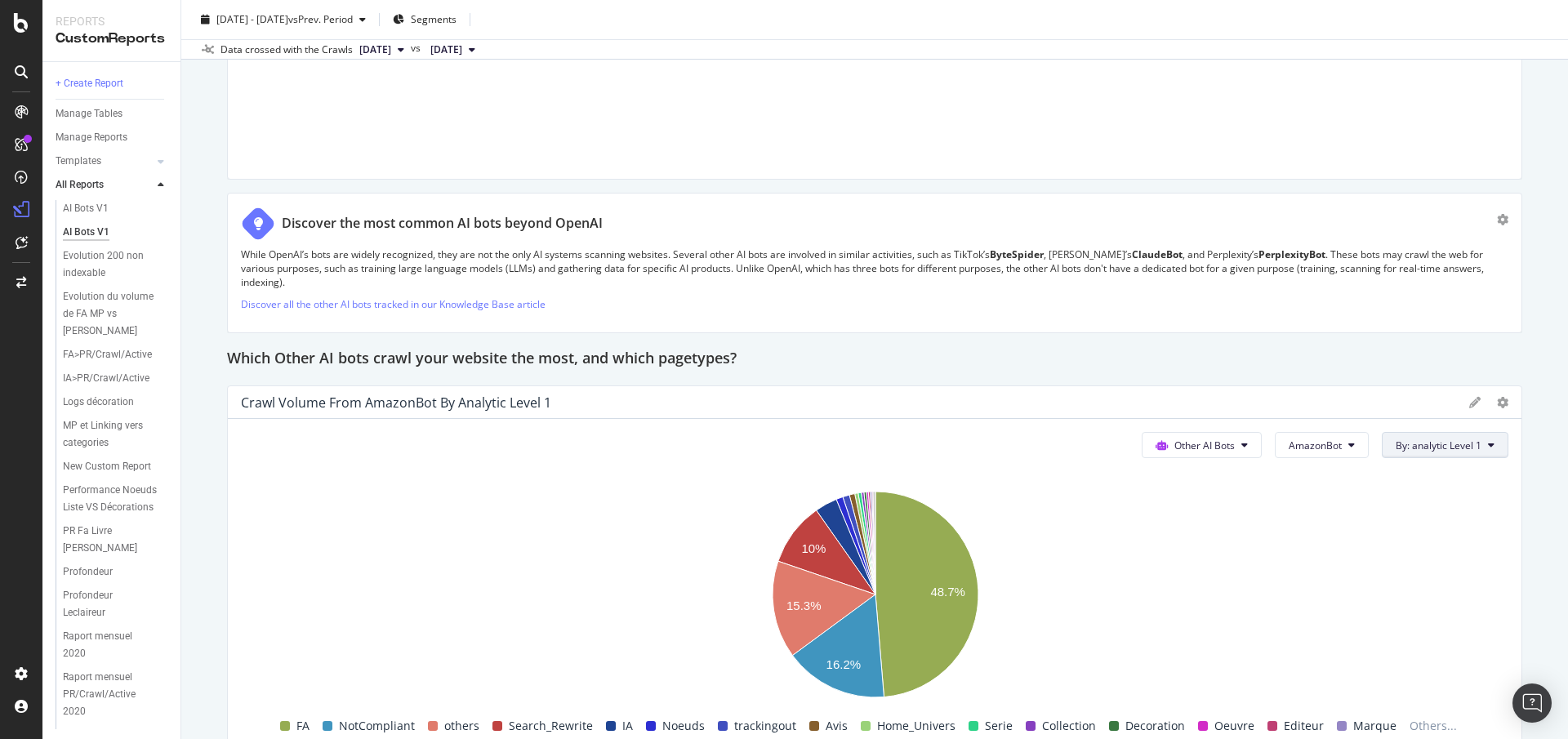
click at [1442, 439] on span "By: analytic Level 1" at bounding box center [1438, 445] width 85 height 13
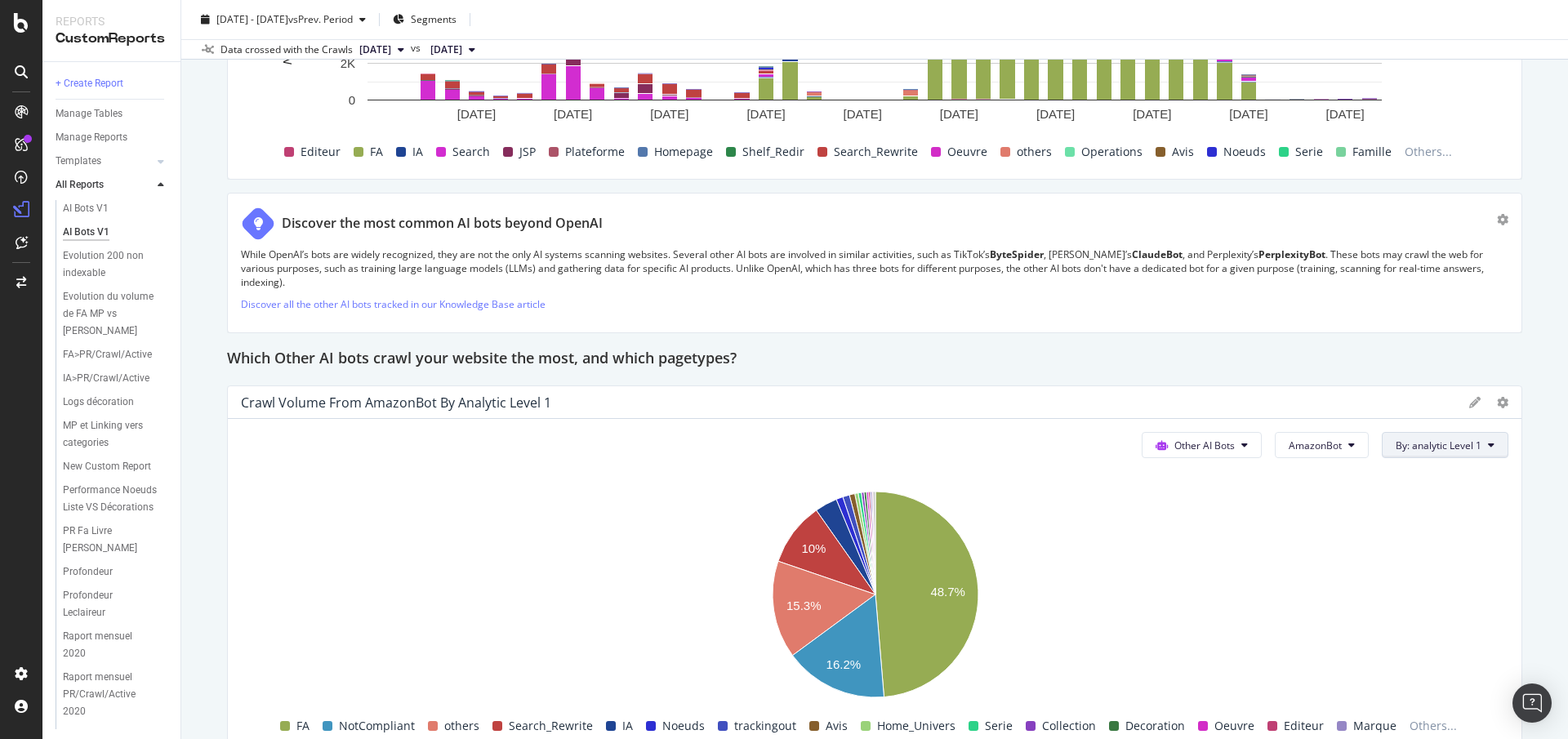
click at [1441, 441] on button "By: analytic Level 1" at bounding box center [1445, 445] width 127 height 26
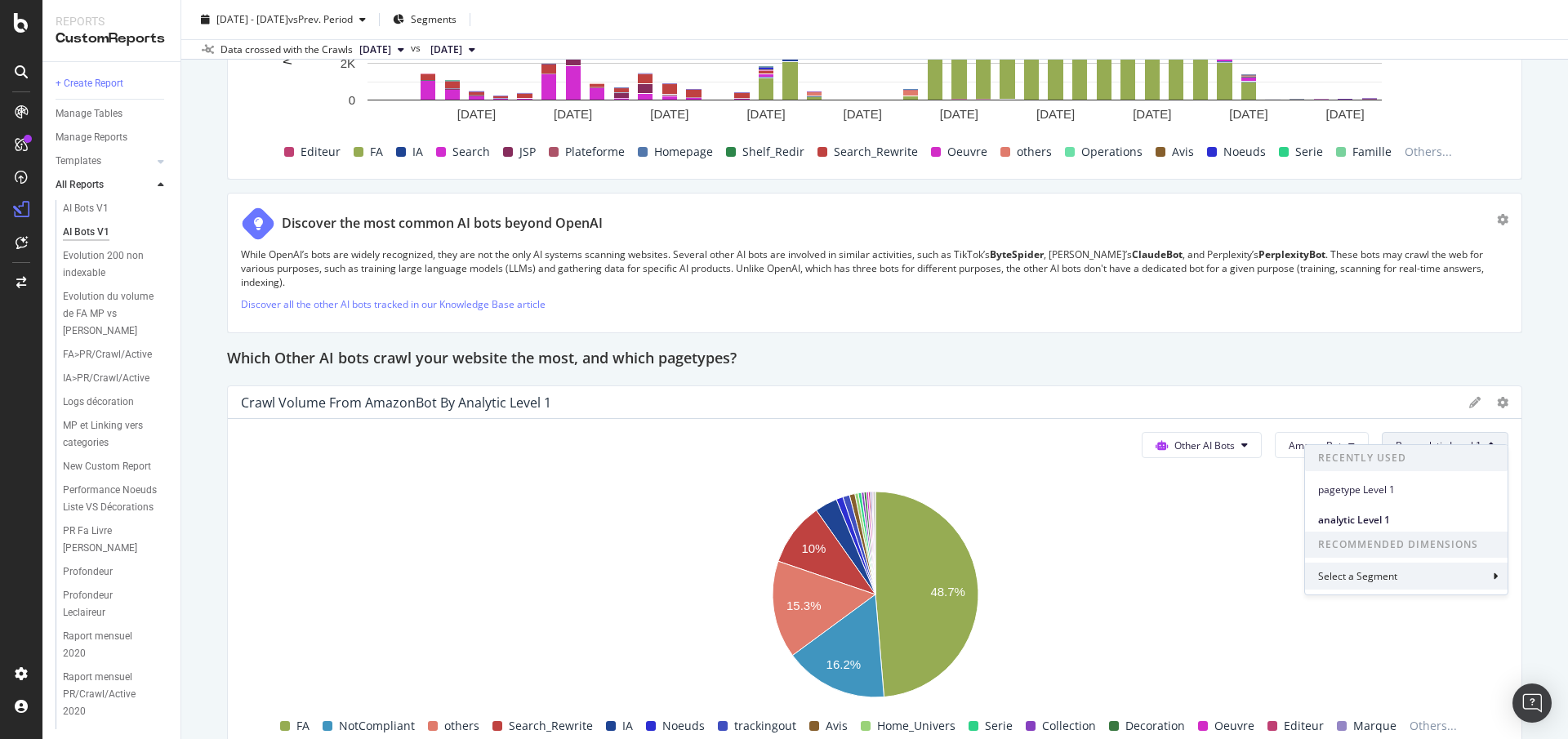
click at [1376, 569] on div "Select a Segment" at bounding box center [1359, 575] width 83 height 13
click at [1348, 524] on icon at bounding box center [1347, 520] width 4 height 10
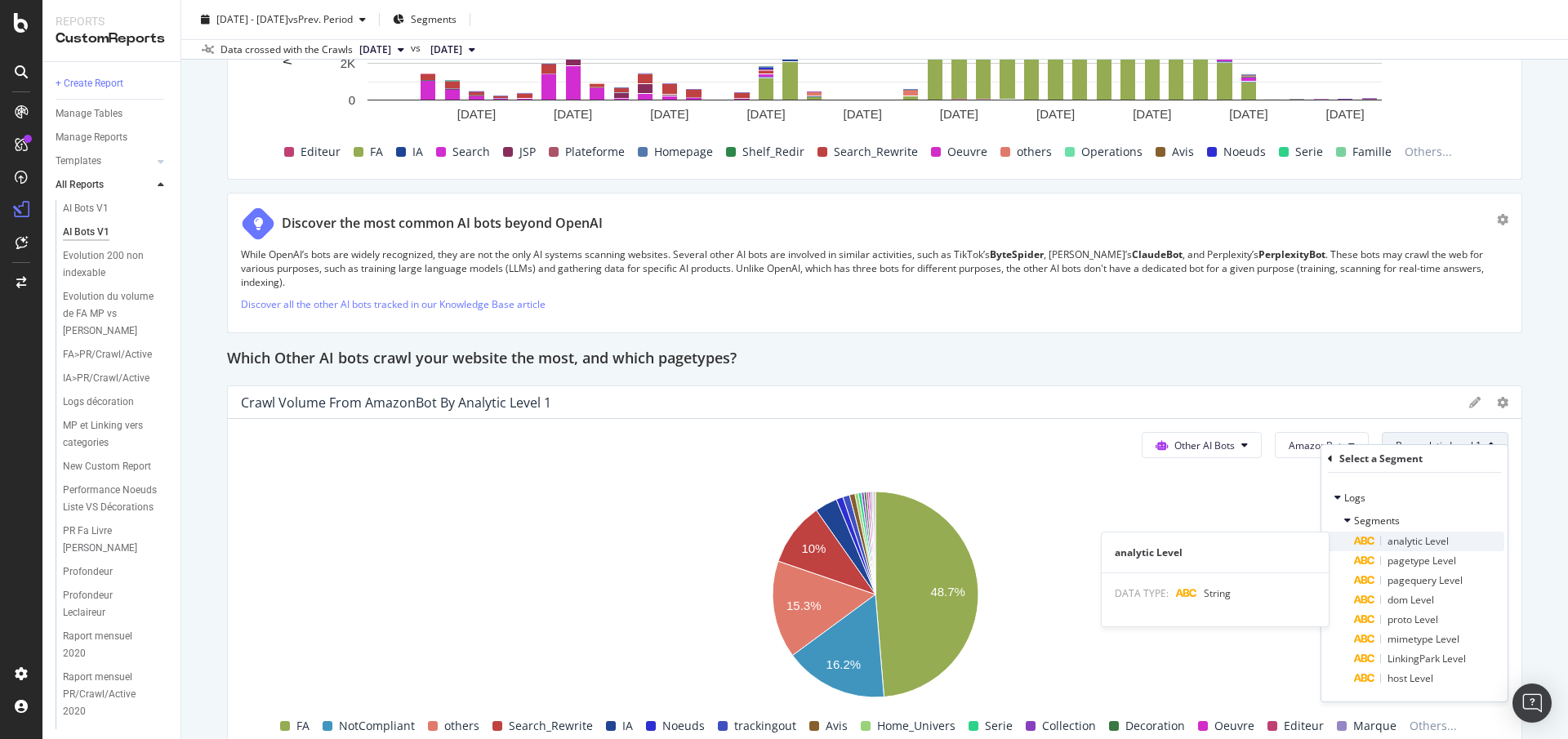
click at [1430, 546] on span "analytic Level" at bounding box center [1418, 540] width 61 height 13
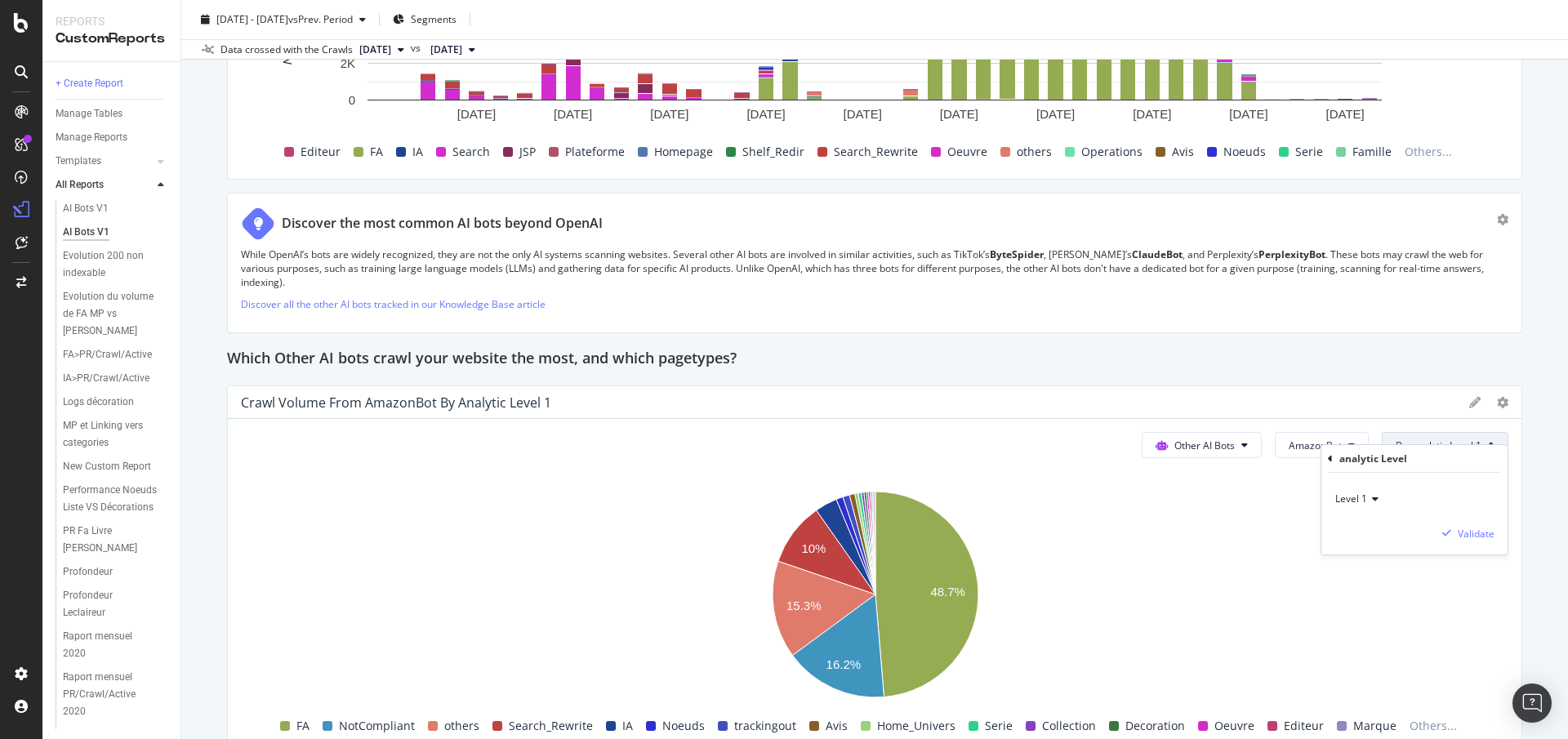
click at [1376, 497] on icon at bounding box center [1373, 499] width 12 height 10
click at [1370, 550] on span "Level 2" at bounding box center [1358, 554] width 31 height 13
click at [1474, 530] on div "Validate" at bounding box center [1475, 533] width 37 height 13
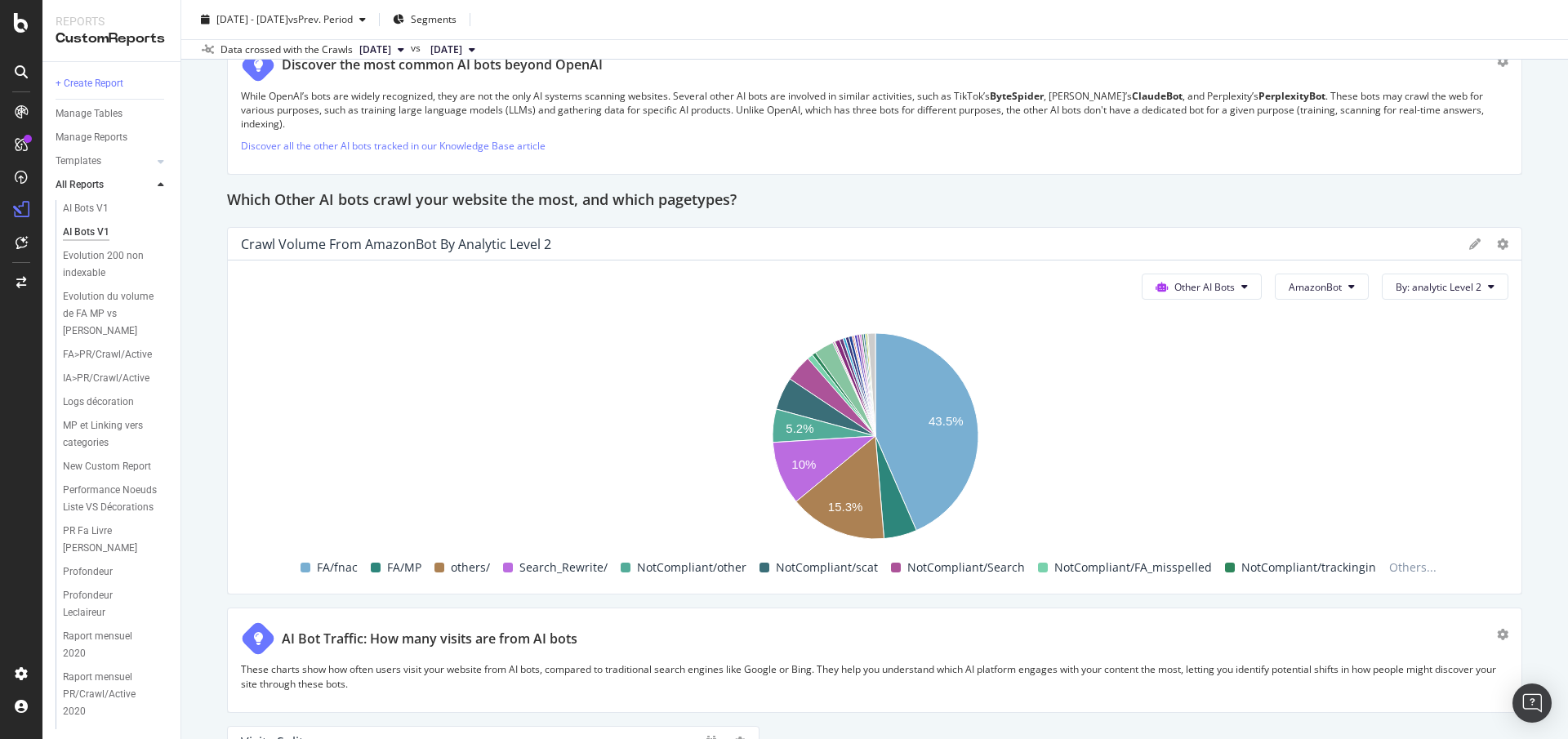
scroll to position [3850, 0]
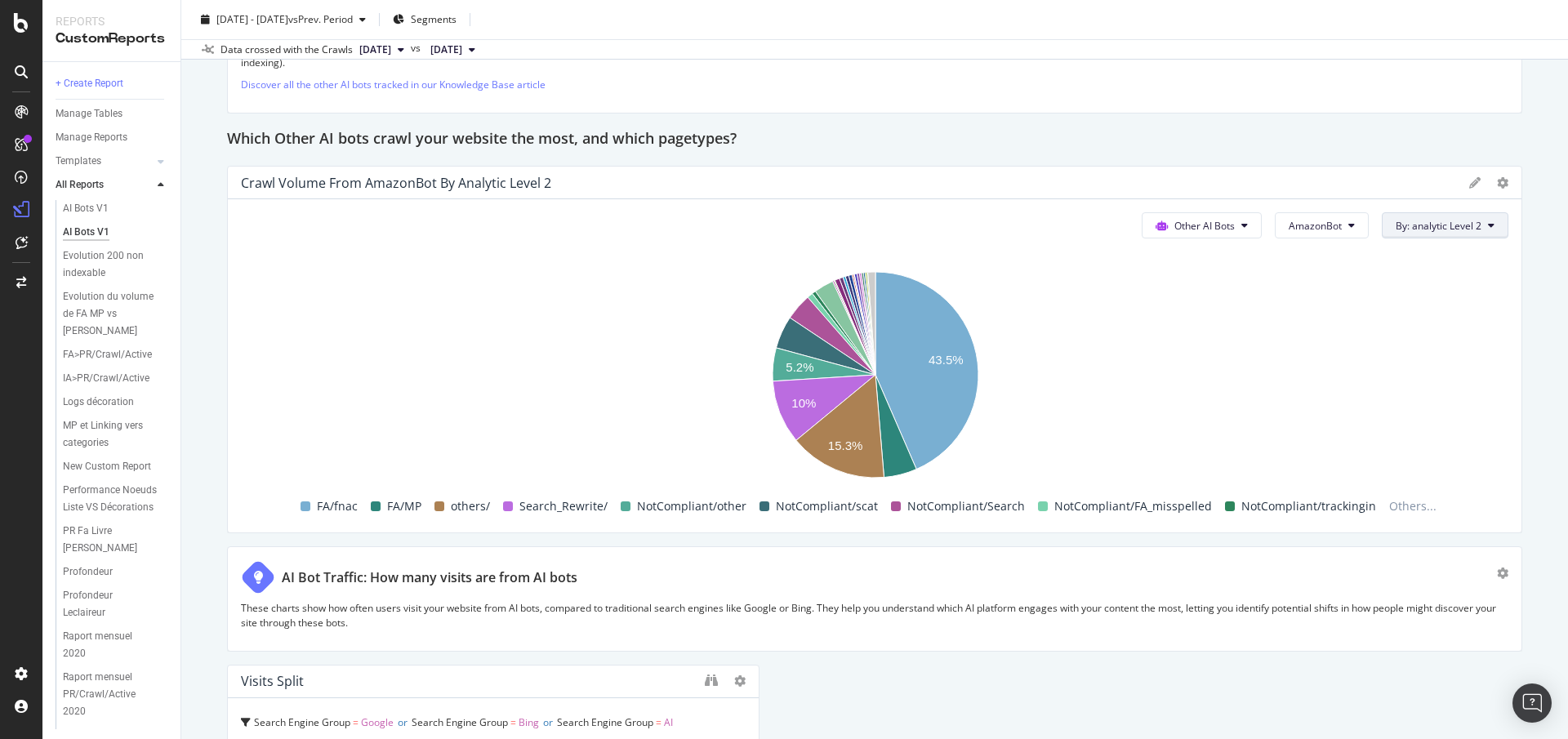
click at [1437, 218] on span "By: analytic Level 2" at bounding box center [1438, 225] width 85 height 13
click at [1542, 473] on div "AI Bots V1 AI Bots V1 Fnac.com mobile Clone Schedule Email Export Delete 2025 S…" at bounding box center [875, 370] width 1386 height 739
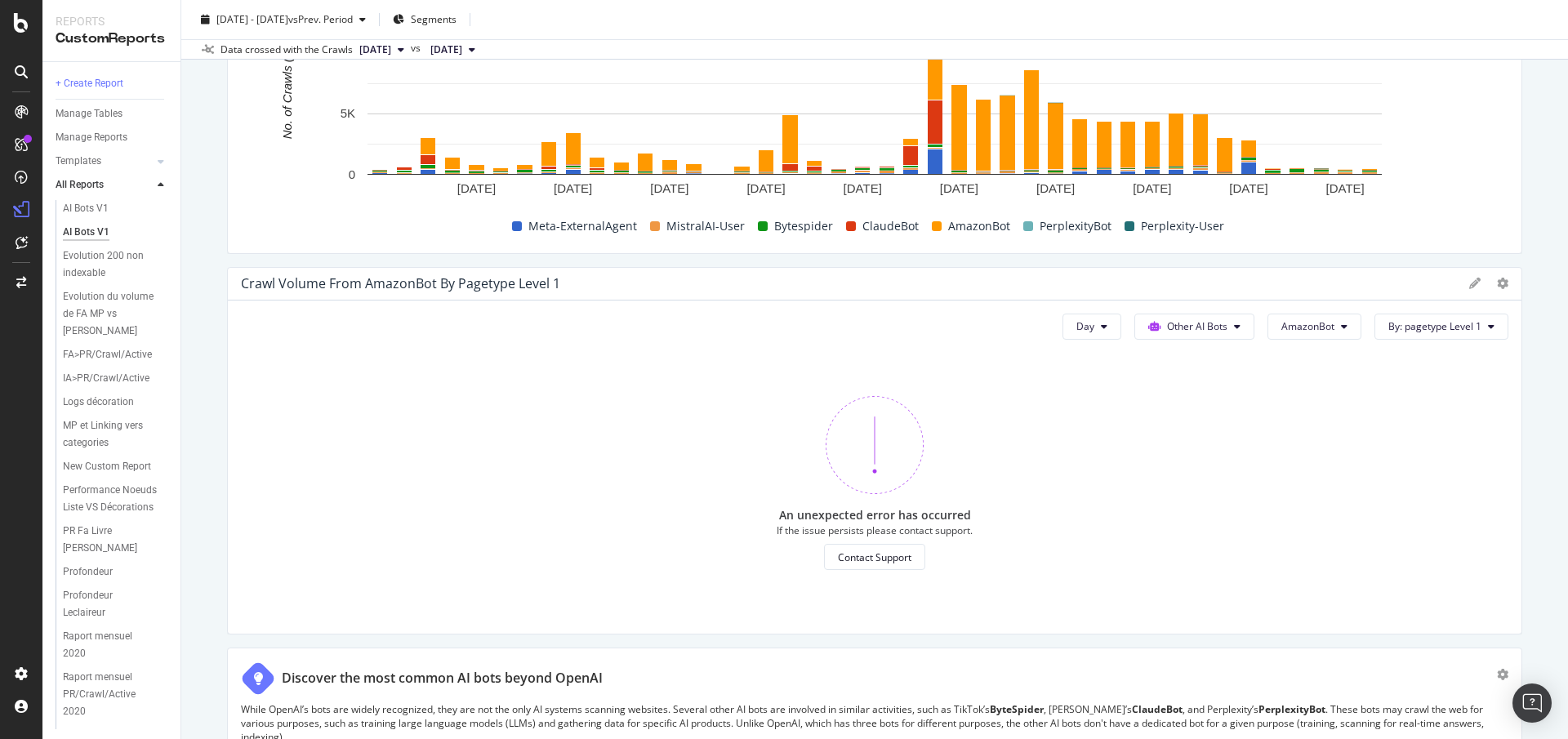
scroll to position [3260, 0]
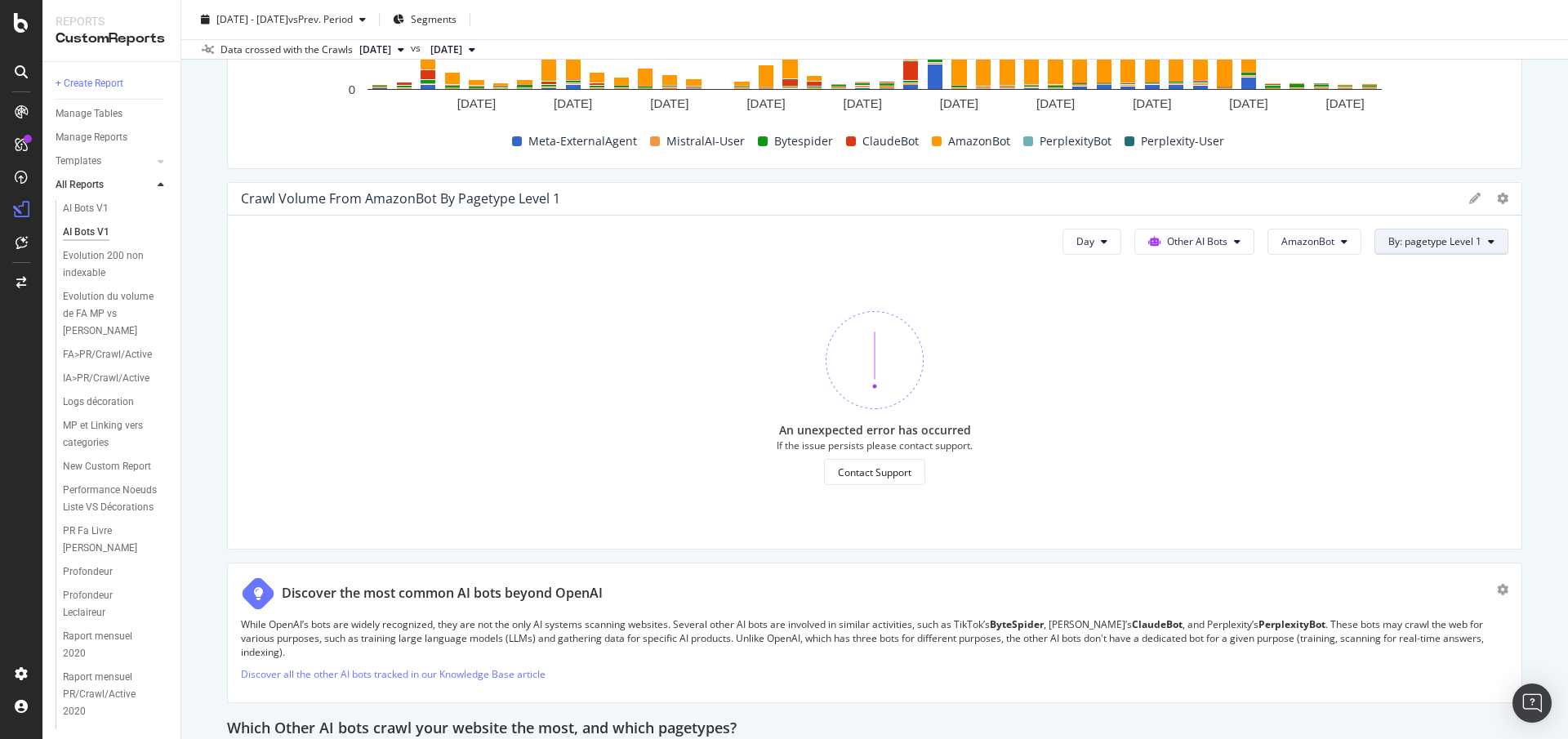
click at [1419, 243] on span "By: pagetype Level 1" at bounding box center [1435, 241] width 94 height 13
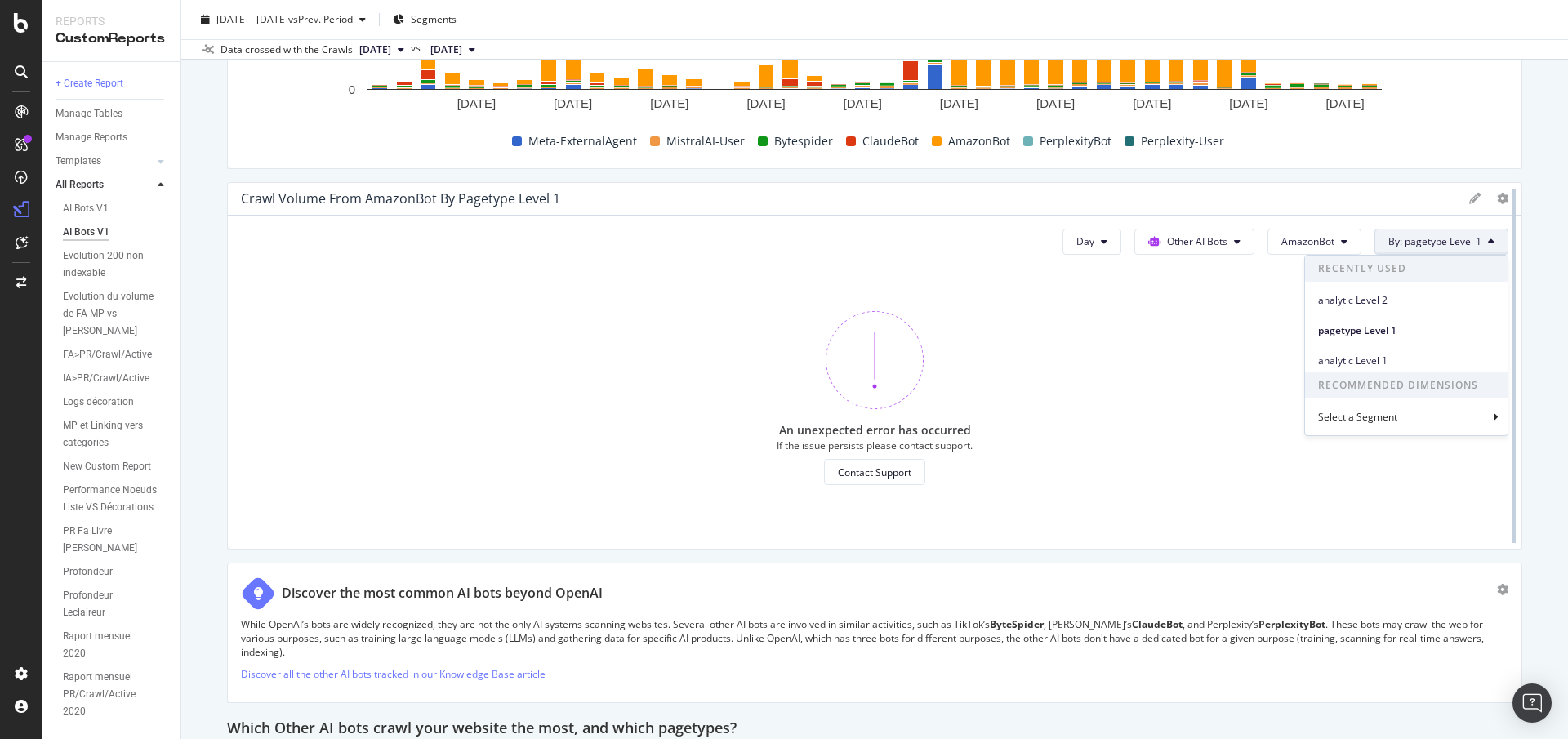
click at [1410, 338] on div "pagetype Level 1" at bounding box center [1406, 330] width 202 height 23
click at [1517, 360] on div at bounding box center [1514, 366] width 16 height 368
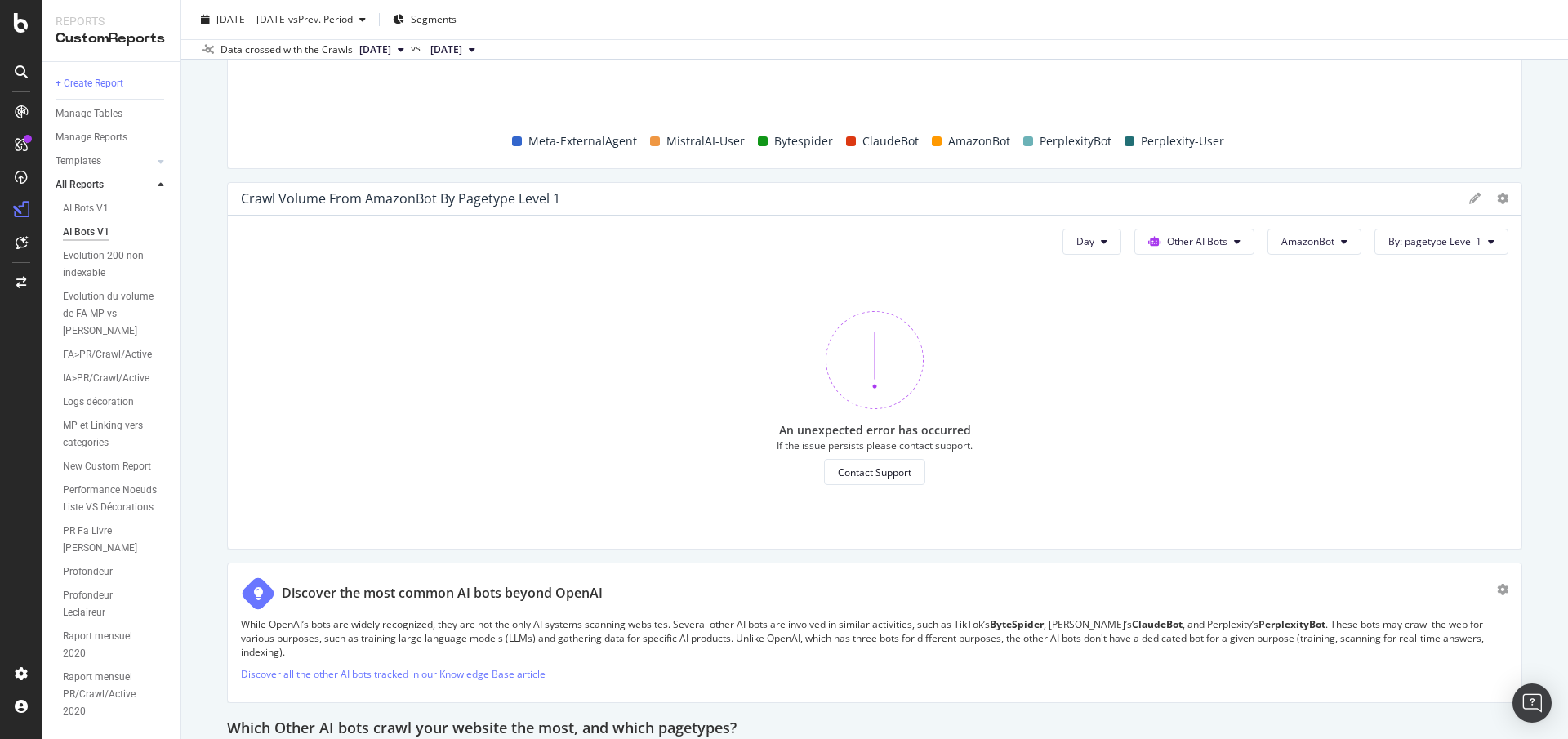
click at [1471, 238] on span "By: pagetype Level 1" at bounding box center [1435, 241] width 94 height 13
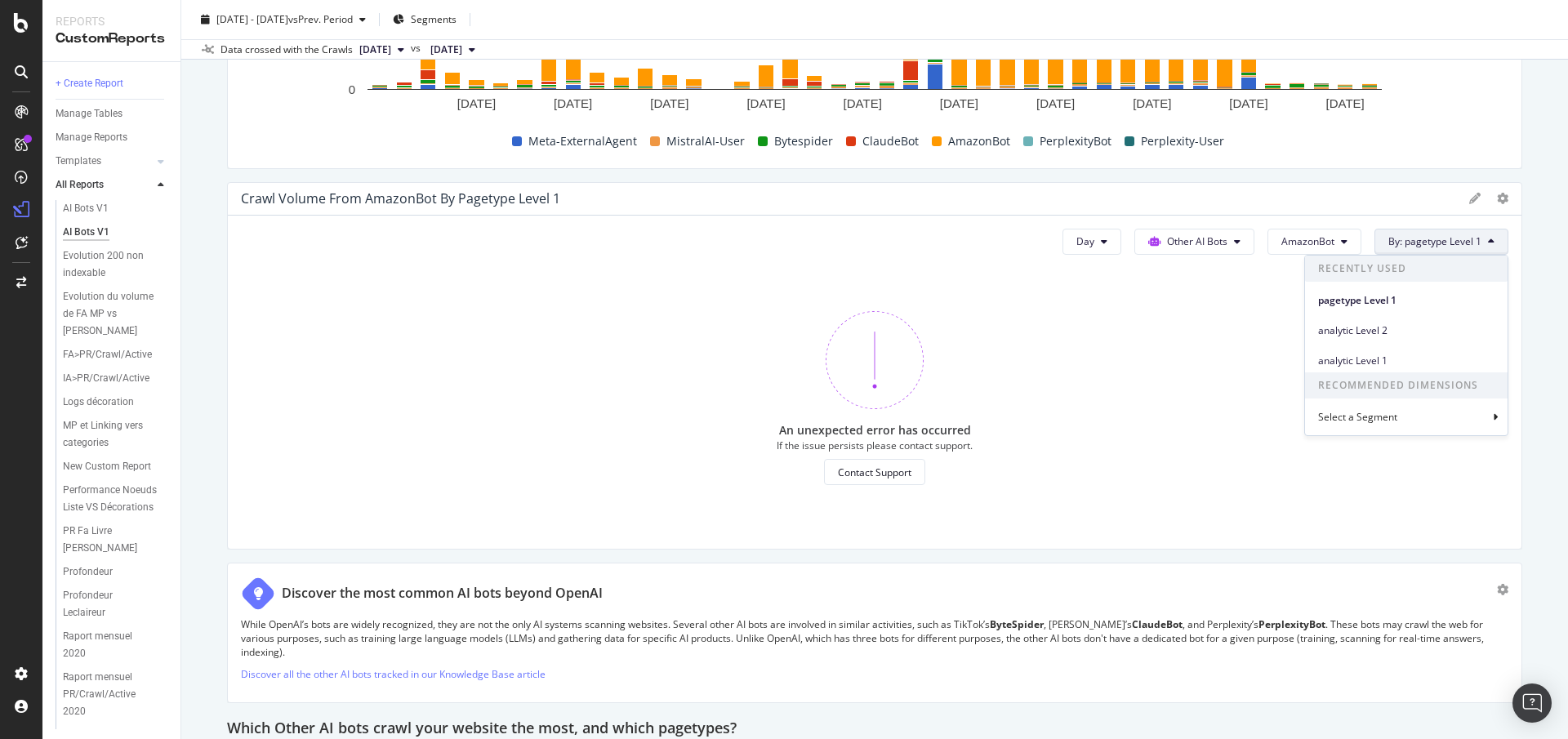
click at [1540, 273] on div "AI Bots V1 AI Bots V1 Fnac.com mobile Clone Schedule Email Export Delete 2025 S…" at bounding box center [875, 370] width 1386 height 739
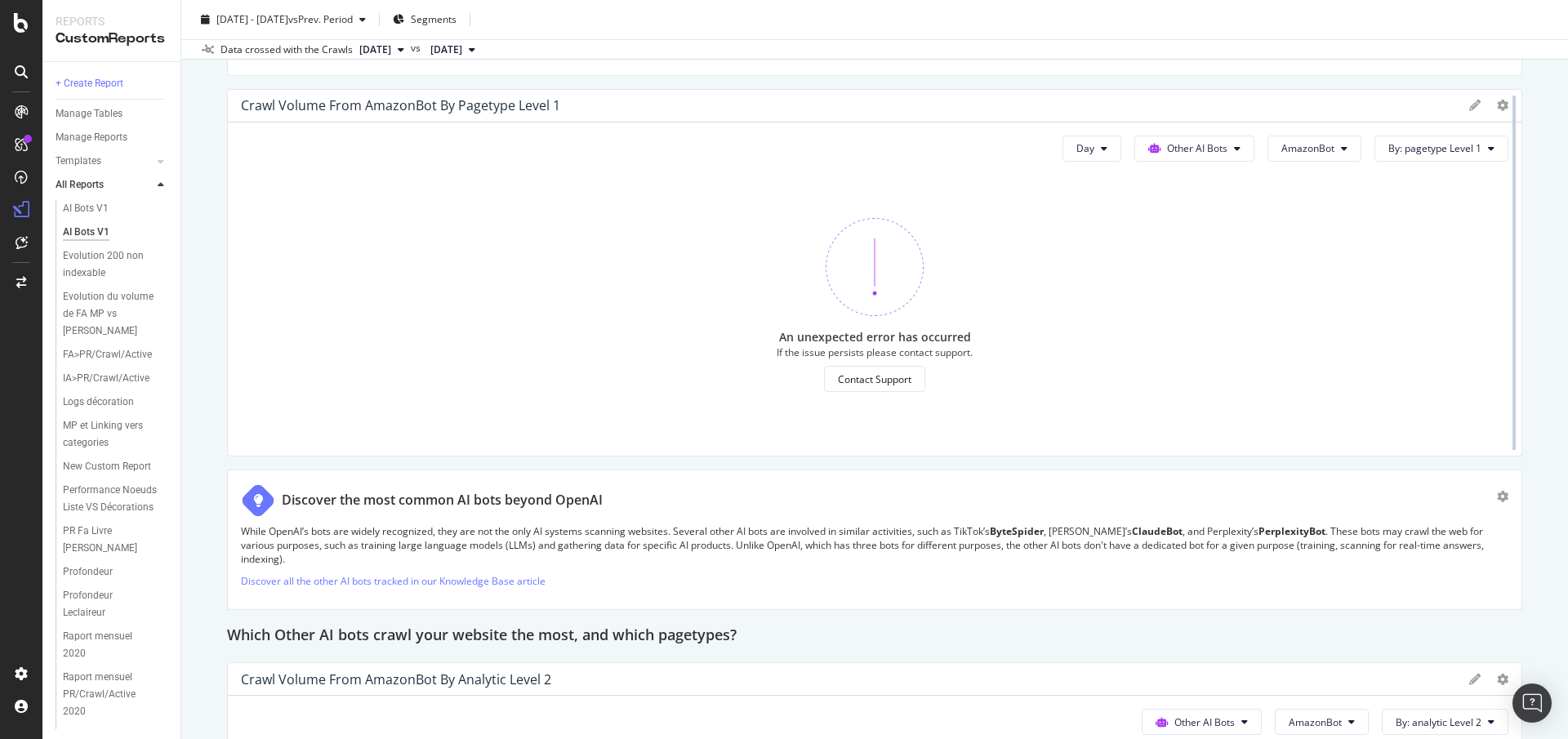
scroll to position [3347, 0]
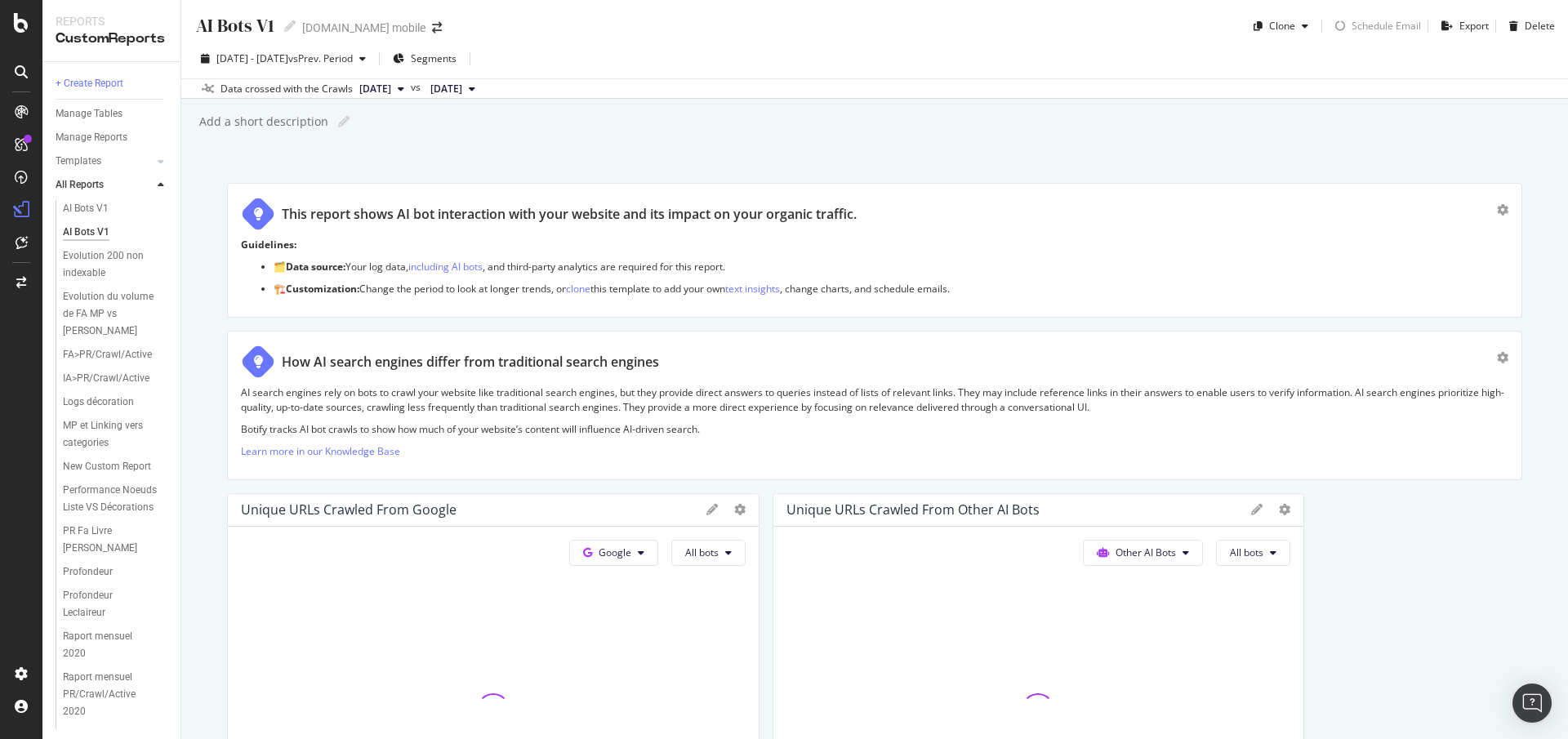
scroll to position [3347, 0]
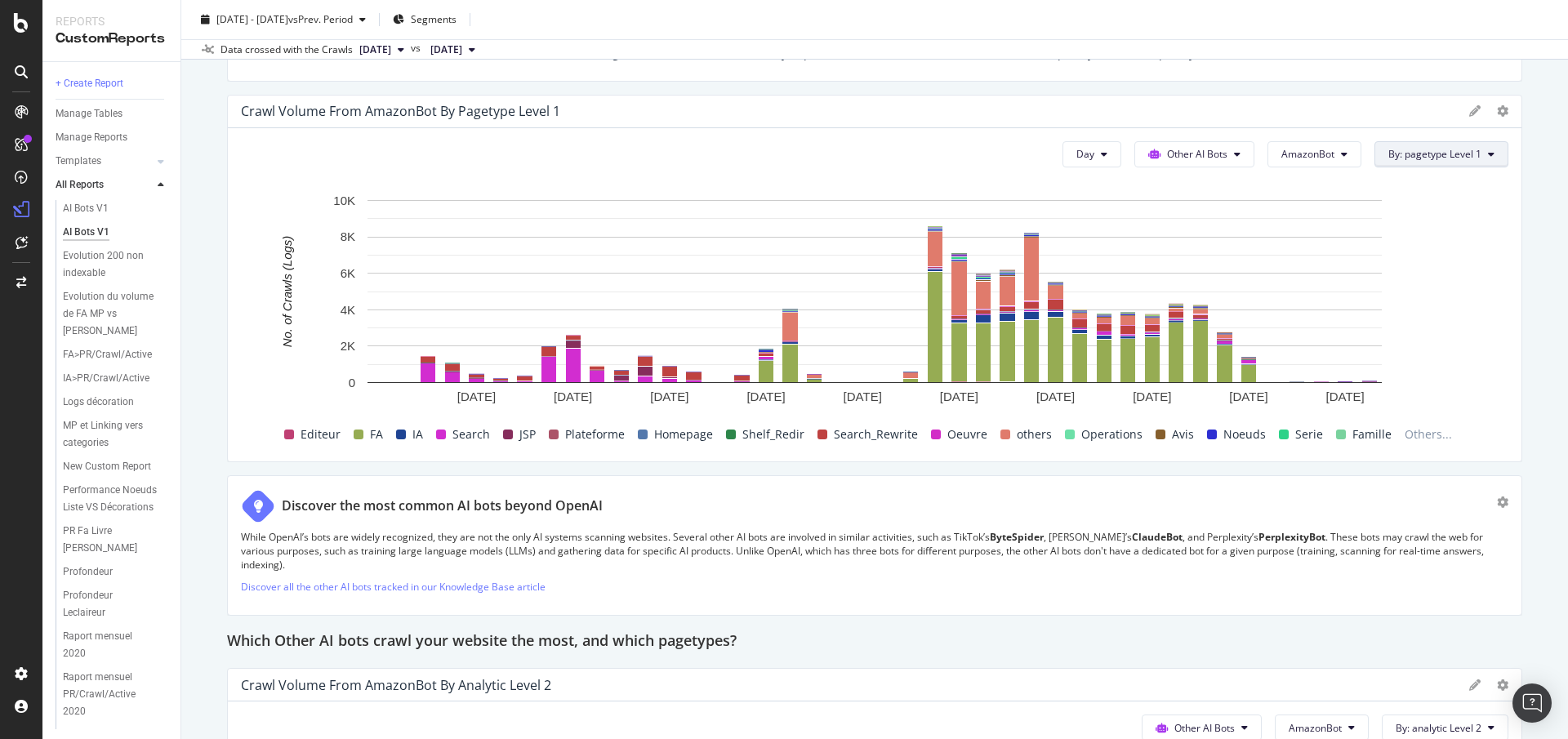
click at [1472, 150] on span "By: pagetype Level 1" at bounding box center [1435, 154] width 94 height 13
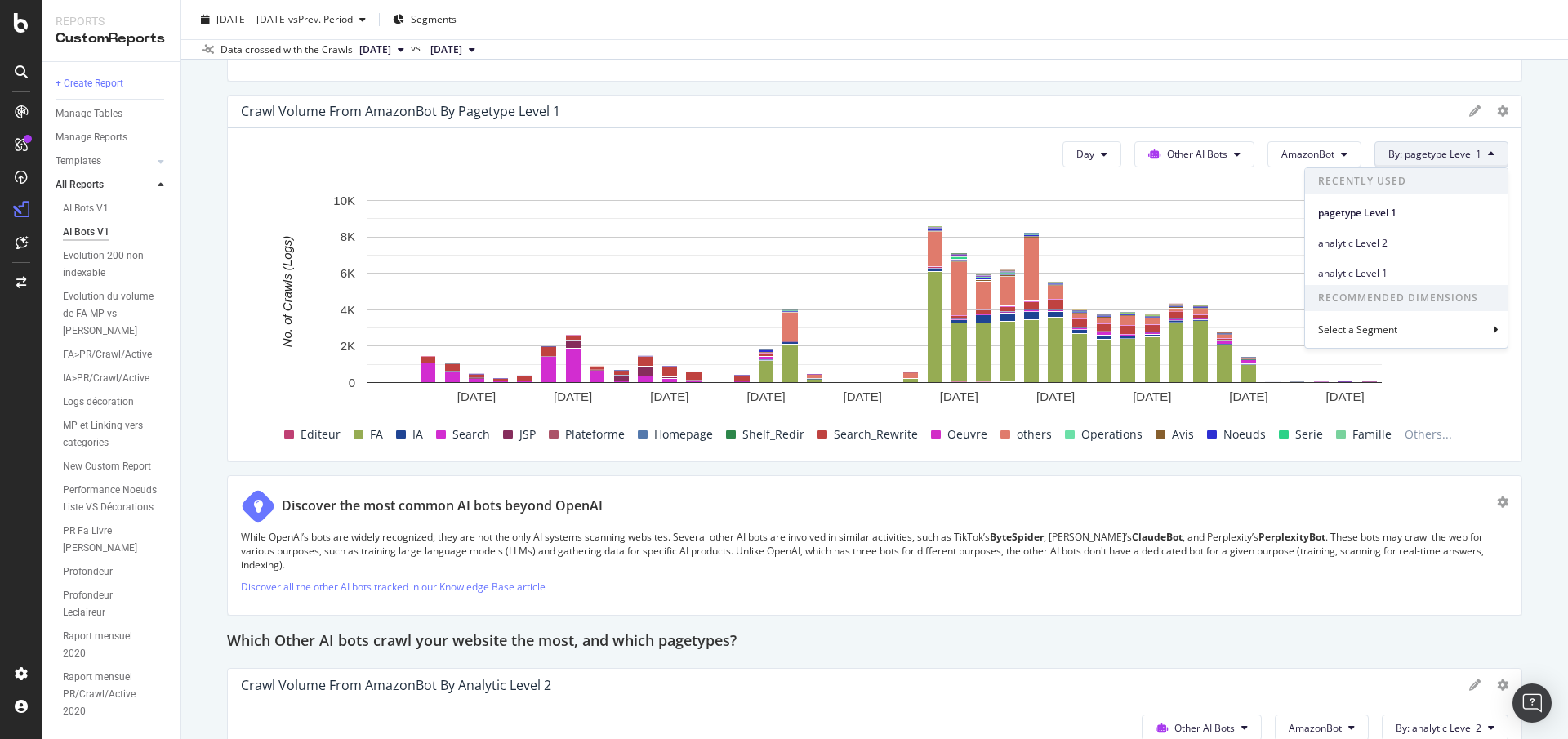
click at [1543, 228] on div "AI Bots V1 AI Bots V1 Fnac.com mobile Clone Schedule Email Export Delete 2025 S…" at bounding box center [875, 370] width 1386 height 739
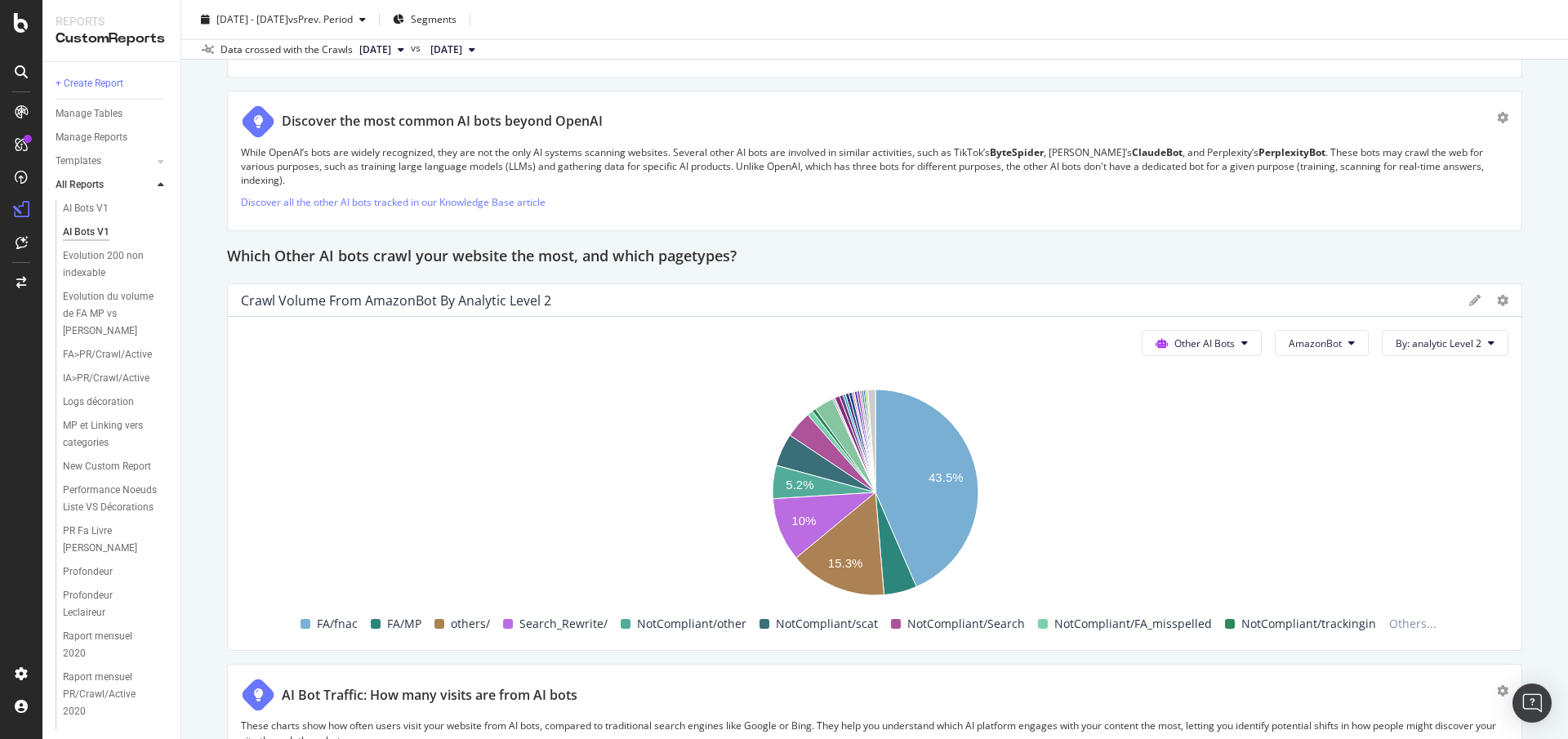
scroll to position [3735, 0]
click at [1459, 335] on button "By: analytic Level 2" at bounding box center [1445, 340] width 127 height 26
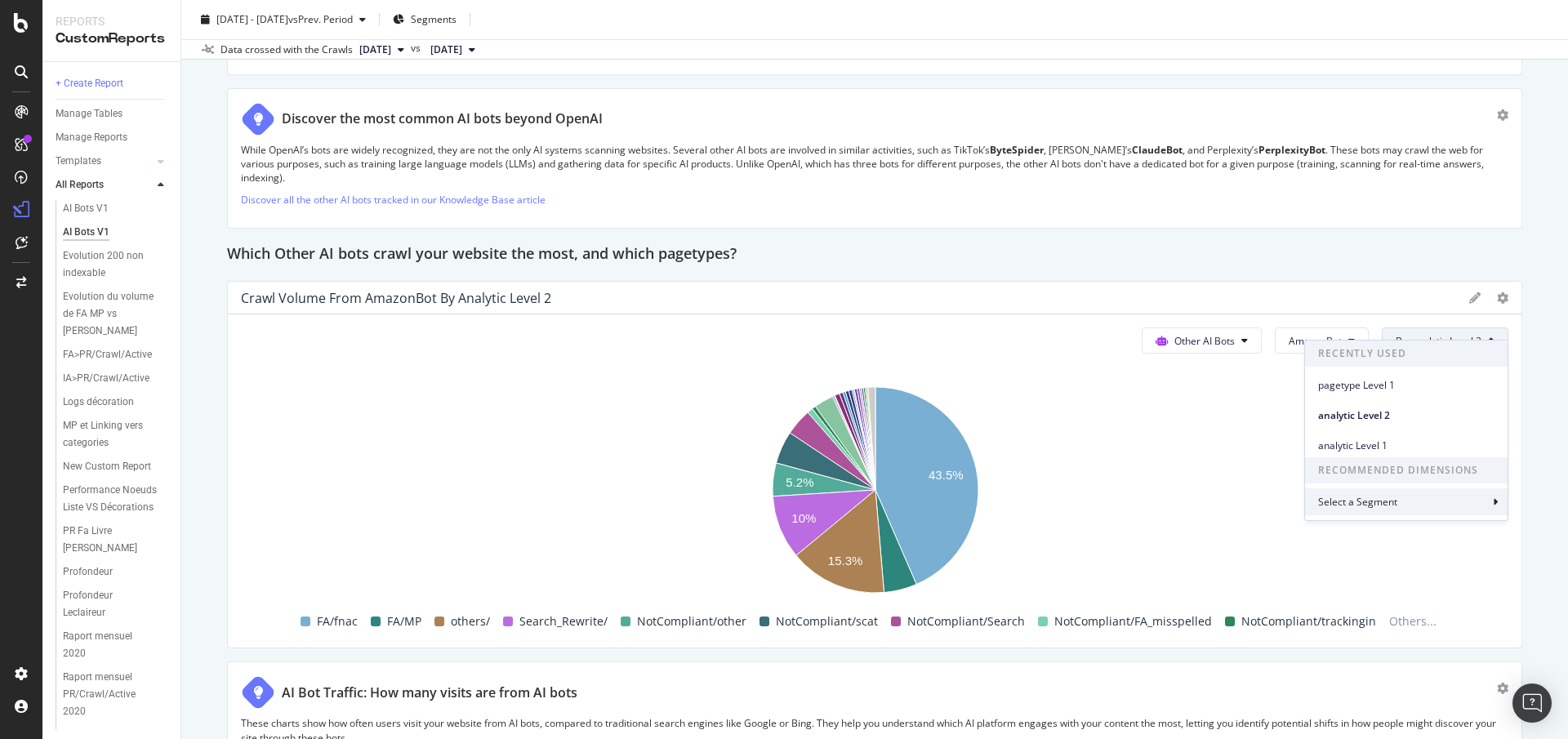
click at [1412, 505] on div "Select a Segment" at bounding box center [1406, 502] width 202 height 27
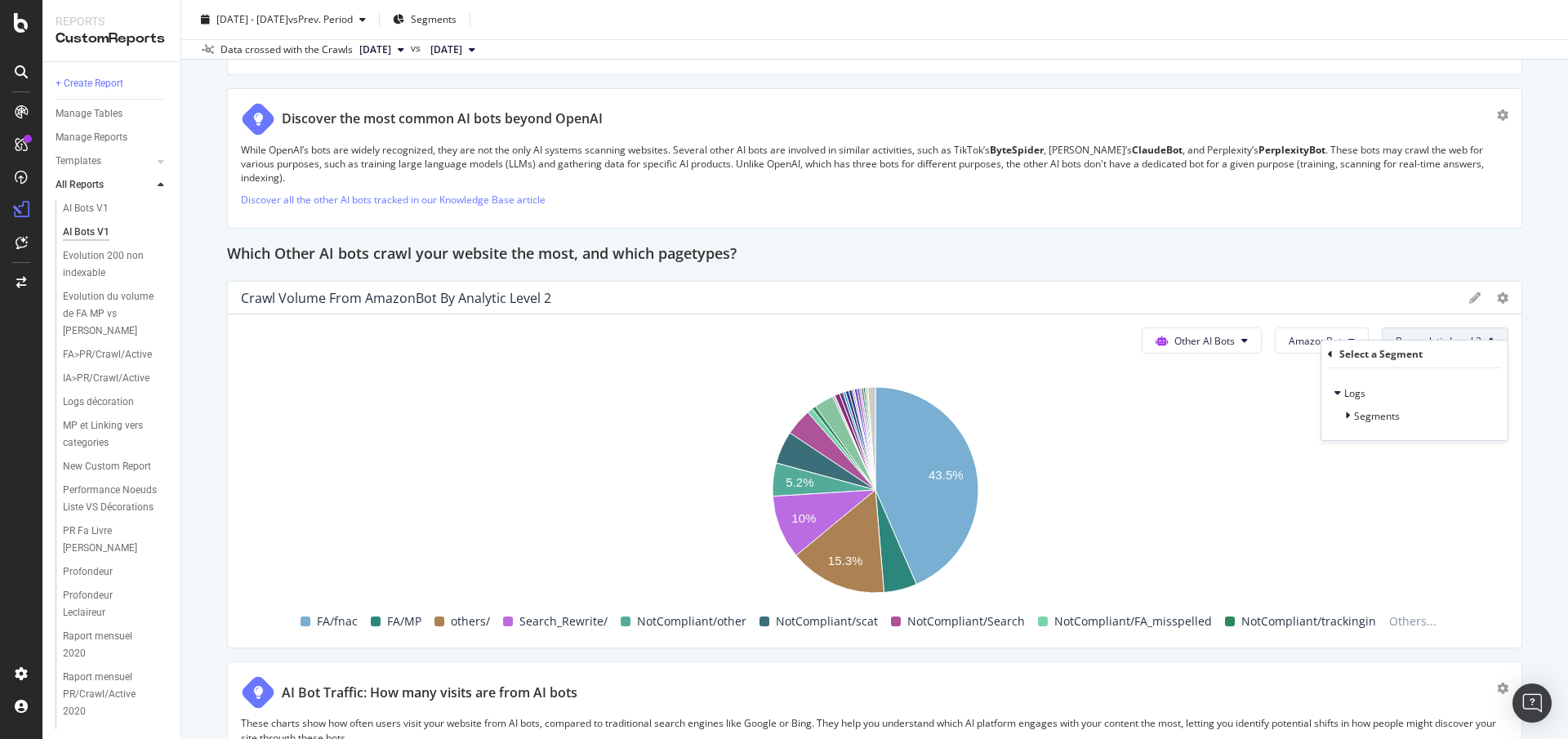
click at [1332, 361] on div "Select a Segment" at bounding box center [1414, 354] width 174 height 28
click at [1394, 376] on div "pagetype Level 1" at bounding box center [1406, 385] width 202 height 23
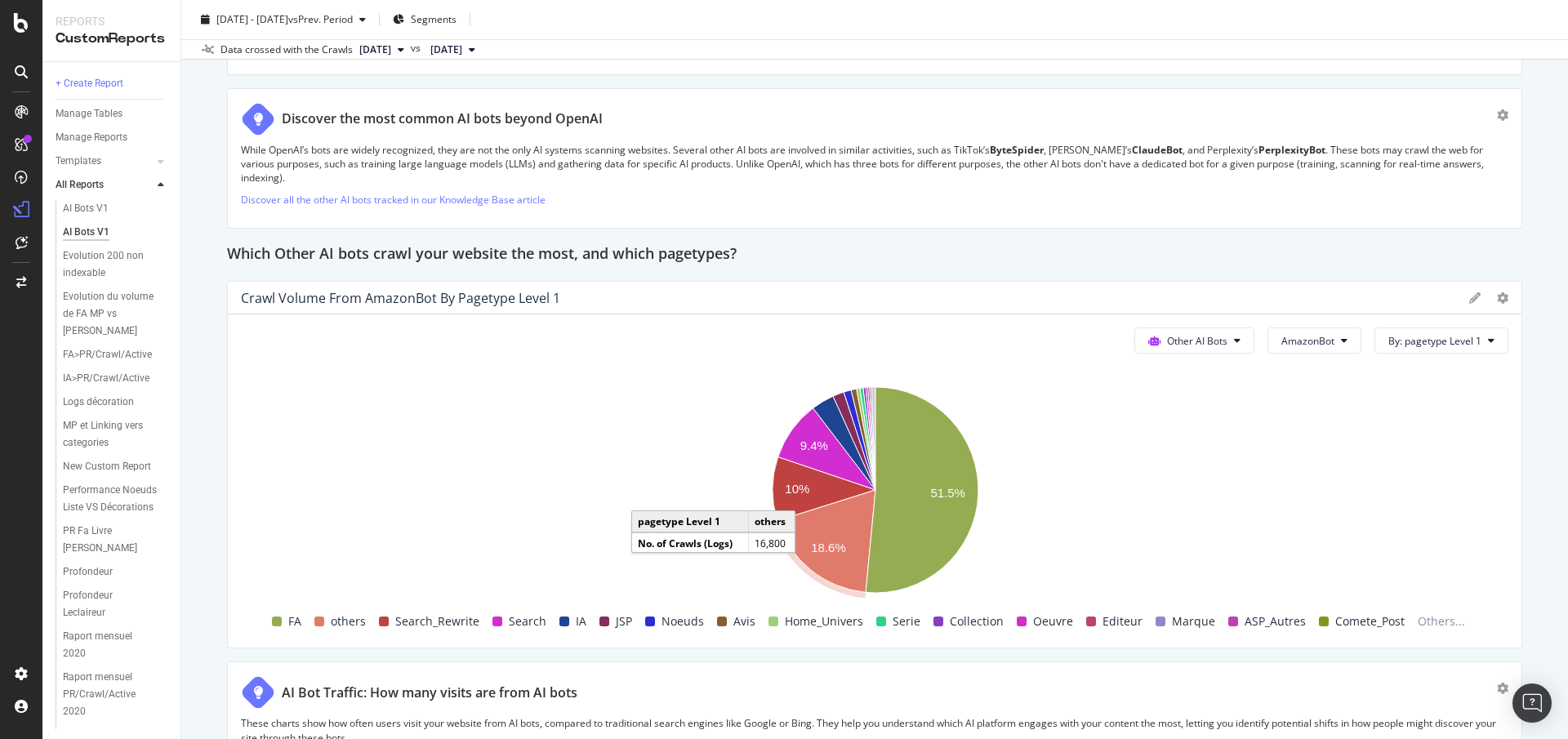
click at [844, 526] on icon "A chart." at bounding box center [826, 541] width 98 height 102
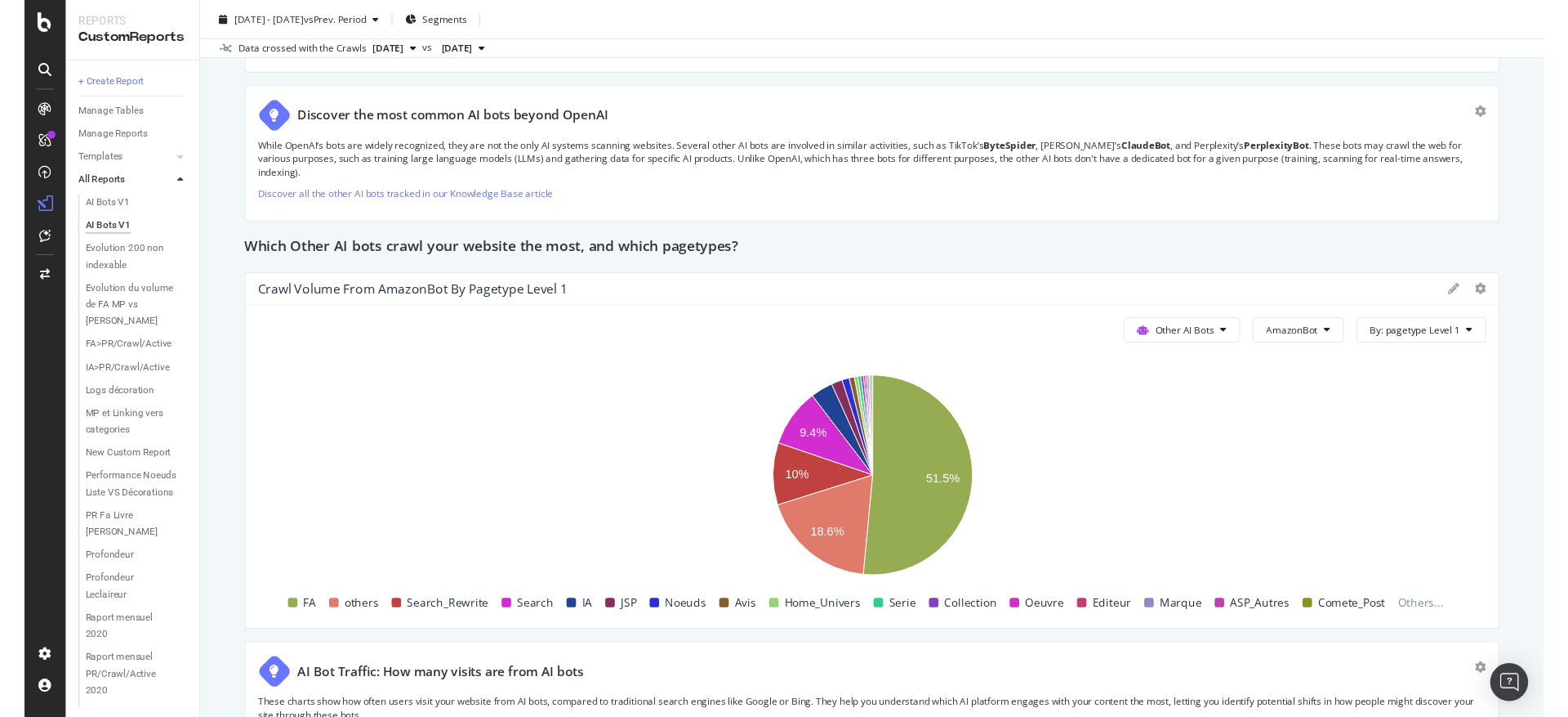
scroll to position [3933, 0]
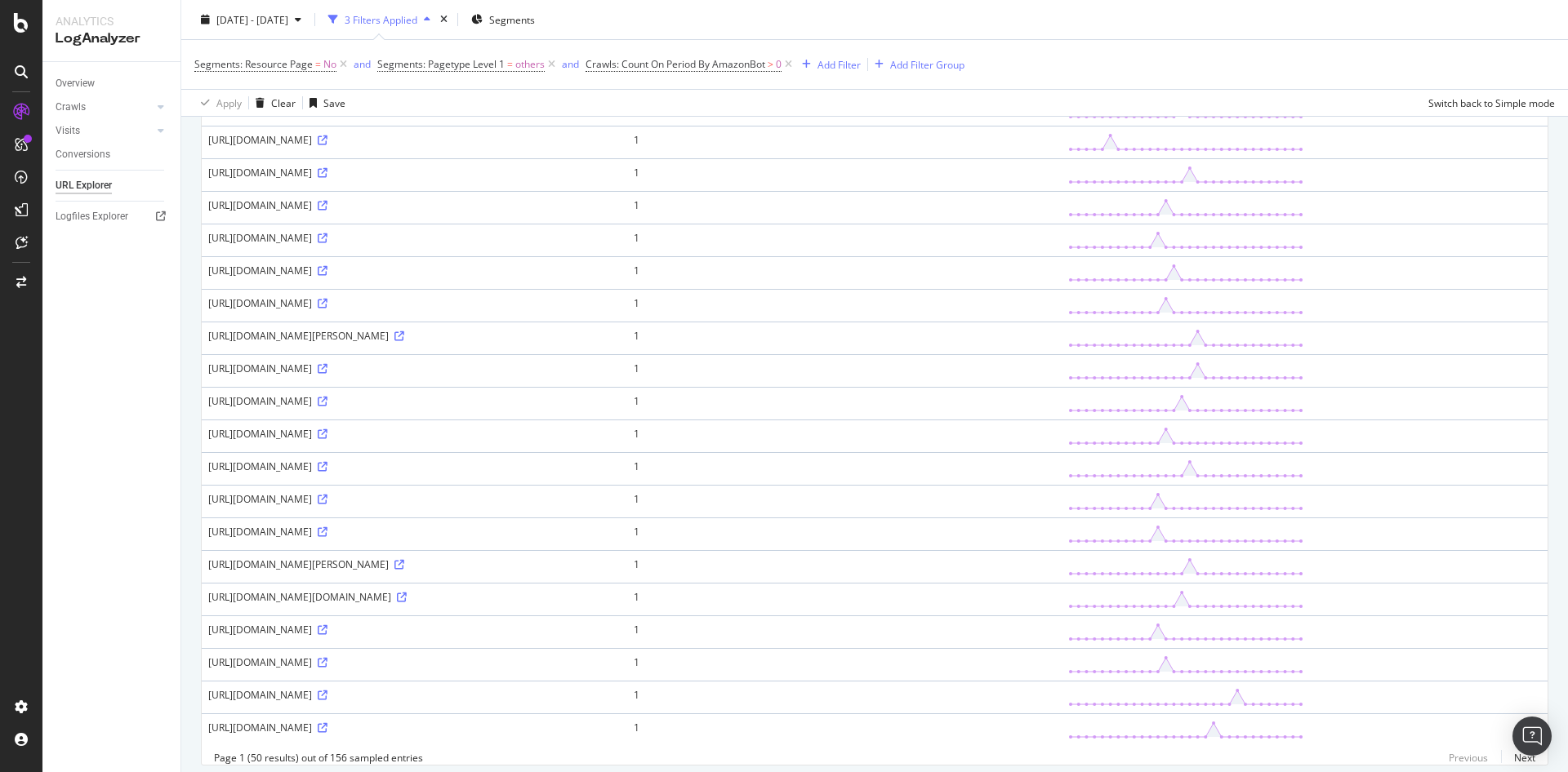
scroll to position [1259, 0]
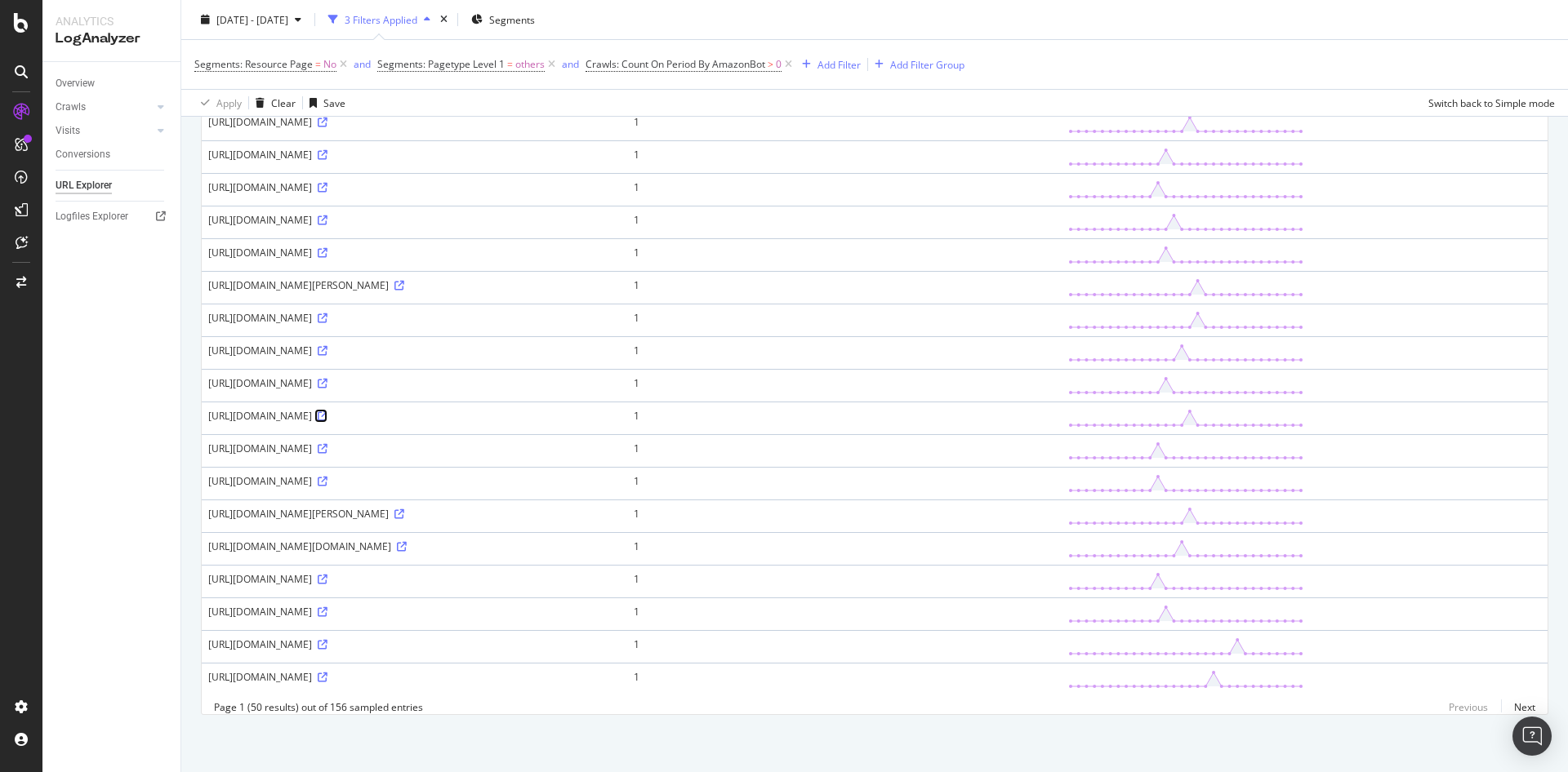
click at [327, 416] on icon at bounding box center [322, 416] width 10 height 10
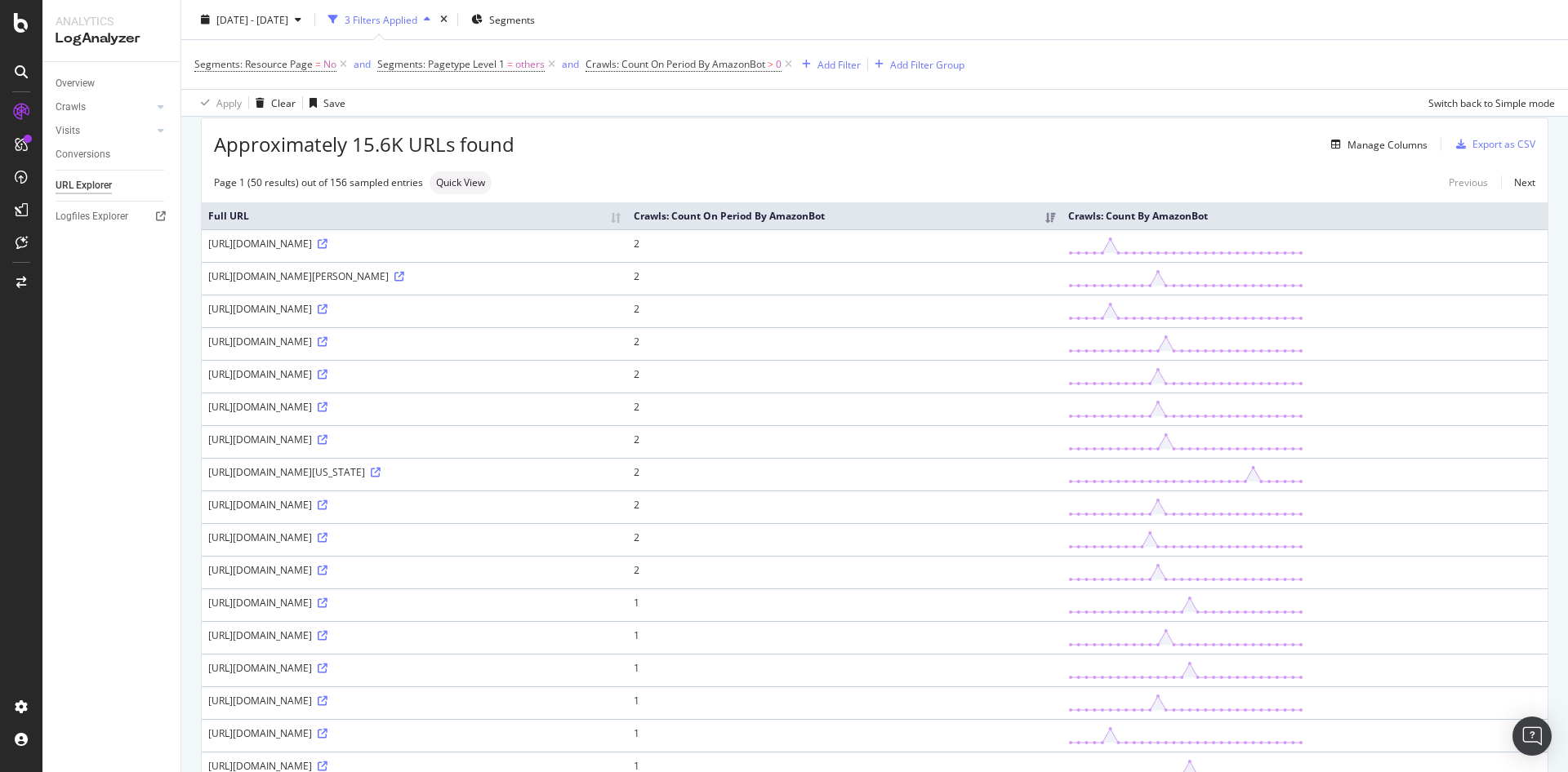
scroll to position [0, 0]
